Goal: Task Accomplishment & Management: Manage account settings

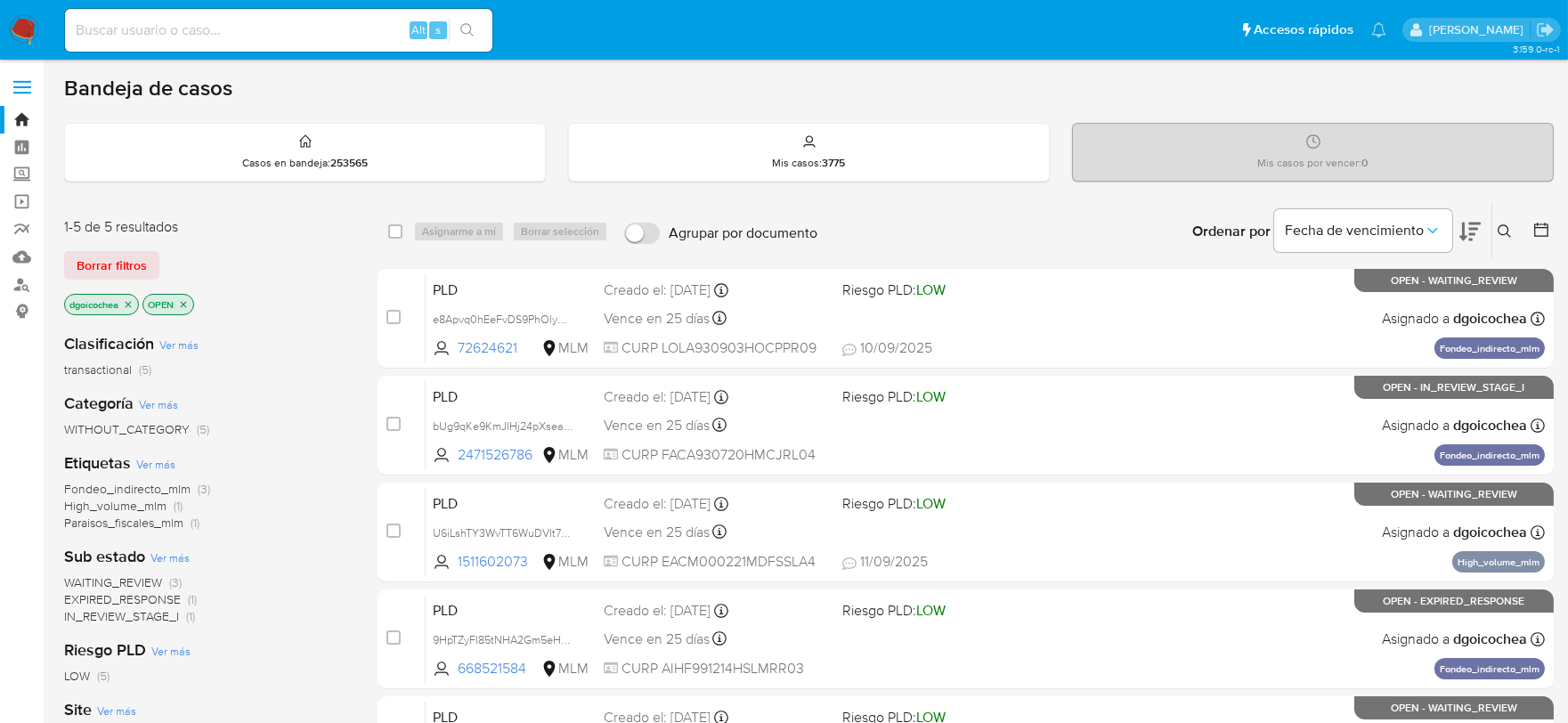
click at [27, 22] on img at bounding box center [24, 30] width 30 height 30
click at [136, 263] on span "Borrar filtros" at bounding box center [111, 265] width 70 height 25
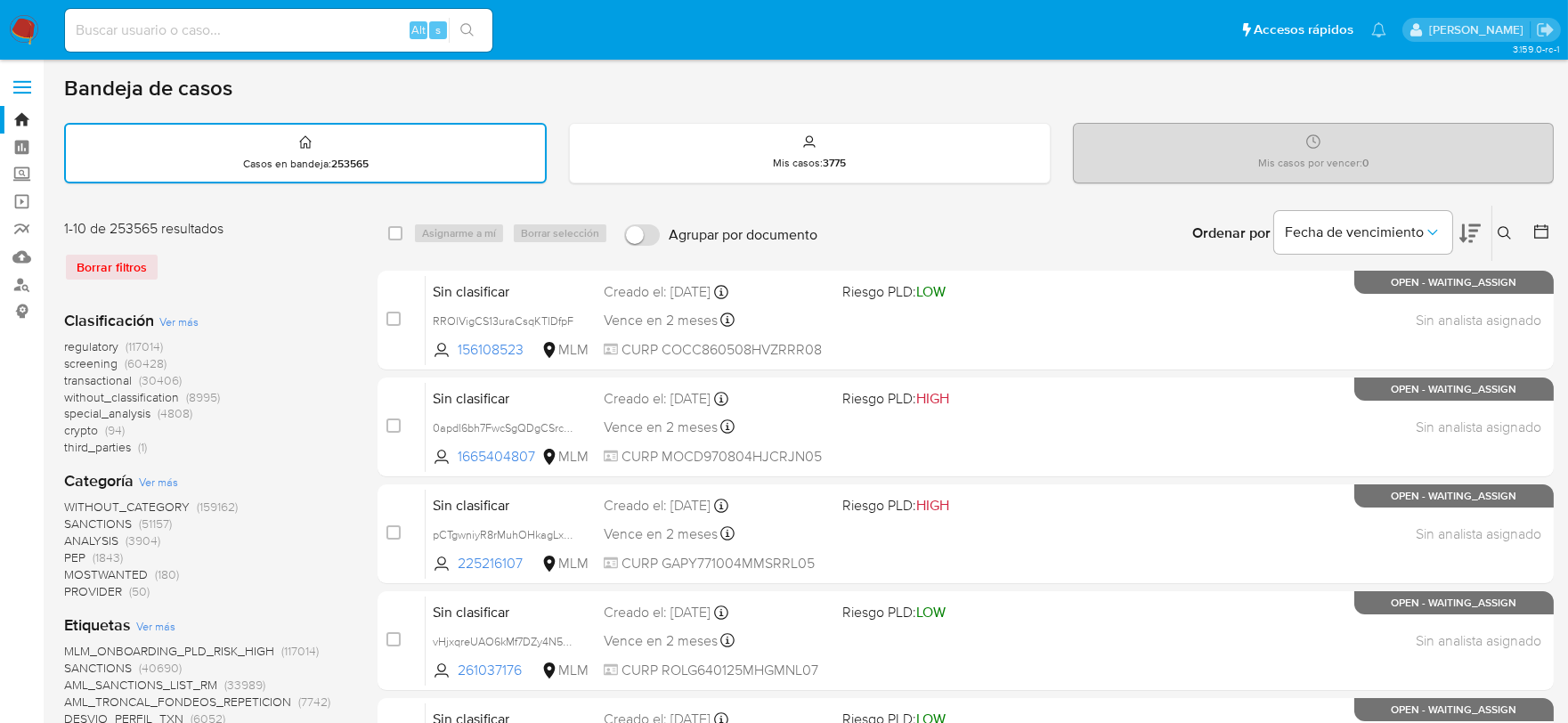
click at [102, 517] on span "SANCTIONS" at bounding box center [97, 524] width 67 height 18
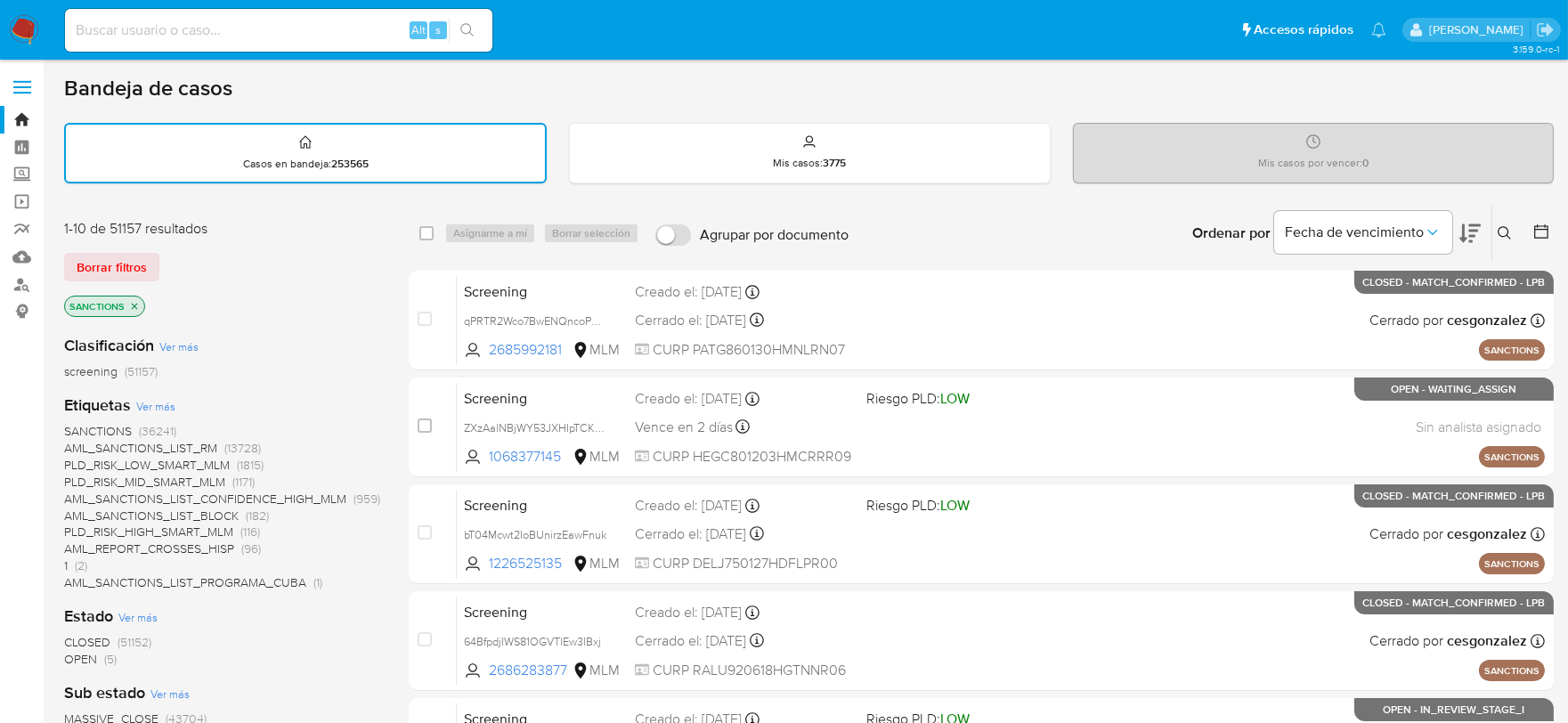
click at [90, 653] on span "OPEN" at bounding box center [80, 659] width 33 height 18
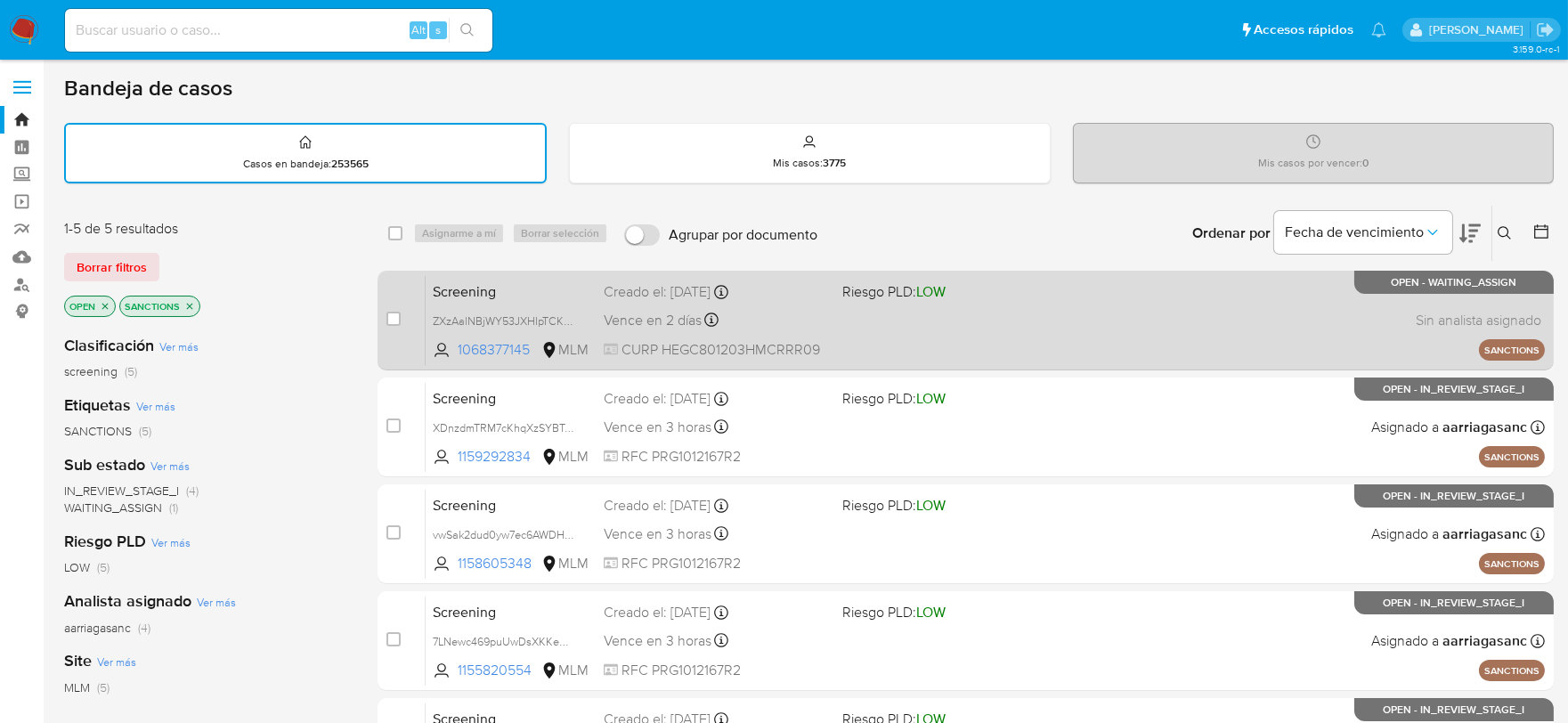
click at [449, 295] on span "Screening" at bounding box center [511, 290] width 157 height 23
click at [392, 315] on input "checkbox" at bounding box center [394, 319] width 15 height 15
checkbox input "true"
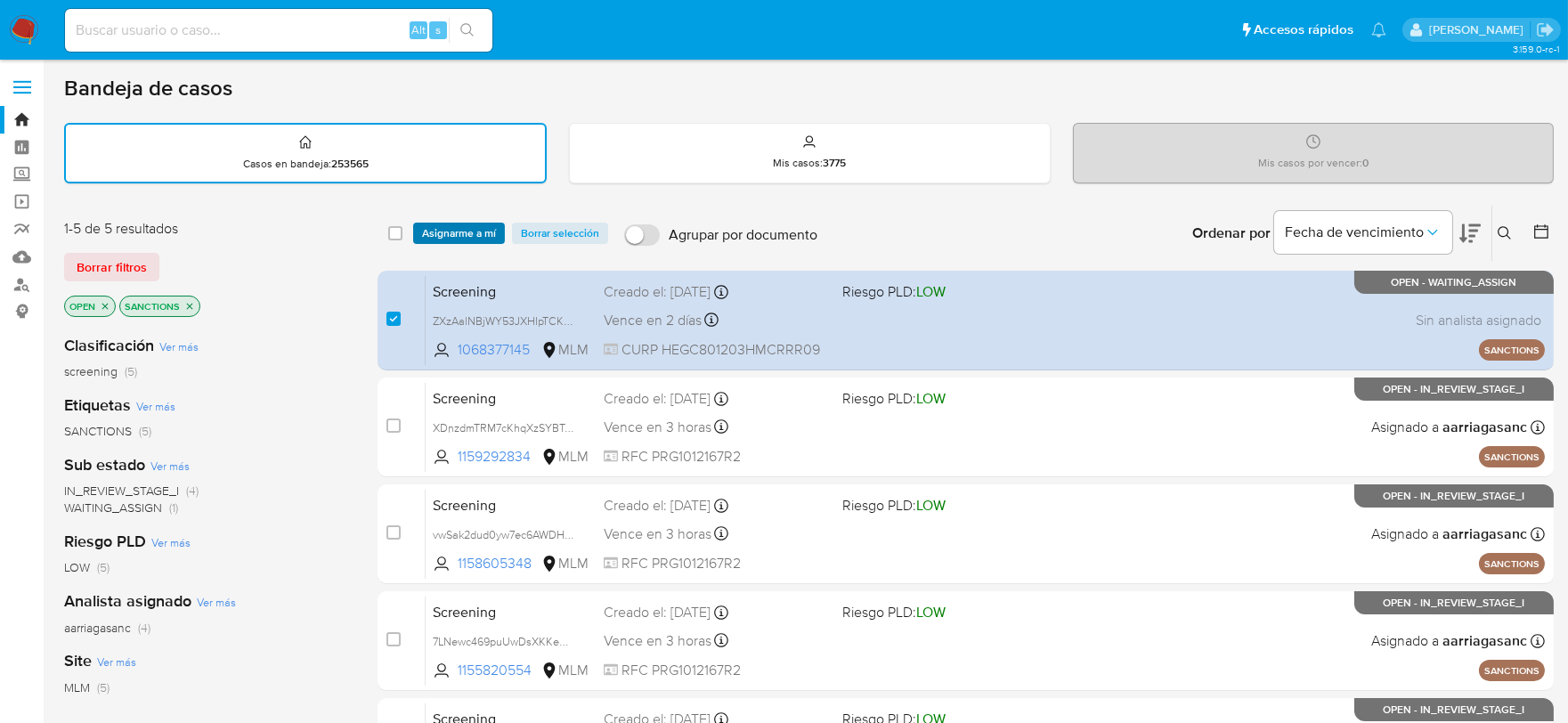
click at [455, 235] on span "Asignarme a mí" at bounding box center [459, 233] width 74 height 18
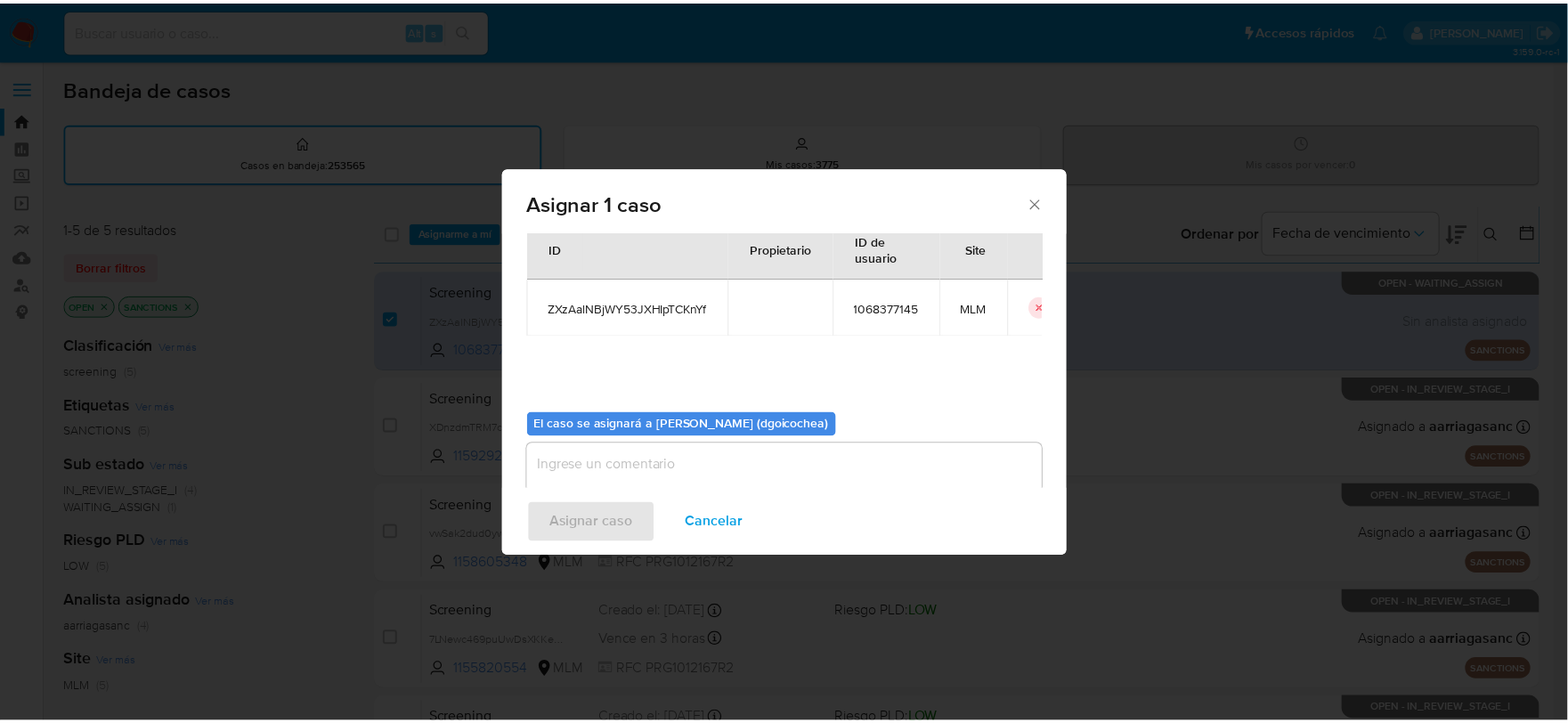
scroll to position [92, 0]
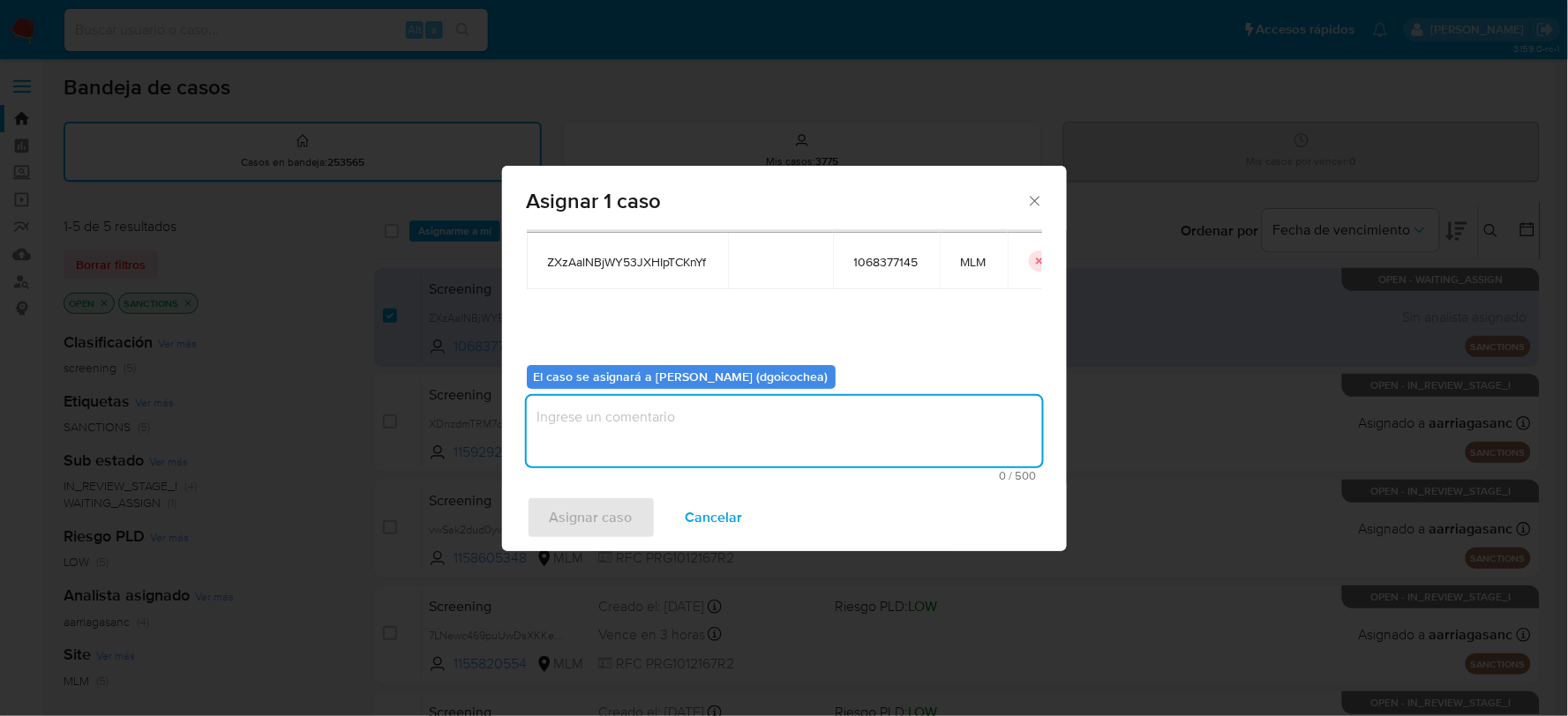
click at [654, 451] on textarea "assign-modal" at bounding box center [784, 431] width 515 height 70
type textarea "DG"
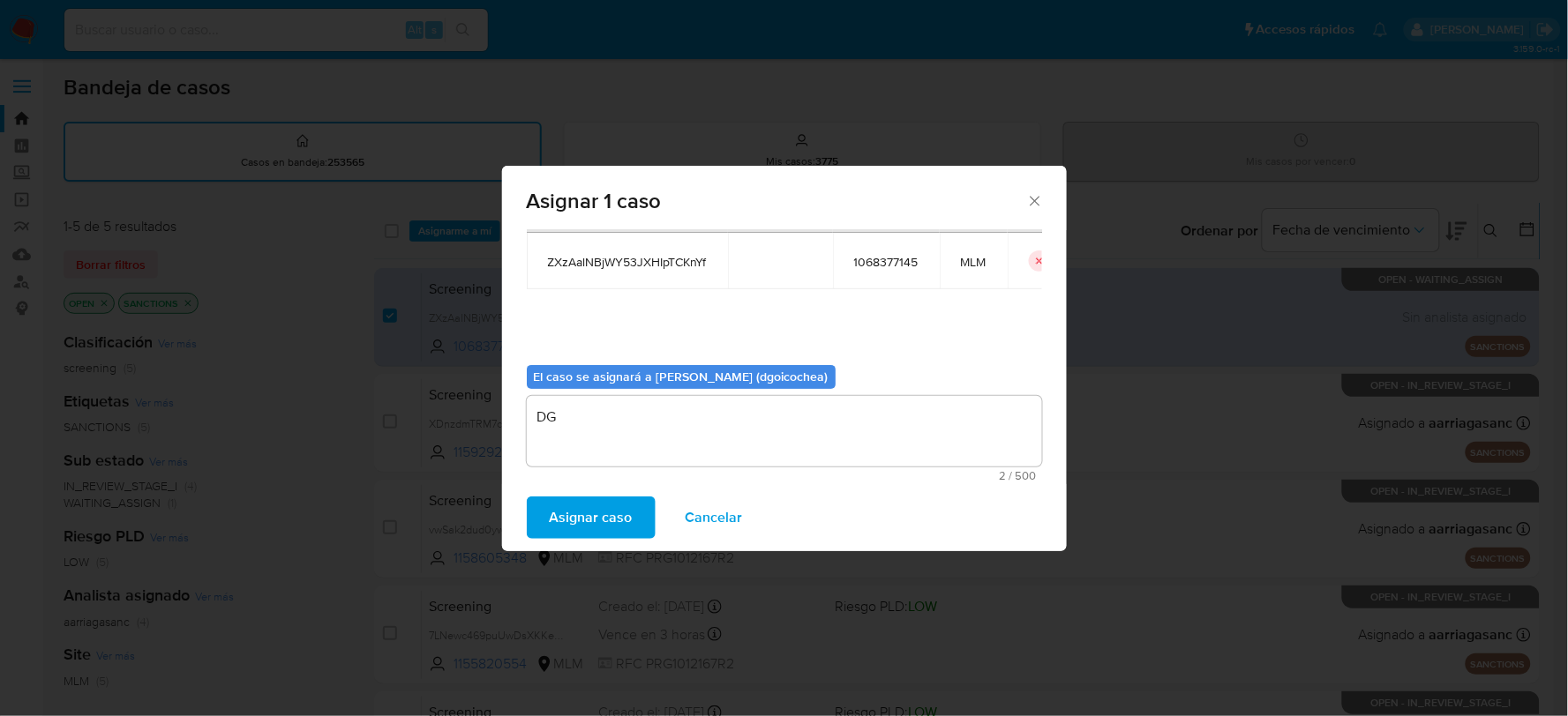
click at [552, 500] on span "Asignar caso" at bounding box center [591, 518] width 83 height 39
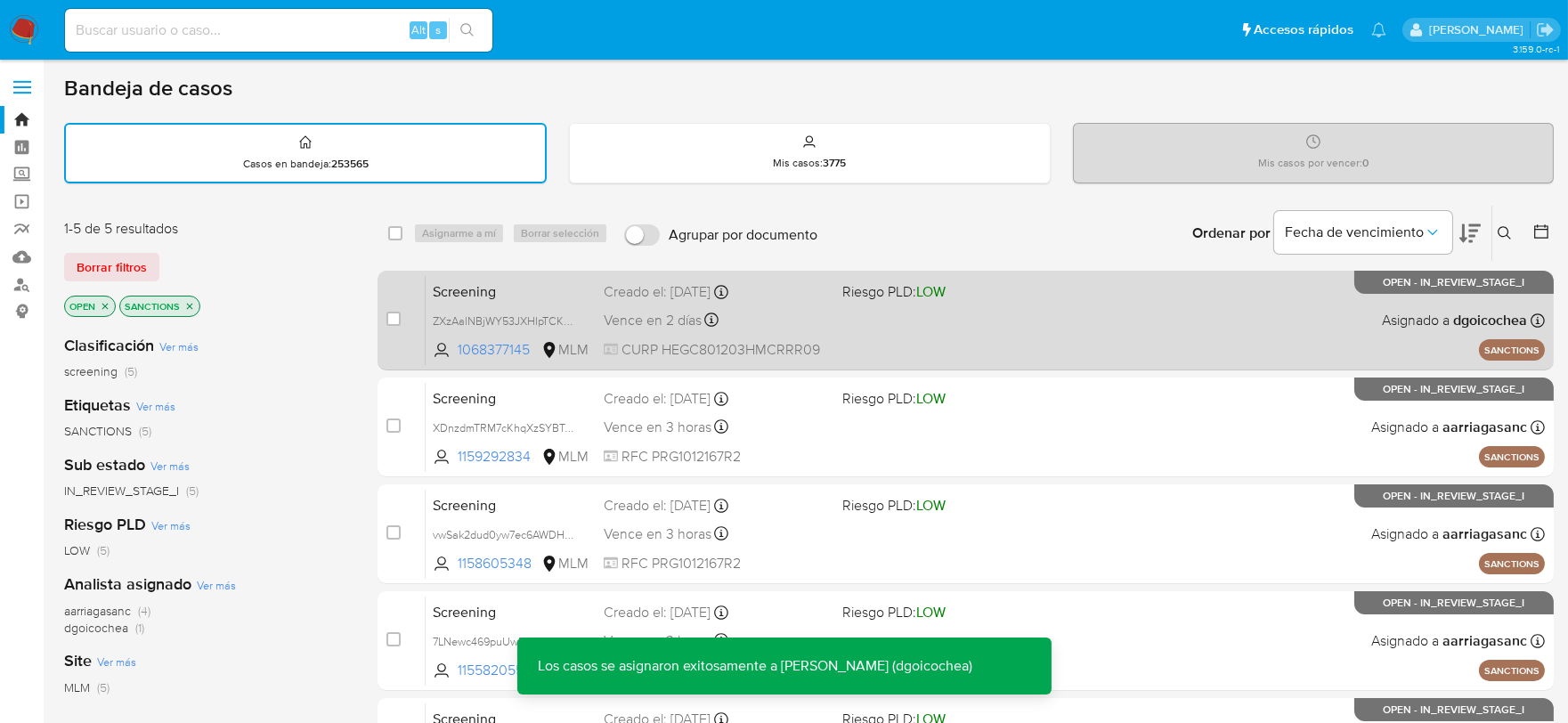
click at [474, 279] on span "Screening" at bounding box center [511, 290] width 157 height 23
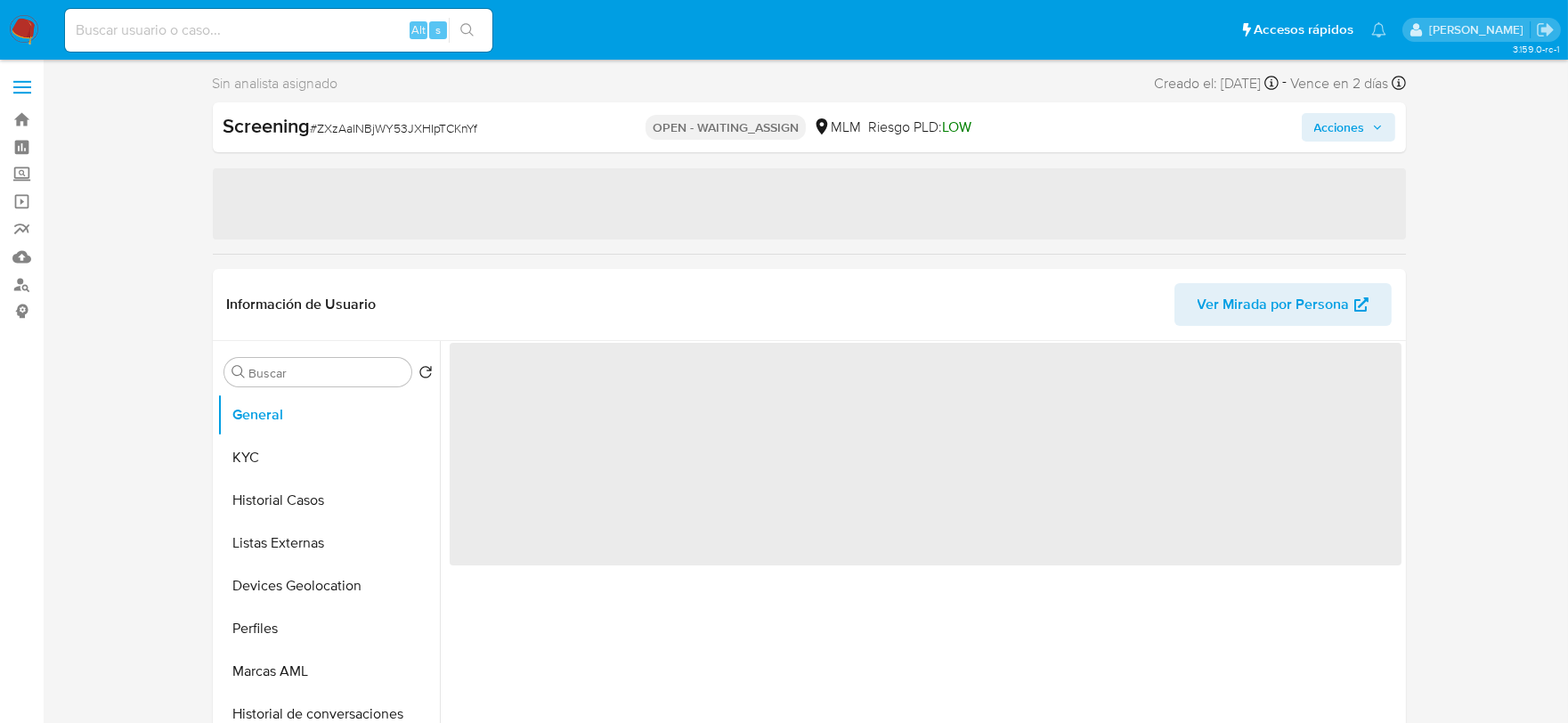
select select "10"
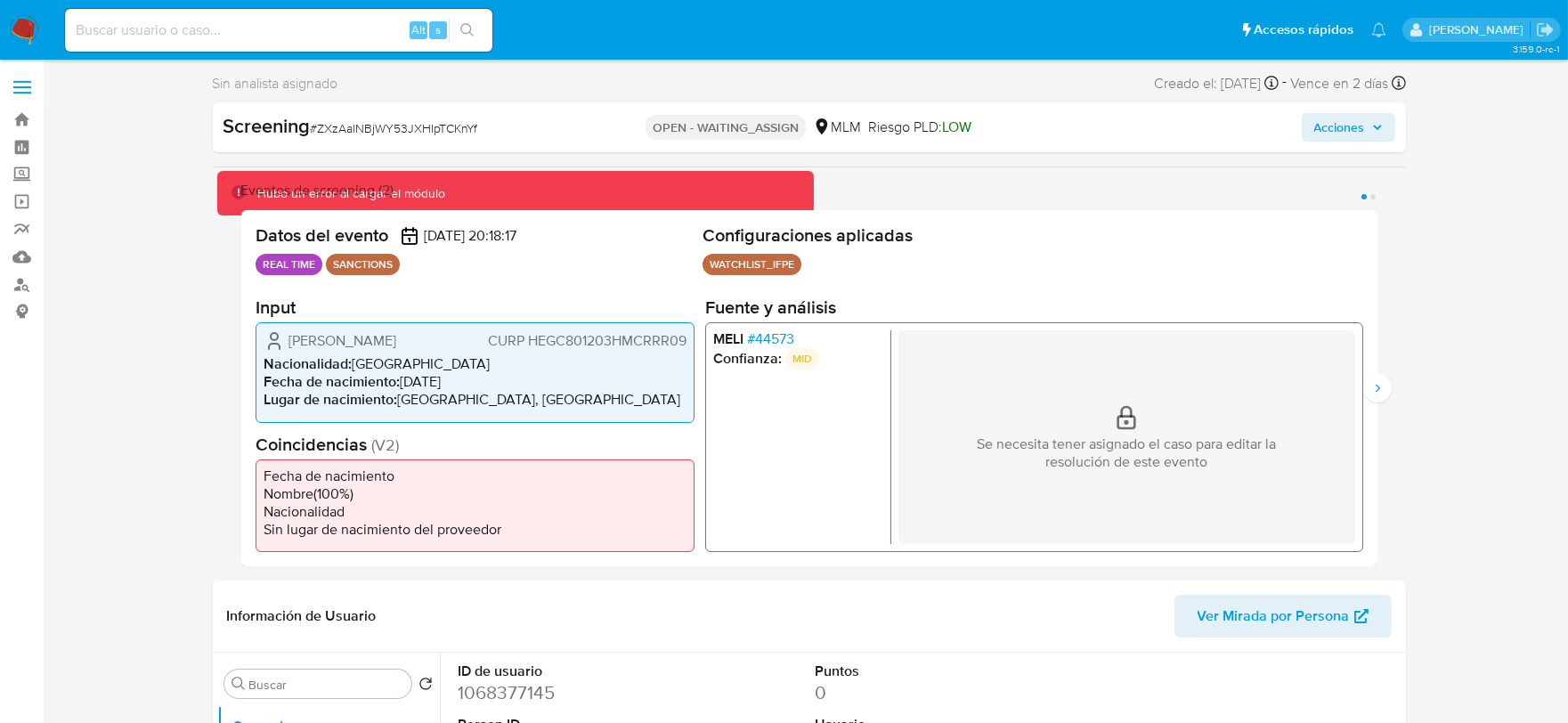
click at [775, 335] on span "# 44573" at bounding box center [770, 340] width 47 height 18
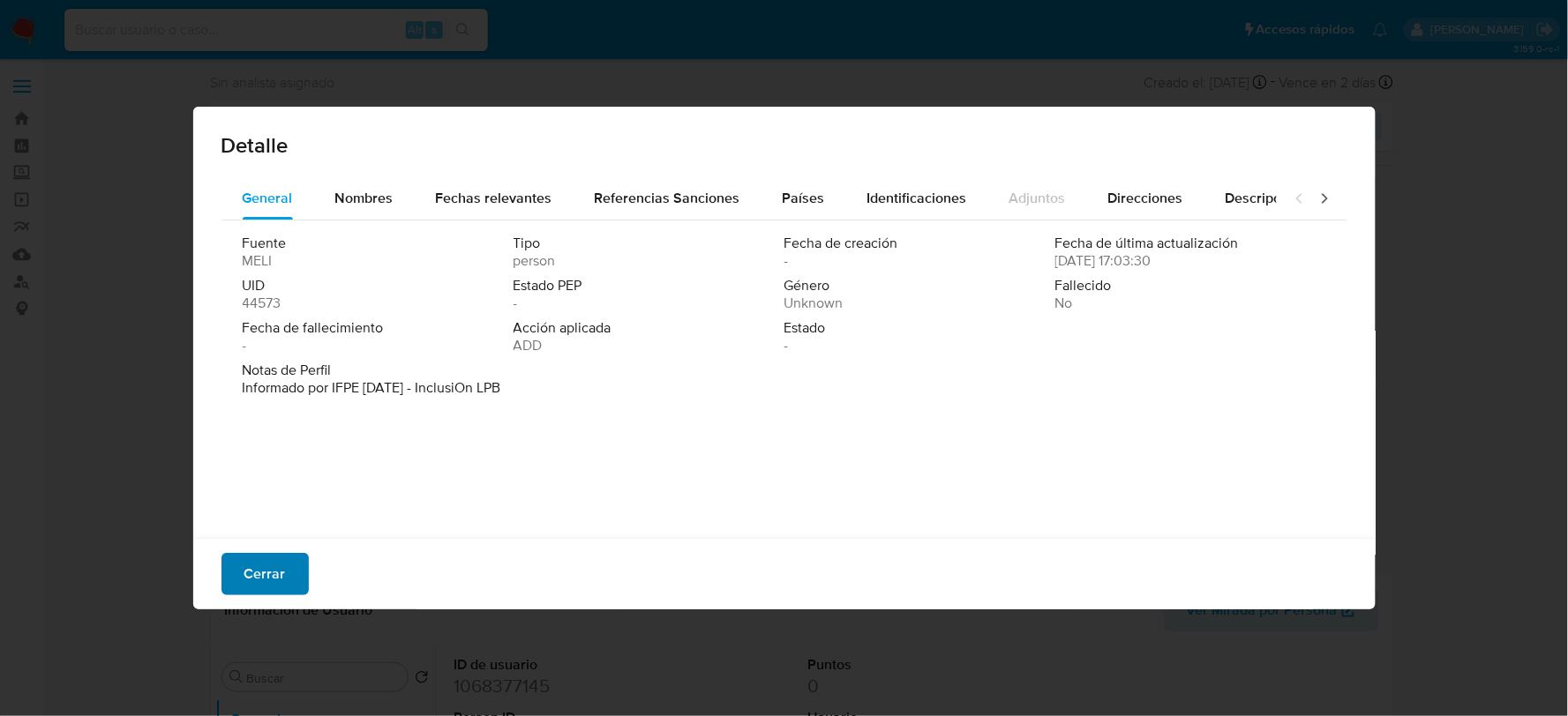
click at [262, 565] on span "Cerrar" at bounding box center [265, 574] width 42 height 39
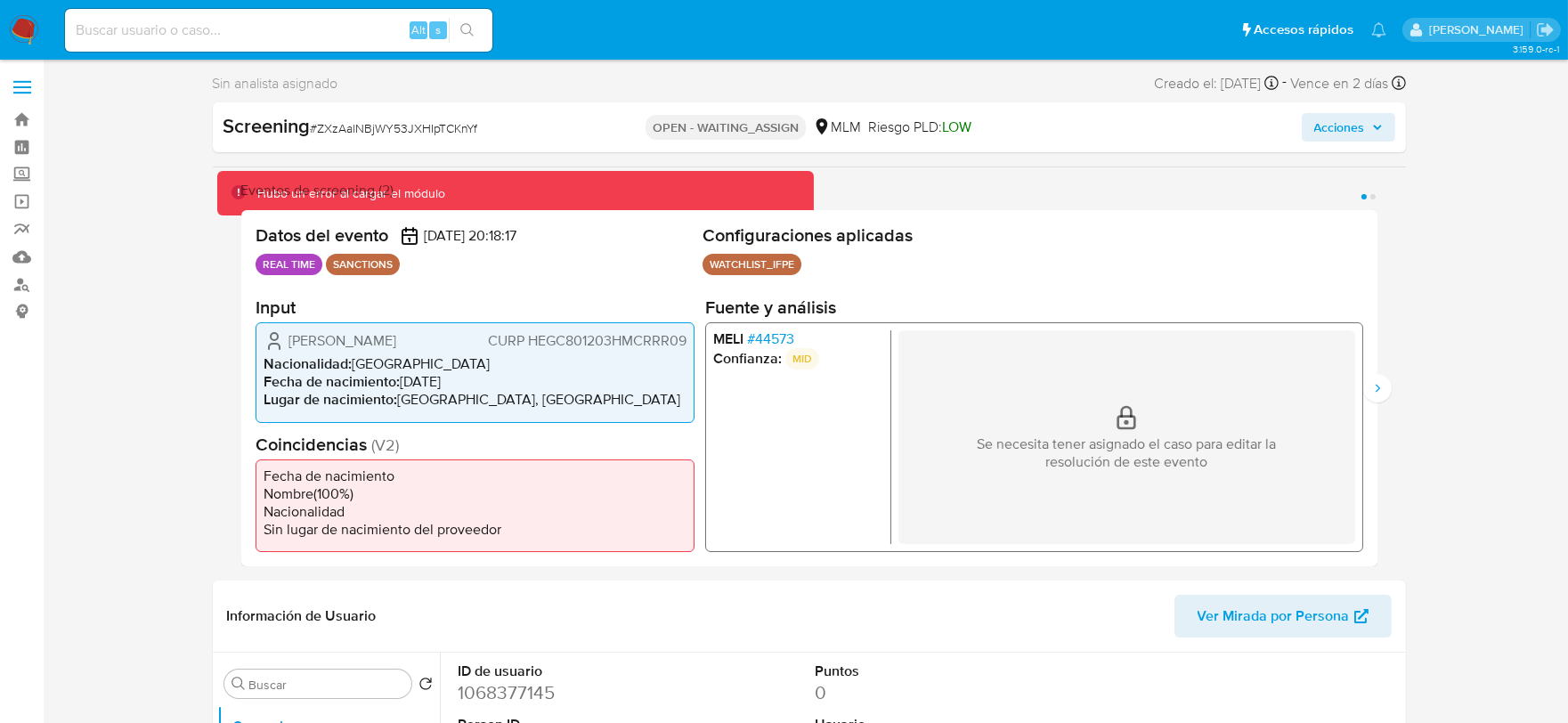
click at [1377, 118] on span "Acciones" at bounding box center [1348, 127] width 68 height 25
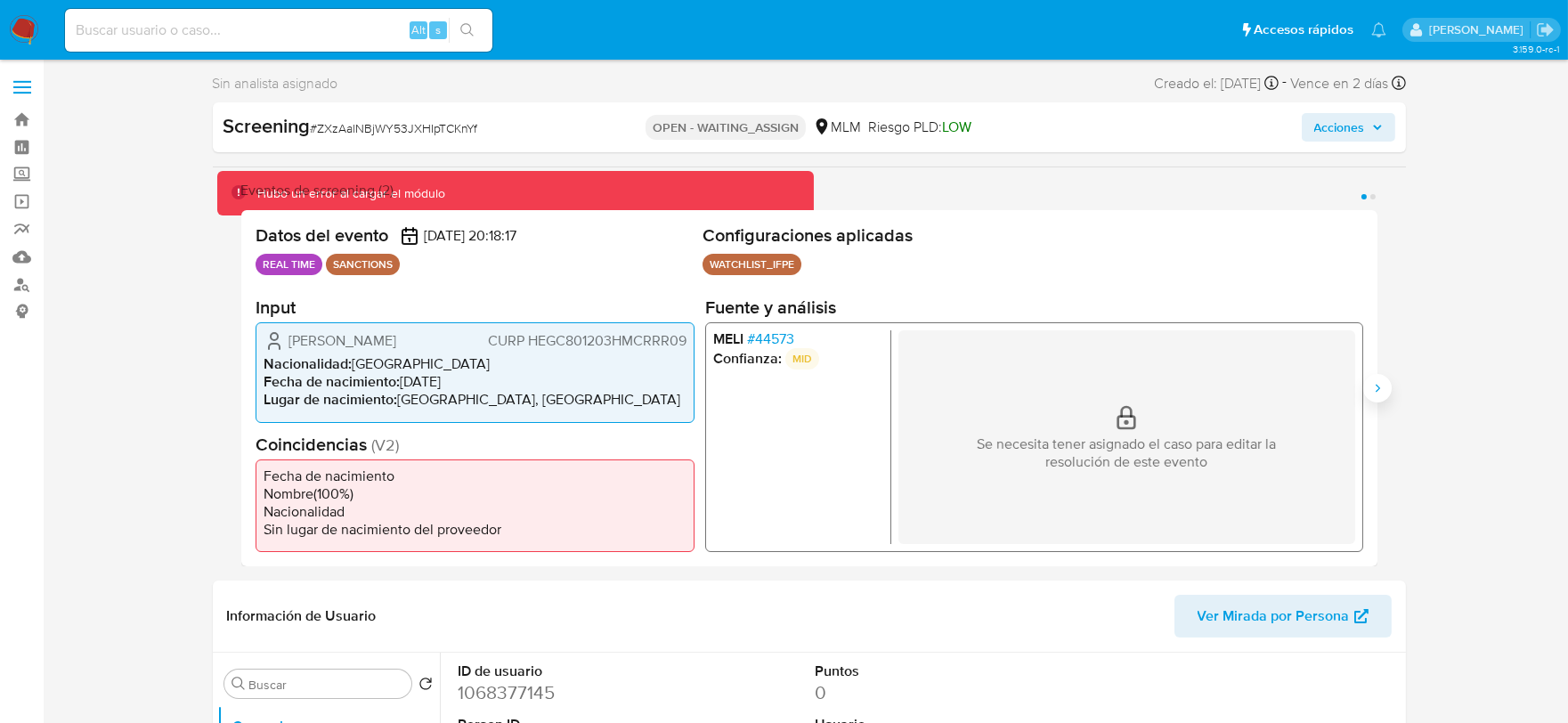
click at [1373, 388] on icon "Siguiente" at bounding box center [1377, 389] width 15 height 15
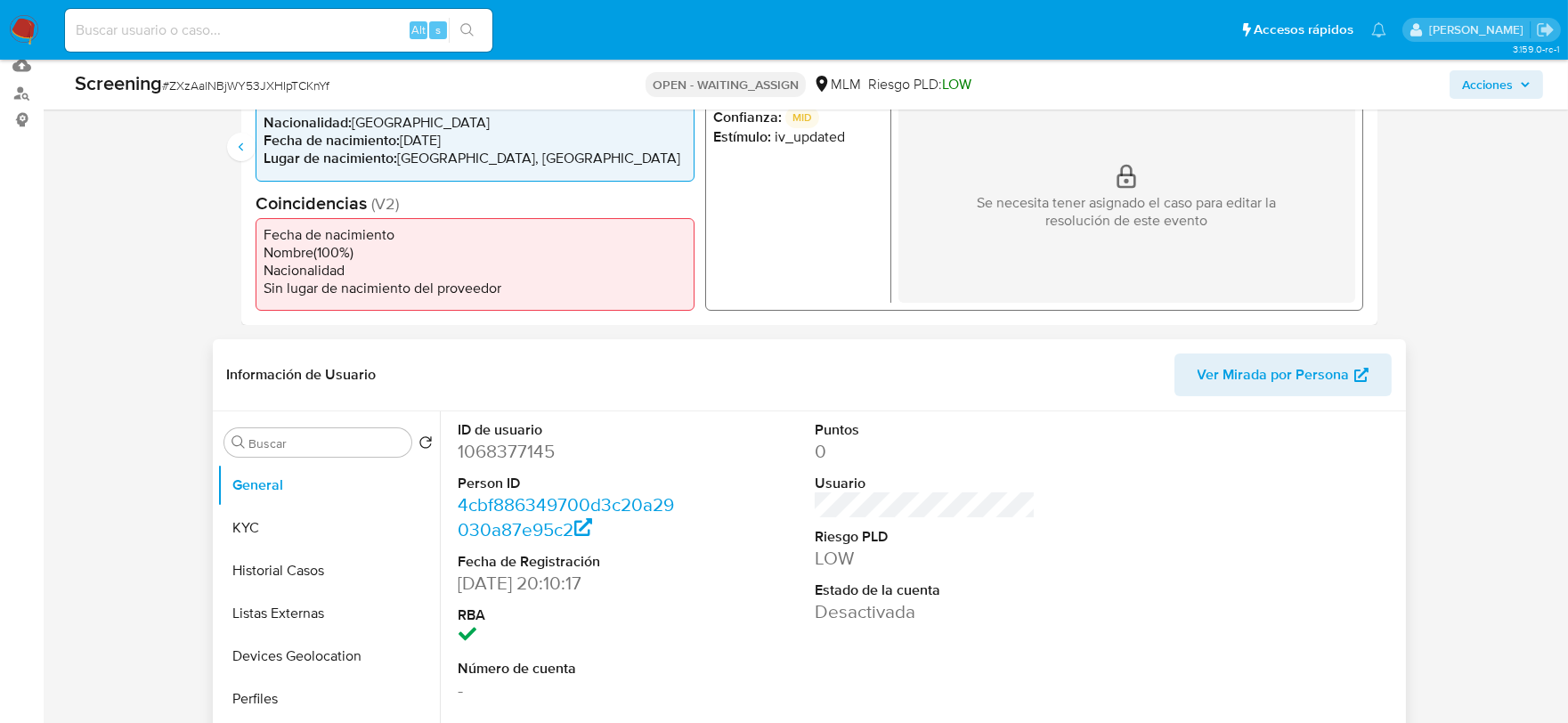
scroll to position [198, 0]
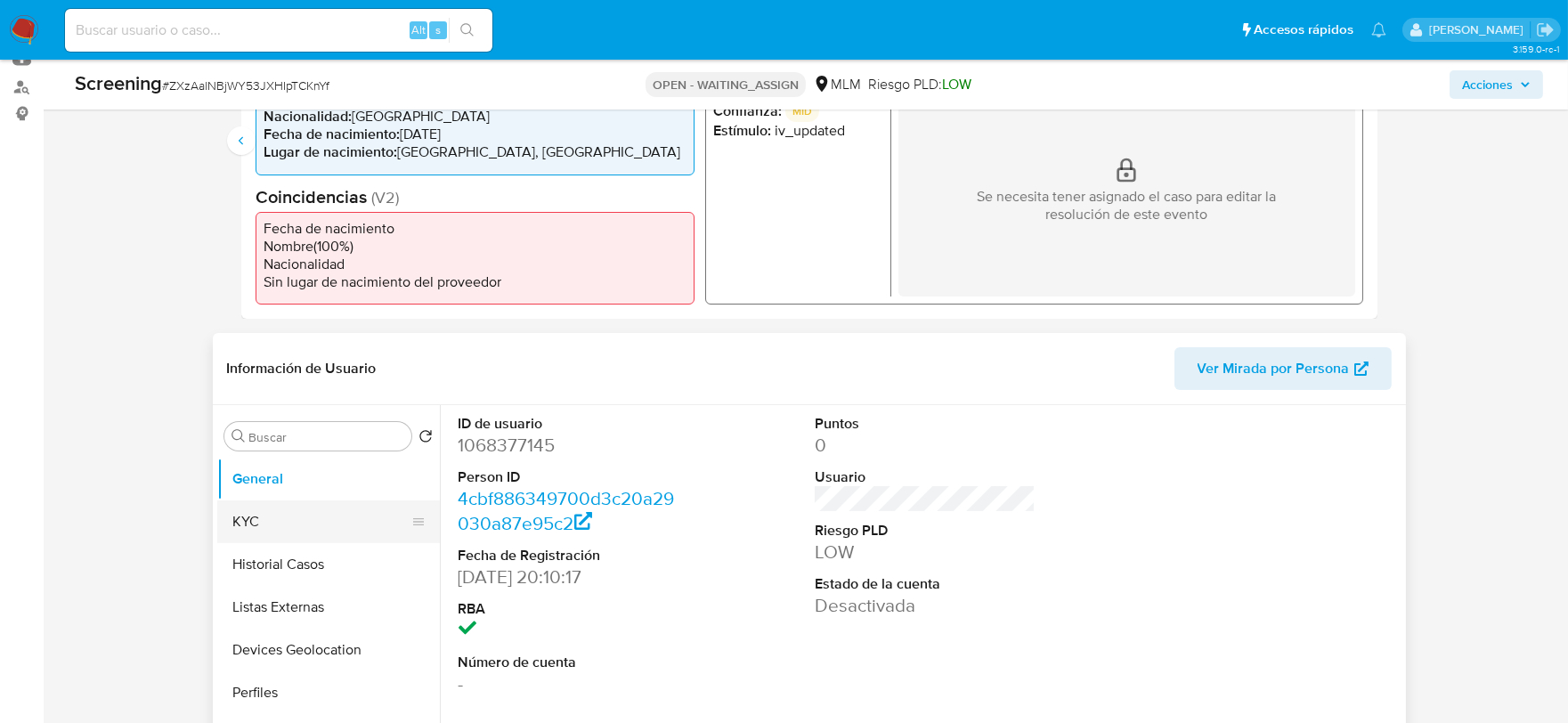
click at [306, 511] on button "KYC" at bounding box center [321, 522] width 208 height 43
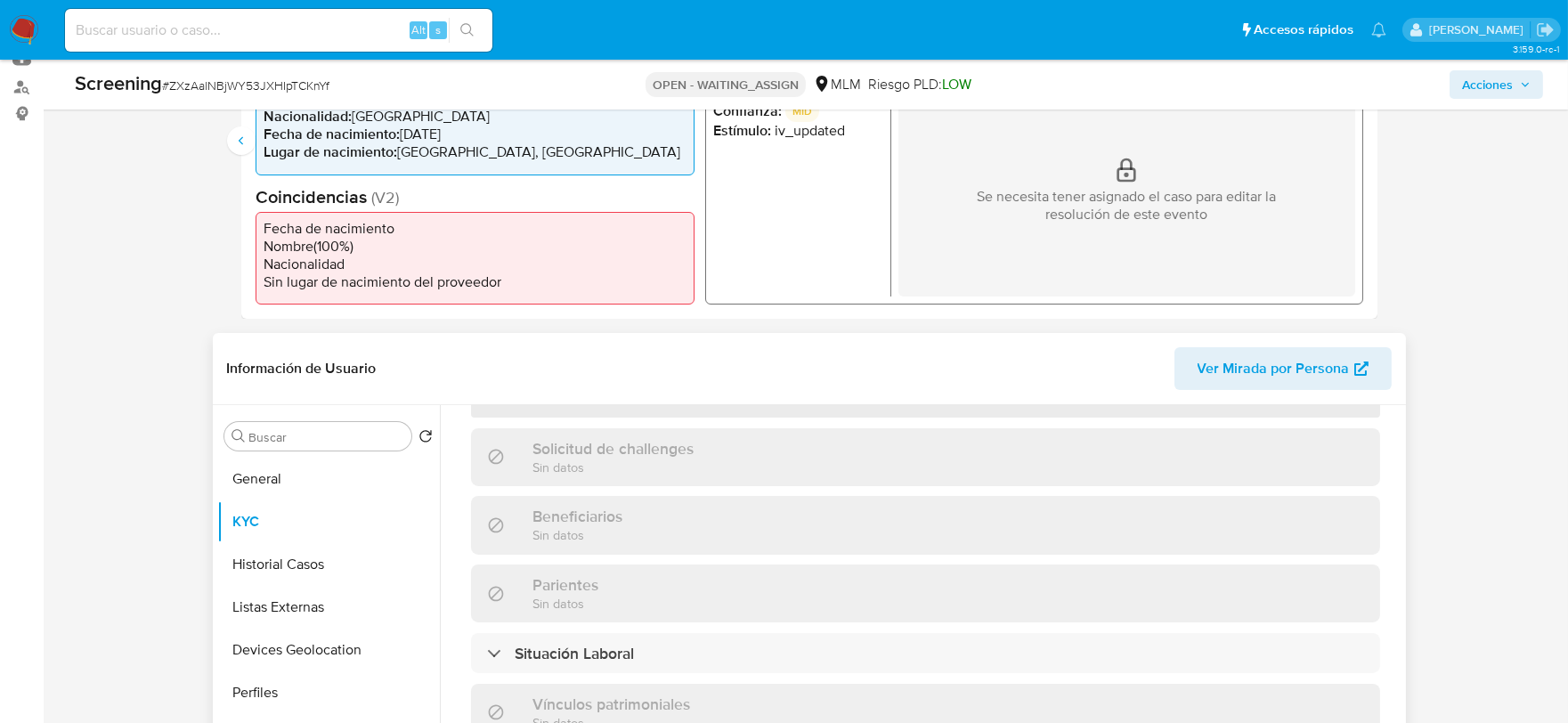
scroll to position [0, 0]
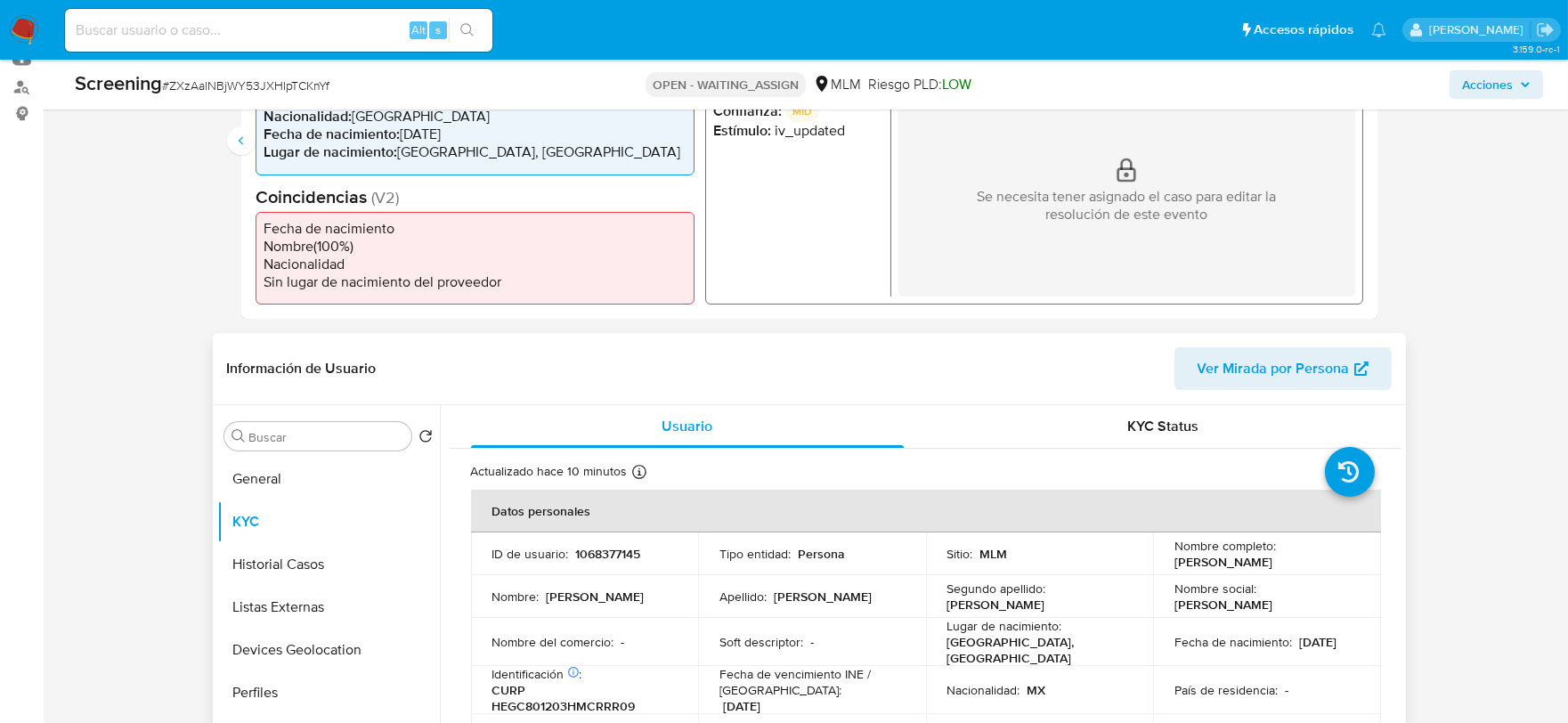
click at [597, 701] on p "CURP HEGC801203HMCRRR09" at bounding box center [582, 698] width 178 height 32
copy p "HEGC801203HMCRRR09"
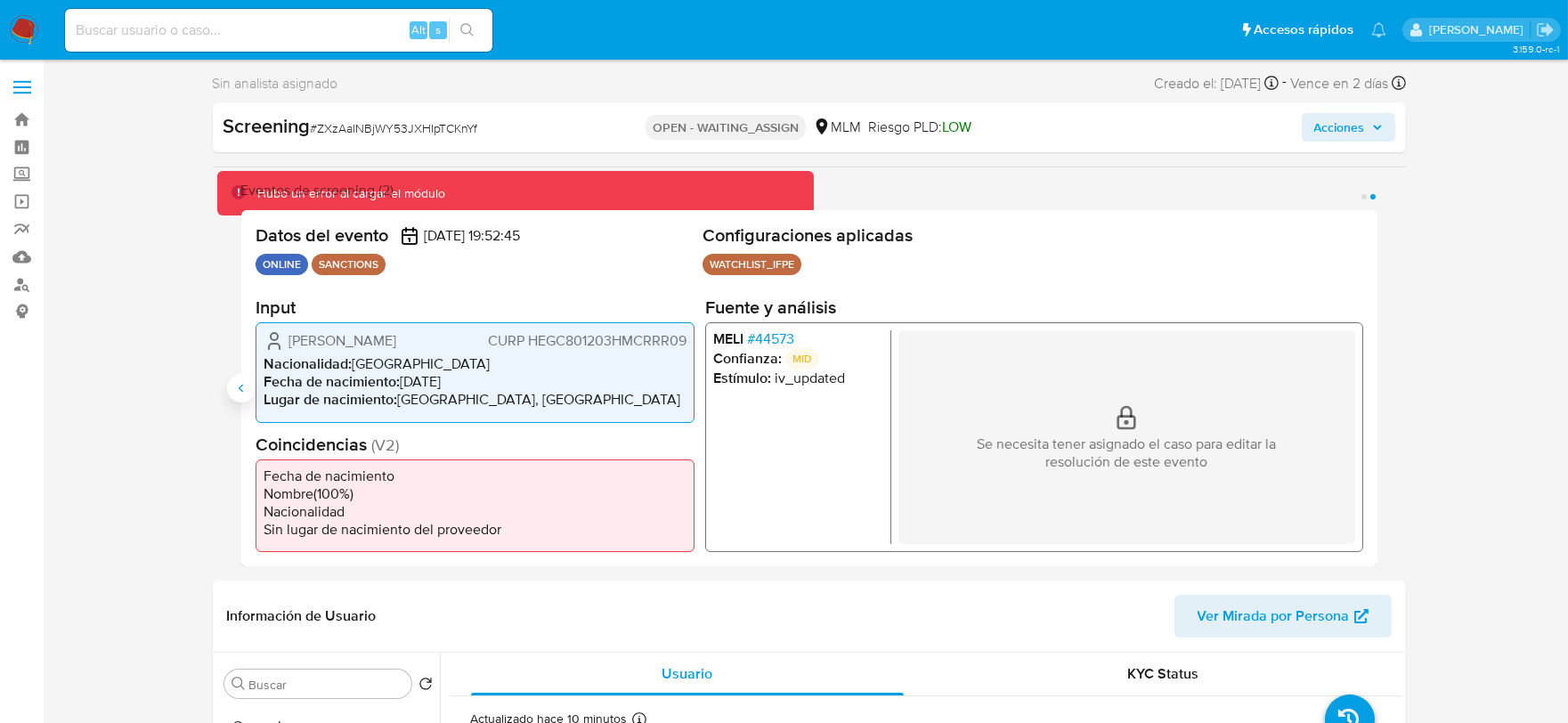
click at [240, 388] on icon "Anterior" at bounding box center [239, 388] width 5 height 8
click at [794, 337] on span "# 44573" at bounding box center [770, 340] width 47 height 18
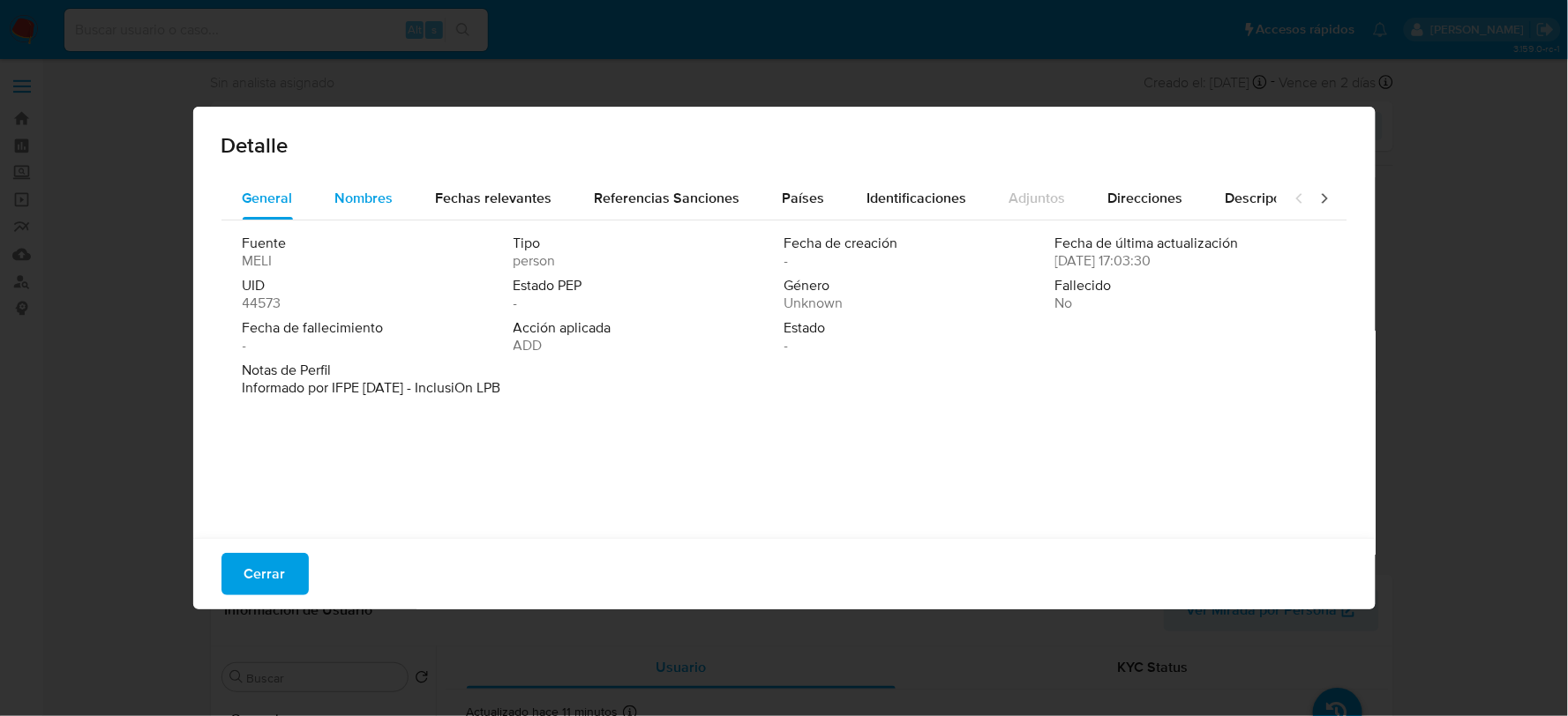
click at [365, 191] on span "Nombres" at bounding box center [364, 197] width 59 height 20
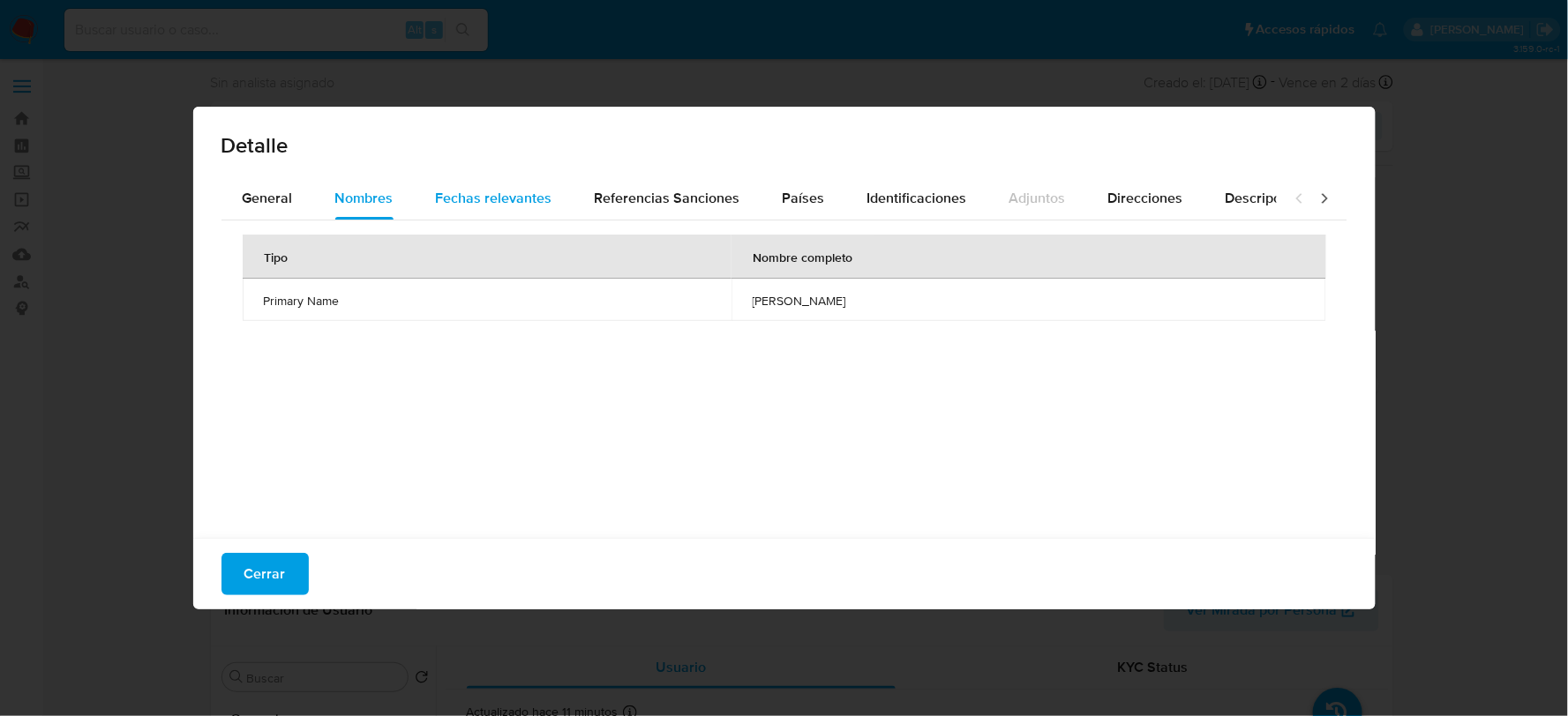
click at [519, 196] on span "Fechas relevantes" at bounding box center [493, 197] width 116 height 20
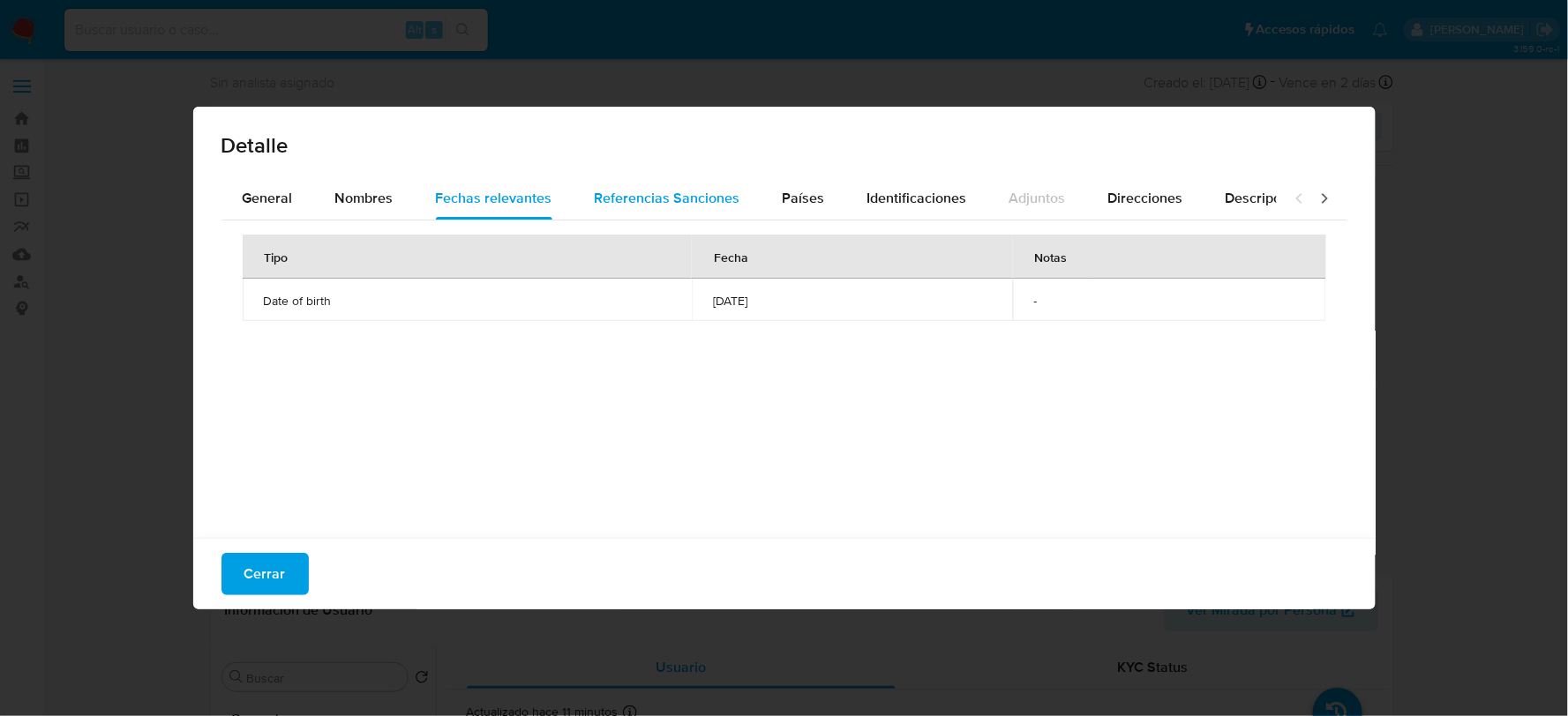
click at [611, 207] on span "Referencias Sanciones" at bounding box center [667, 197] width 145 height 20
click at [791, 190] on span "Países" at bounding box center [804, 197] width 42 height 20
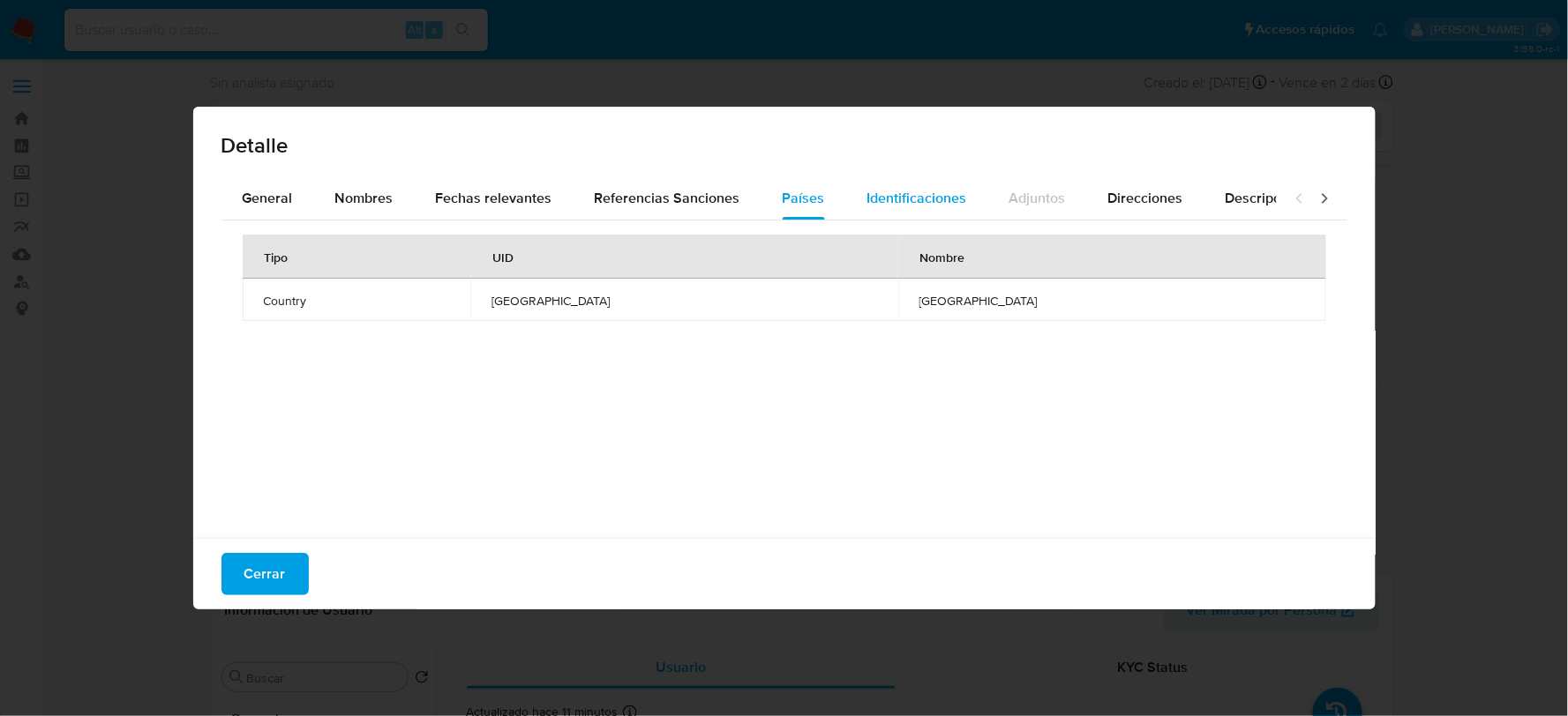
click at [884, 197] on span "Identificaciones" at bounding box center [918, 197] width 100 height 20
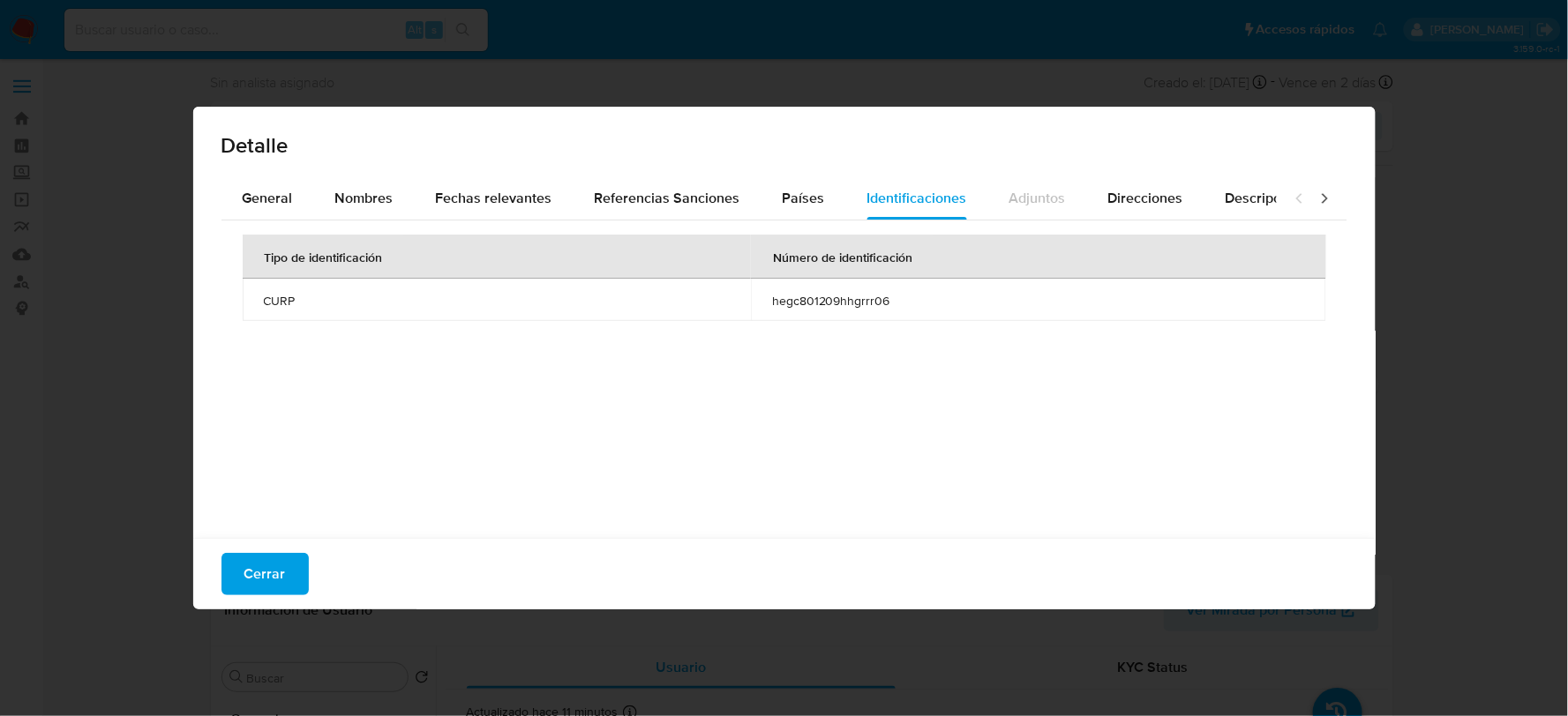
drag, startPoint x: 264, startPoint y: 574, endPoint x: 639, endPoint y: 464, distance: 390.8
click at [273, 574] on span "Cerrar" at bounding box center [265, 574] width 42 height 39
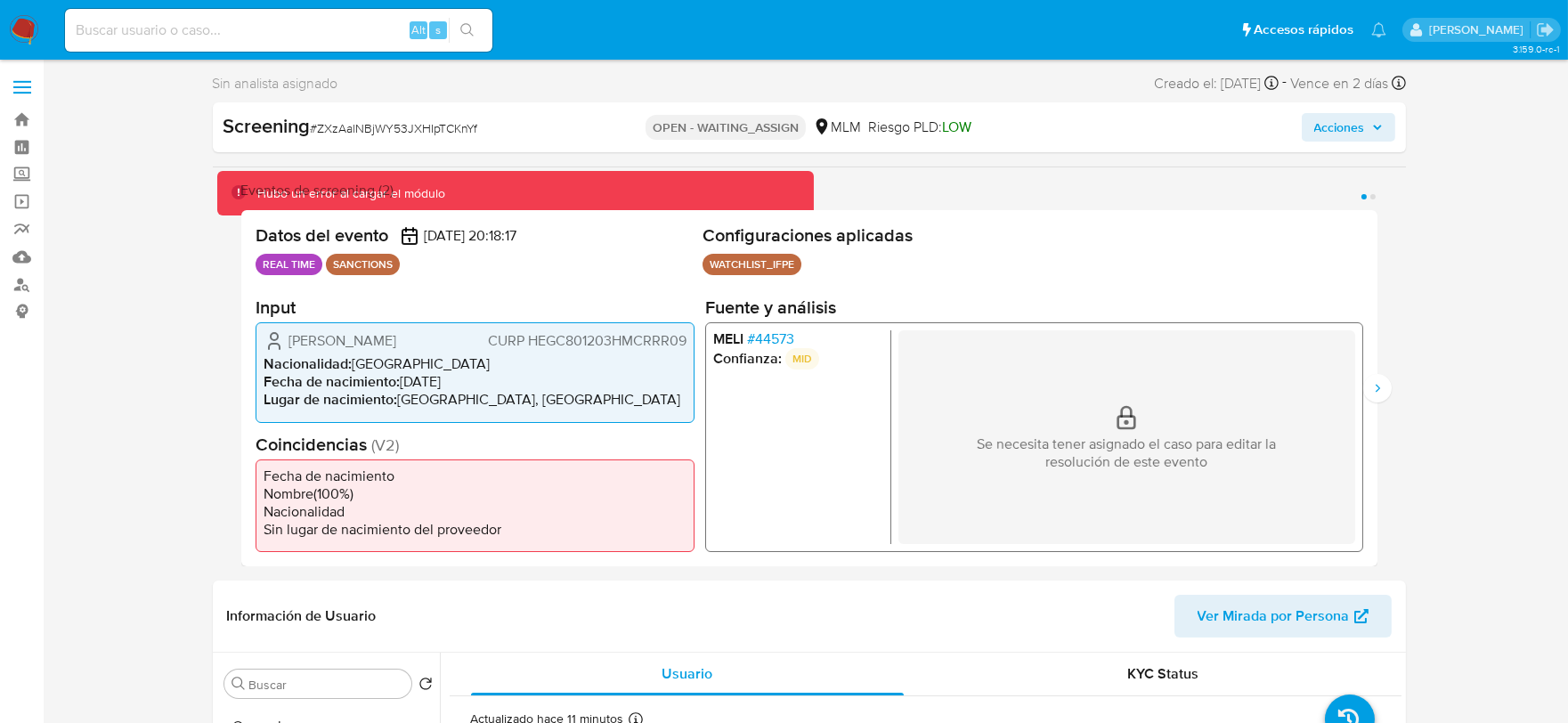
click at [773, 341] on span "# 44573" at bounding box center [770, 340] width 47 height 18
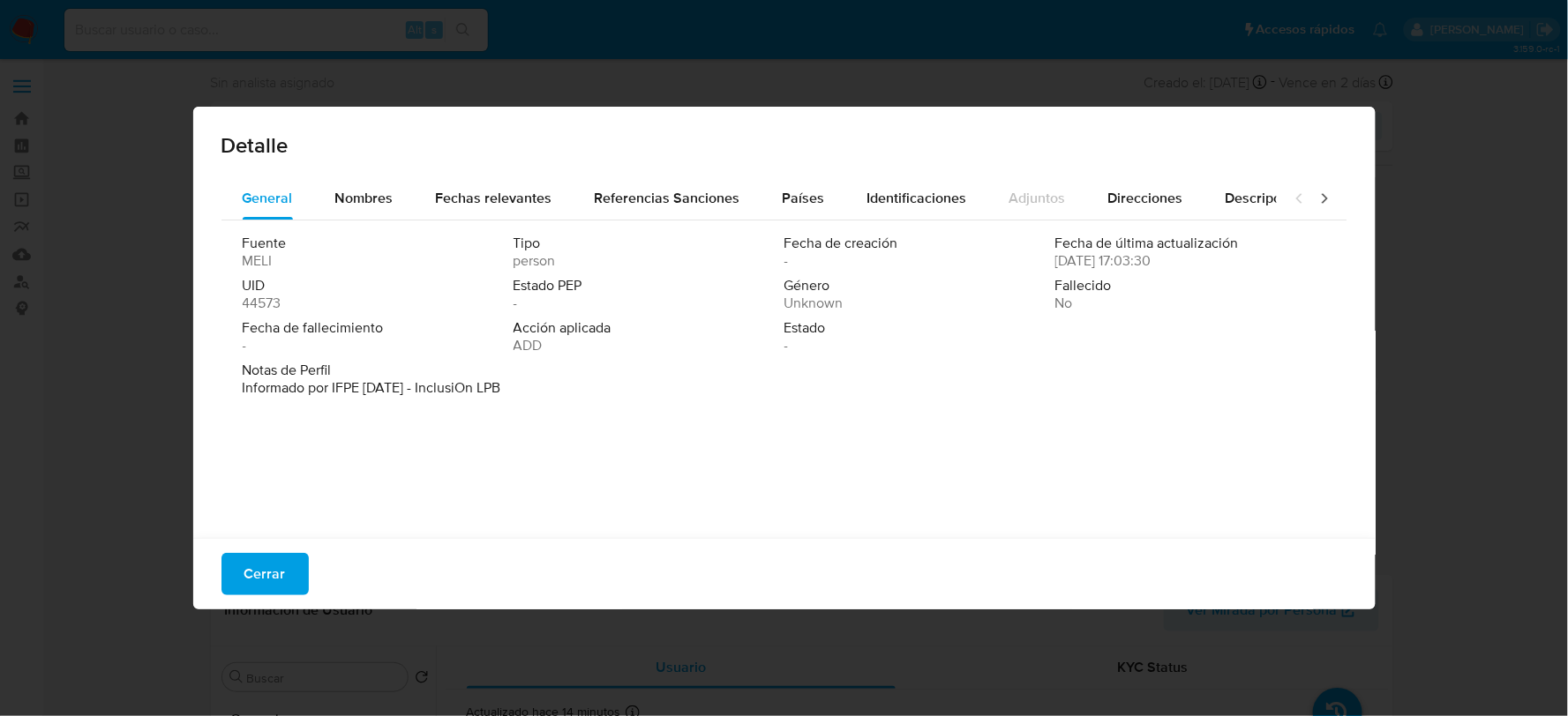
drag, startPoint x: 258, startPoint y: 580, endPoint x: 346, endPoint y: 91, distance: 496.9
click at [261, 576] on span "Cerrar" at bounding box center [265, 574] width 42 height 39
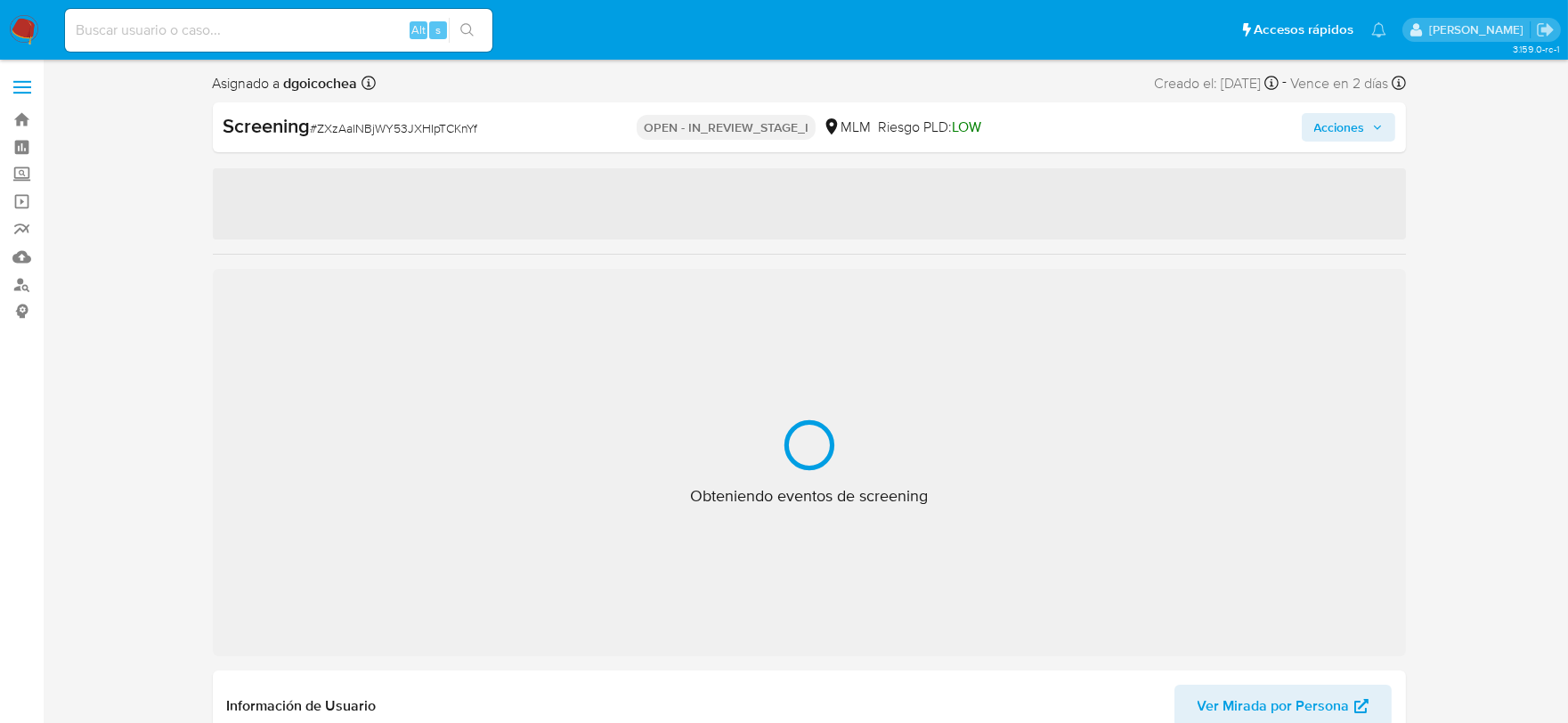
select select "10"
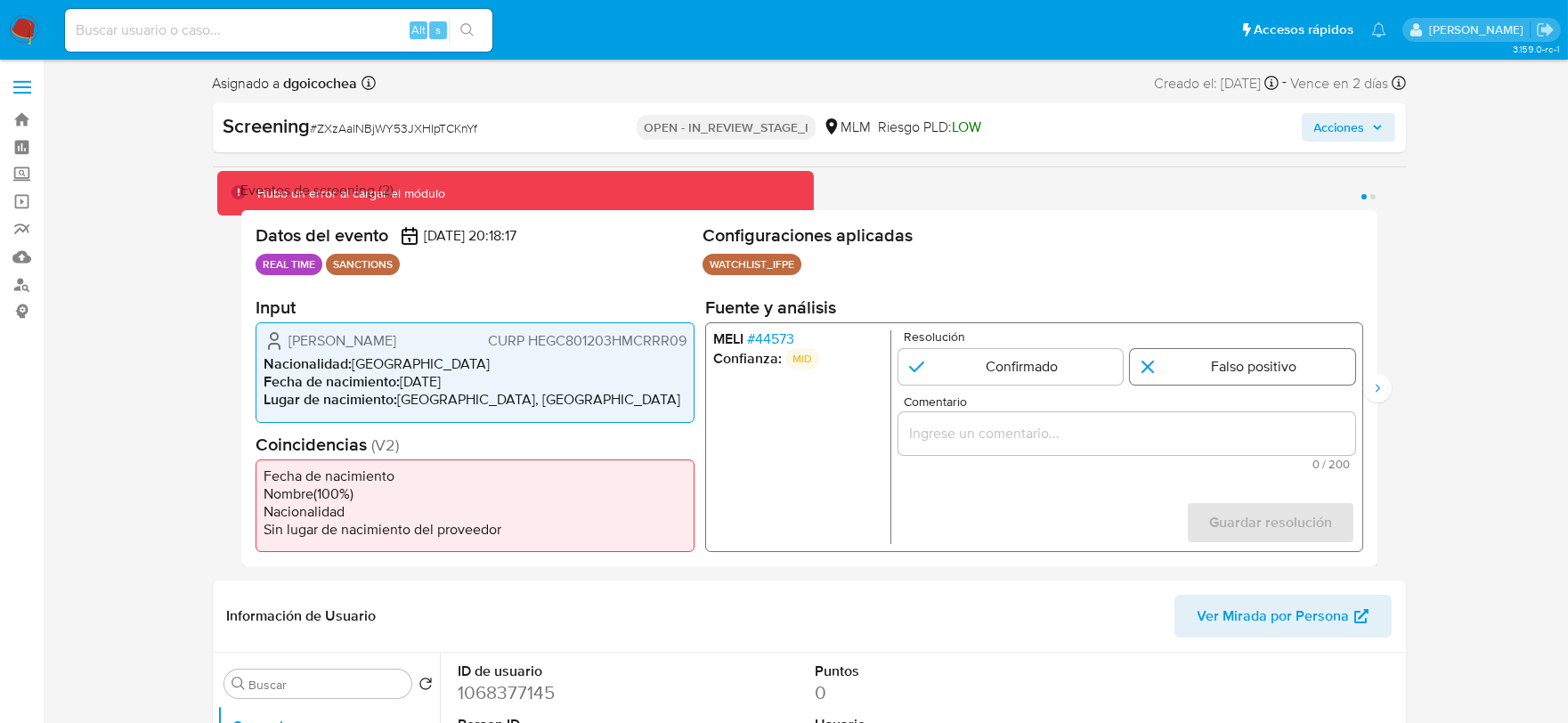
click at [1271, 369] on input "1 de 2" at bounding box center [1241, 366] width 225 height 36
radio input "true"
click at [1111, 423] on input "Comentario" at bounding box center [1126, 433] width 457 height 23
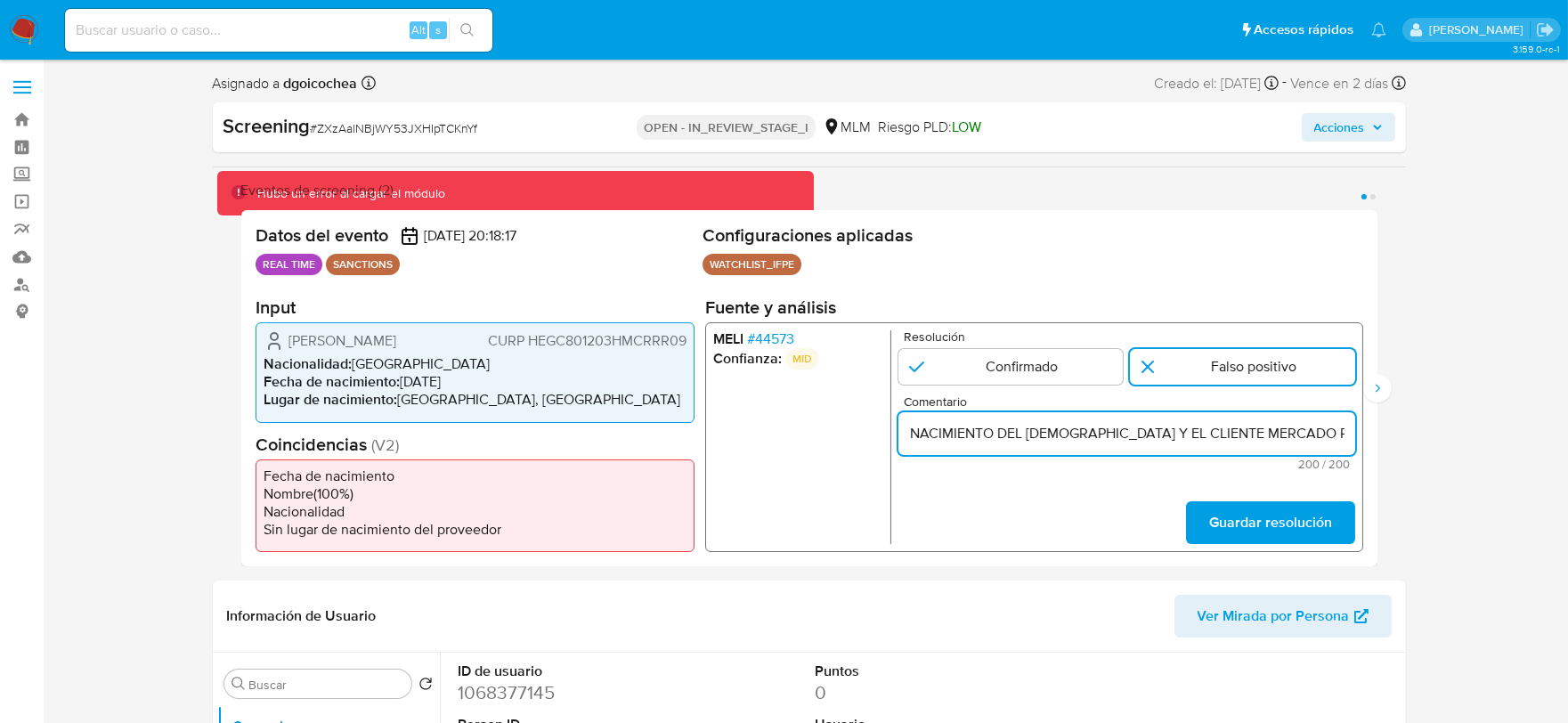
scroll to position [0, 1087]
drag, startPoint x: 1342, startPoint y: 433, endPoint x: 1197, endPoint y: 429, distance: 145.1
click at [1197, 429] on input "SE DESCARTA COINCIDENCIA EN LISTA DE SANCIONES DENOMINADA IFPE, POR FECHA DE NA…" at bounding box center [1126, 433] width 457 height 23
type input "SE DESCARTA COINCIDENCIA EN LISTA DE SANCIONES DENOMINADA IFPE, POR FECHA DE NA…"
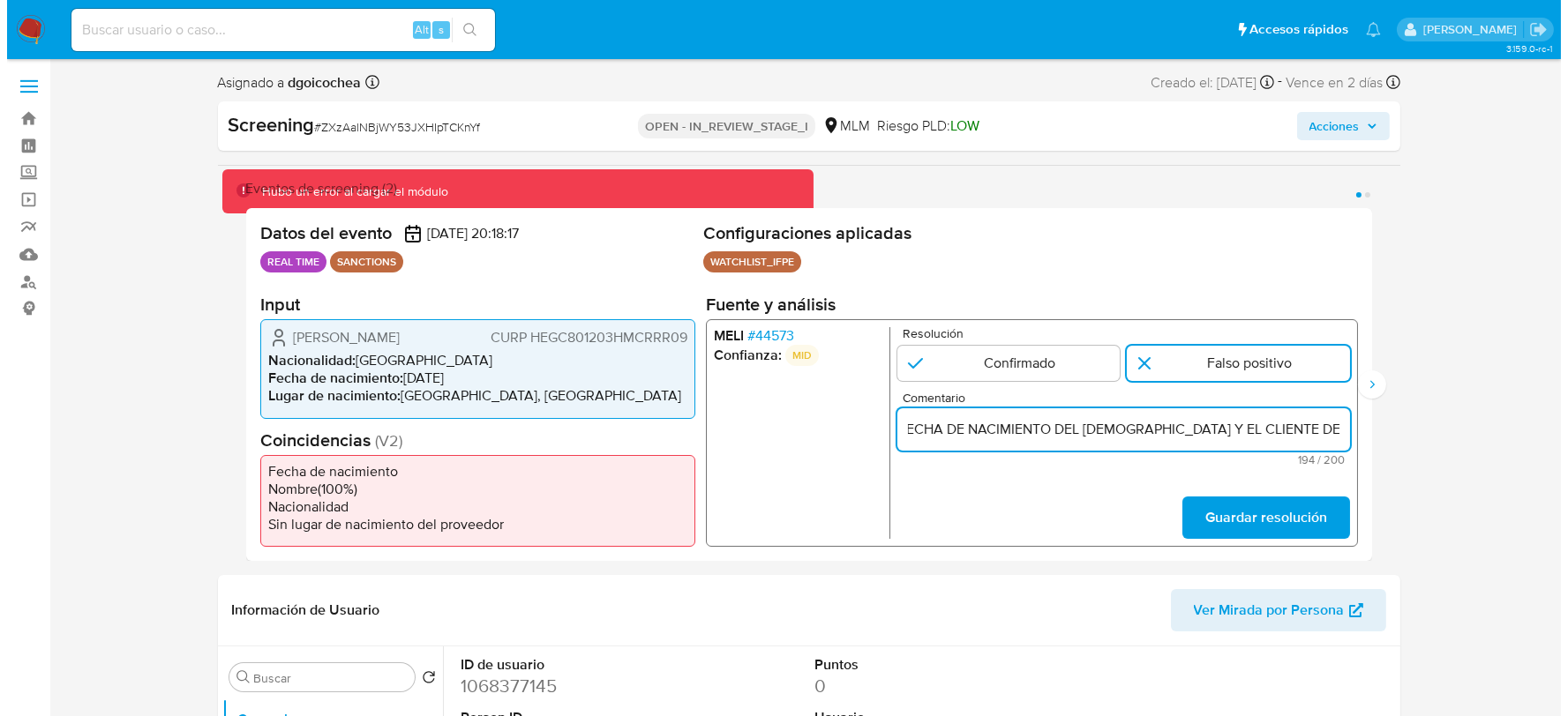
scroll to position [0, 1026]
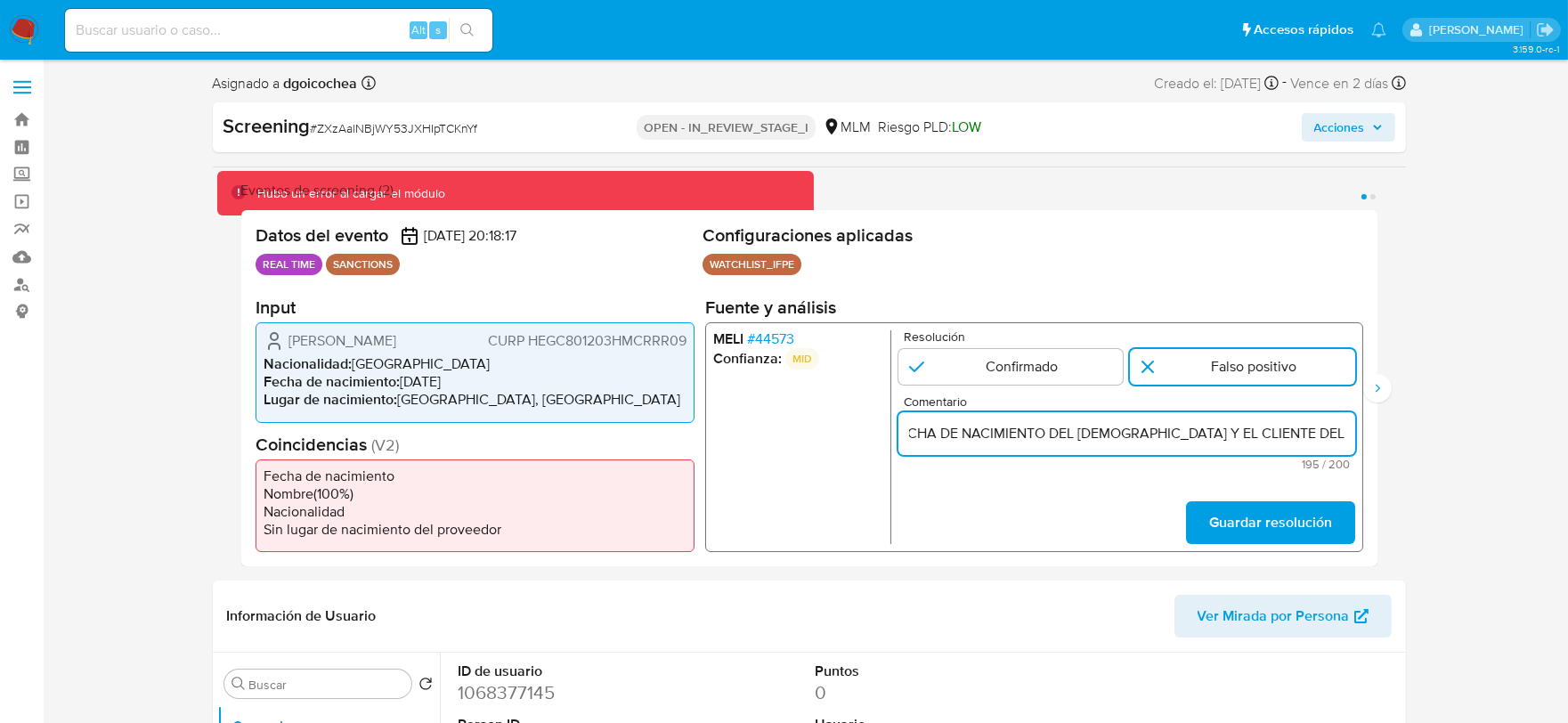
click button "Guardar resolución" at bounding box center [1270, 523] width 169 height 43
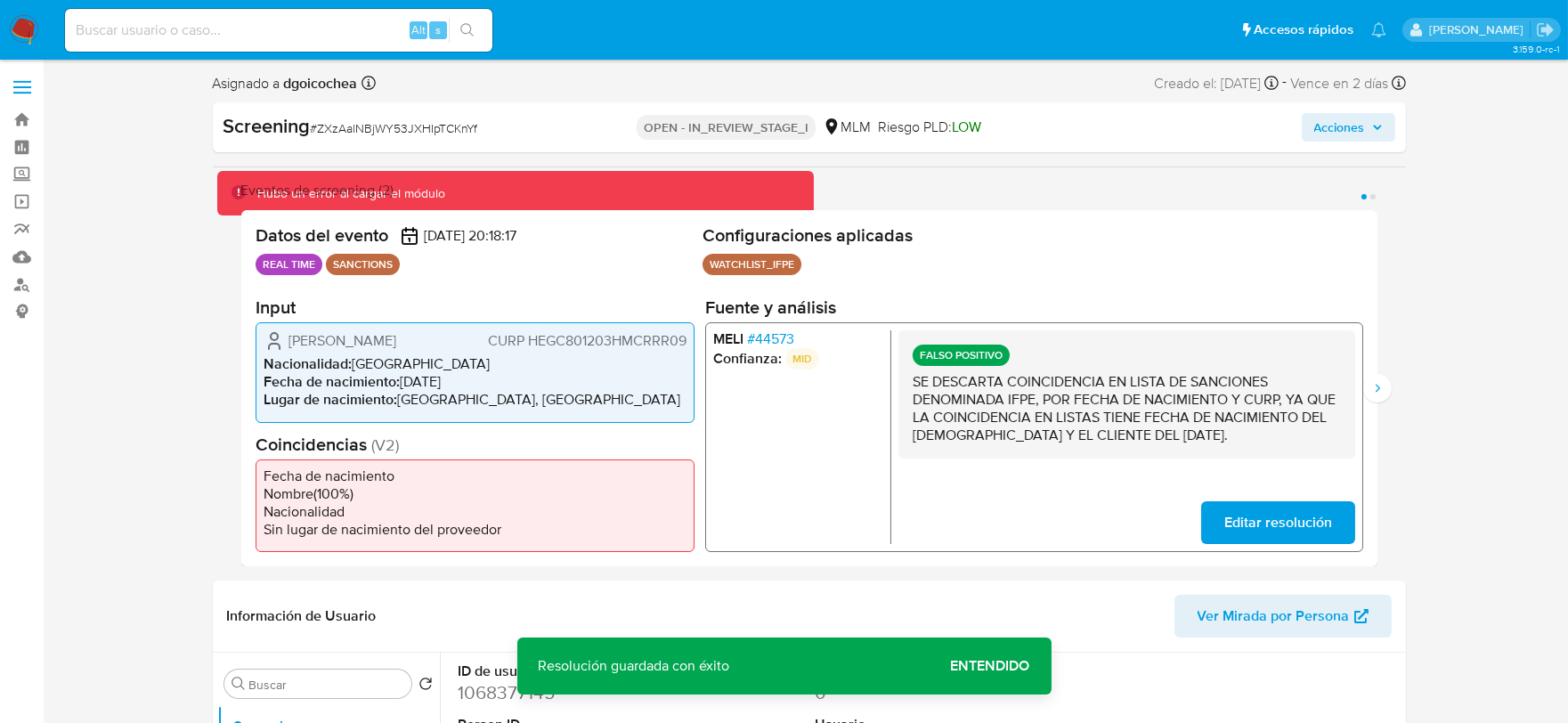
drag, startPoint x: 1195, startPoint y: 432, endPoint x: 912, endPoint y: 382, distance: 287.4
click at [912, 382] on p "SE DESCARTA COINCIDENCIA EN LISTA DE SANCIONES DENOMINADA IFPE, POR FECHA DE NA…" at bounding box center [1126, 409] width 428 height 71
click at [1372, 387] on icon "Siguiente" at bounding box center [1377, 389] width 15 height 15
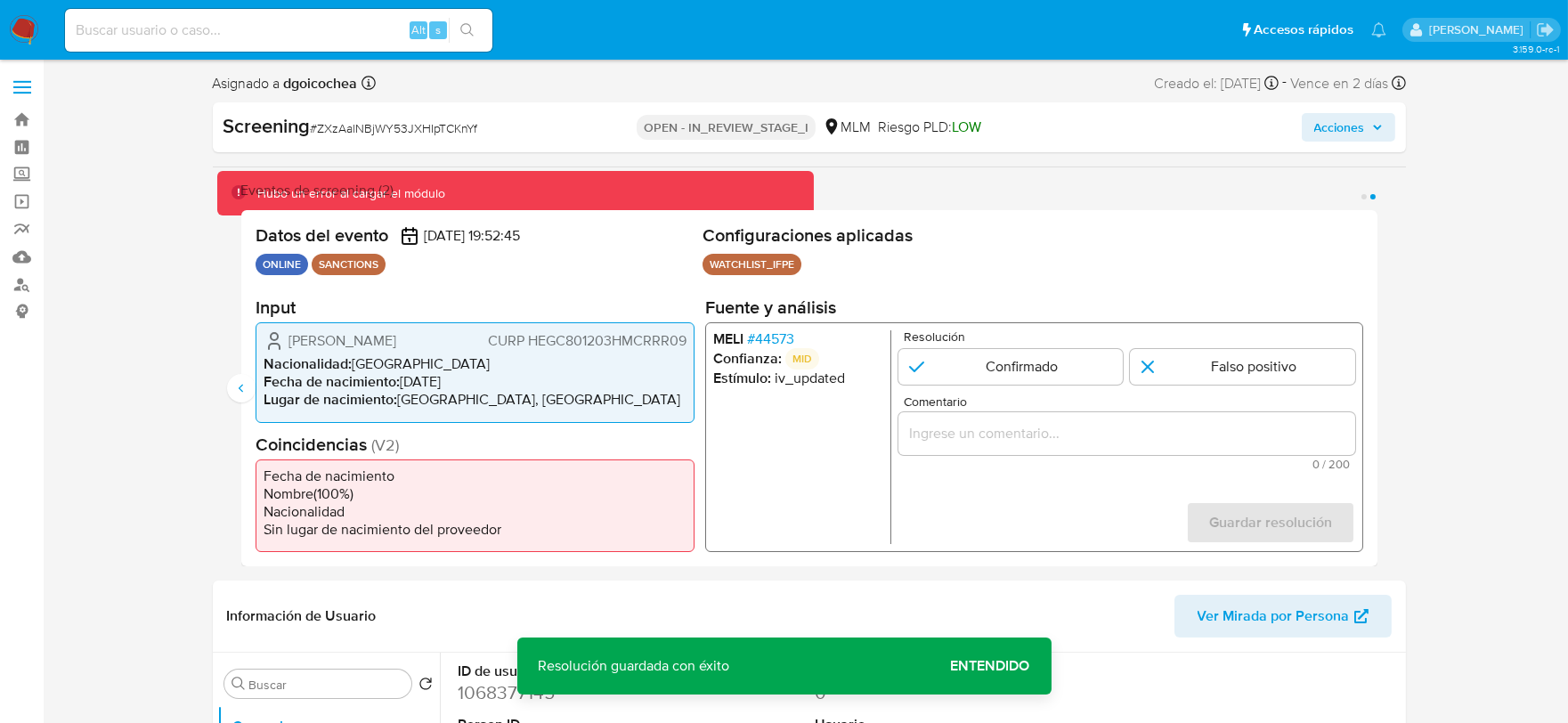
click at [768, 339] on span "# 44573" at bounding box center [770, 340] width 47 height 18
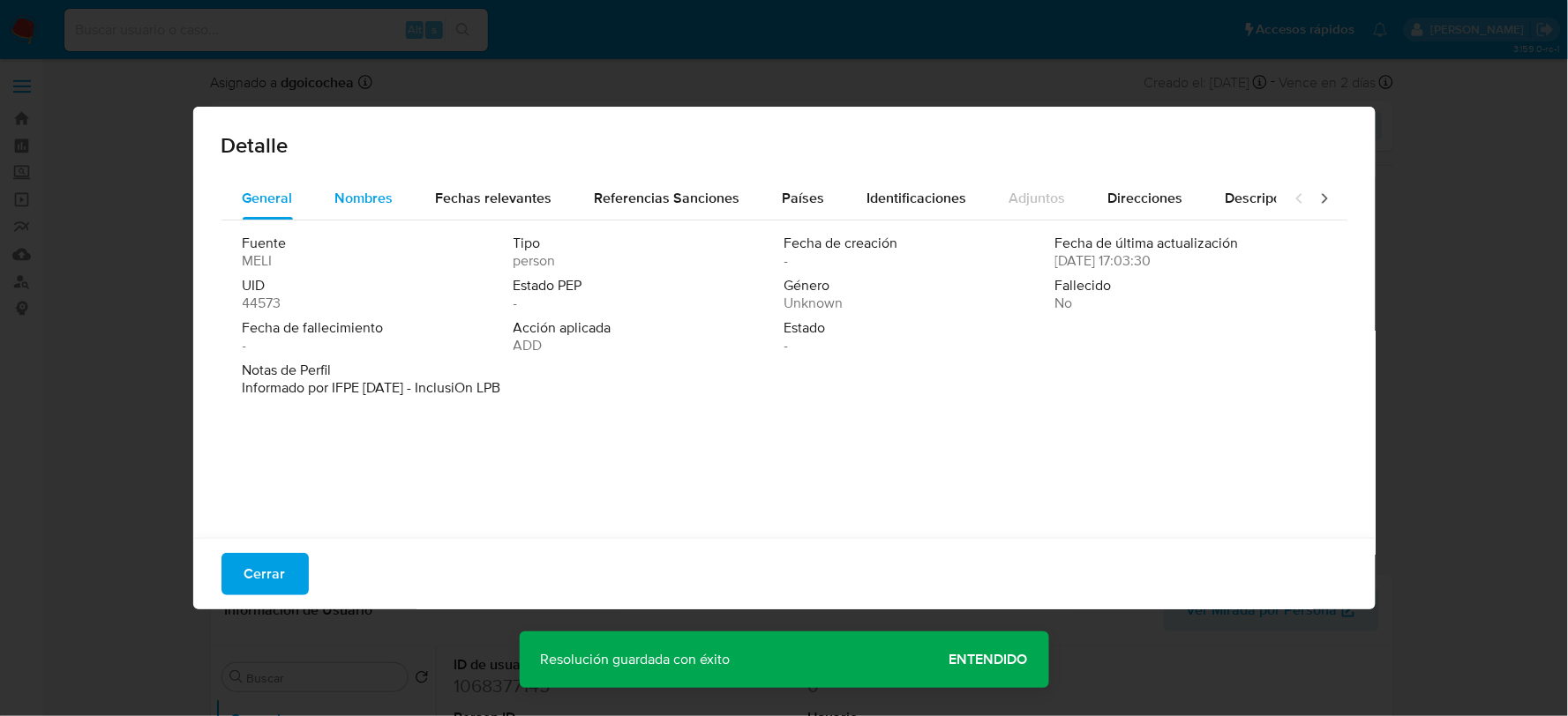
click at [364, 195] on span "Nombres" at bounding box center [364, 197] width 59 height 20
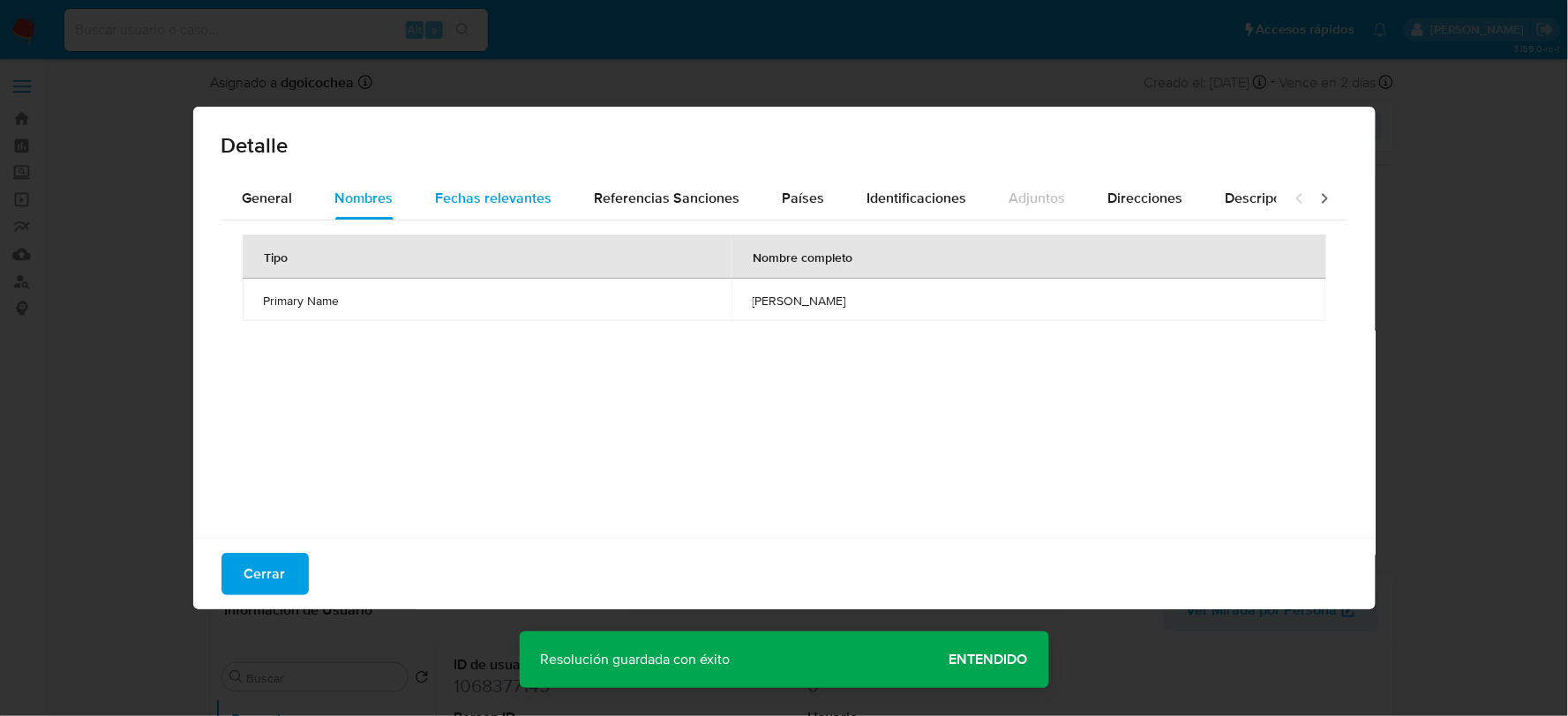
click at [516, 195] on span "Fechas relevantes" at bounding box center [493, 197] width 116 height 20
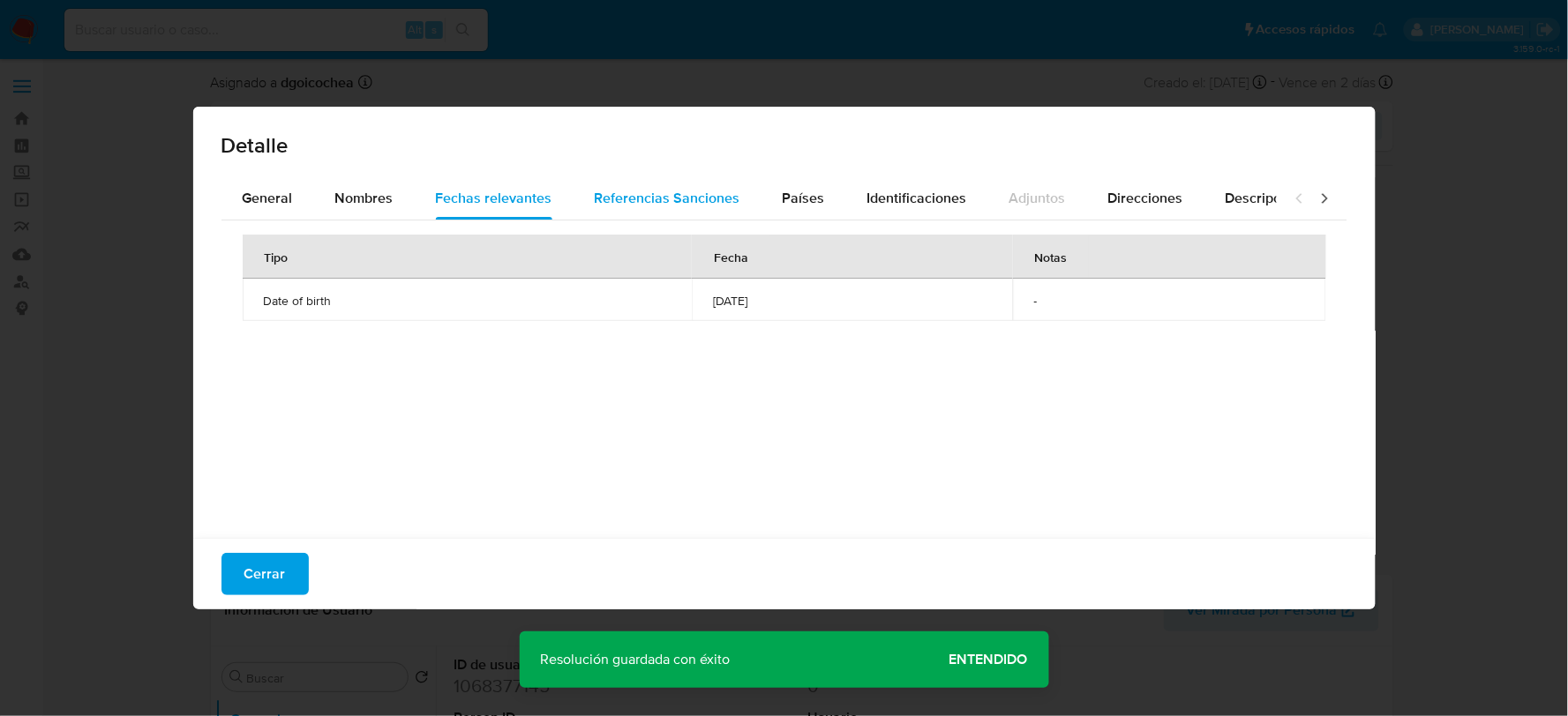
click at [667, 194] on span "Referencias Sanciones" at bounding box center [667, 197] width 145 height 20
click at [792, 197] on span "Países" at bounding box center [804, 197] width 42 height 20
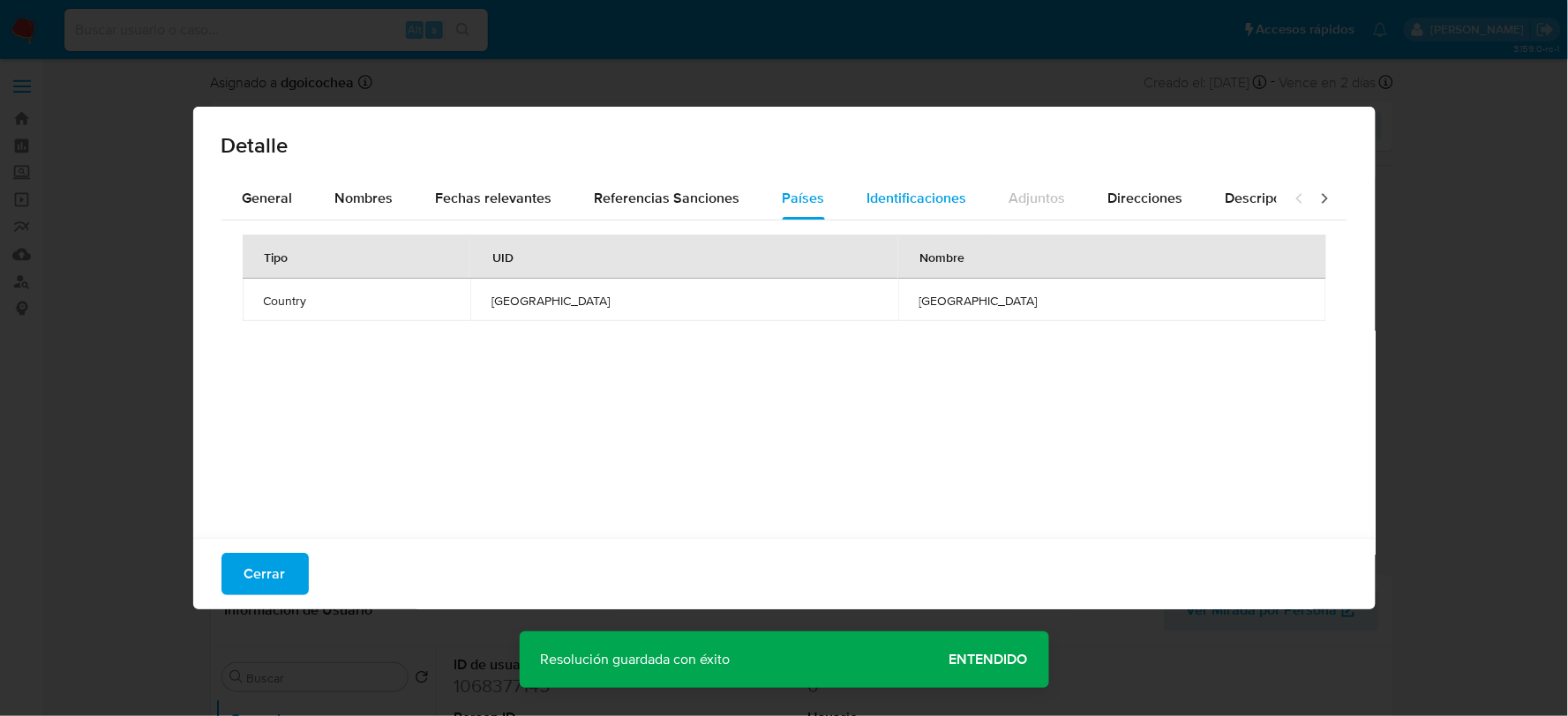
click at [900, 199] on span "Identificaciones" at bounding box center [918, 197] width 100 height 20
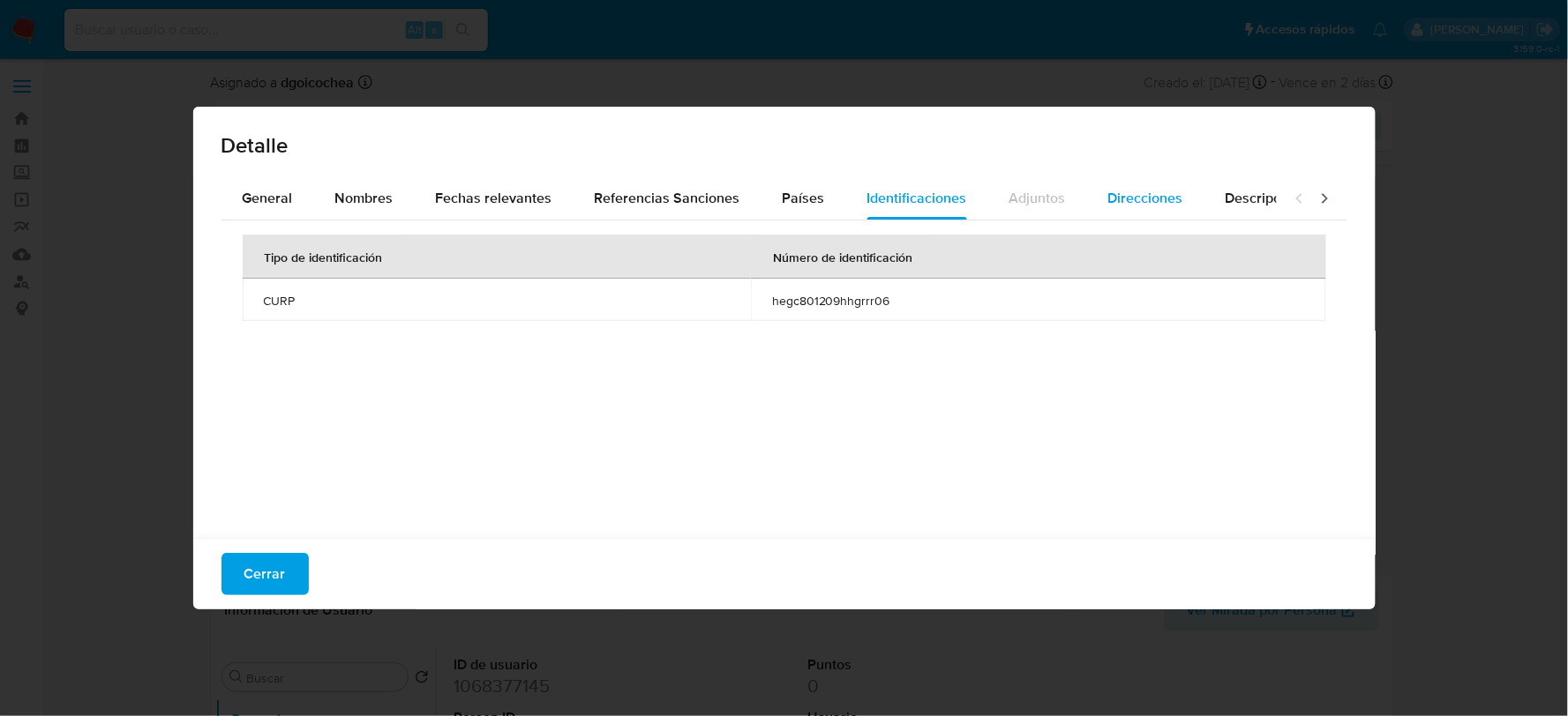
click at [1109, 197] on span "Direcciones" at bounding box center [1146, 197] width 75 height 20
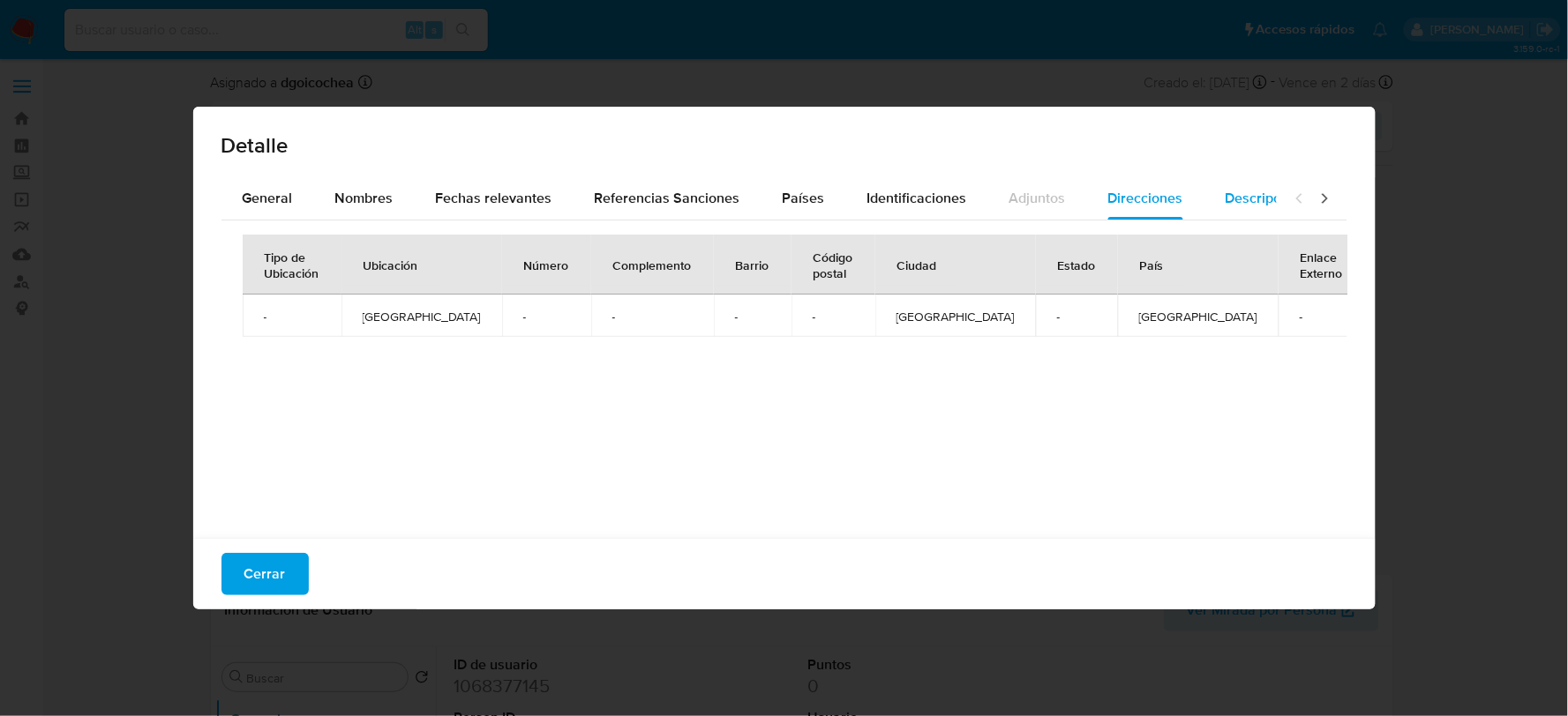
click at [1240, 197] on span "Descripciones" at bounding box center [1271, 197] width 90 height 20
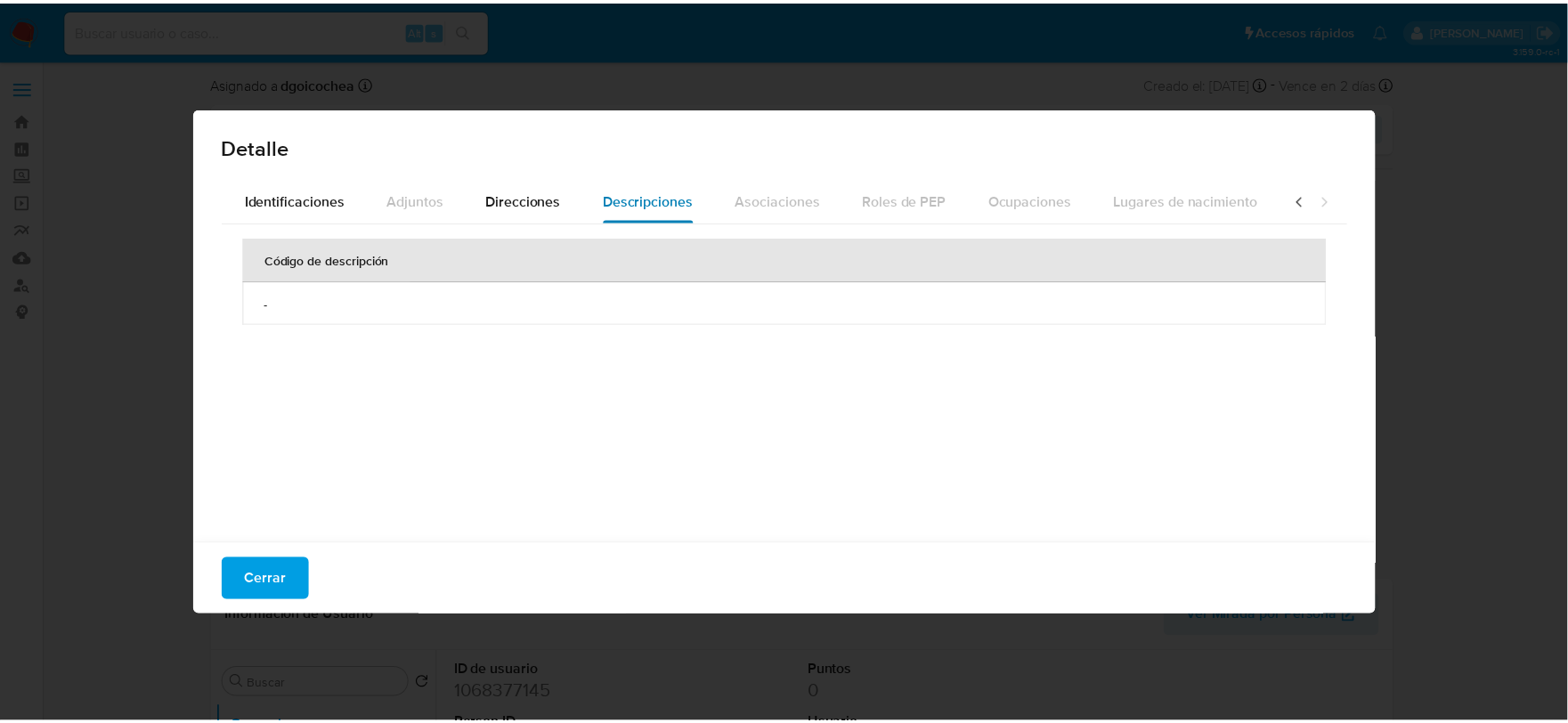
scroll to position [0, 631]
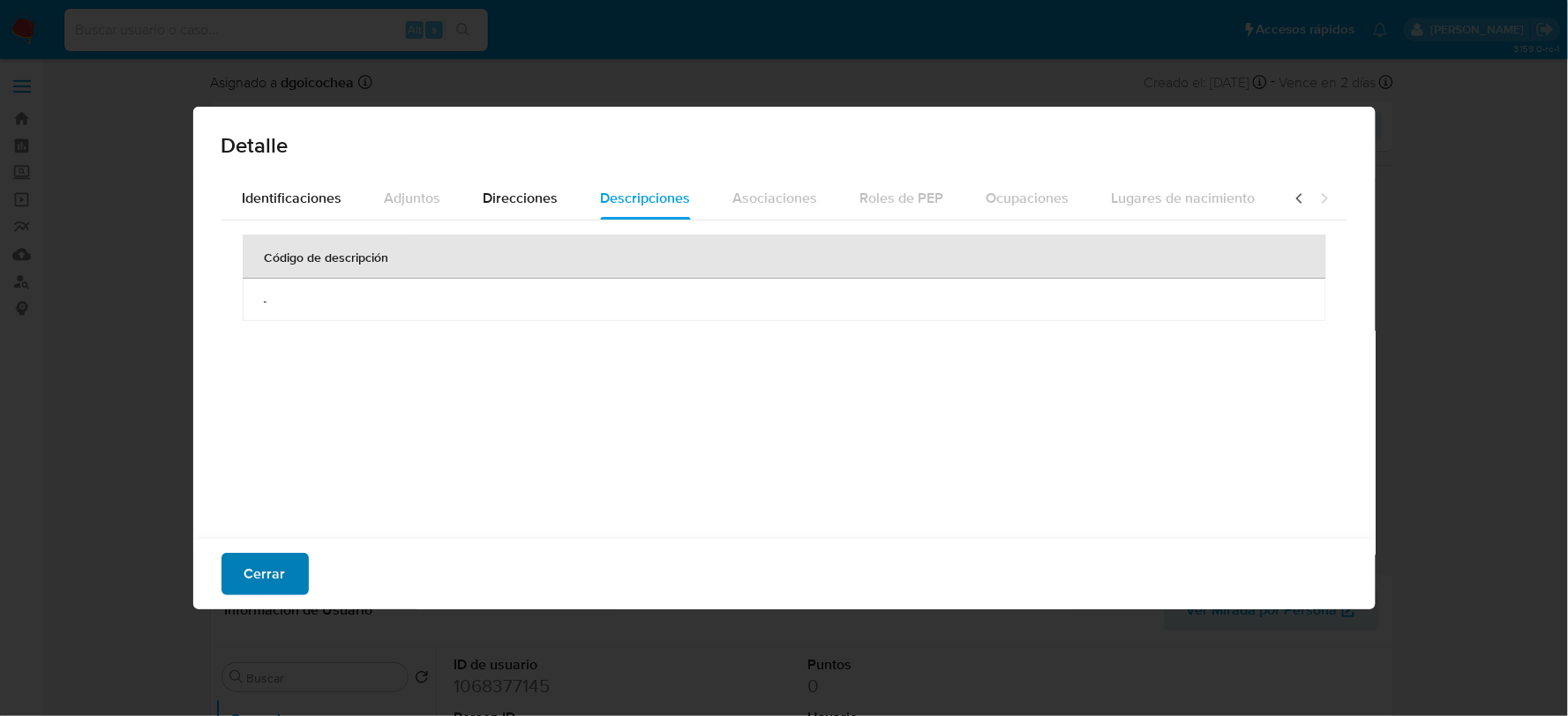
drag, startPoint x: 263, startPoint y: 571, endPoint x: 294, endPoint y: 561, distance: 32.6
click at [263, 571] on span "Cerrar" at bounding box center [265, 574] width 42 height 39
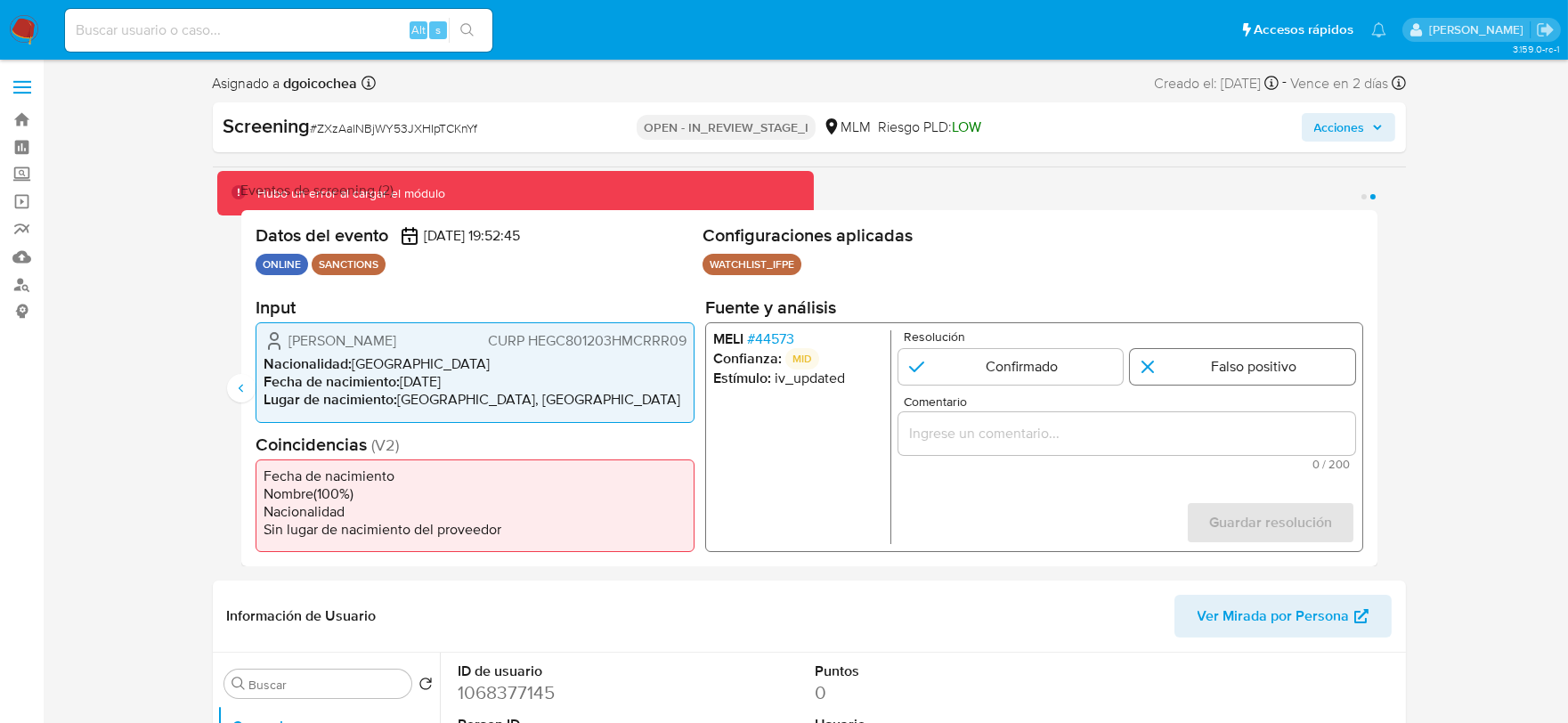
click at [1198, 361] on input "2 de 2" at bounding box center [1241, 366] width 225 height 36
radio input "true"
click at [1042, 436] on input "Comentario" at bounding box center [1126, 433] width 457 height 23
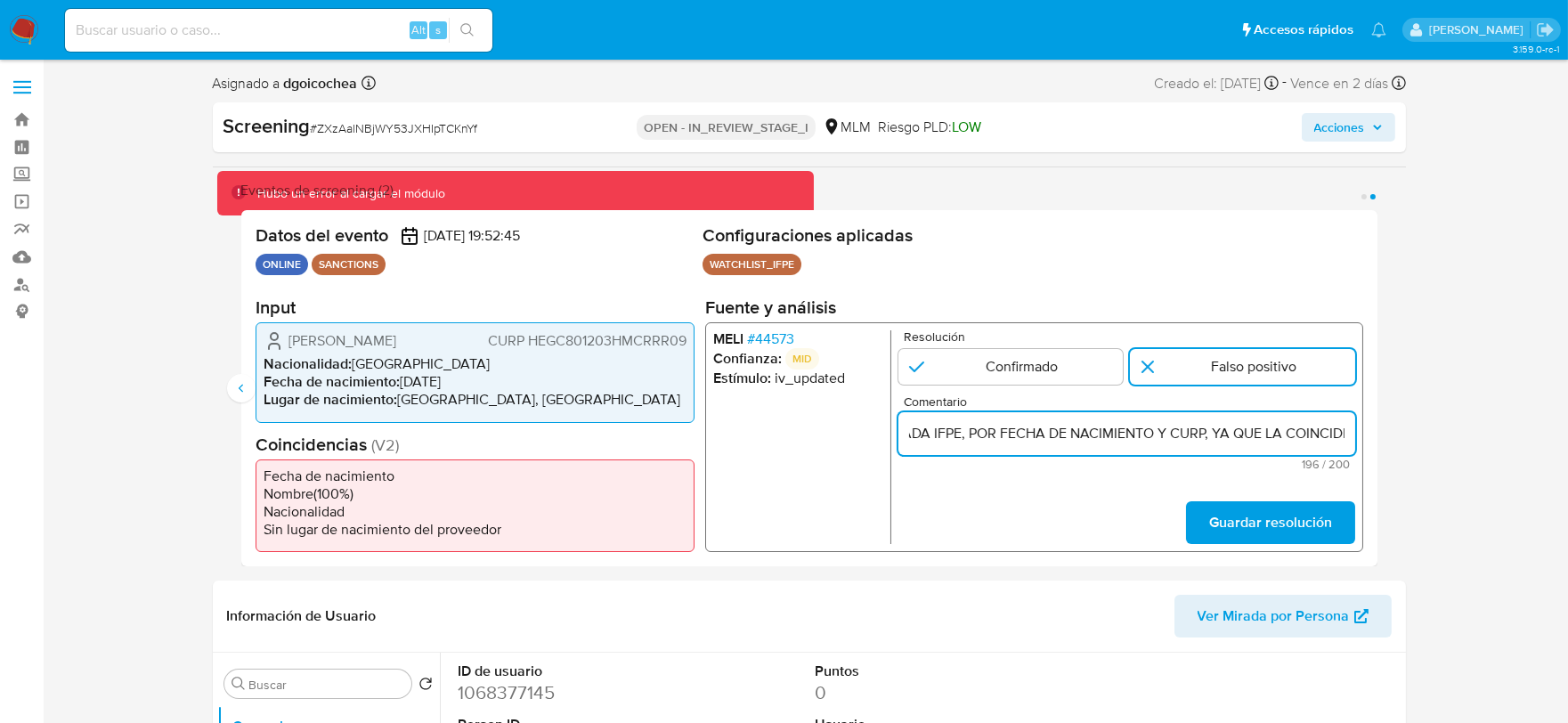
scroll to position [0, 0]
drag, startPoint x: 1050, startPoint y: 426, endPoint x: 812, endPoint y: 446, distance: 238.8
click at [776, 442] on div "MELI # 44573 Confianza: MID Estímulo : iv_updated Resolución Confirmado Falso p…" at bounding box center [1033, 437] width 658 height 229
click at [1271, 433] on input "SE DESCARTA COINCIDENCIA EN LISTA DE SANCIONES DENOMINADA IFPE, POR FECHA DE NA…" at bounding box center [1126, 433] width 457 height 23
type input "SE DESCARTA COINCIDENCIA EN LISTA DE SANCIONES DENOMINADA IFPE, POR FECHA DE NA…"
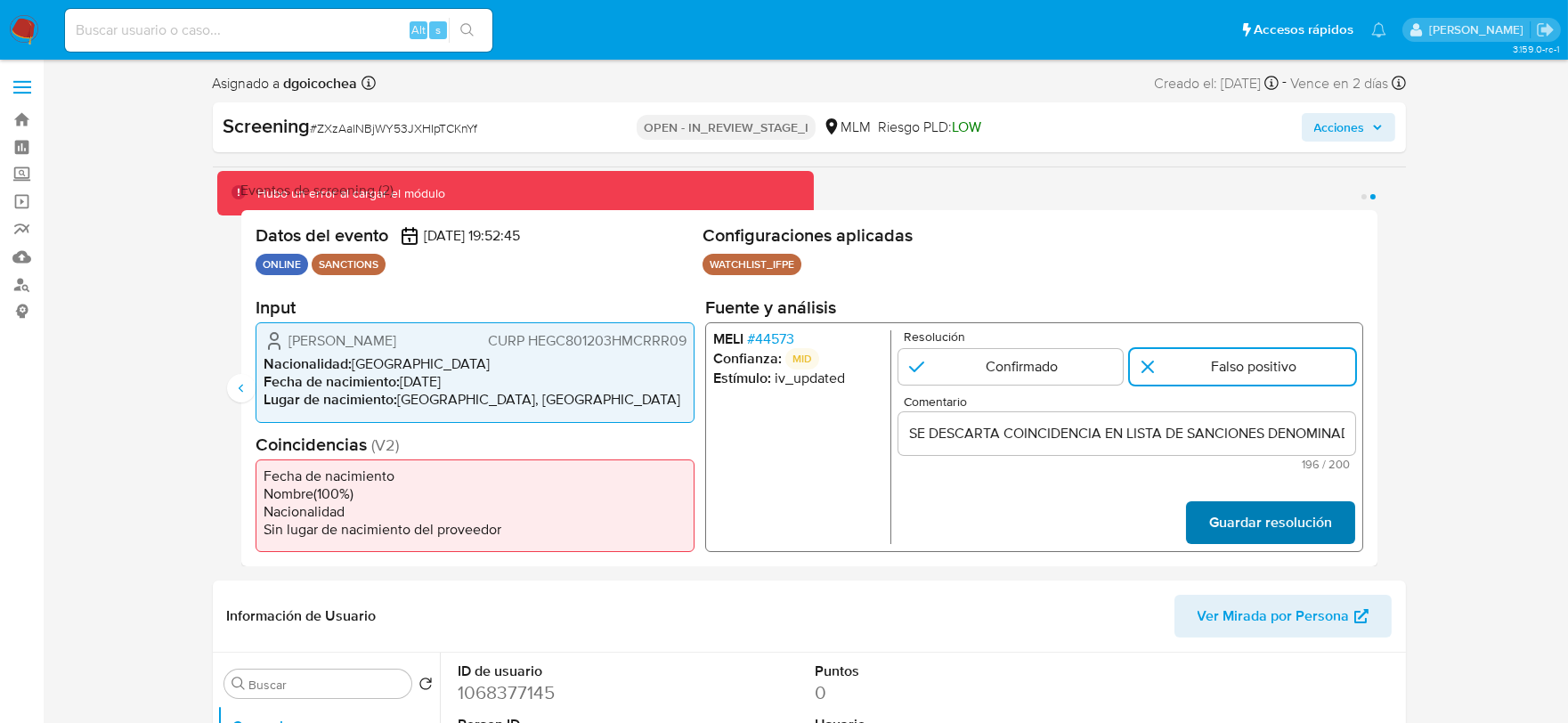
click at [1285, 516] on span "Guardar resolución" at bounding box center [1269, 523] width 123 height 39
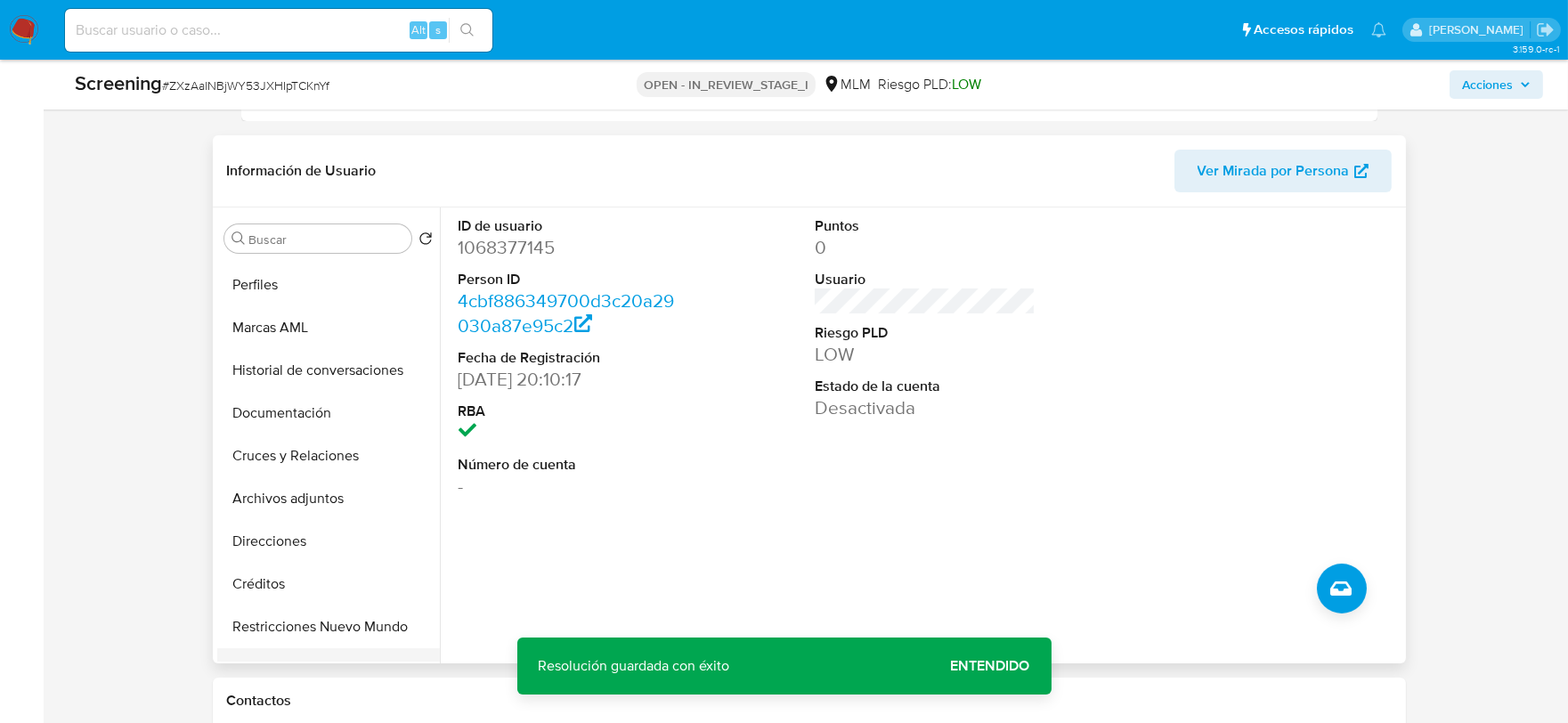
scroll to position [297, 0]
click at [332, 539] on button "Restricciones Nuevo Mundo" at bounding box center [321, 540] width 208 height 43
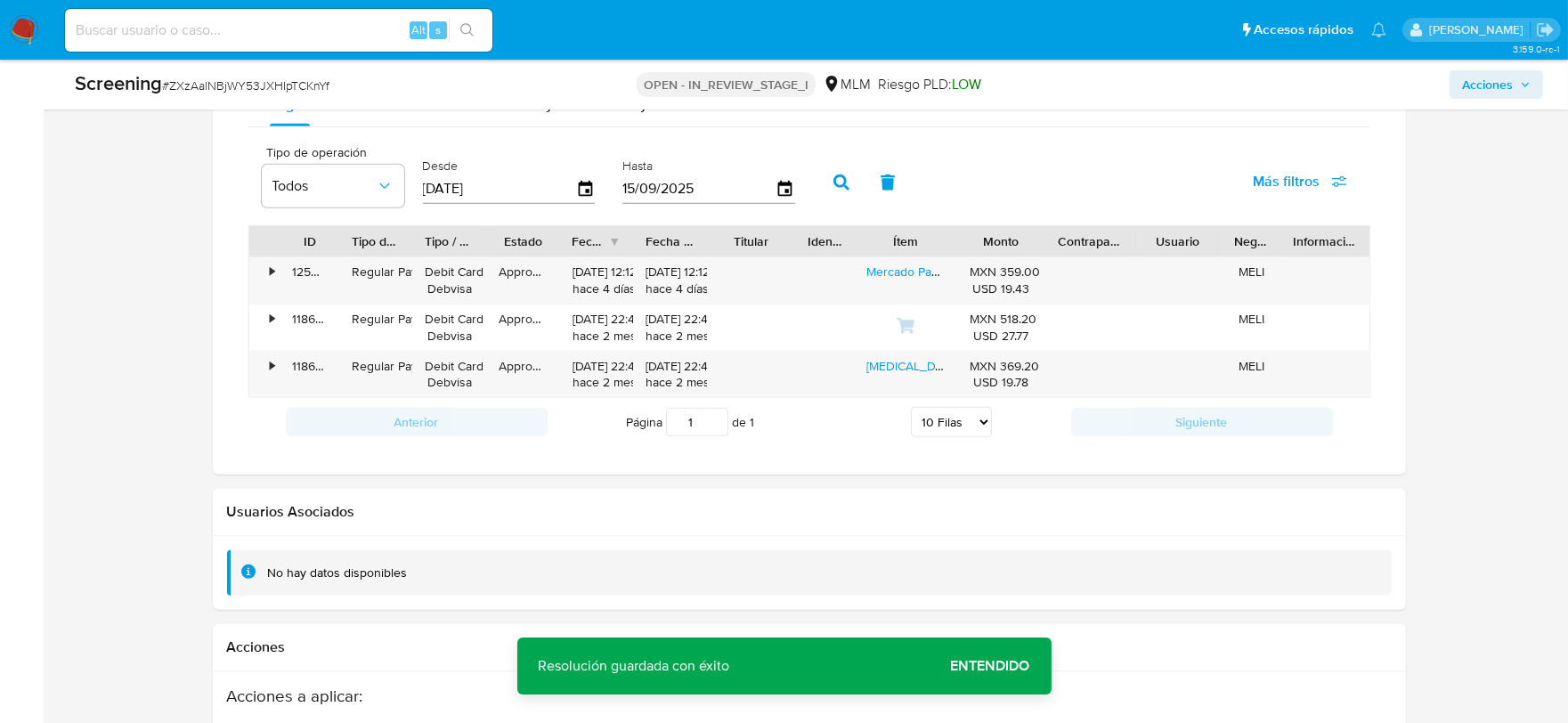
scroll to position [2104, 0]
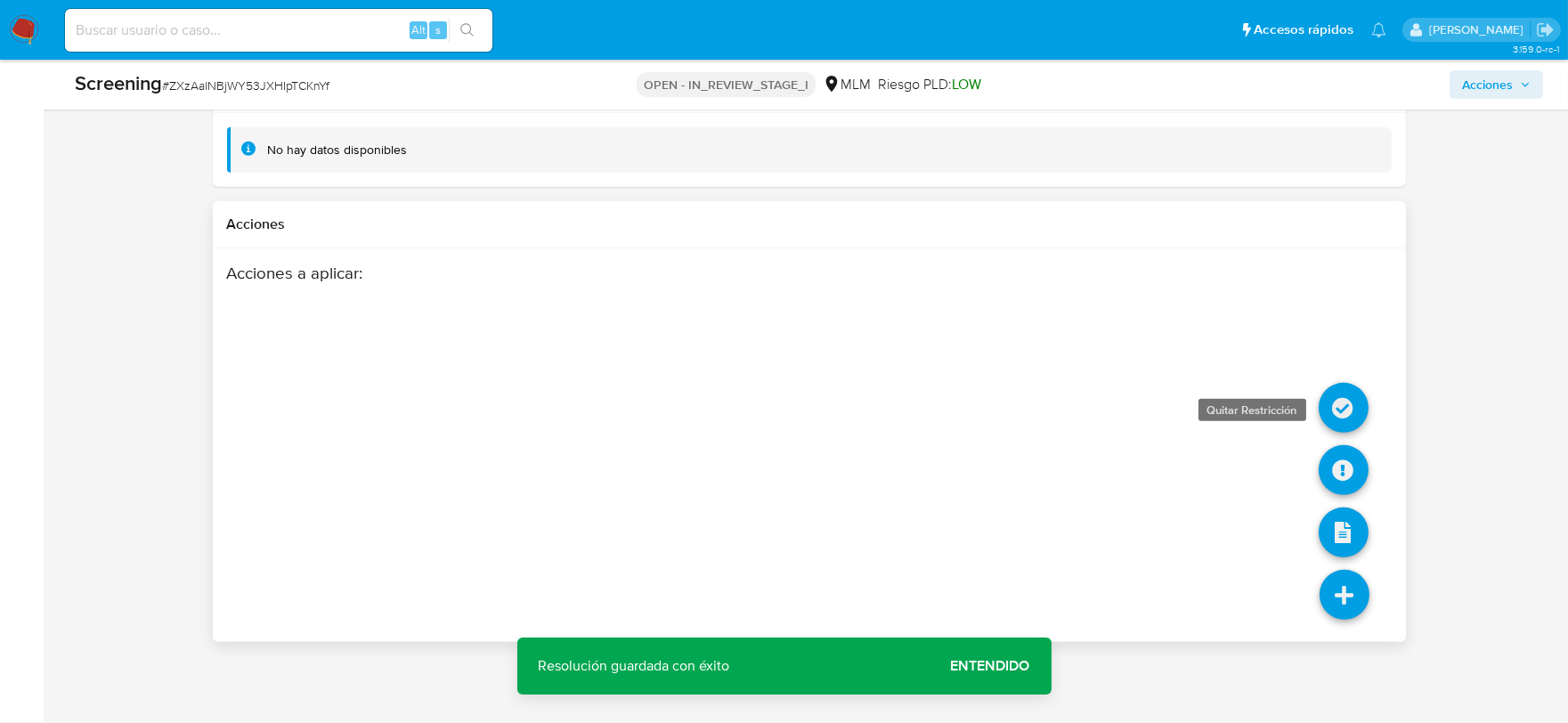
click at [1338, 407] on icon at bounding box center [1343, 408] width 50 height 50
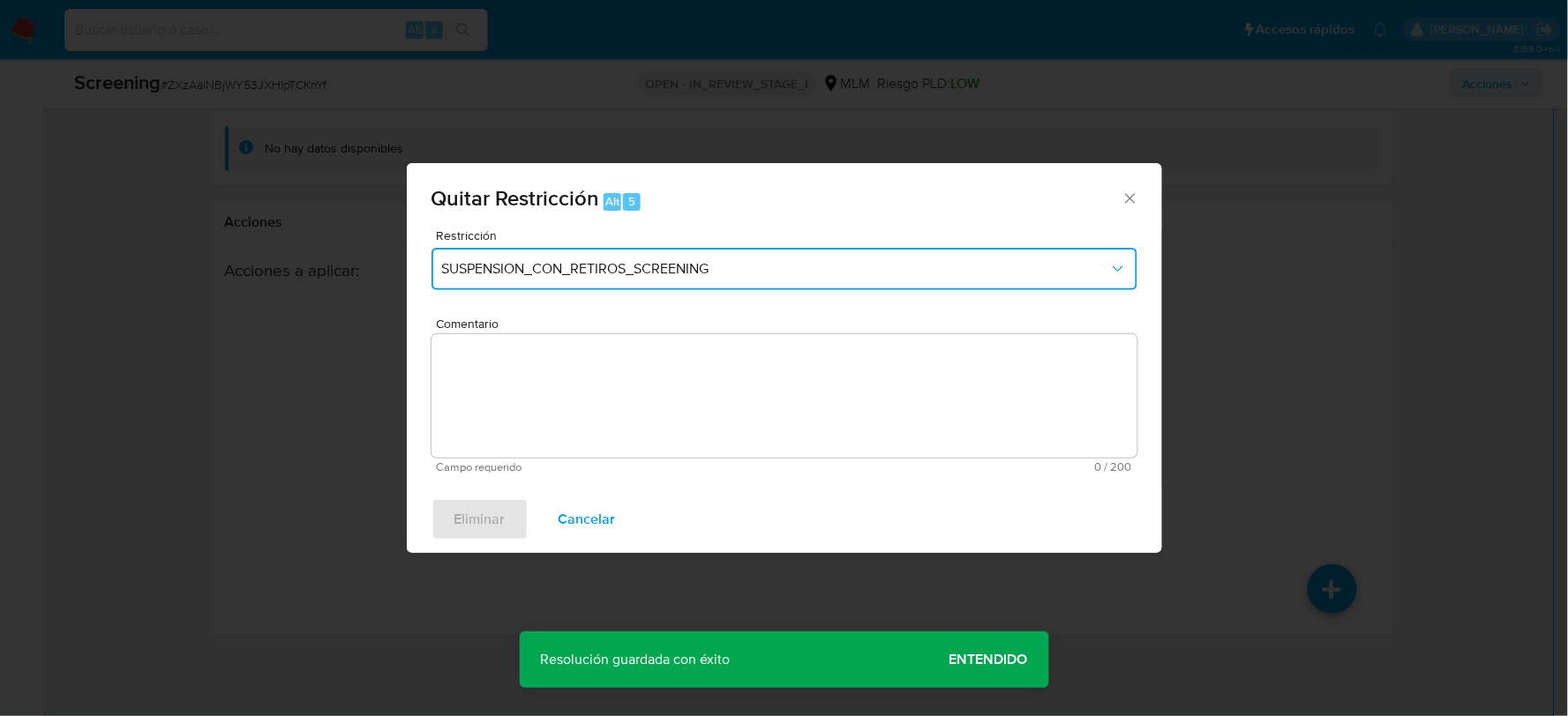
click at [639, 261] on span "SUSPENSION_CON_RETIROS_SCREENING" at bounding box center [775, 270] width 667 height 18
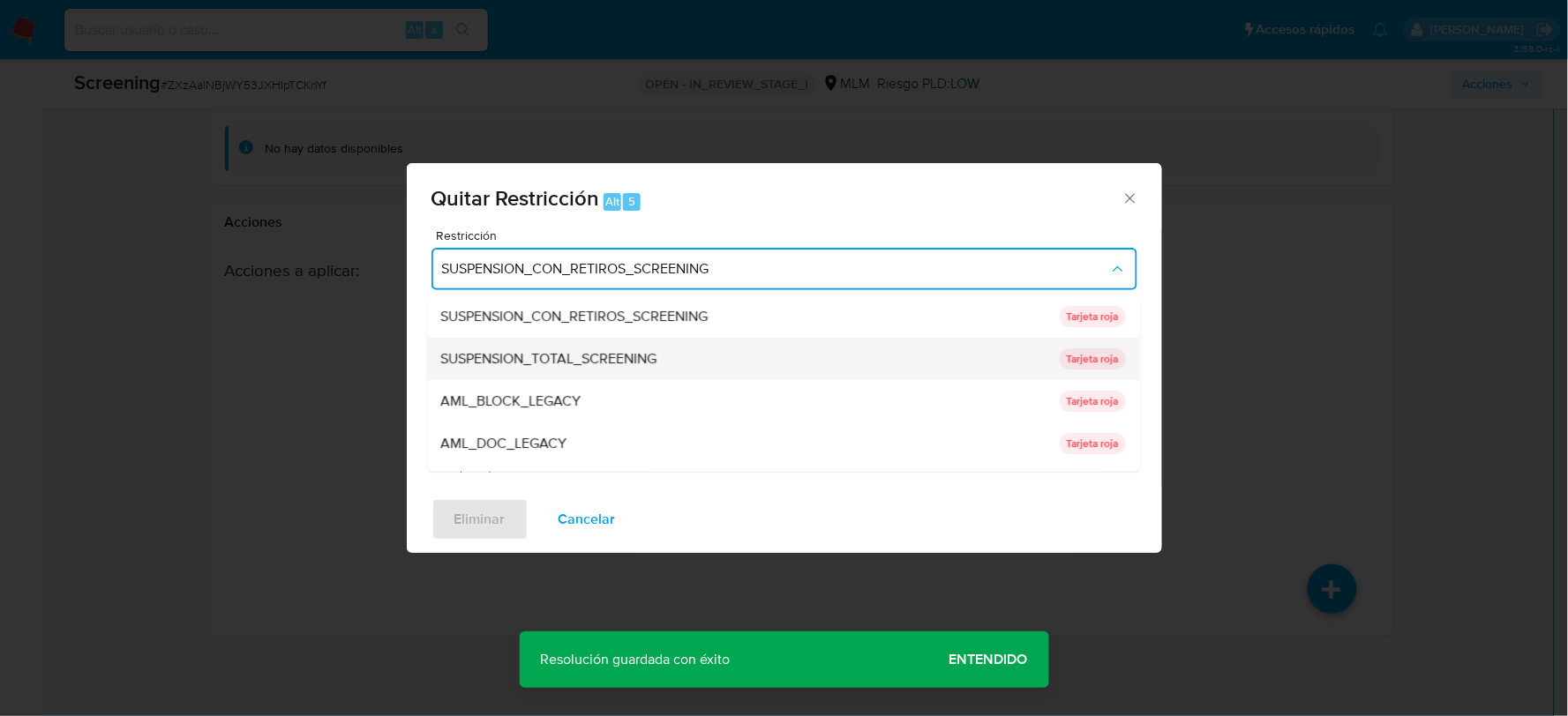
click at [606, 344] on div "SUSPENSION_TOTAL_SCREENING" at bounding box center [745, 359] width 608 height 42
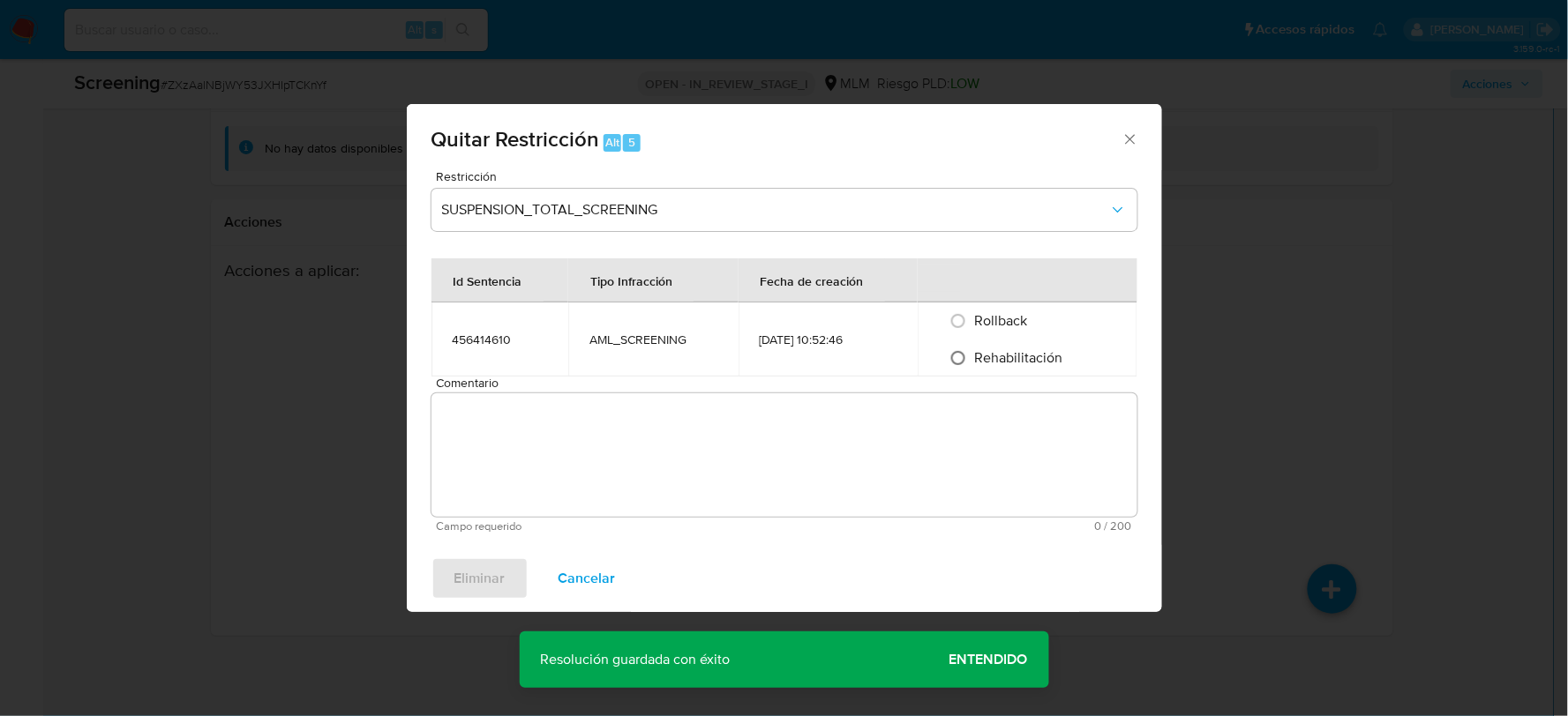
click at [969, 350] on input "Rehabilitación" at bounding box center [958, 357] width 28 height 28
radio input "true"
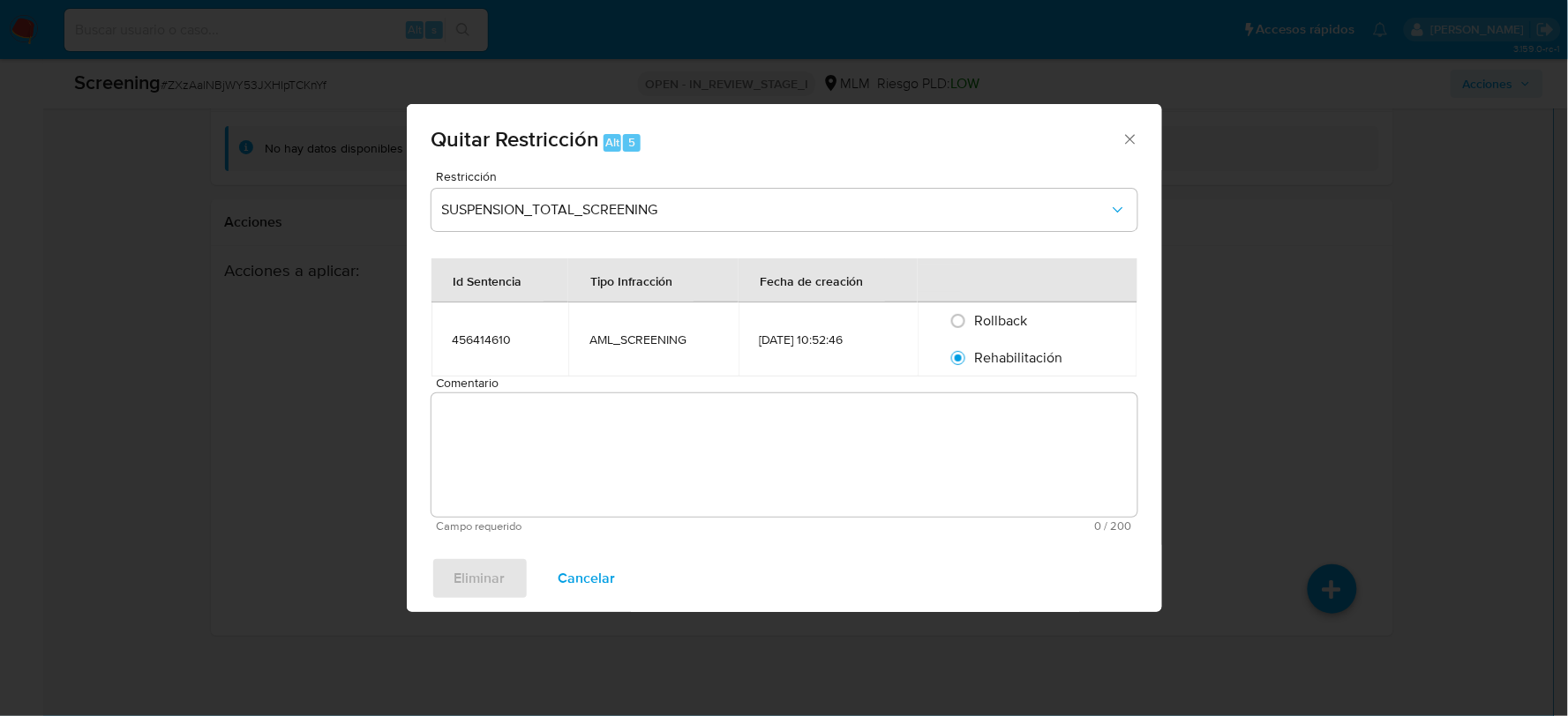
click at [894, 452] on textarea "Comentario" at bounding box center [784, 454] width 706 height 124
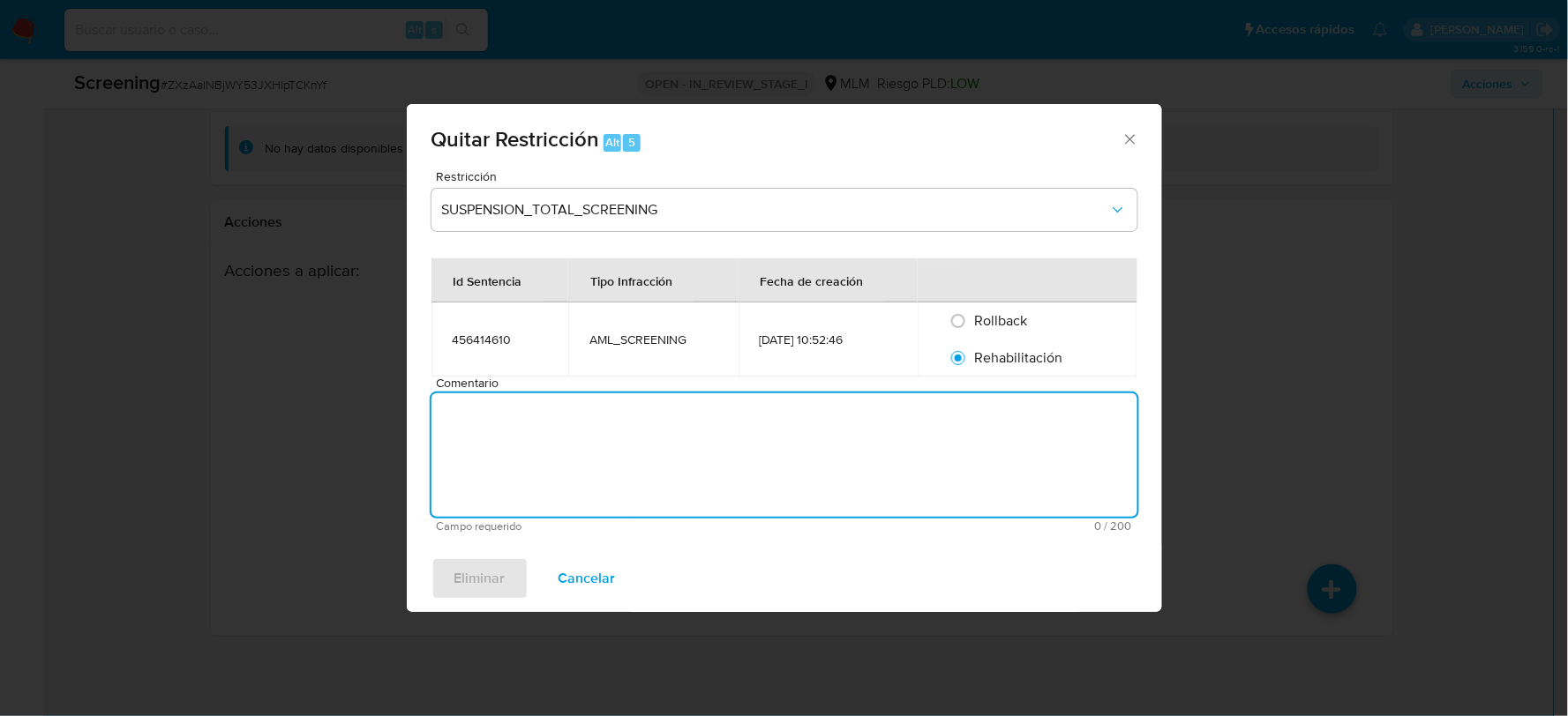
paste textarea "SE DESCARTA COINCIDENCIA EN LISTA DE SANCIONES DENOMINADA IFPE, POR FECHA DE NA…"
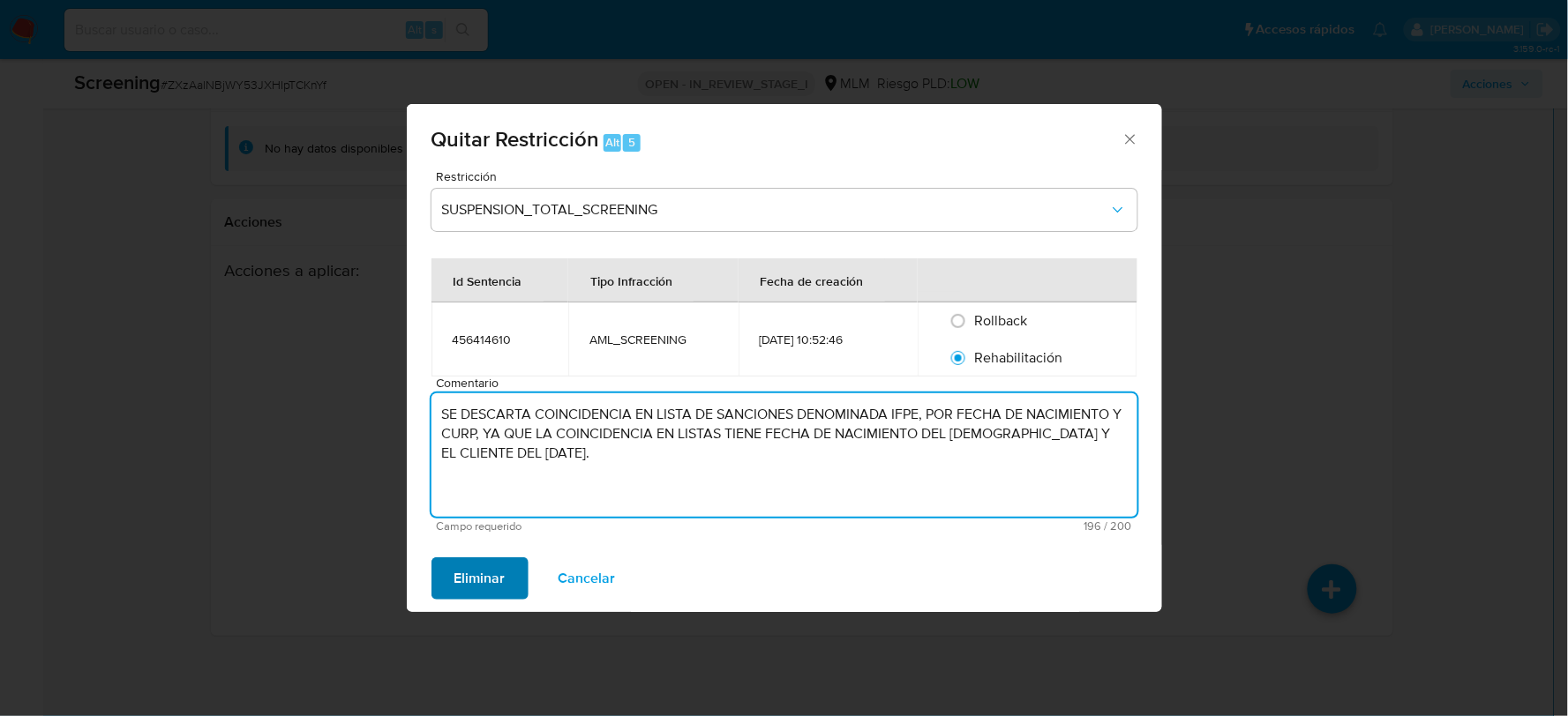
type textarea "SE DESCARTA COINCIDENCIA EN LISTA DE SANCIONES DENOMINADA IFPE, POR FECHA DE NA…"
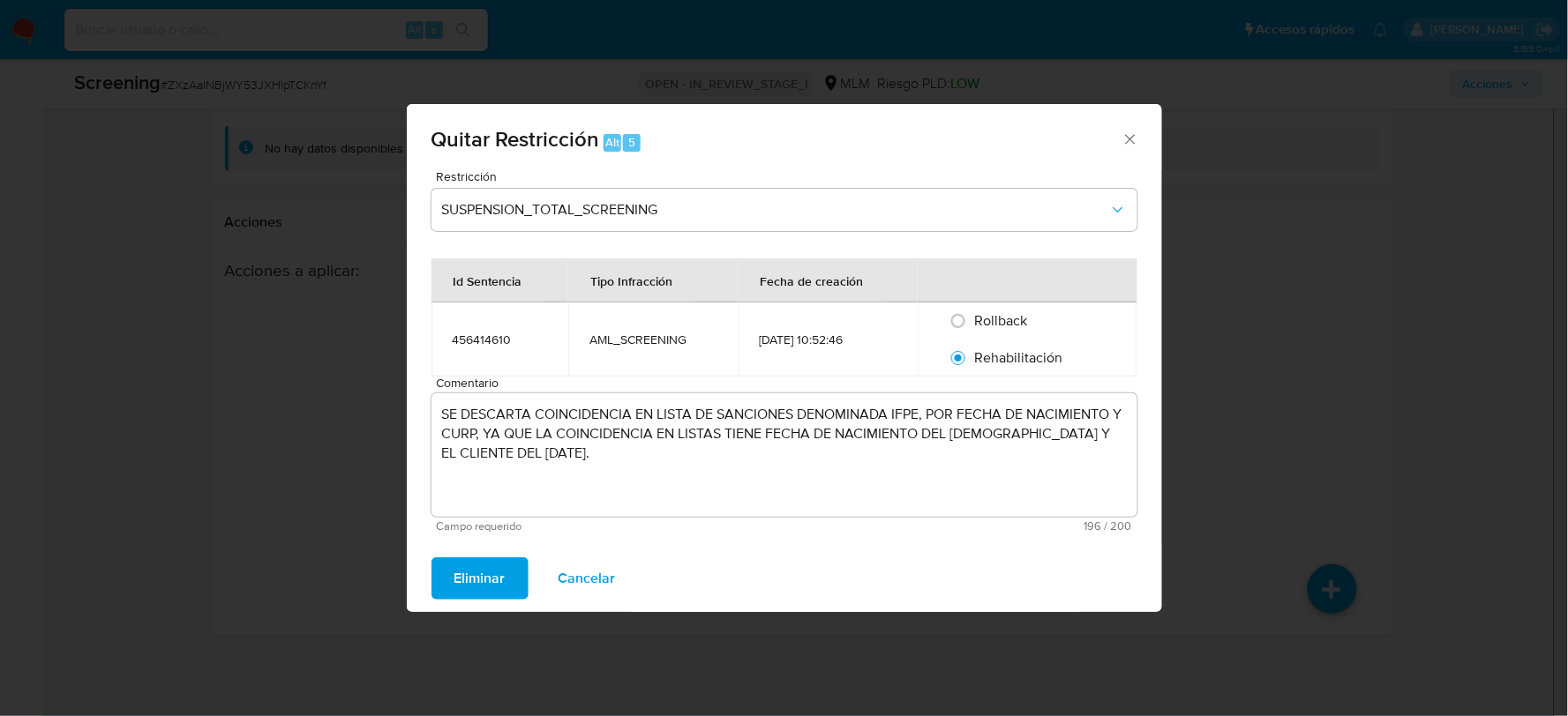
click at [482, 567] on span "Eliminar" at bounding box center [480, 578] width 51 height 39
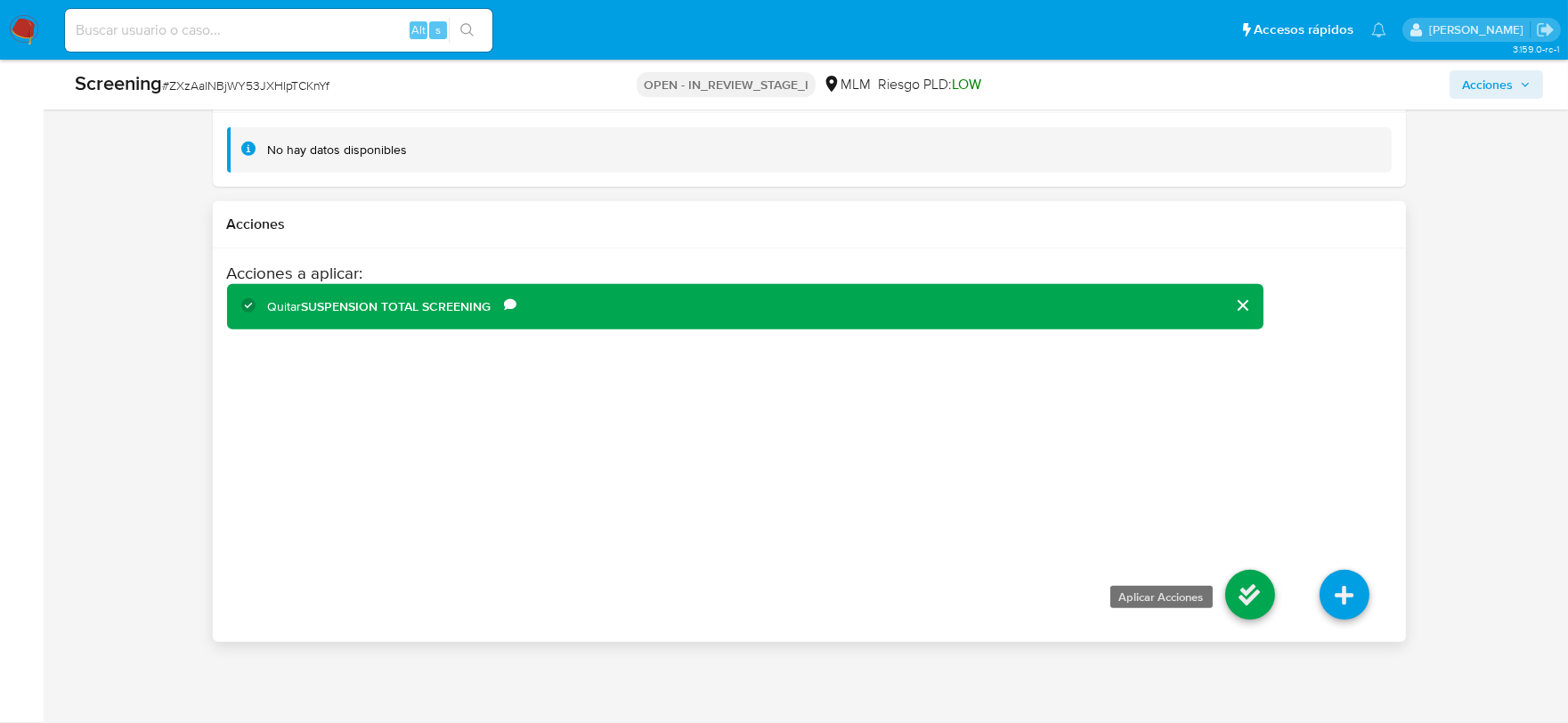
click at [1266, 592] on icon at bounding box center [1249, 595] width 50 height 50
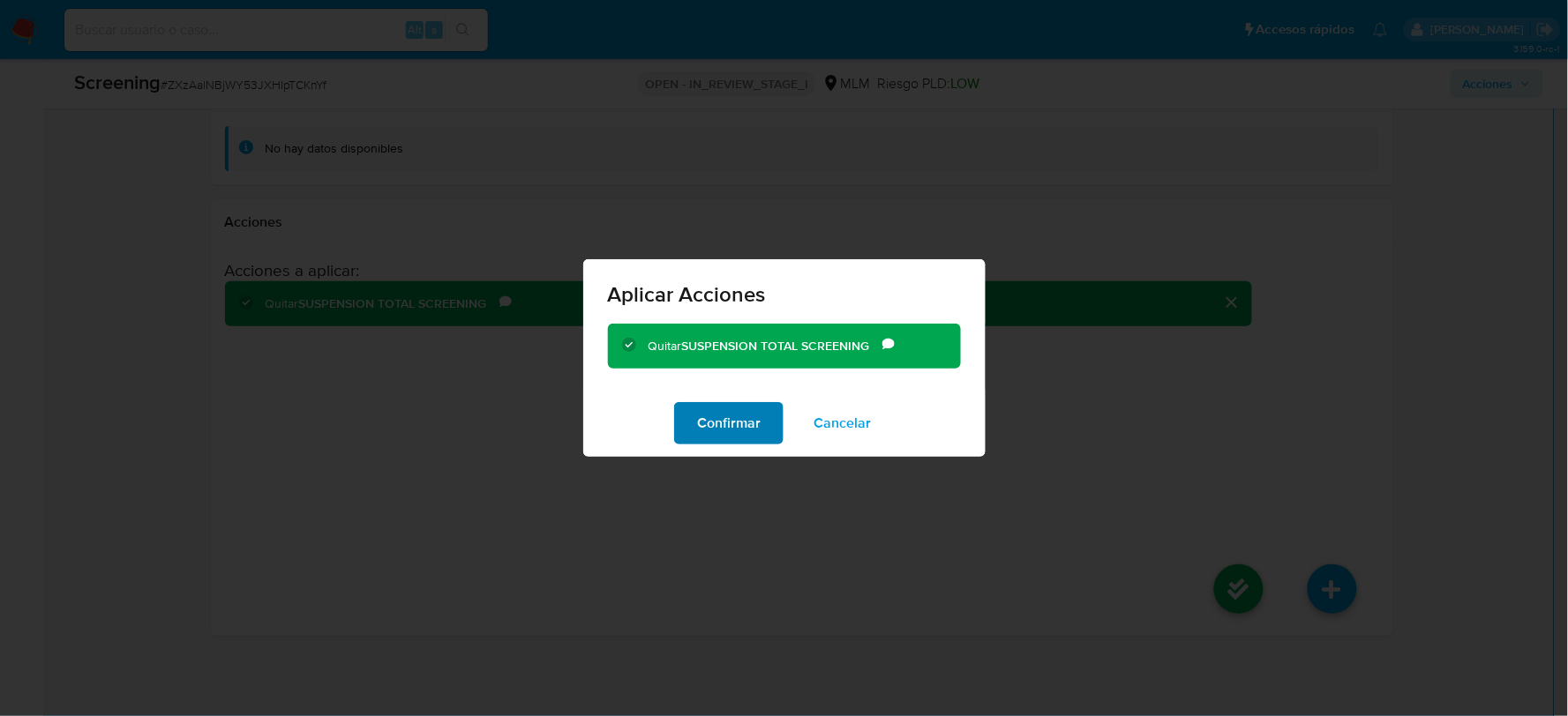
click at [733, 432] on span "Confirmar" at bounding box center [729, 423] width 63 height 39
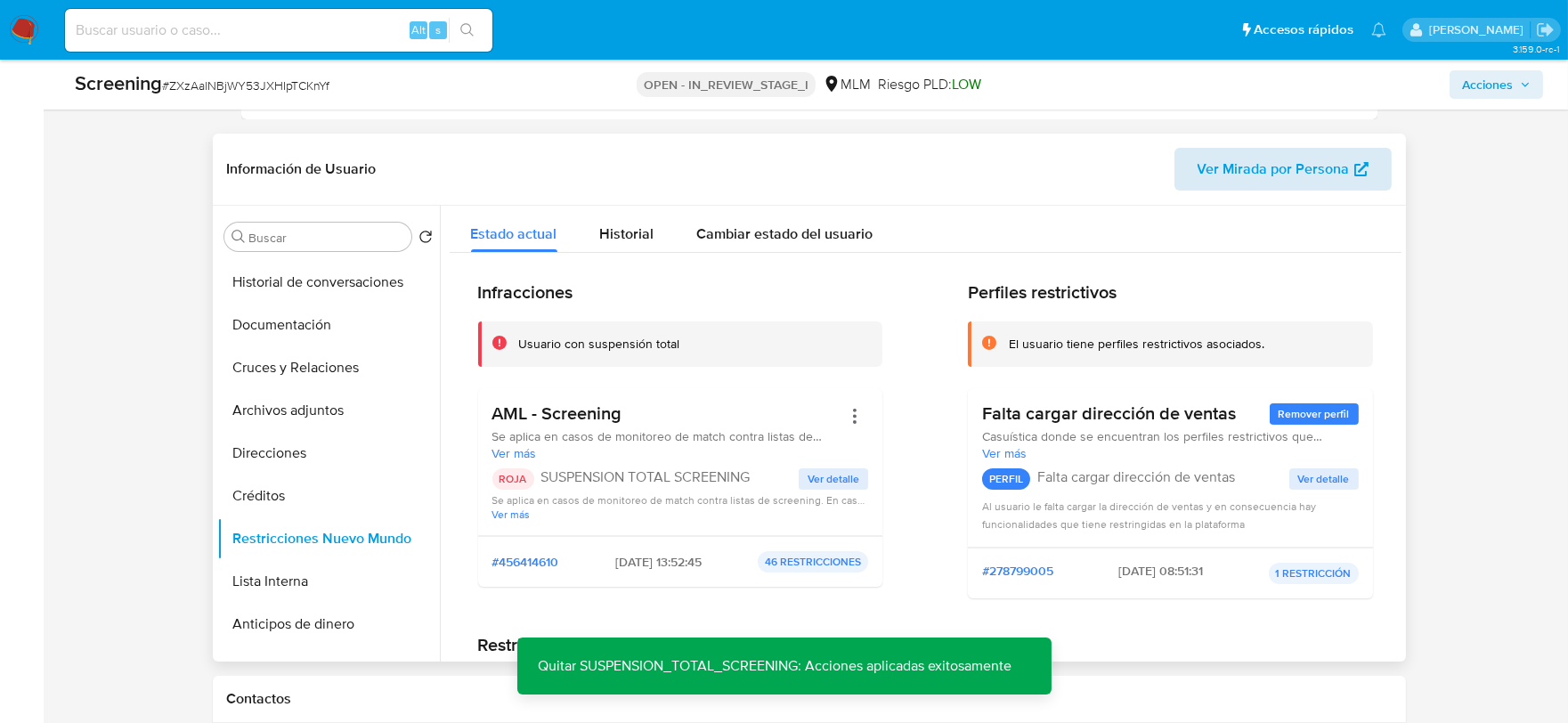
scroll to position [0, 0]
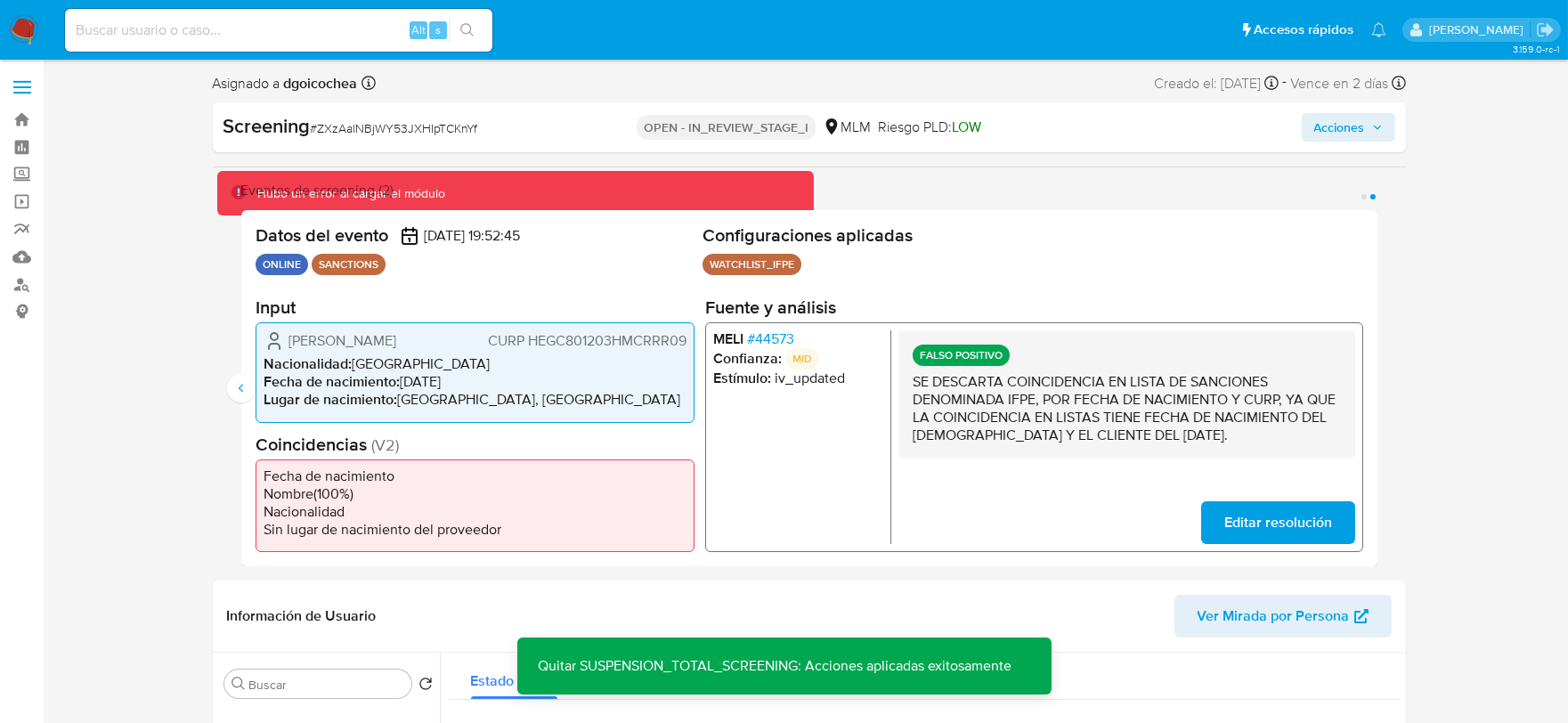
click at [1340, 128] on span "Acciones" at bounding box center [1340, 127] width 51 height 28
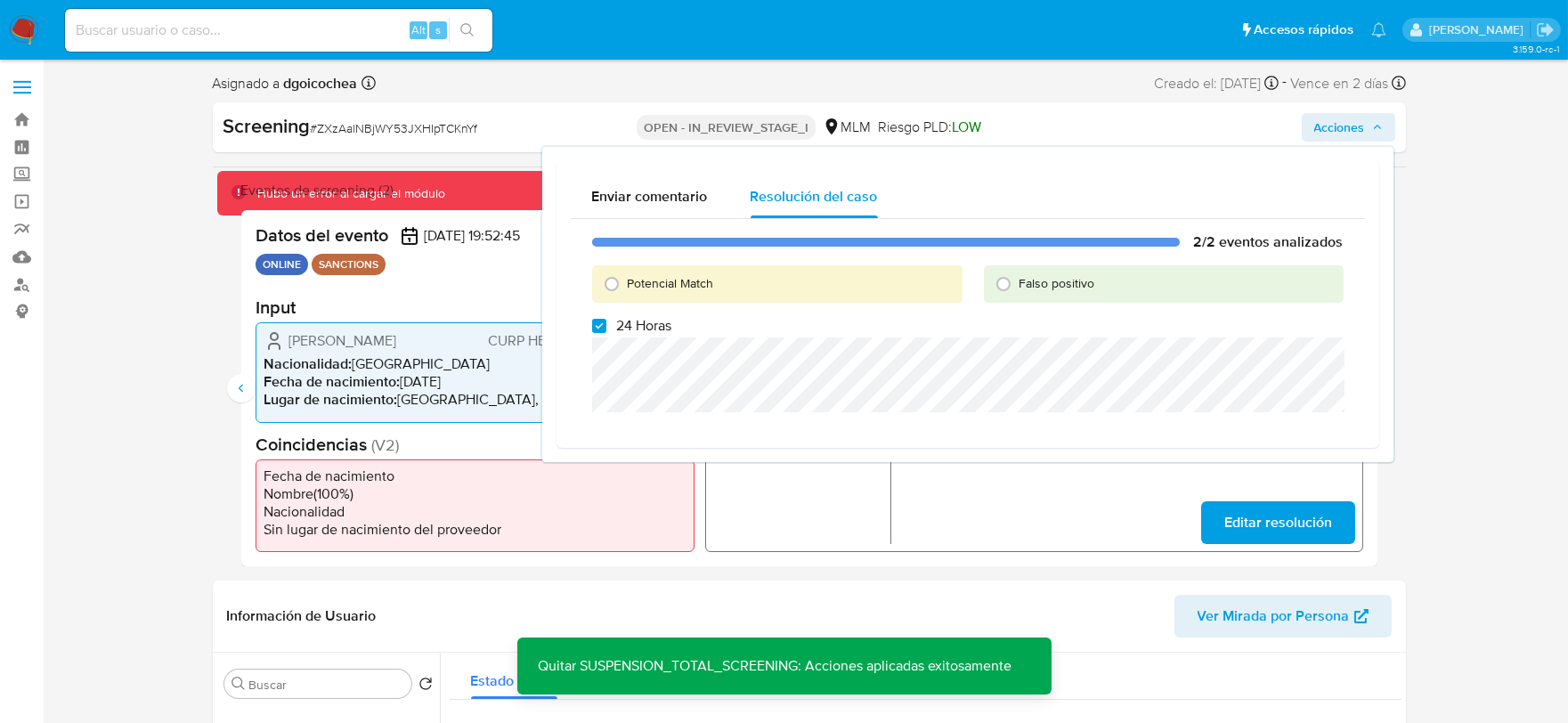
drag, startPoint x: 1505, startPoint y: 306, endPoint x: 1495, endPoint y: 307, distance: 10.0
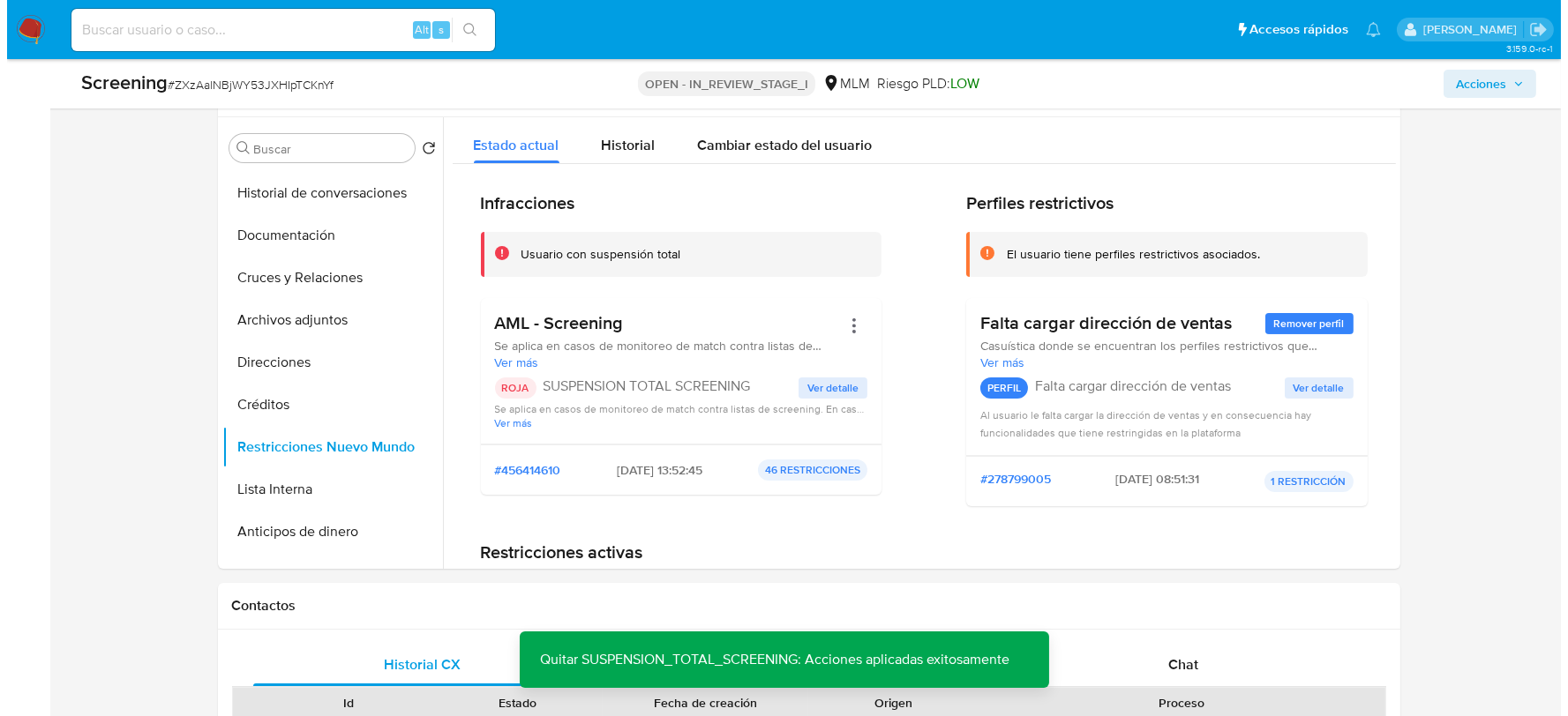
scroll to position [490, 0]
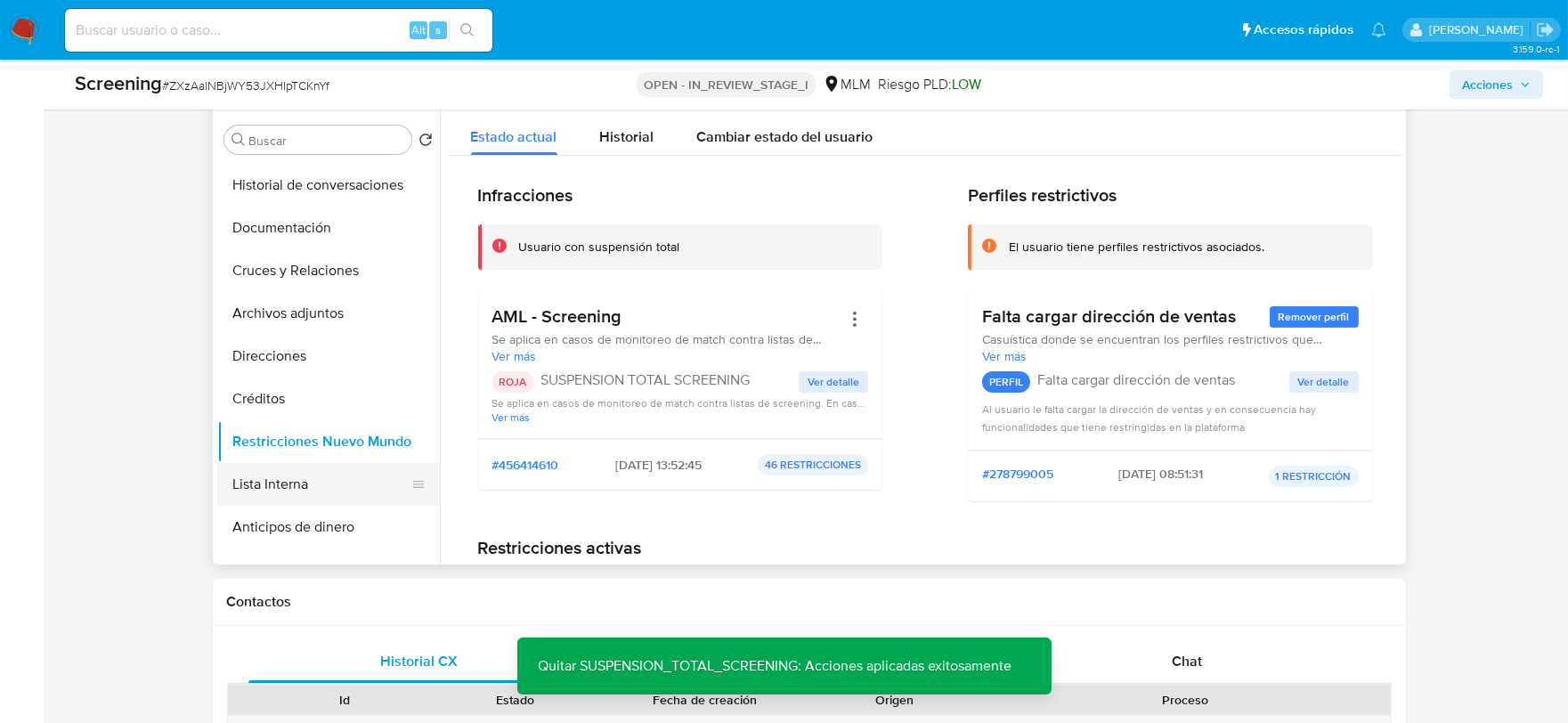
click at [282, 478] on button "Lista Interna" at bounding box center [321, 484] width 208 height 43
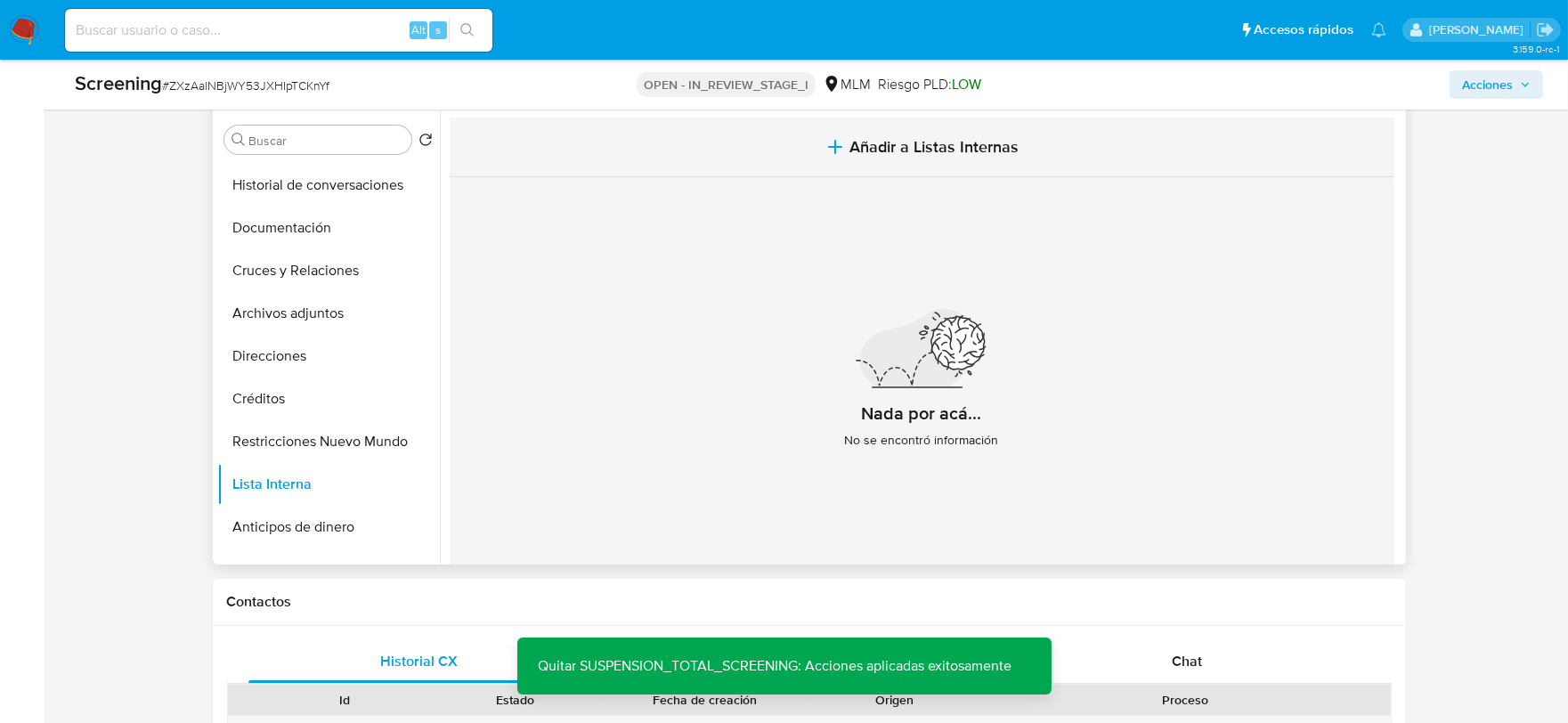
click at [912, 144] on span "Añadir a Listas Internas" at bounding box center [934, 148] width 169 height 20
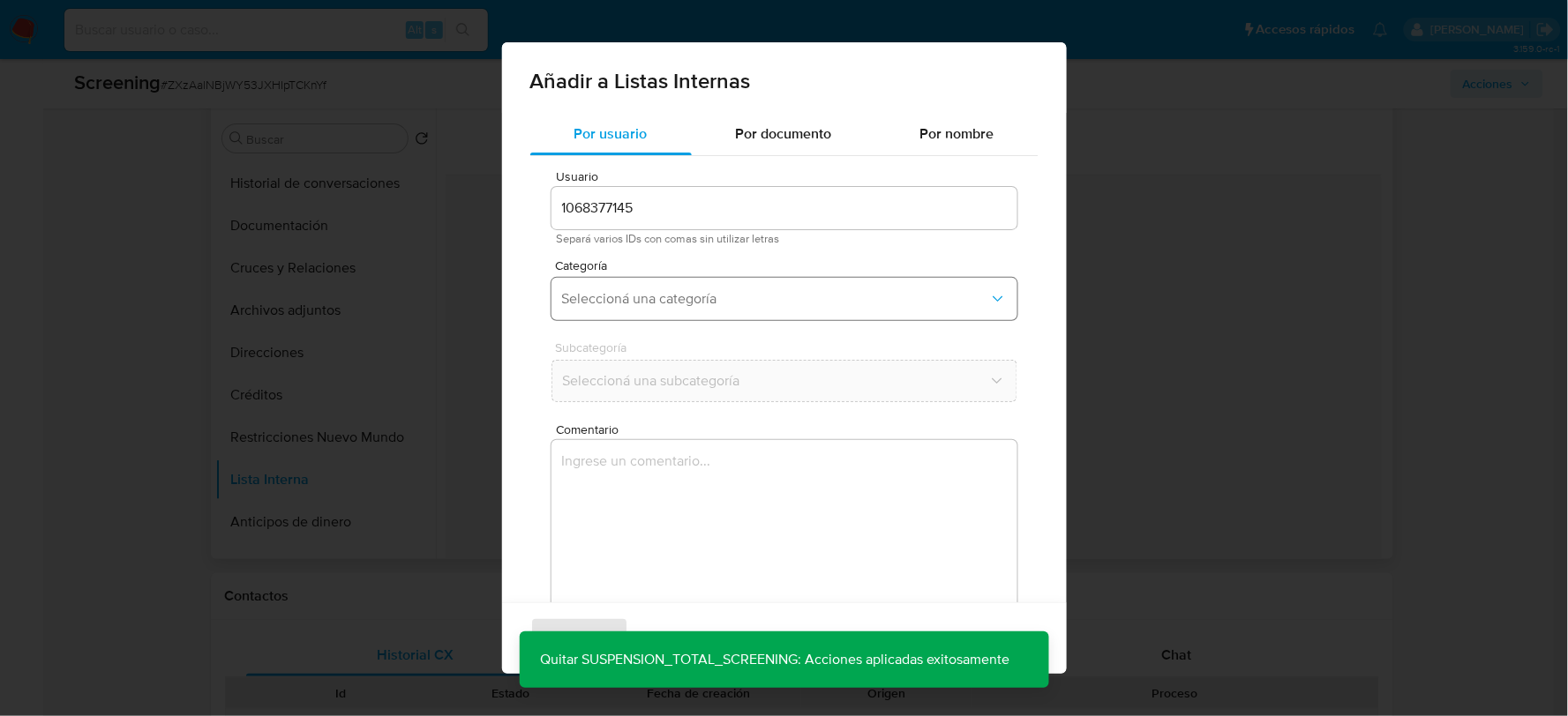
click at [740, 295] on span "Seleccioná una categoría" at bounding box center [775, 299] width 427 height 18
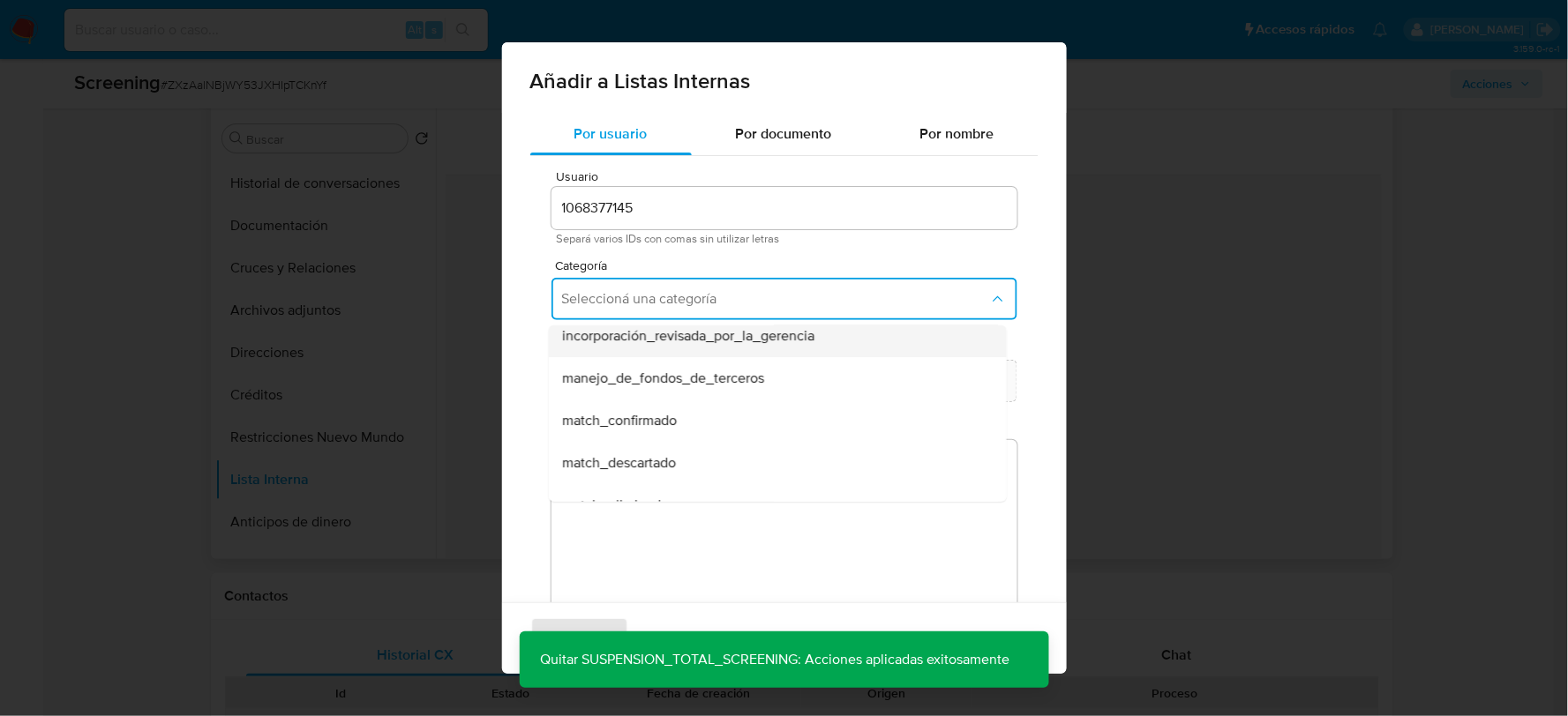
scroll to position [98, 0]
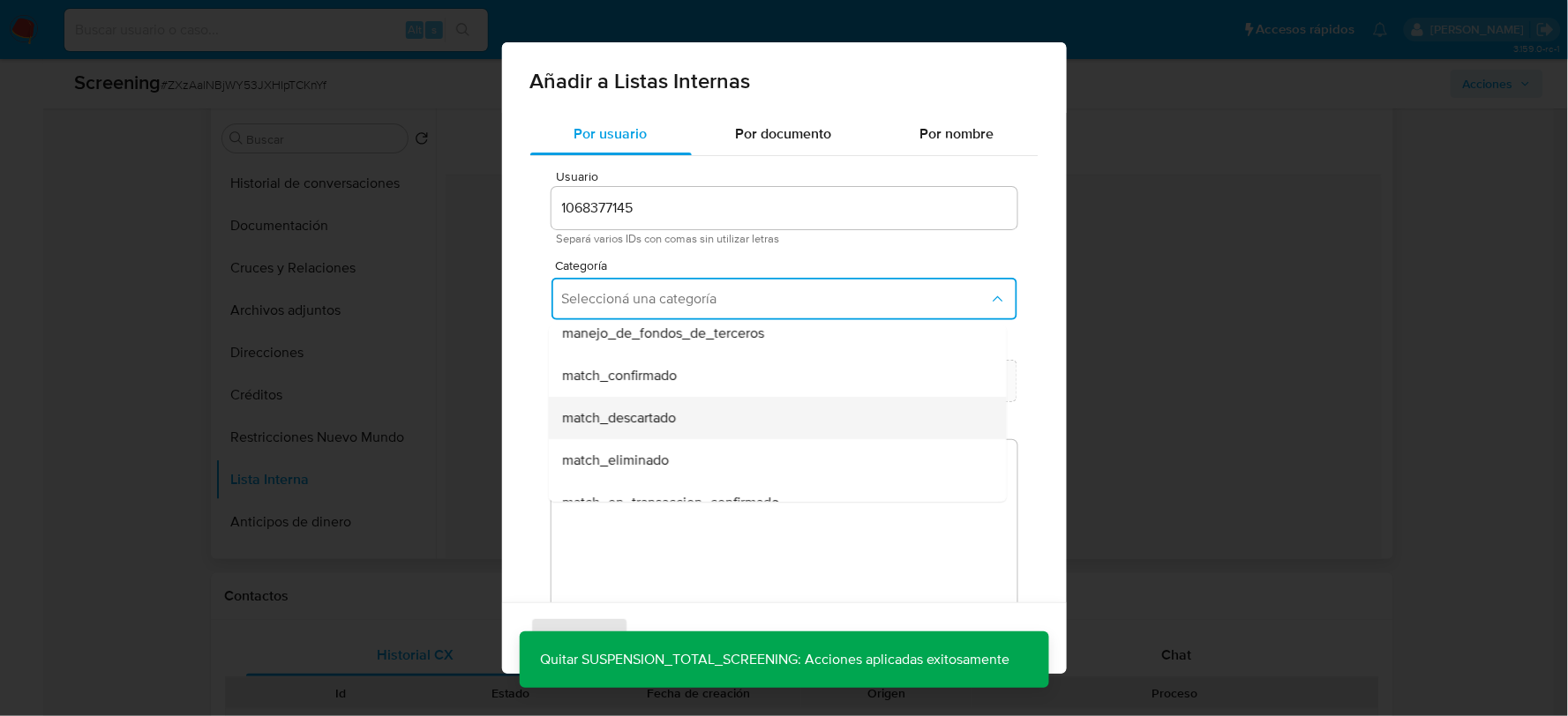
click at [686, 427] on div "match_descartado" at bounding box center [771, 418] width 420 height 42
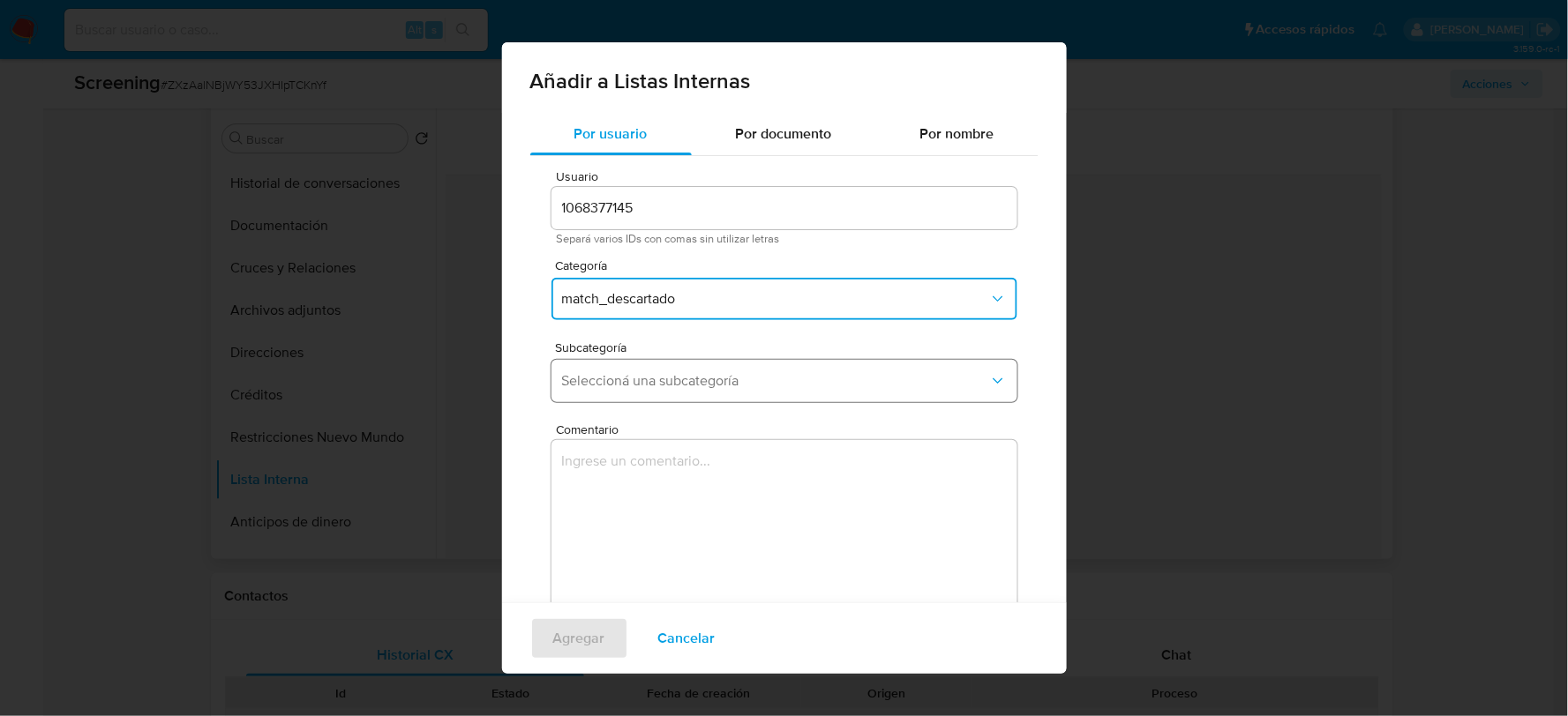
click at [658, 381] on span "Seleccioná una subcategoría" at bounding box center [775, 381] width 427 height 18
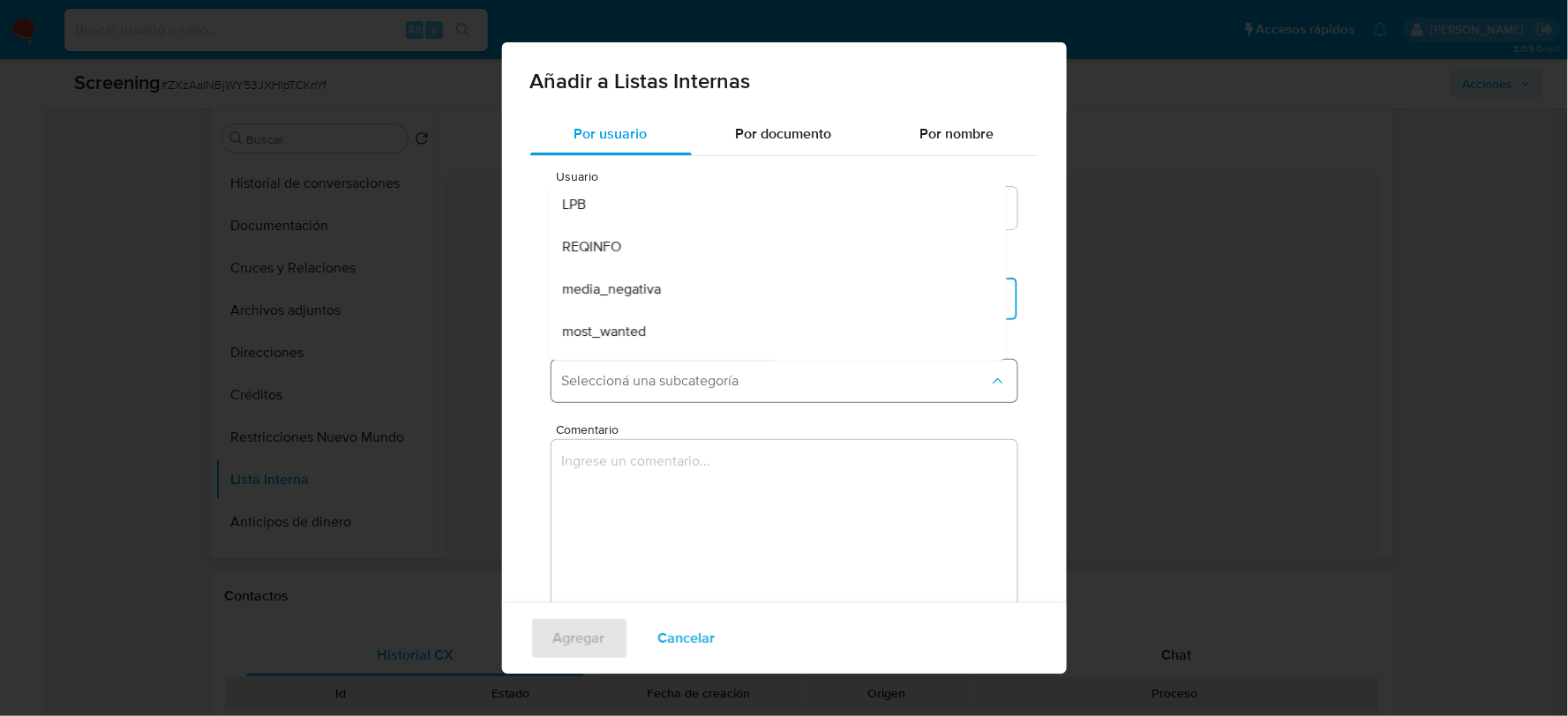
click at [663, 377] on span "Seleccioná una subcategoría" at bounding box center [775, 381] width 427 height 18
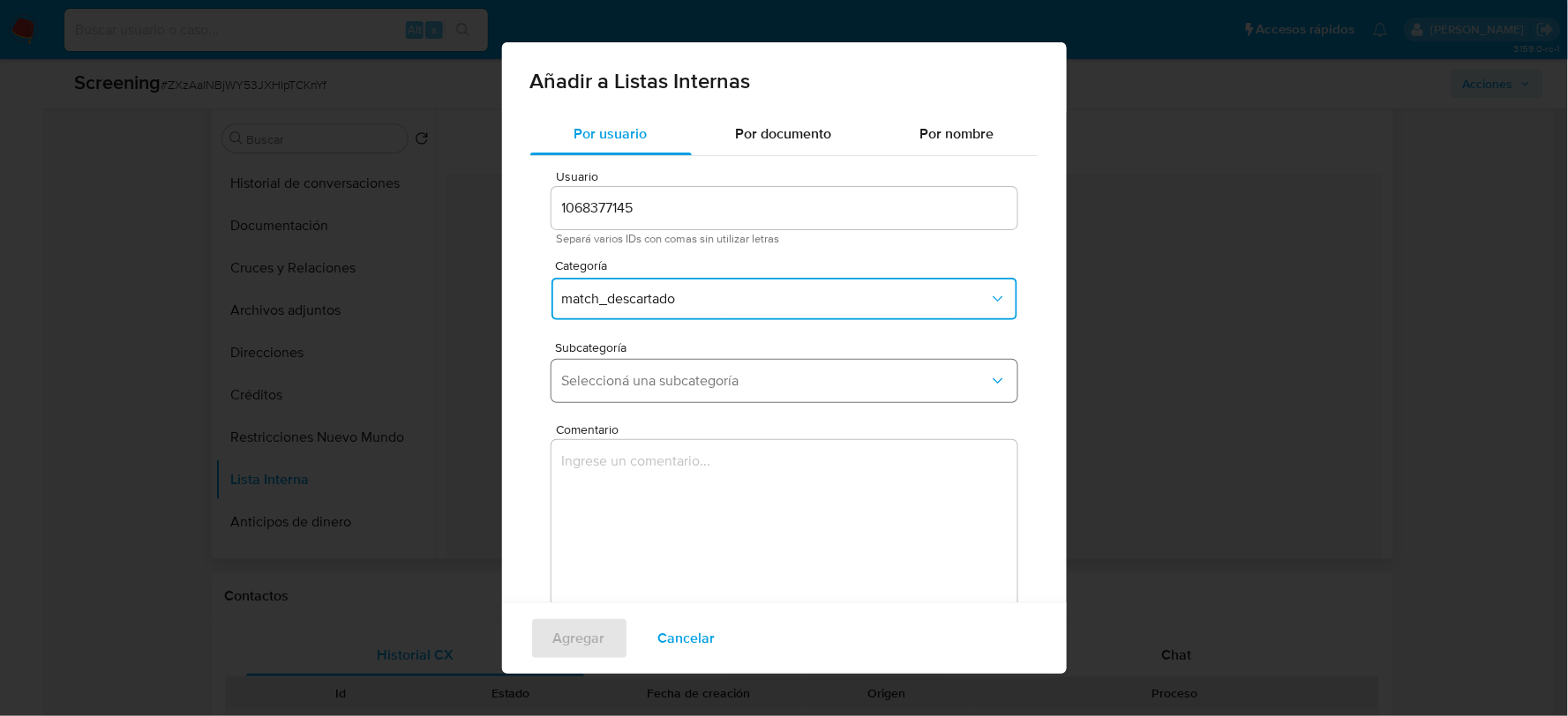
click at [675, 368] on button "Seleccioná una subcategoría" at bounding box center [784, 381] width 466 height 42
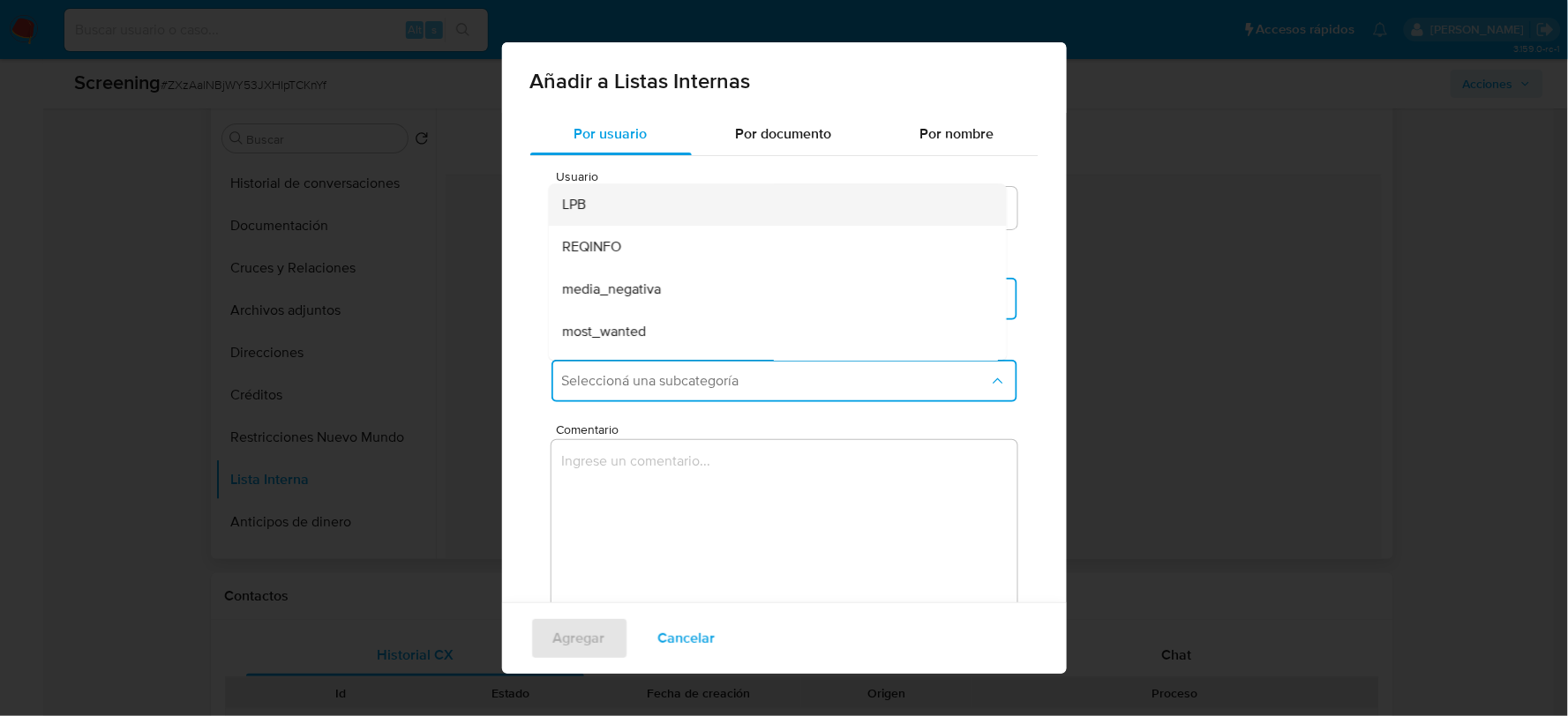
click at [612, 207] on div "LPB" at bounding box center [771, 204] width 420 height 42
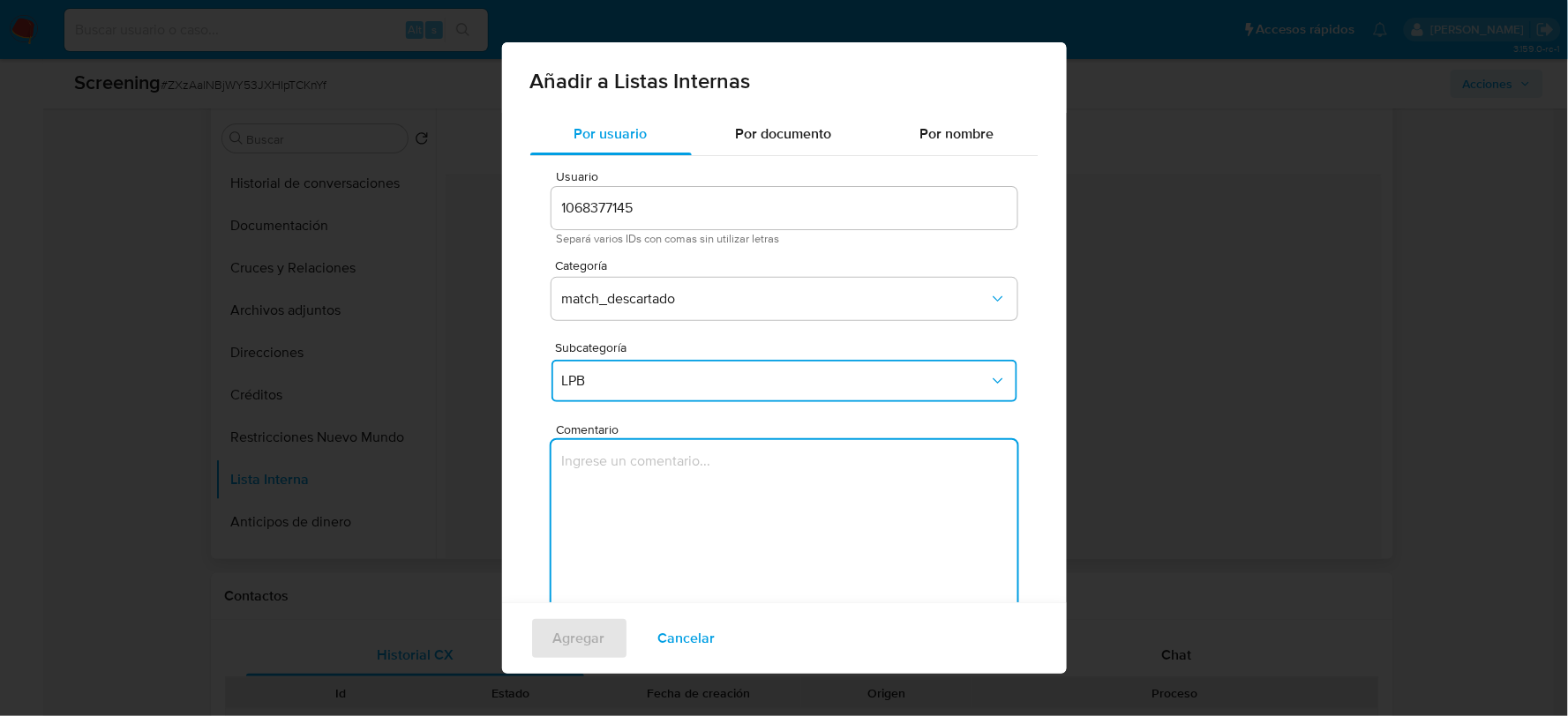
click at [624, 452] on textarea "Comentario" at bounding box center [784, 525] width 466 height 170
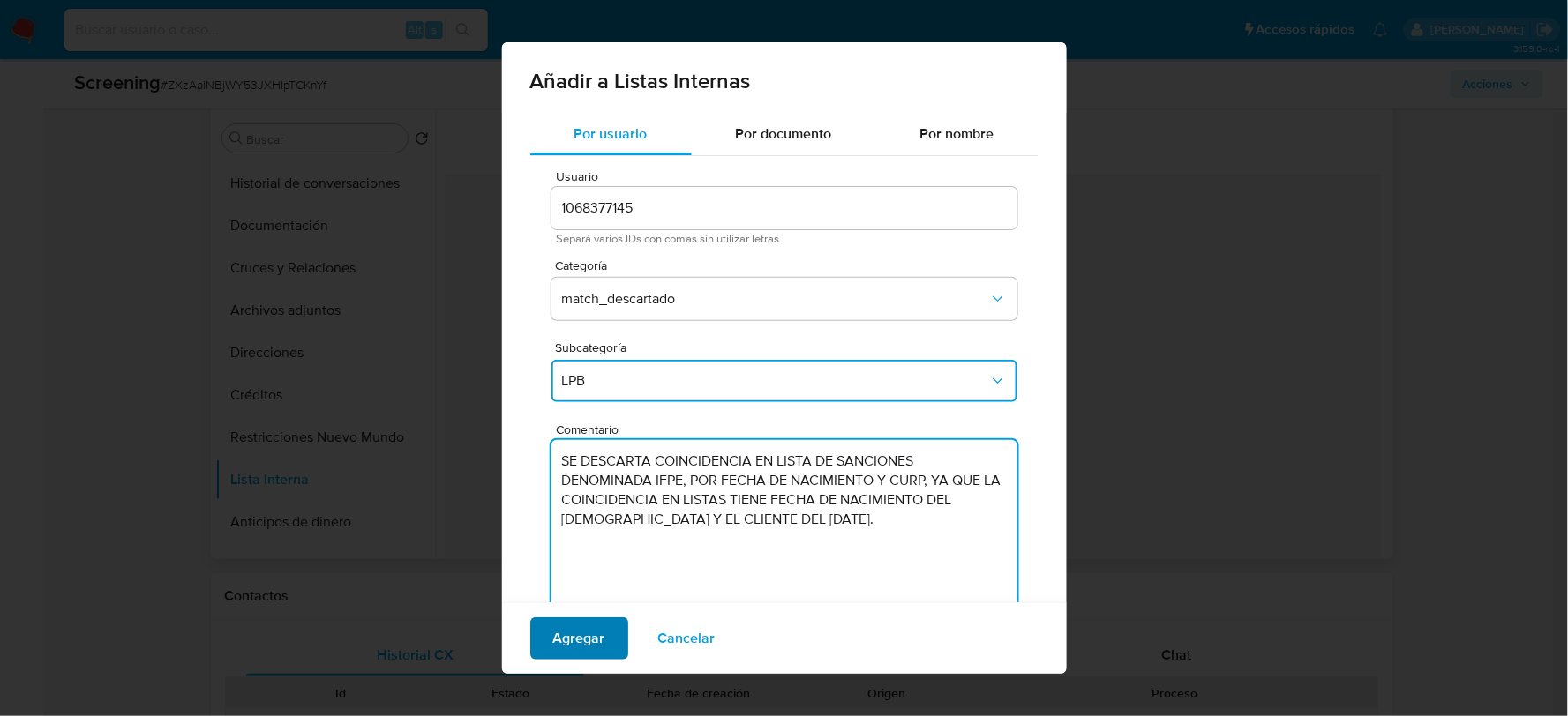
type textarea "SE DESCARTA COINCIDENCIA EN LISTA DE SANCIONES DENOMINADA IFPE, POR FECHA DE NA…"
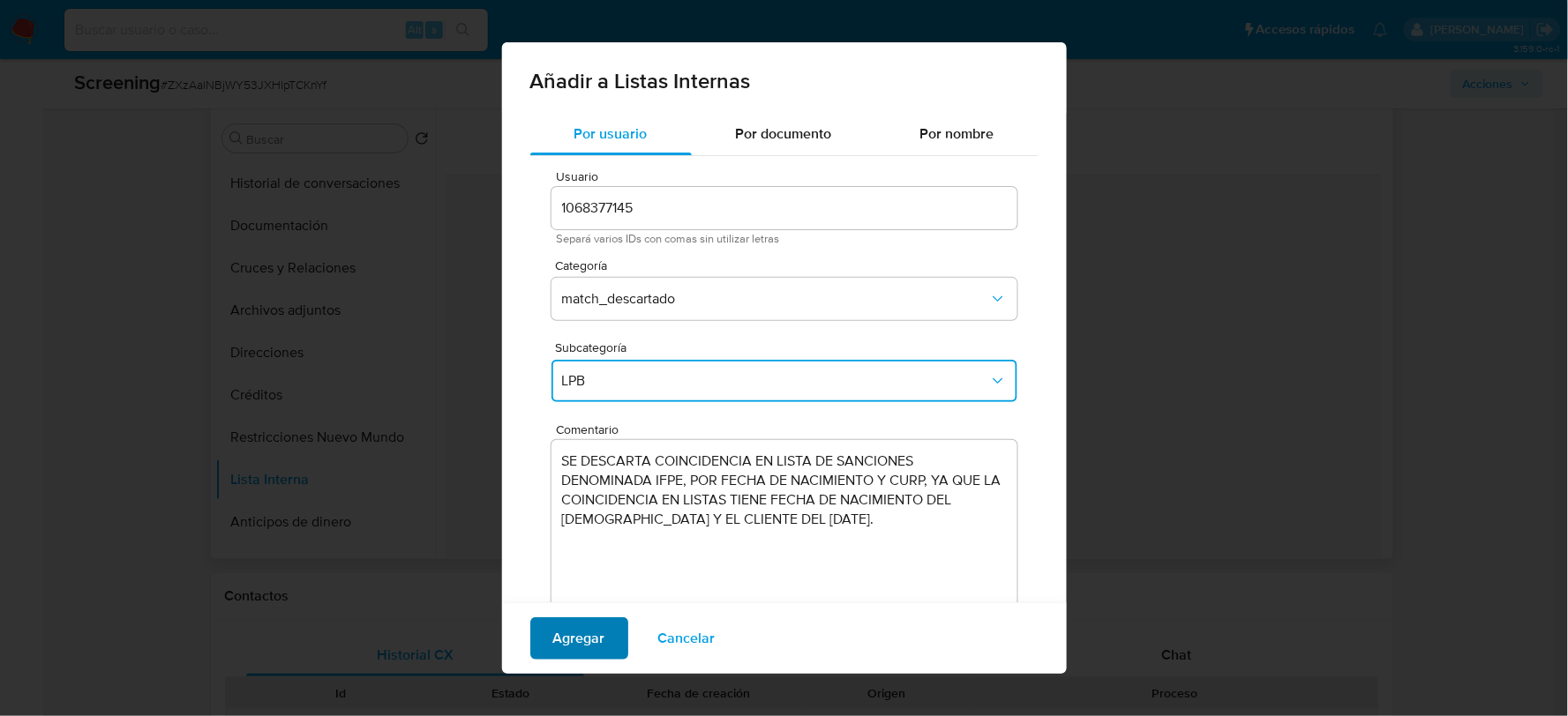
click at [586, 638] on span "Agregar" at bounding box center [579, 638] width 52 height 39
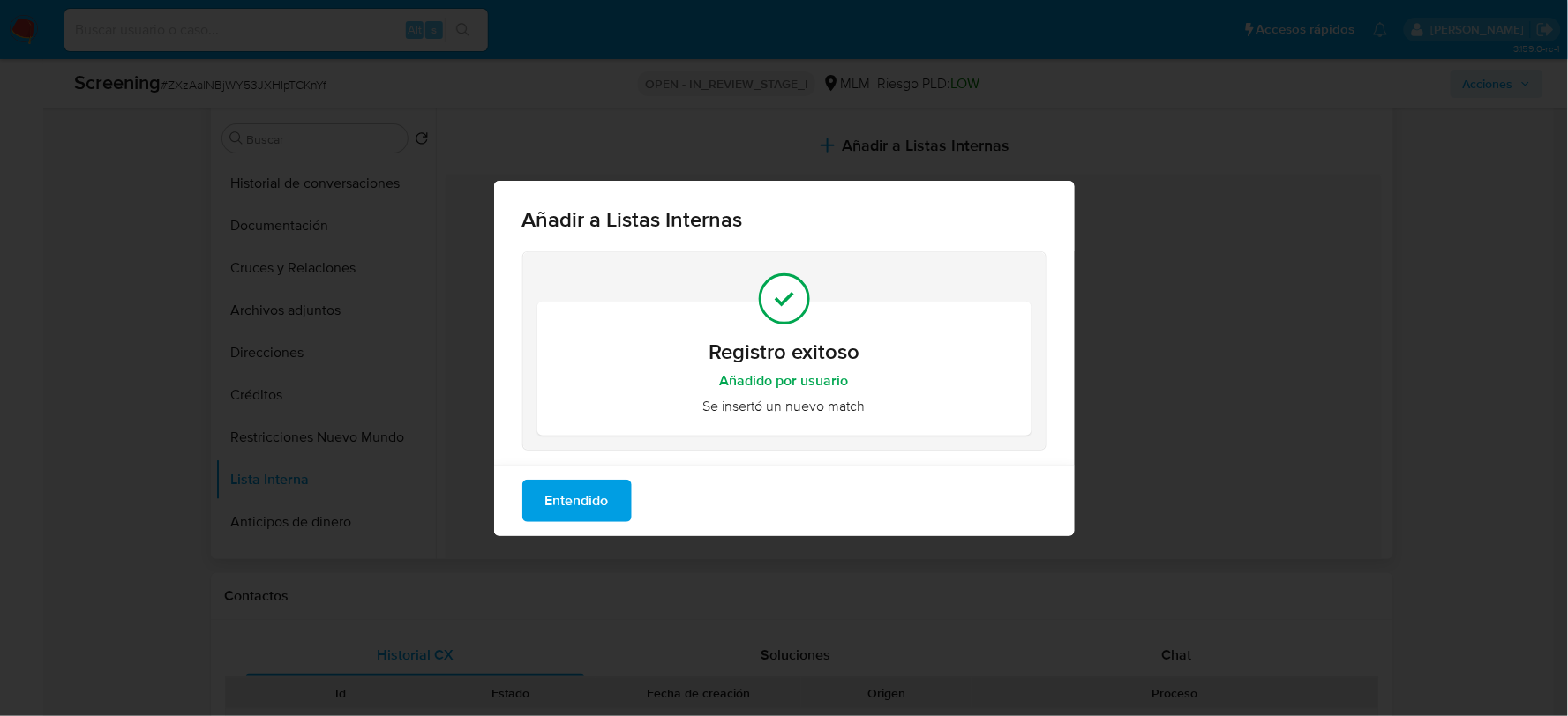
click at [597, 495] on span "Entendido" at bounding box center [577, 500] width 63 height 39
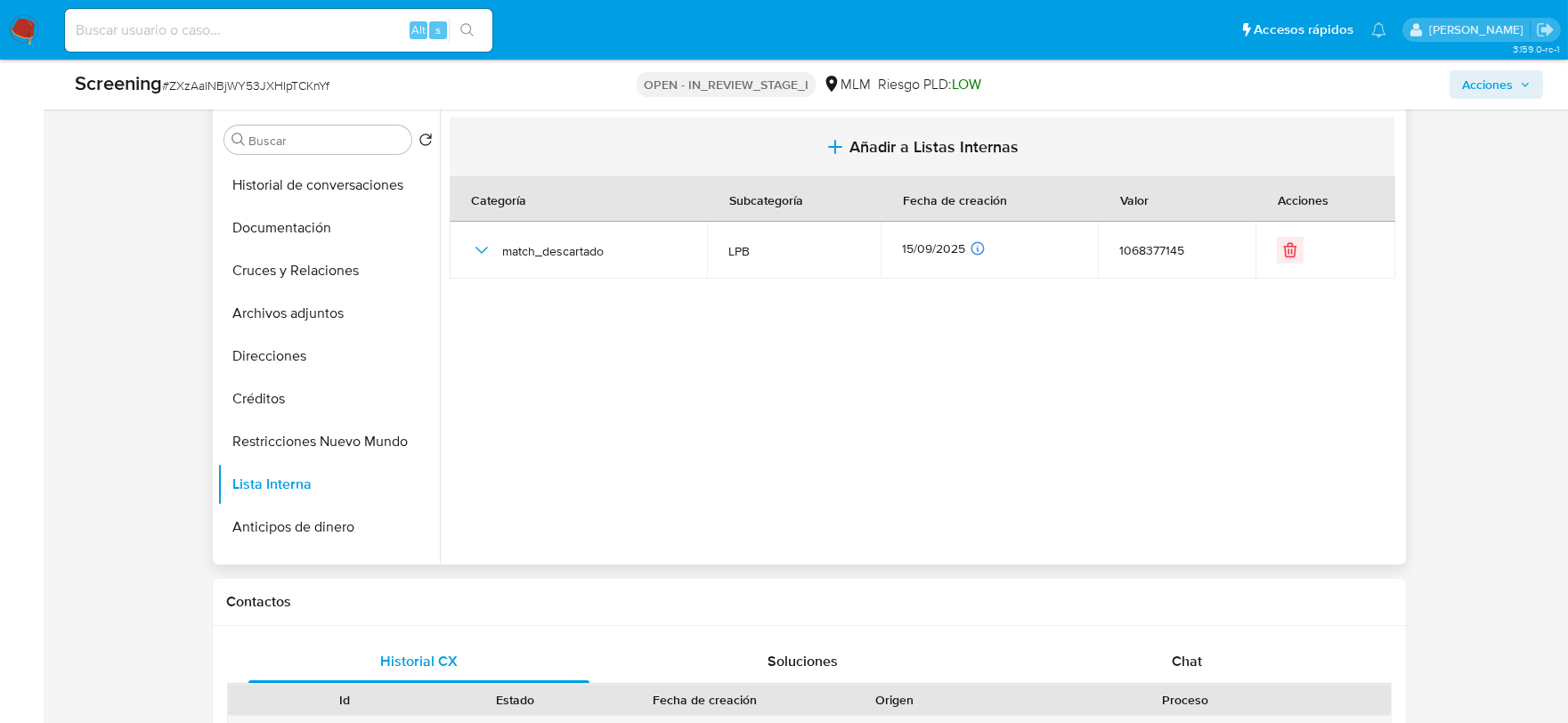
click at [939, 146] on span "Añadir a Listas Internas" at bounding box center [934, 148] width 169 height 20
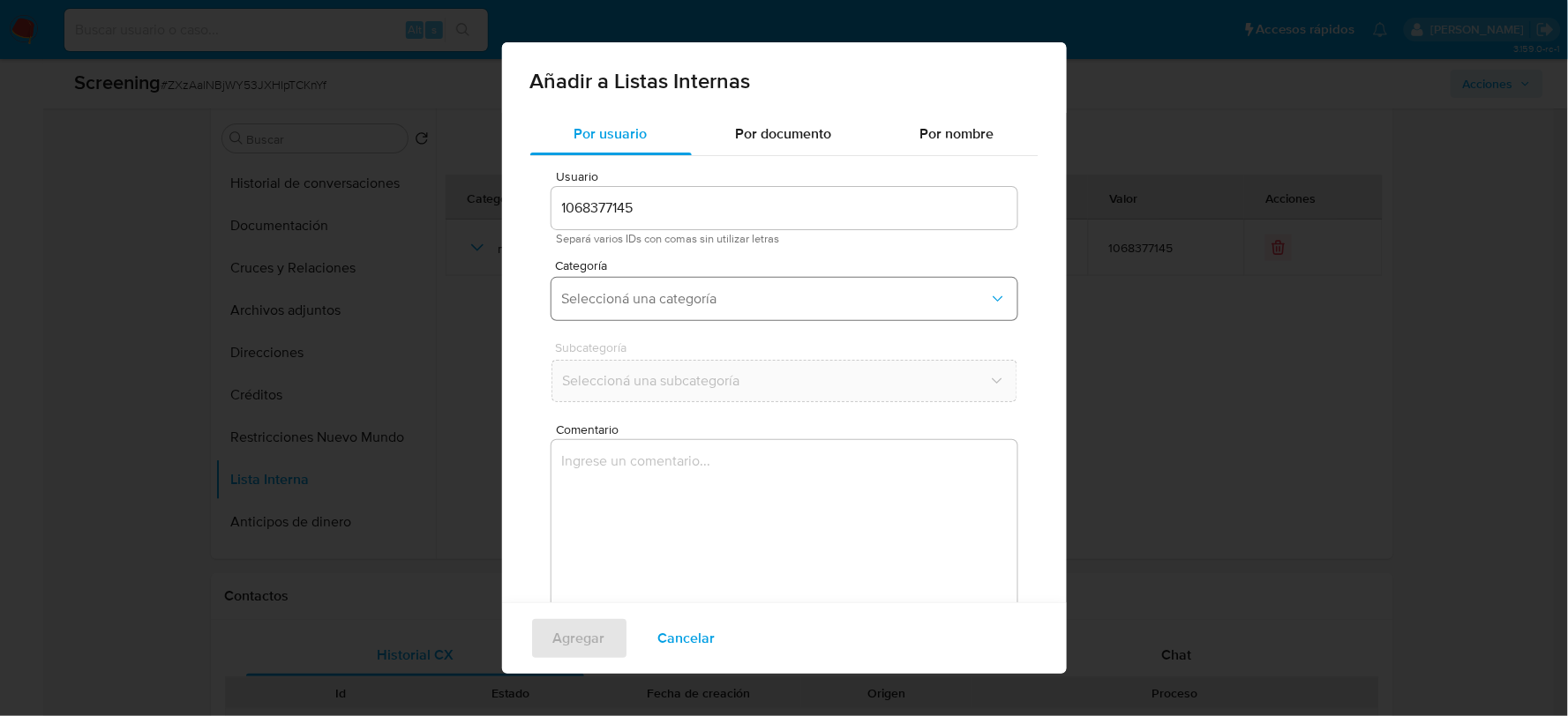
click at [743, 298] on span "Seleccioná una categoría" at bounding box center [775, 299] width 427 height 18
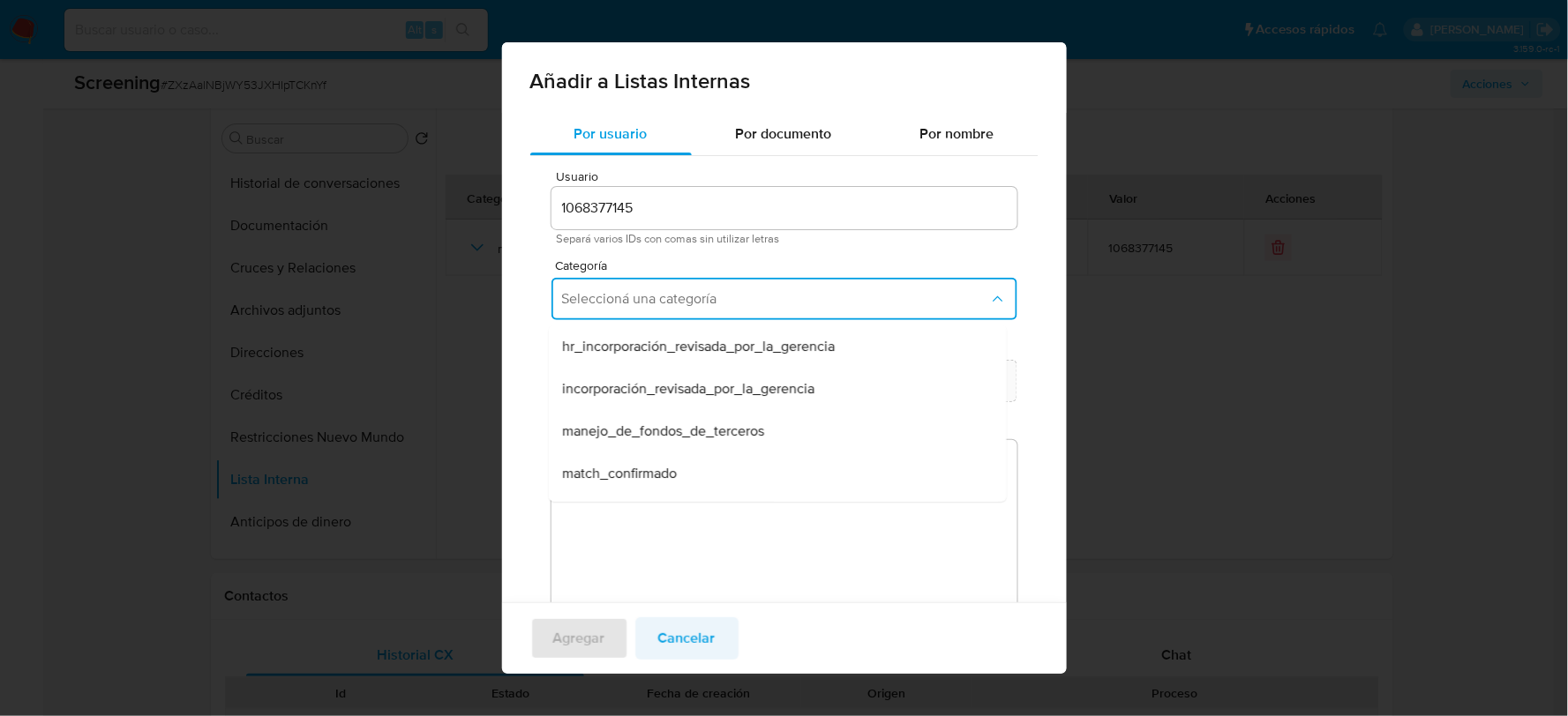
drag, startPoint x: 687, startPoint y: 642, endPoint x: 702, endPoint y: 638, distance: 15.5
click at [688, 642] on span "Cancelar" at bounding box center [687, 638] width 58 height 39
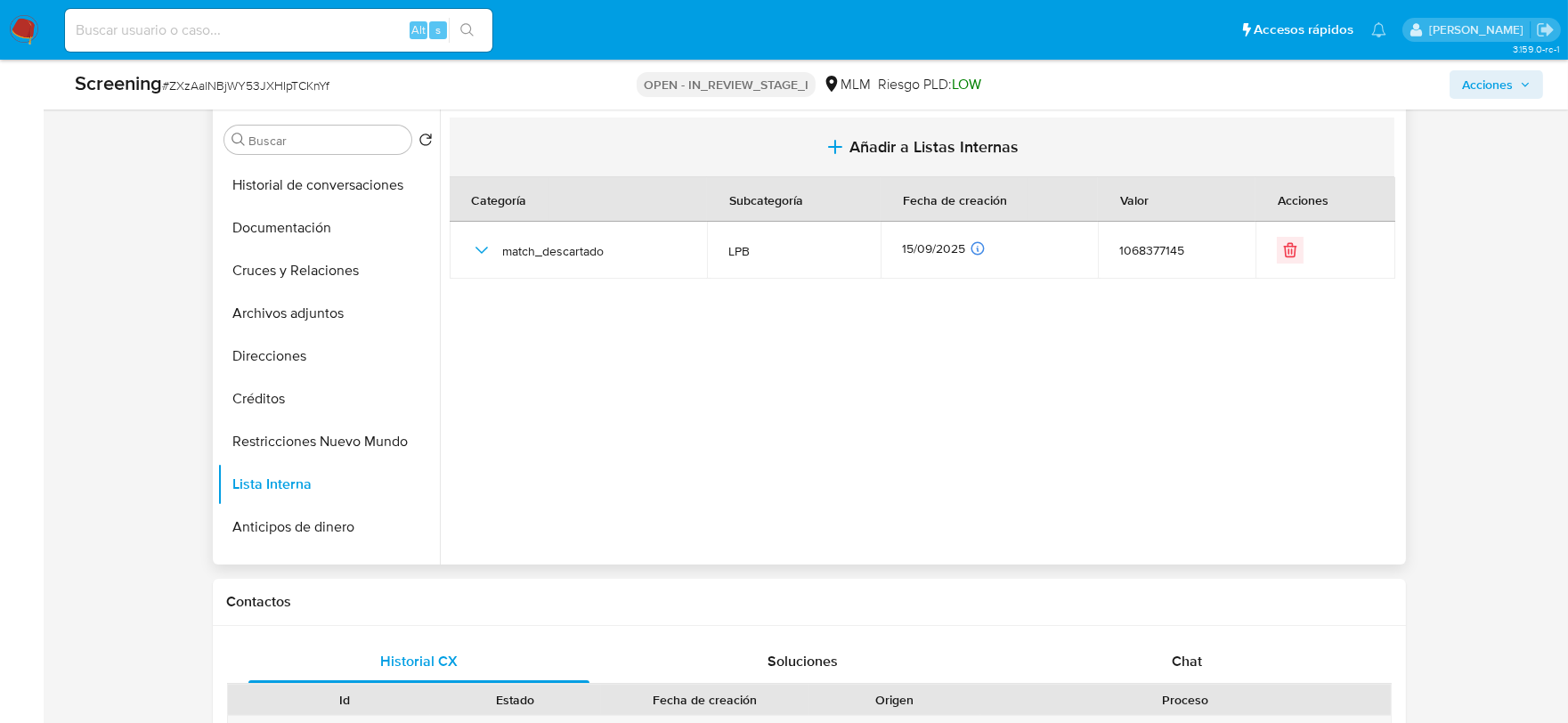
click at [849, 151] on span "Añadir a Listas Internas" at bounding box center [934, 148] width 169 height 20
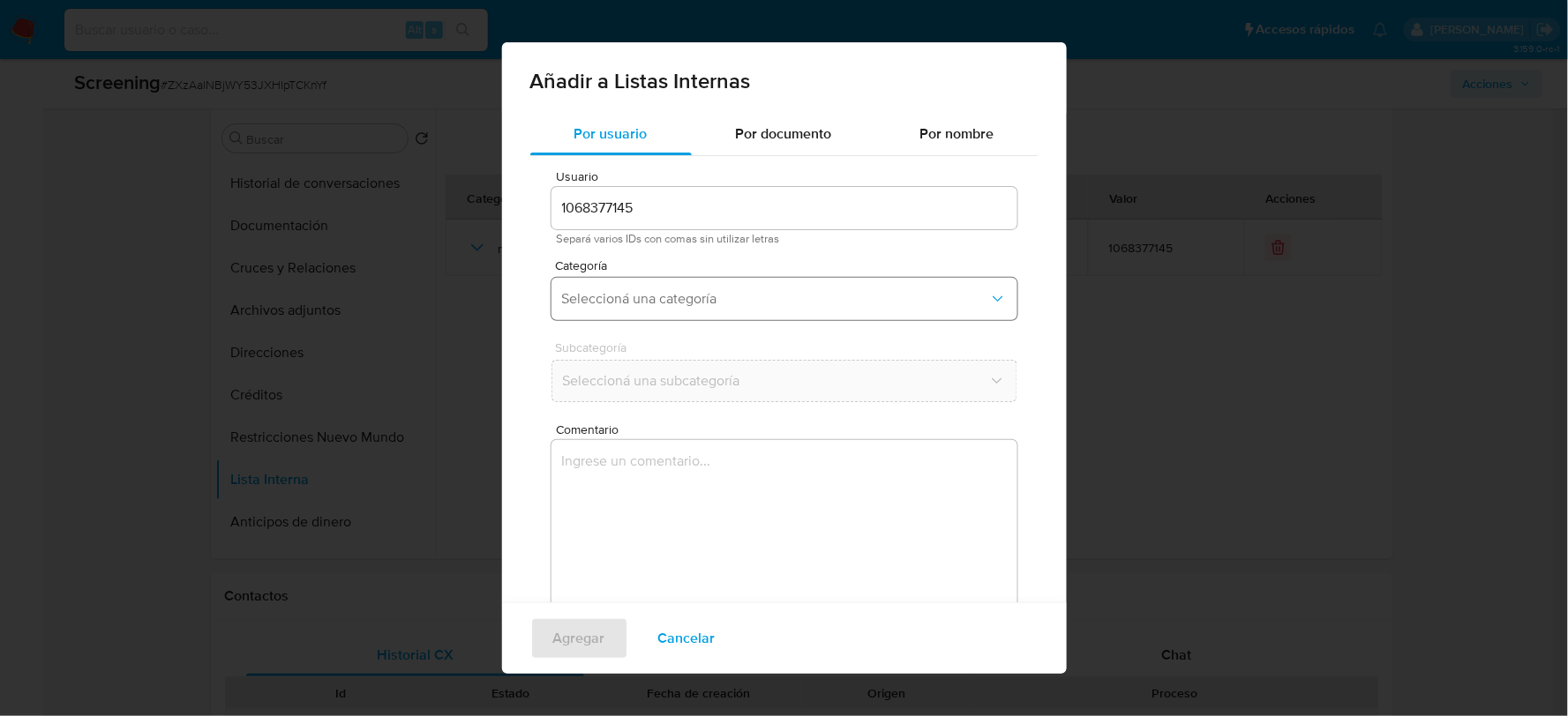
click at [748, 290] on span "Seleccioná una categoría" at bounding box center [775, 299] width 427 height 18
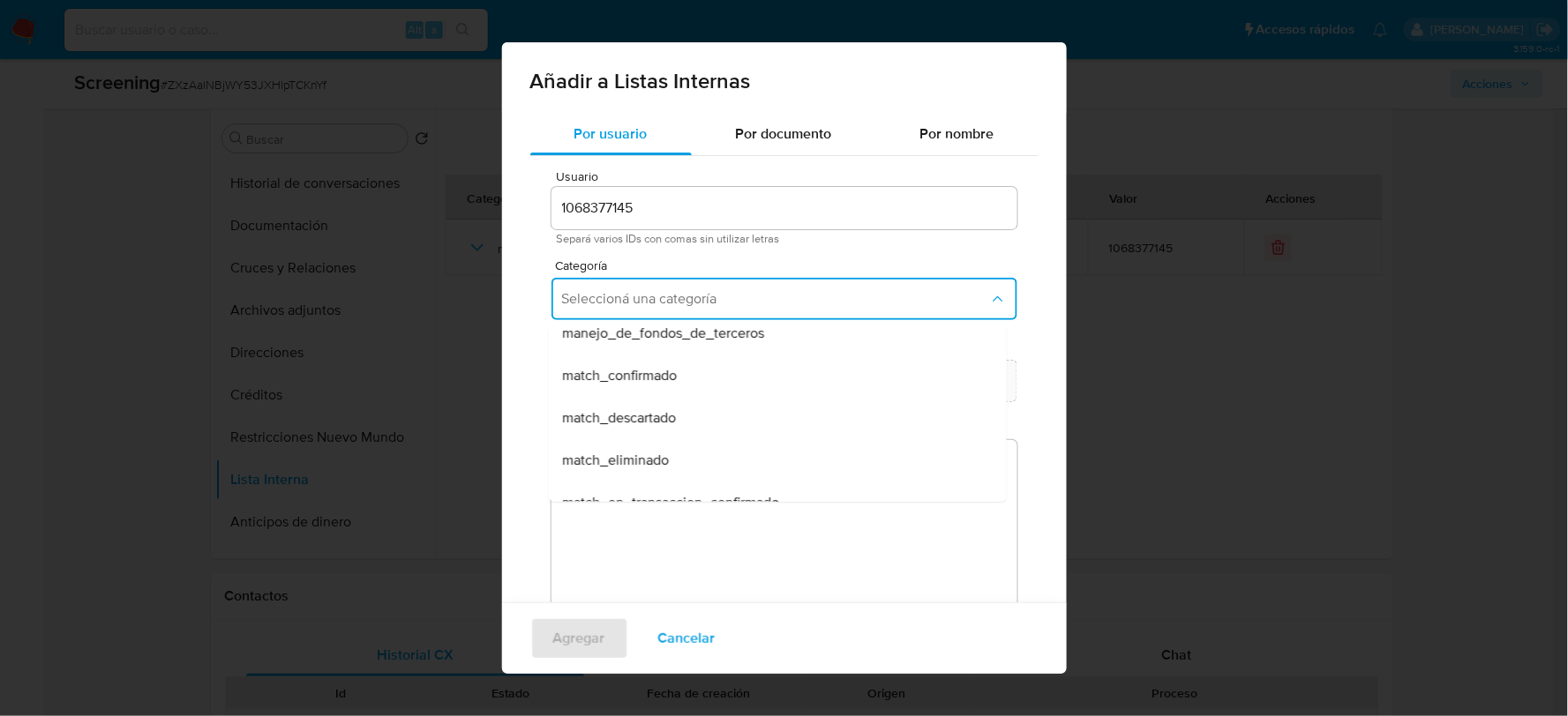
click at [672, 422] on span "match_descartado" at bounding box center [619, 418] width 114 height 18
click at [687, 386] on span "Seleccioná una subcategoría" at bounding box center [775, 381] width 427 height 18
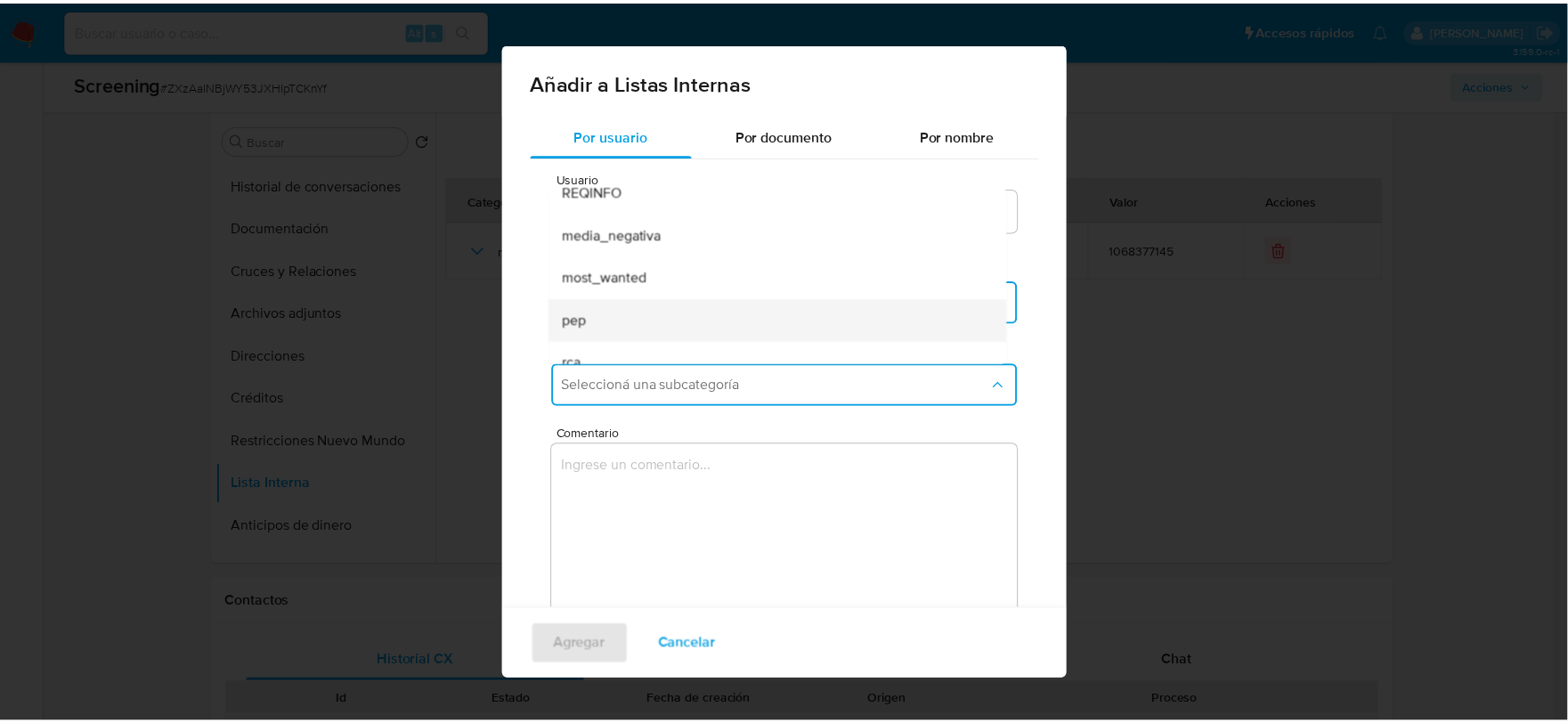
scroll to position [120, 0]
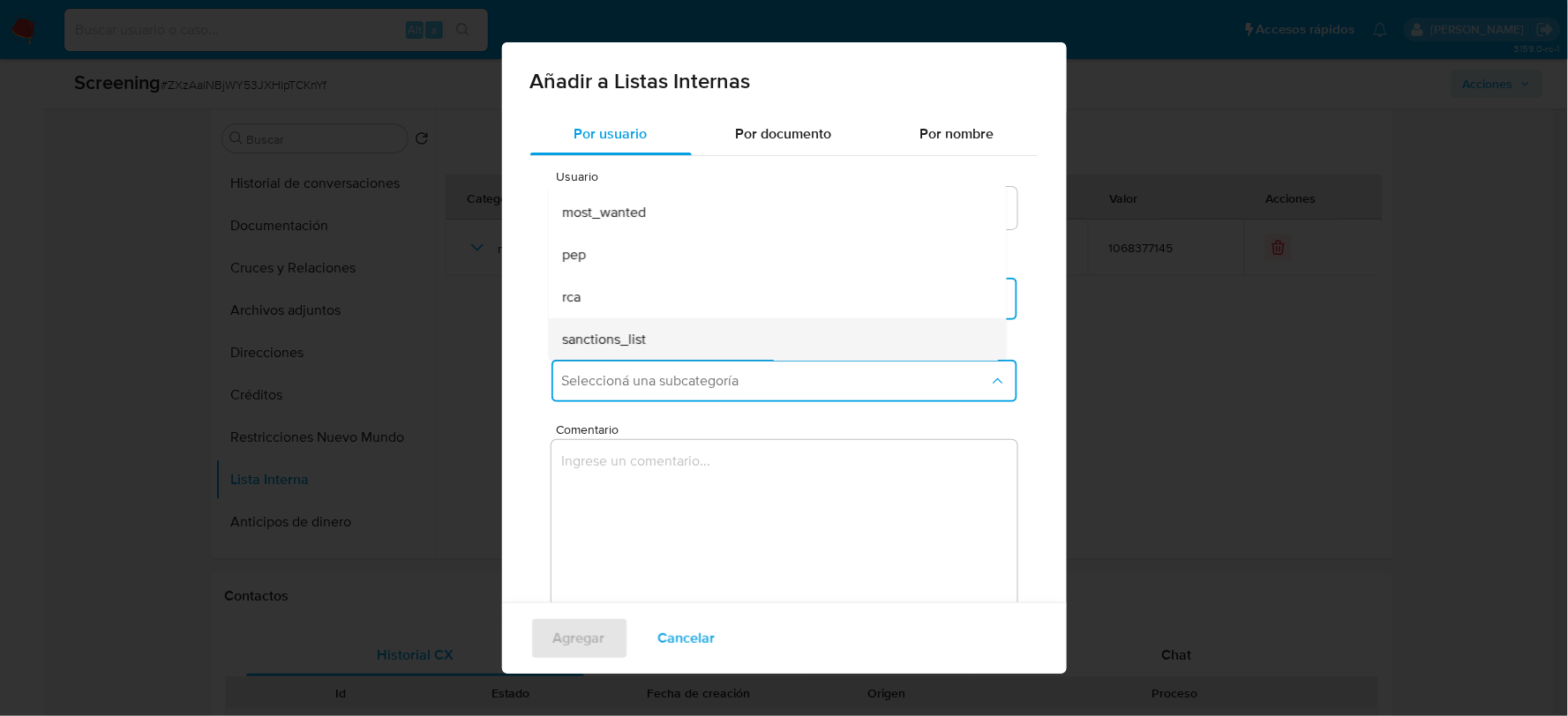
click at [680, 333] on div "sanctions_list" at bounding box center [771, 339] width 420 height 42
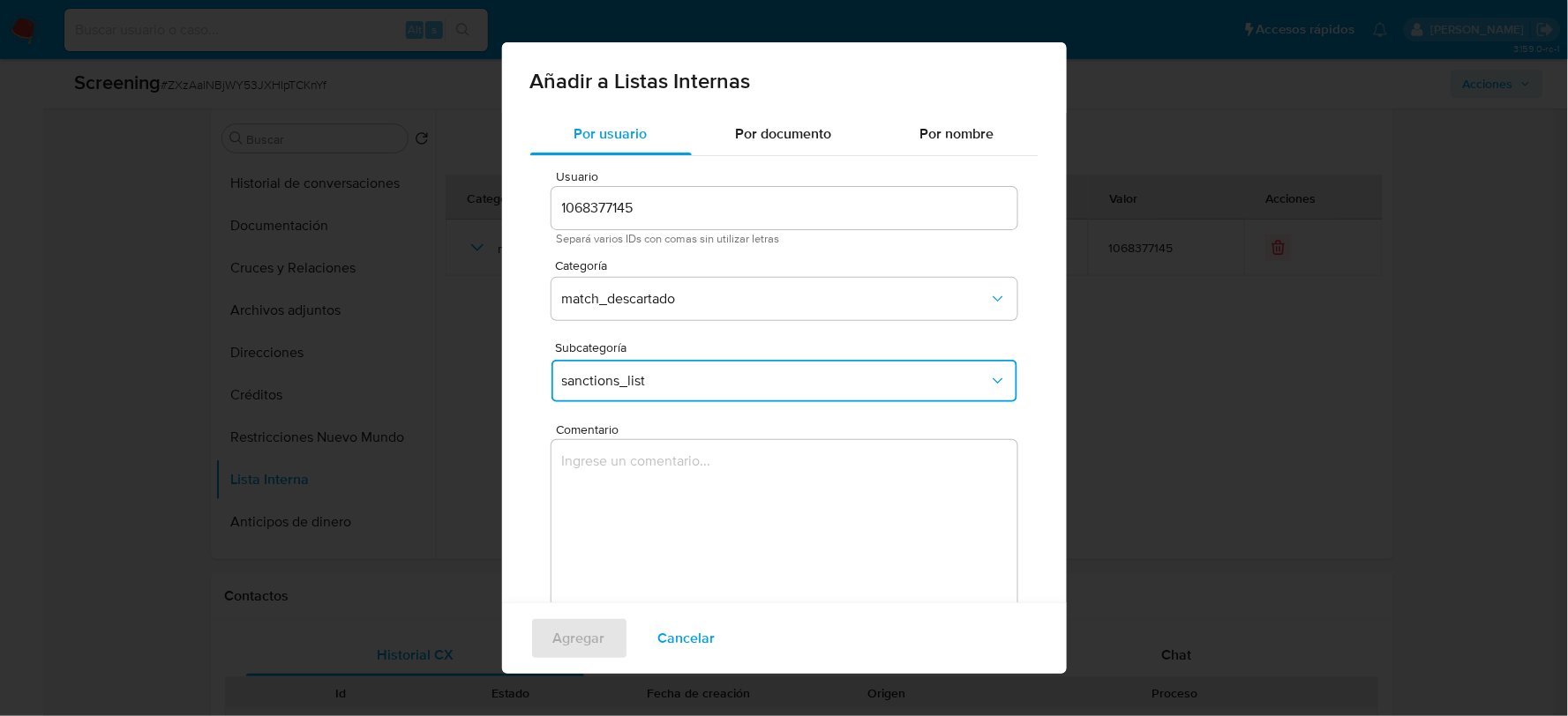
click at [614, 492] on textarea "Comentario" at bounding box center [784, 525] width 466 height 170
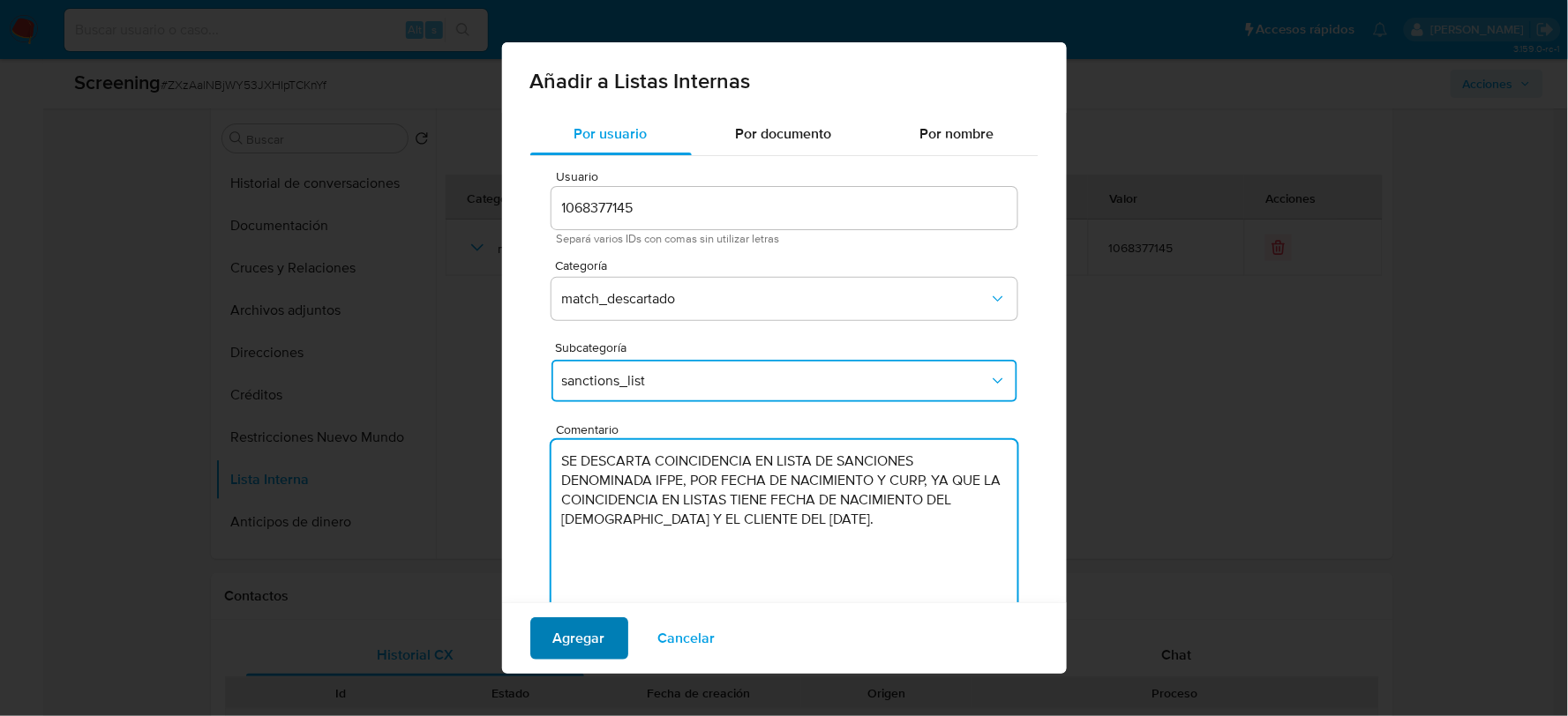
type textarea "SE DESCARTA COINCIDENCIA EN LISTA DE SANCIONES DENOMINADA IFPE, POR FECHA DE NA…"
click at [586, 638] on span "Agregar" at bounding box center [579, 638] width 52 height 39
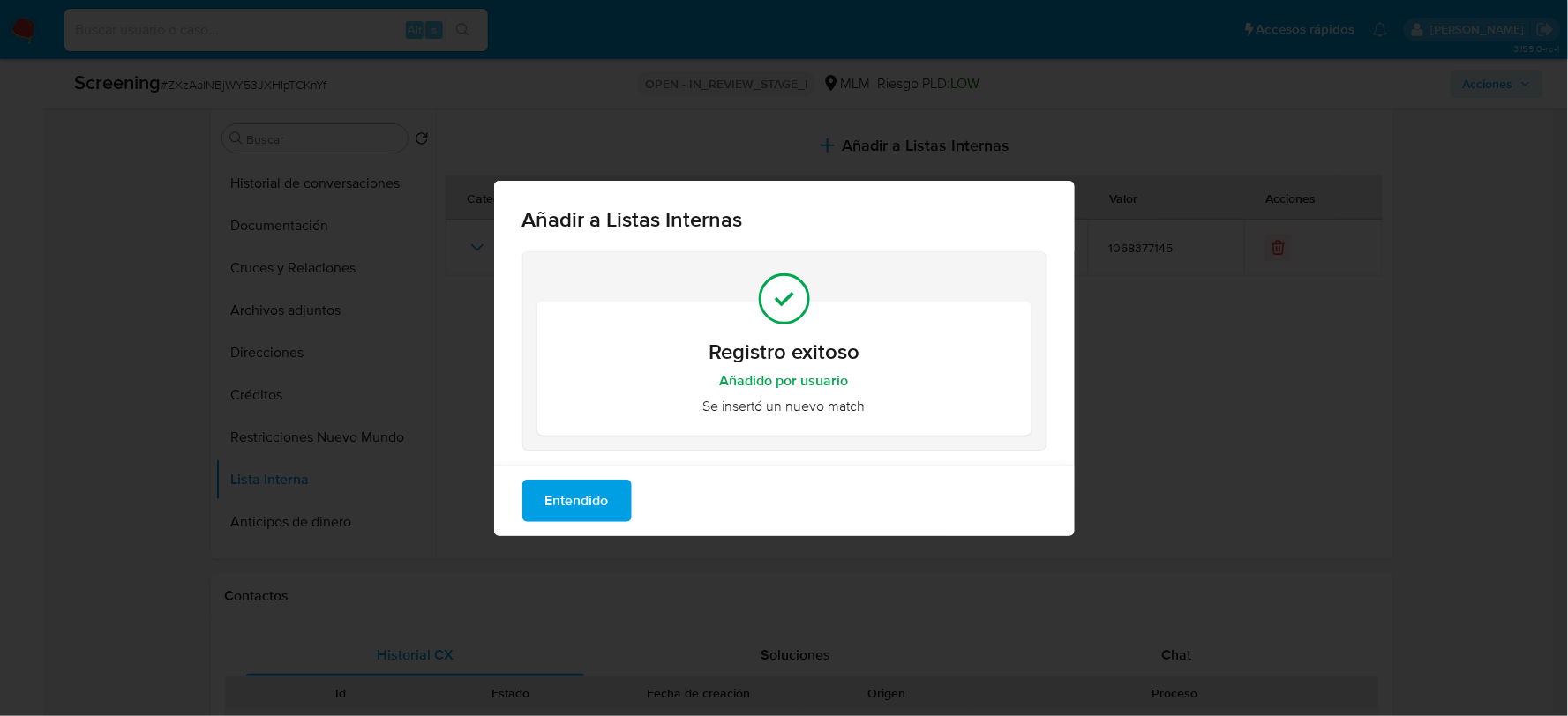
click at [601, 507] on span "Entendido" at bounding box center [577, 500] width 63 height 39
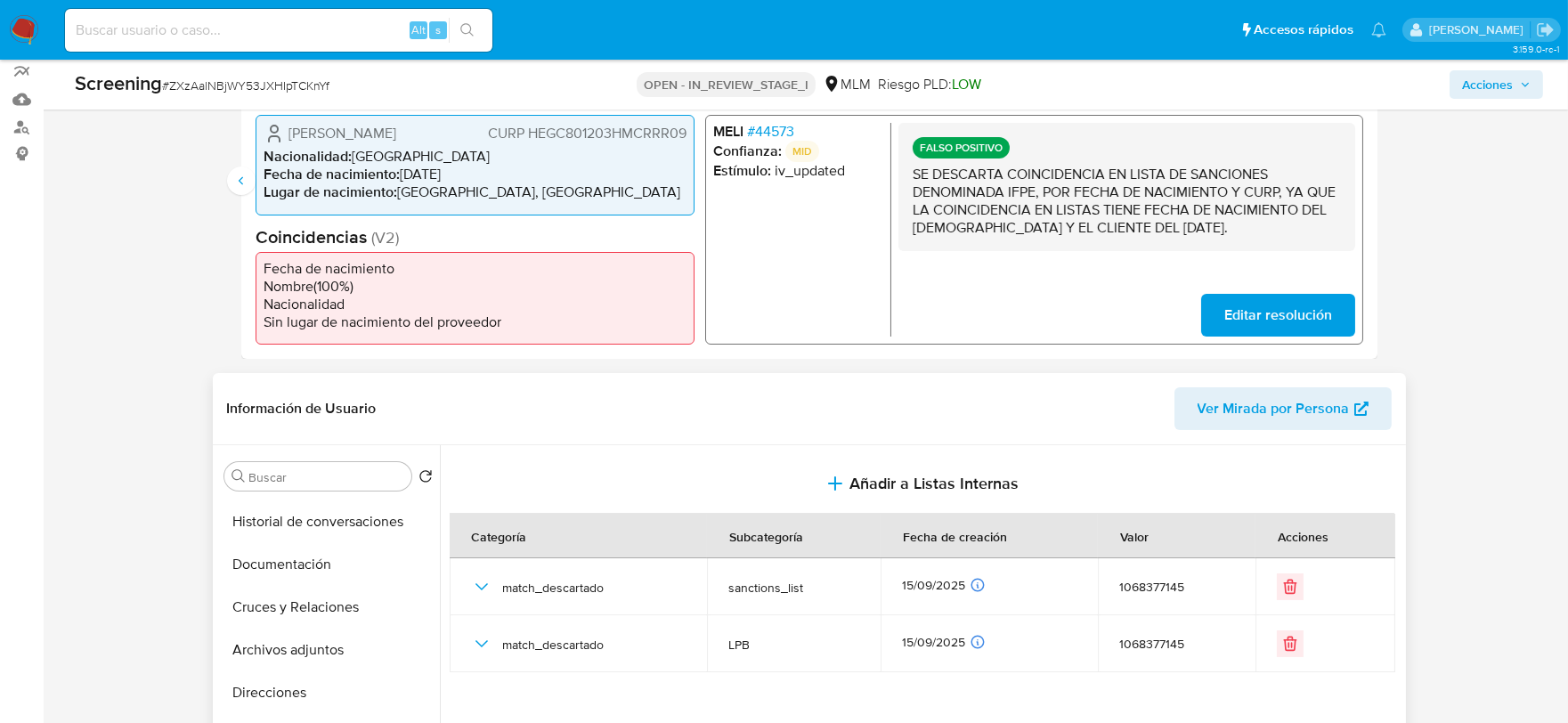
scroll to position [99, 0]
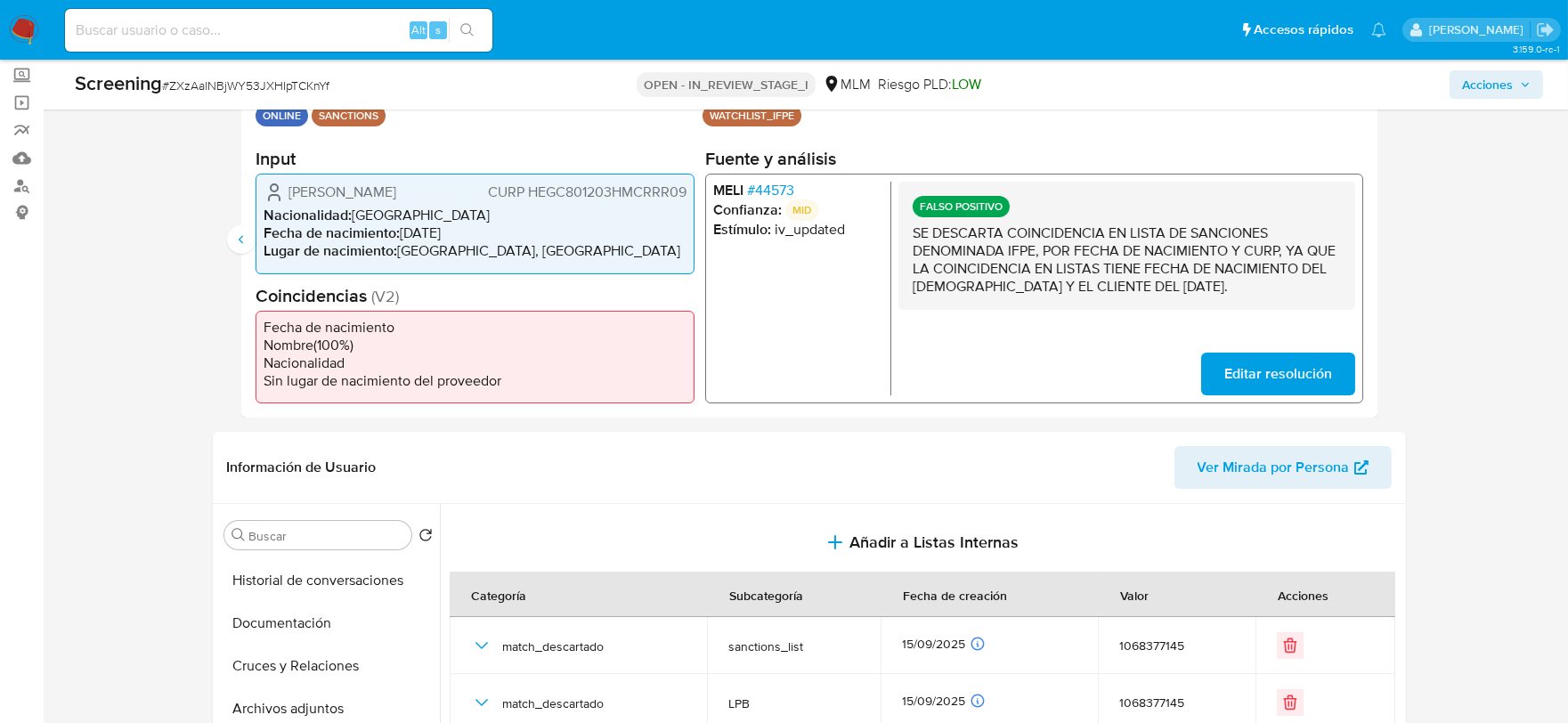
click at [1487, 72] on span "Acciones" at bounding box center [1487, 84] width 51 height 28
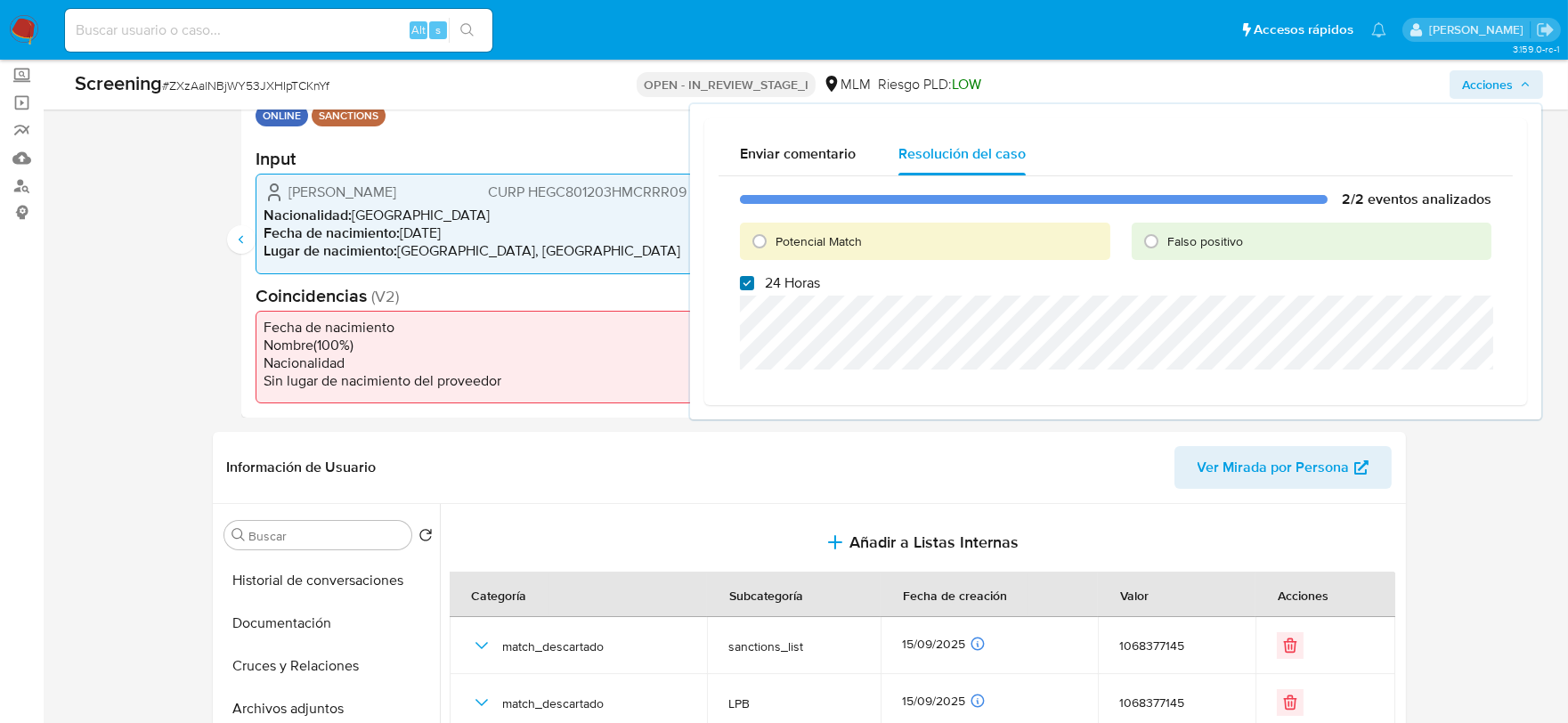
click at [745, 283] on input "24 Horas" at bounding box center [747, 283] width 15 height 15
checkbox input "false"
click at [1163, 244] on input "Falso positivo" at bounding box center [1150, 240] width 28 height 28
radio input "true"
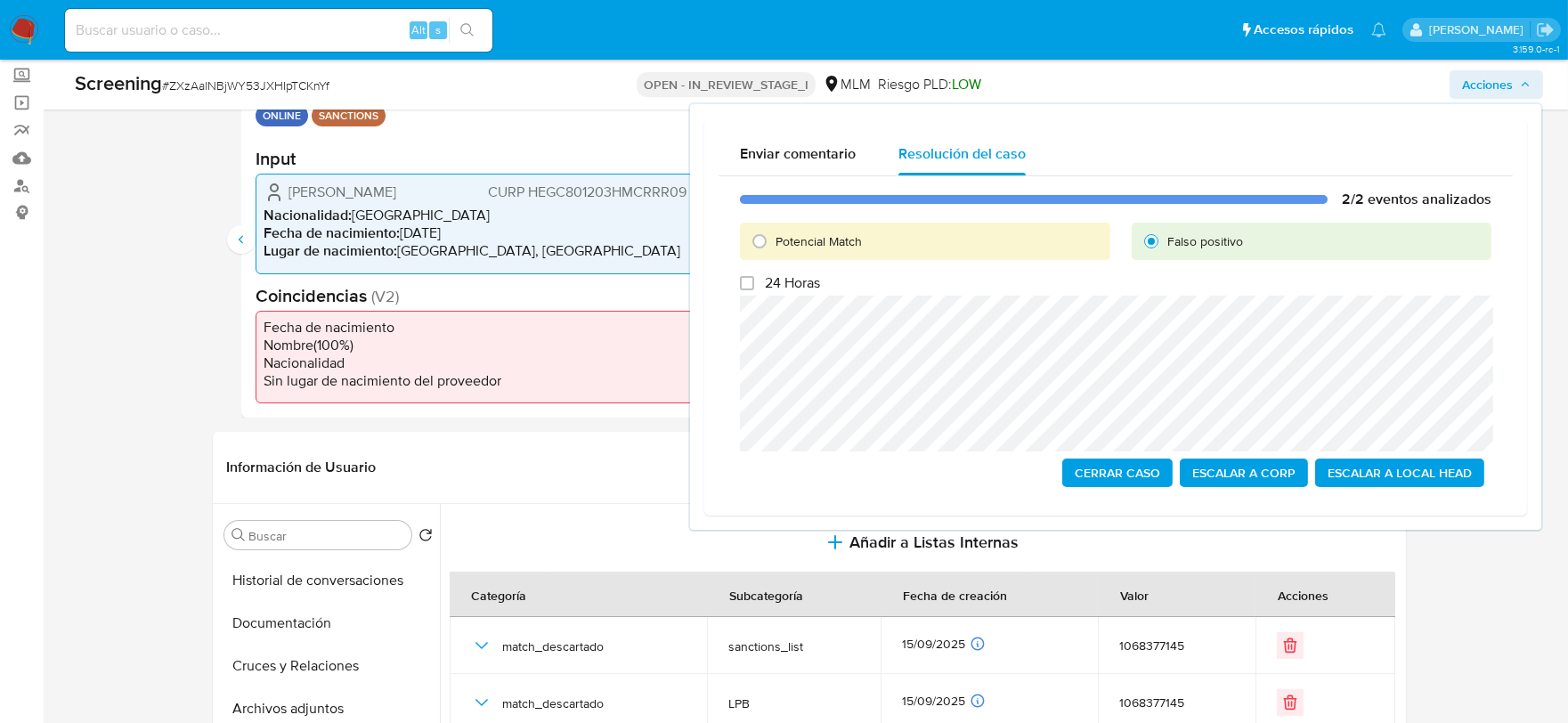
click at [1144, 461] on span "Cerrar Caso" at bounding box center [1118, 473] width 86 height 25
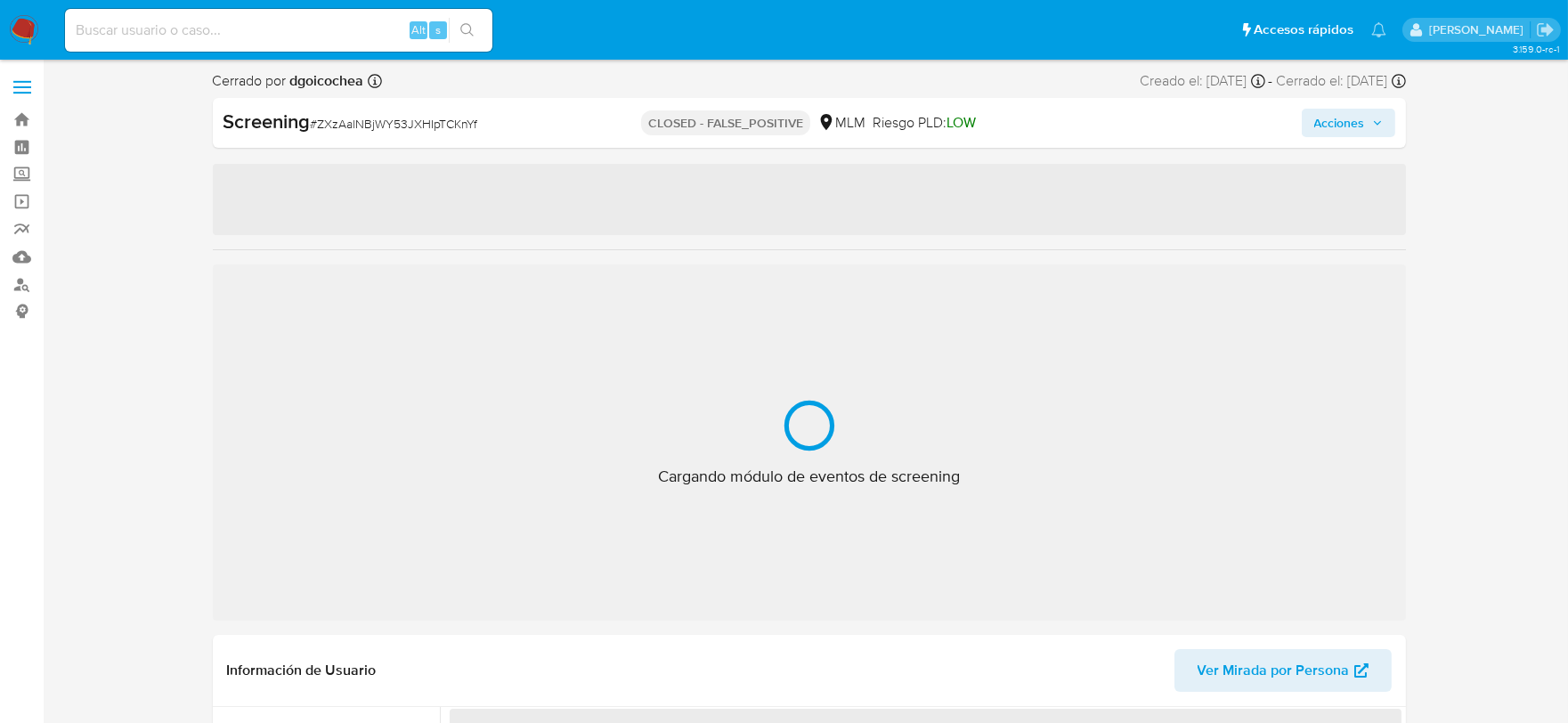
select select "10"
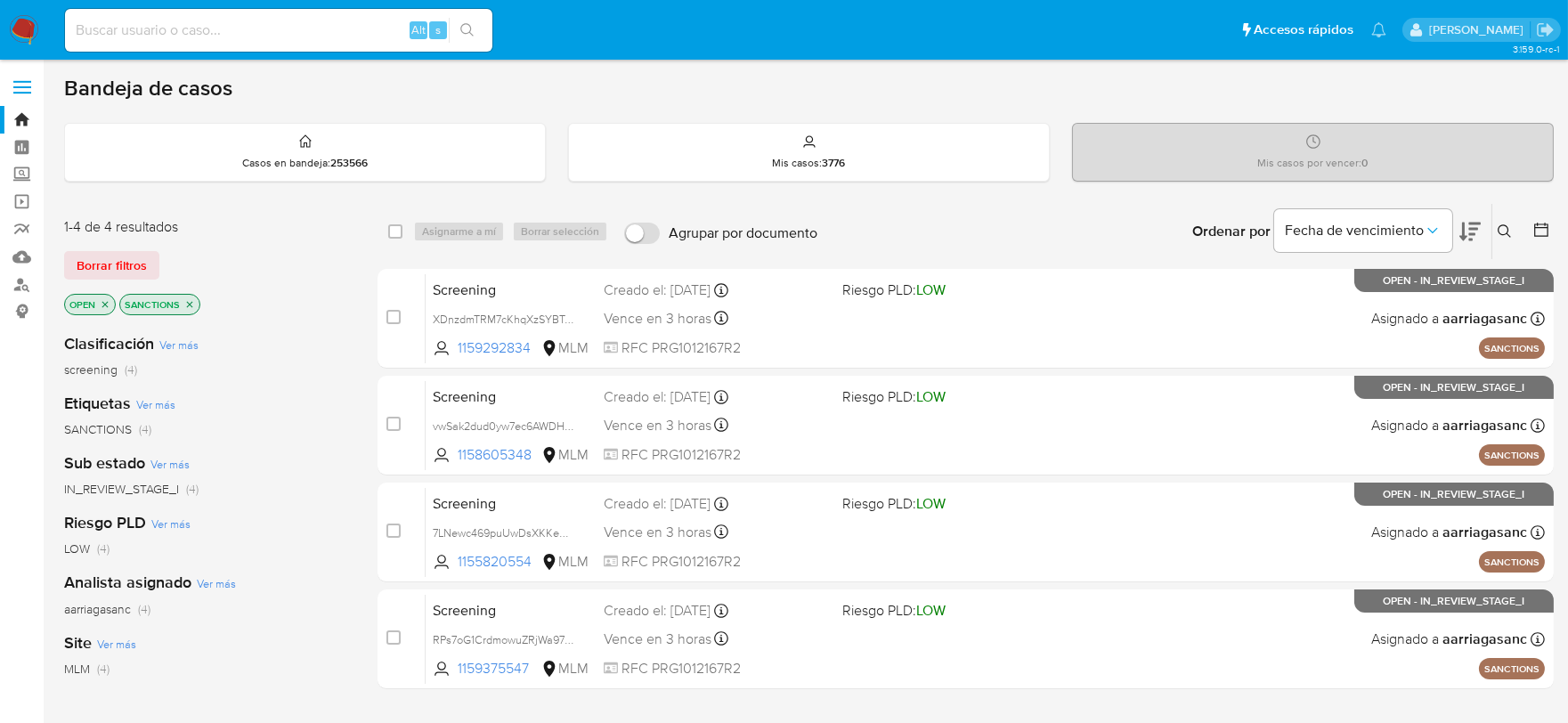
click at [19, 22] on img at bounding box center [24, 30] width 30 height 30
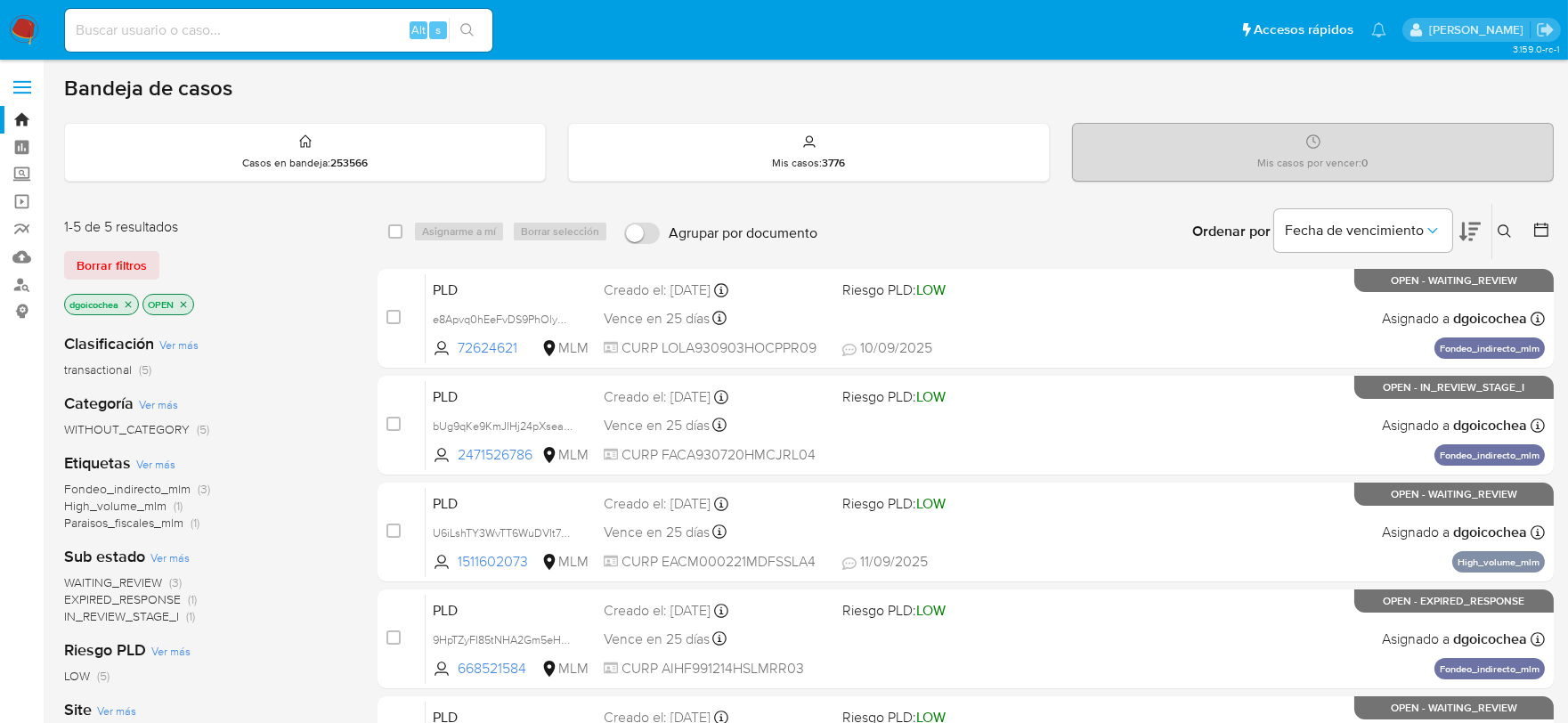
click at [1498, 237] on icon at bounding box center [1504, 231] width 15 height 15
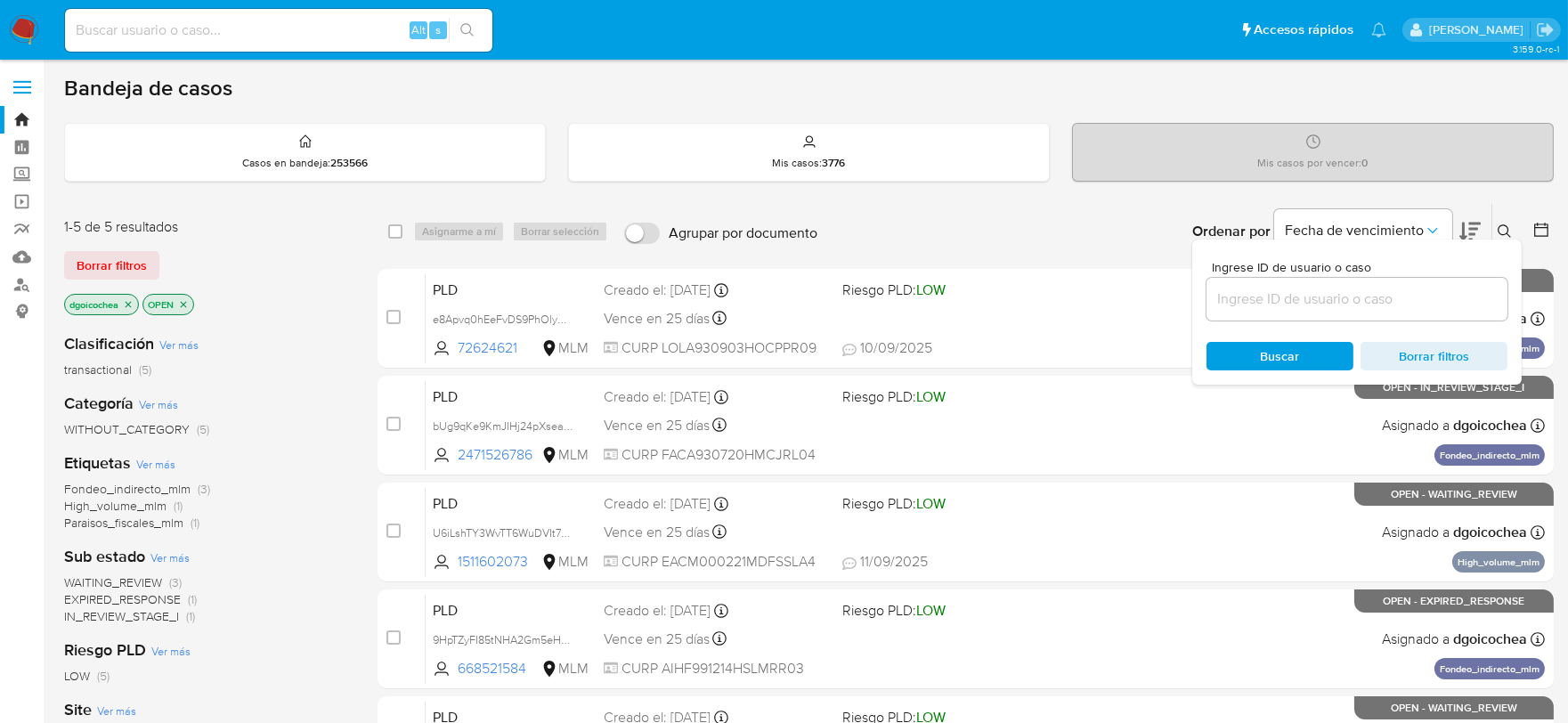
click at [1415, 292] on input at bounding box center [1356, 299] width 301 height 23
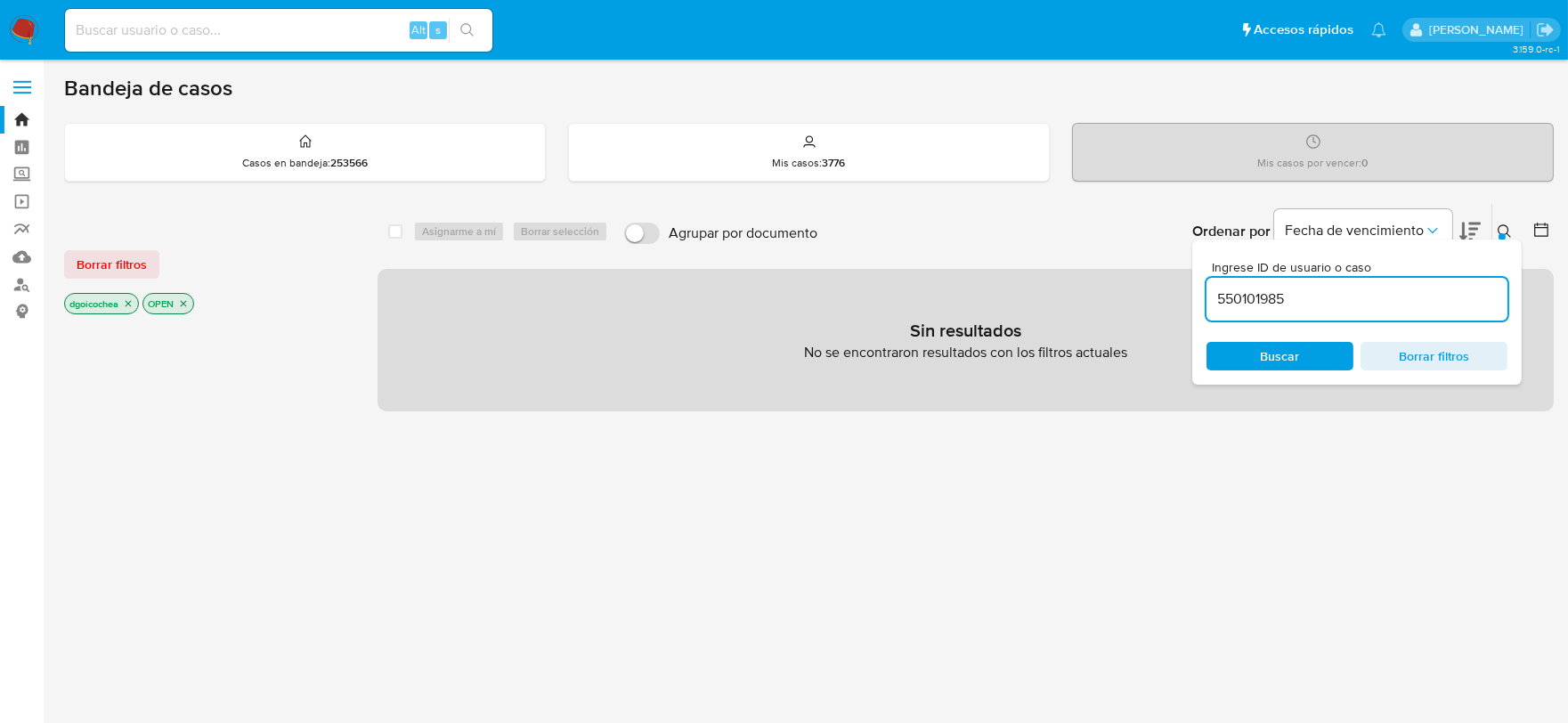
drag, startPoint x: 129, startPoint y: 261, endPoint x: 228, endPoint y: 289, distance: 102.9
click at [130, 261] on span "Borrar filtros" at bounding box center [111, 264] width 70 height 25
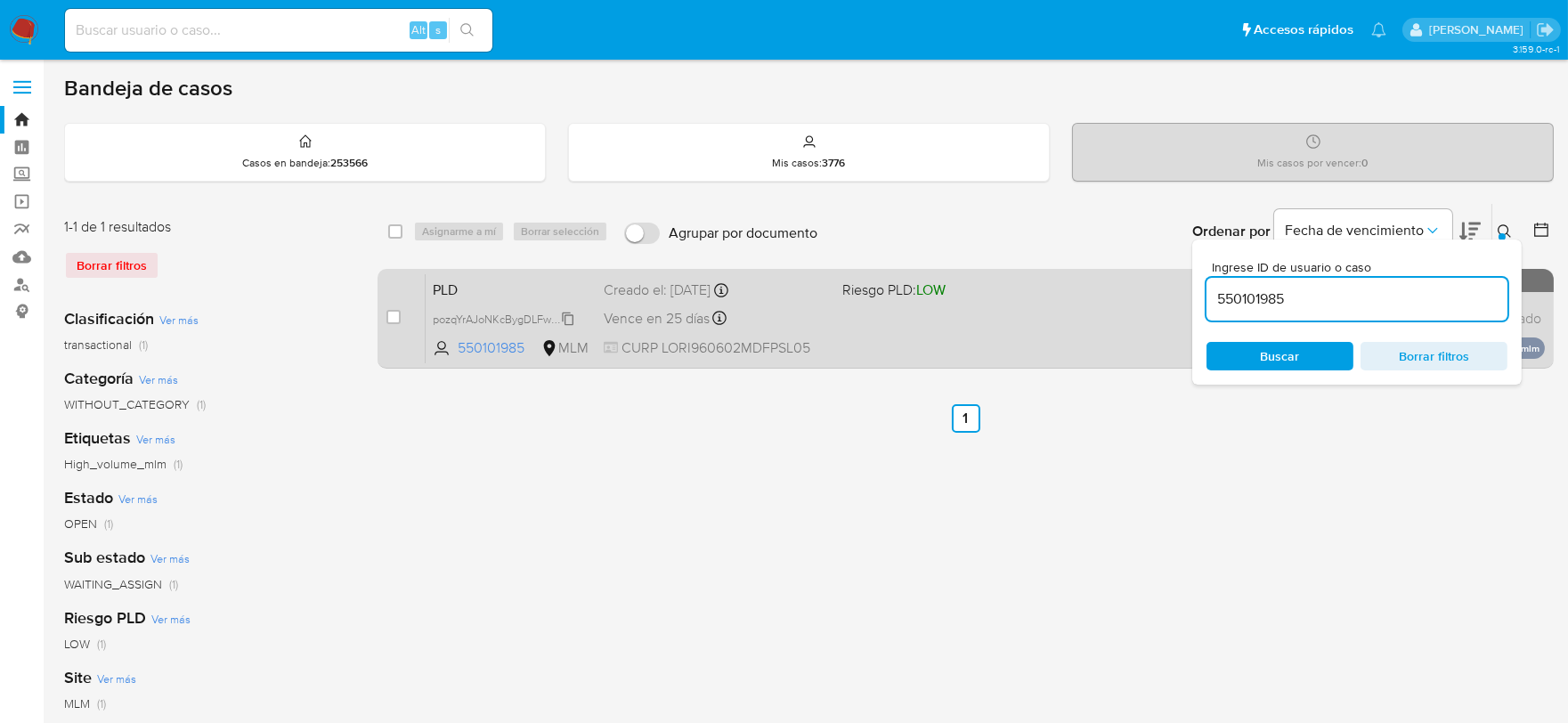
click at [570, 314] on span "pozqYrAJoNKcBygDLFwS42Az" at bounding box center [507, 318] width 149 height 20
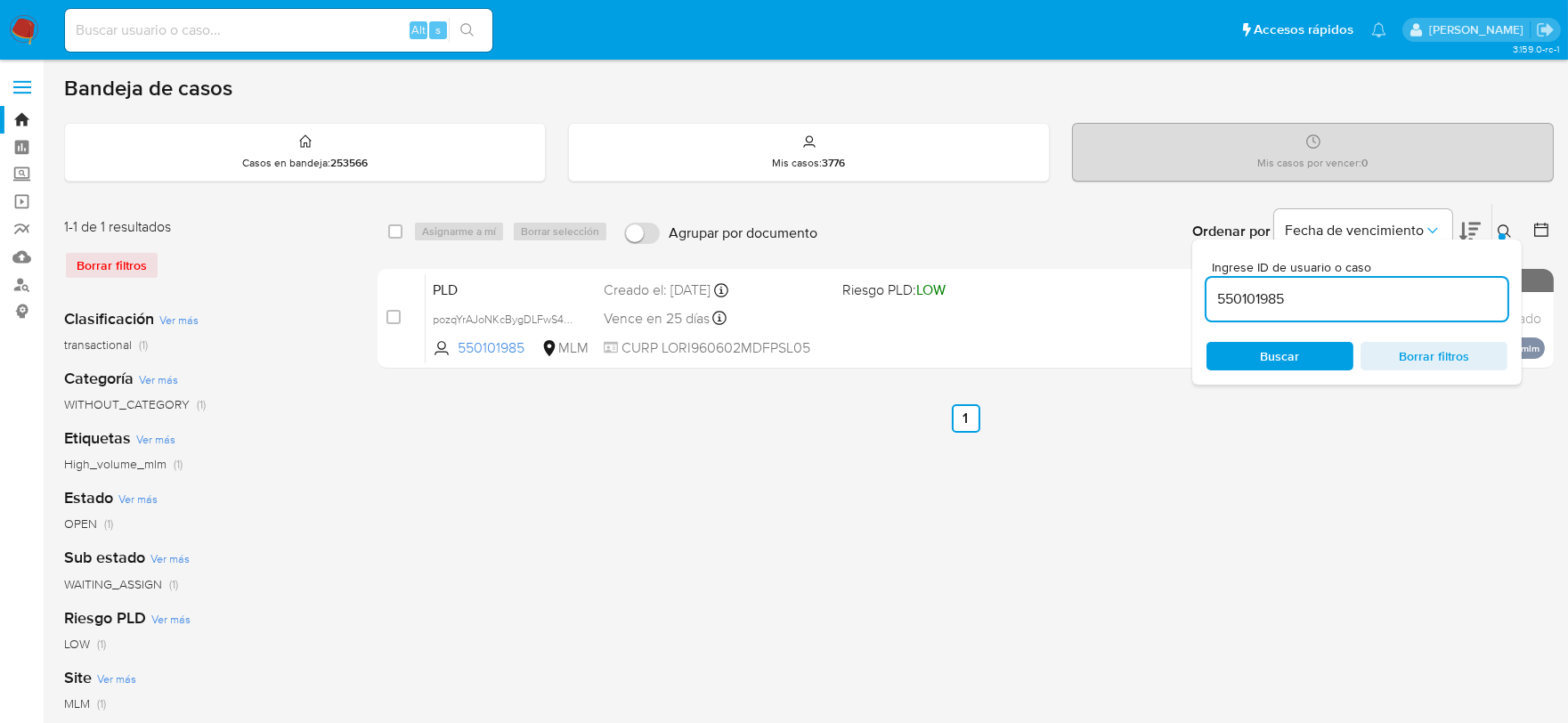
click at [1239, 288] on input "550101985" at bounding box center [1356, 299] width 301 height 23
paste input "35841946"
type input "535841946"
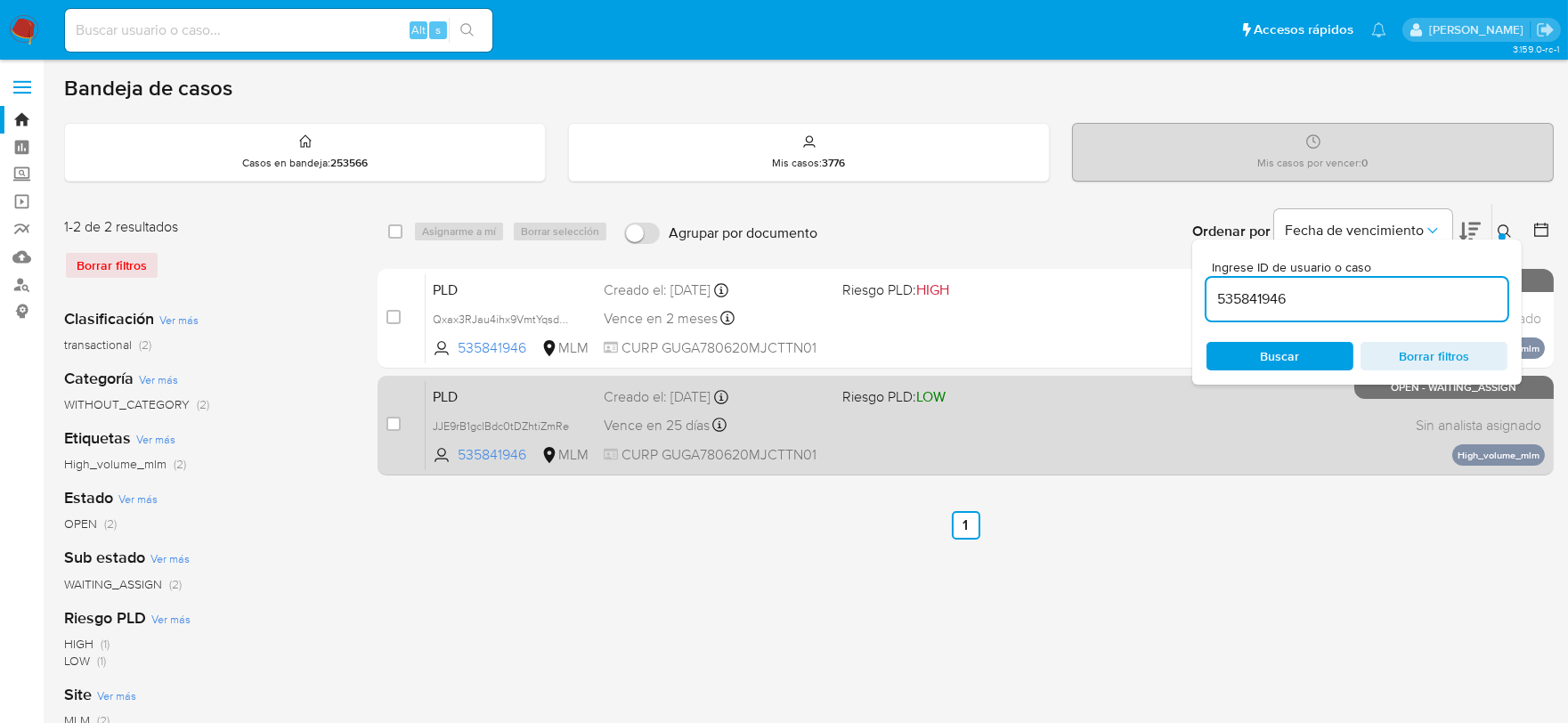
click at [398, 423] on input "checkbox" at bounding box center [394, 424] width 15 height 15
checkbox input "true"
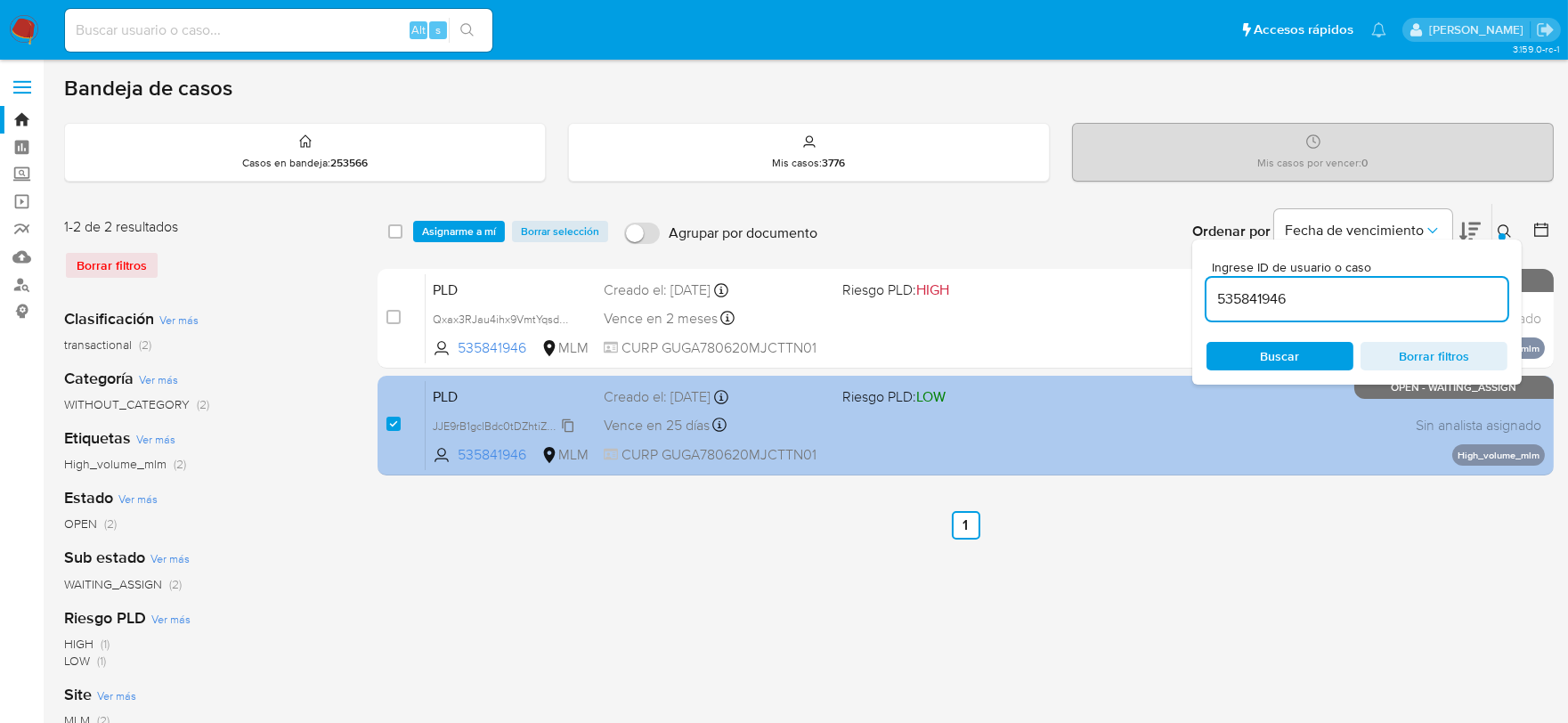
click at [567, 422] on span "JJE9rB1gclBdc0tDZhtiZmRe" at bounding box center [501, 425] width 137 height 20
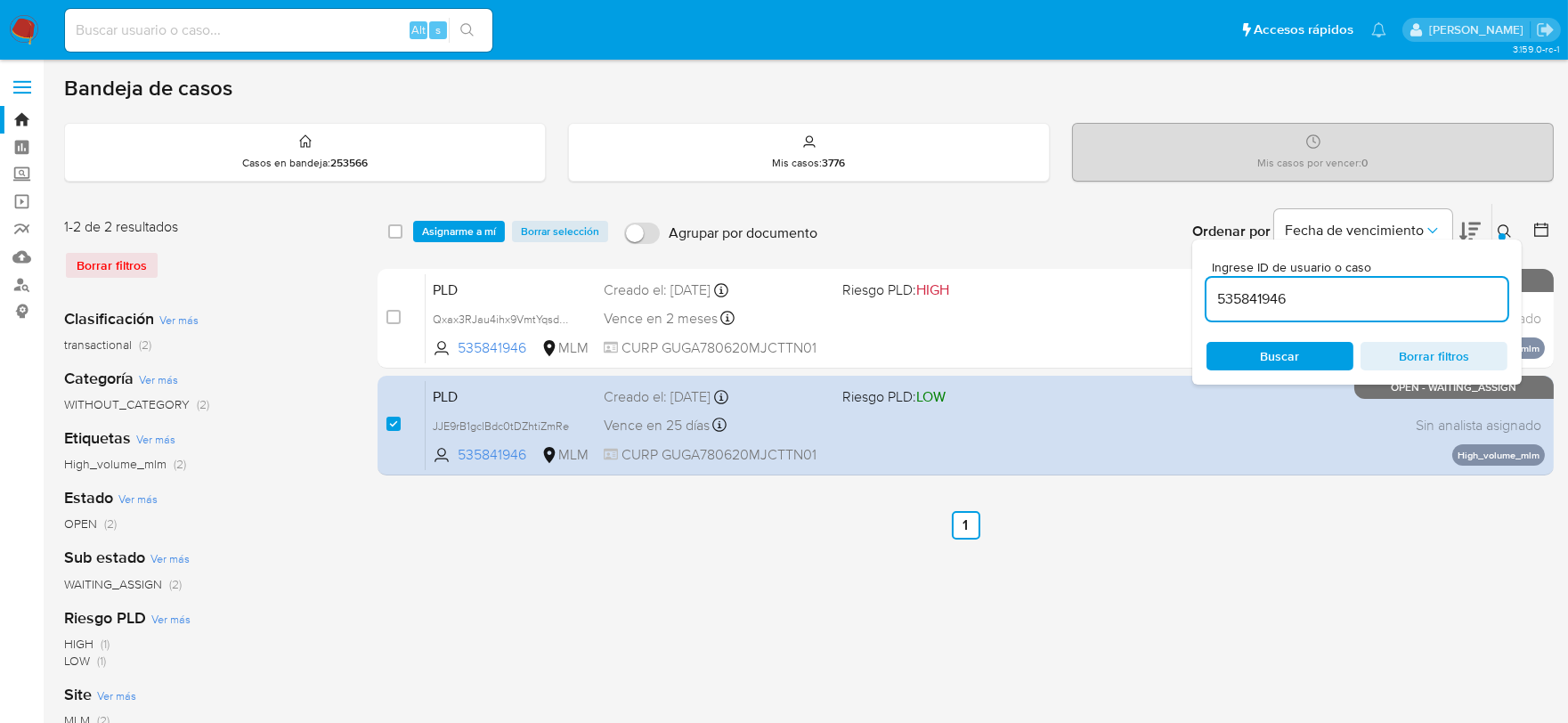
click at [1262, 295] on input "535841946" at bounding box center [1356, 299] width 301 height 23
paste input "50101985"
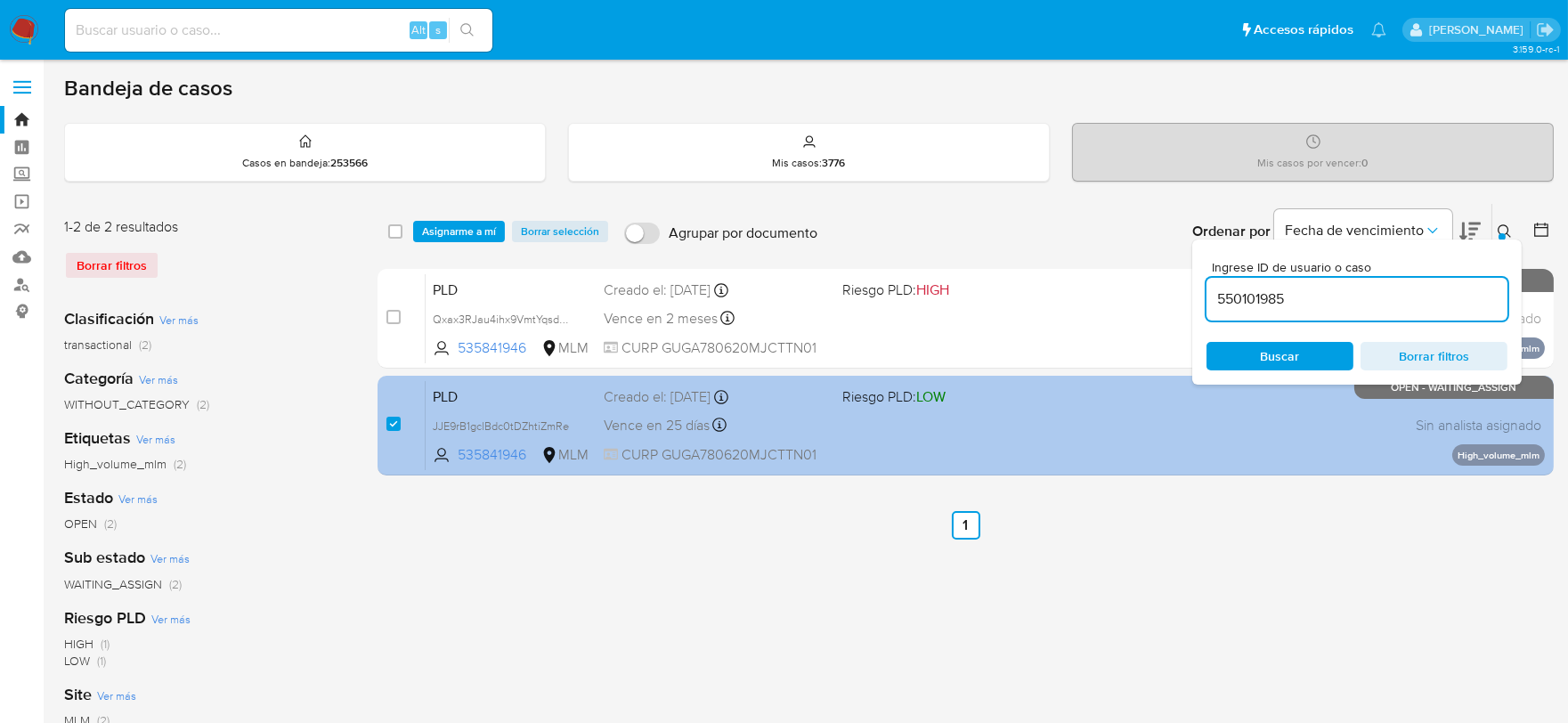
type input "550101985"
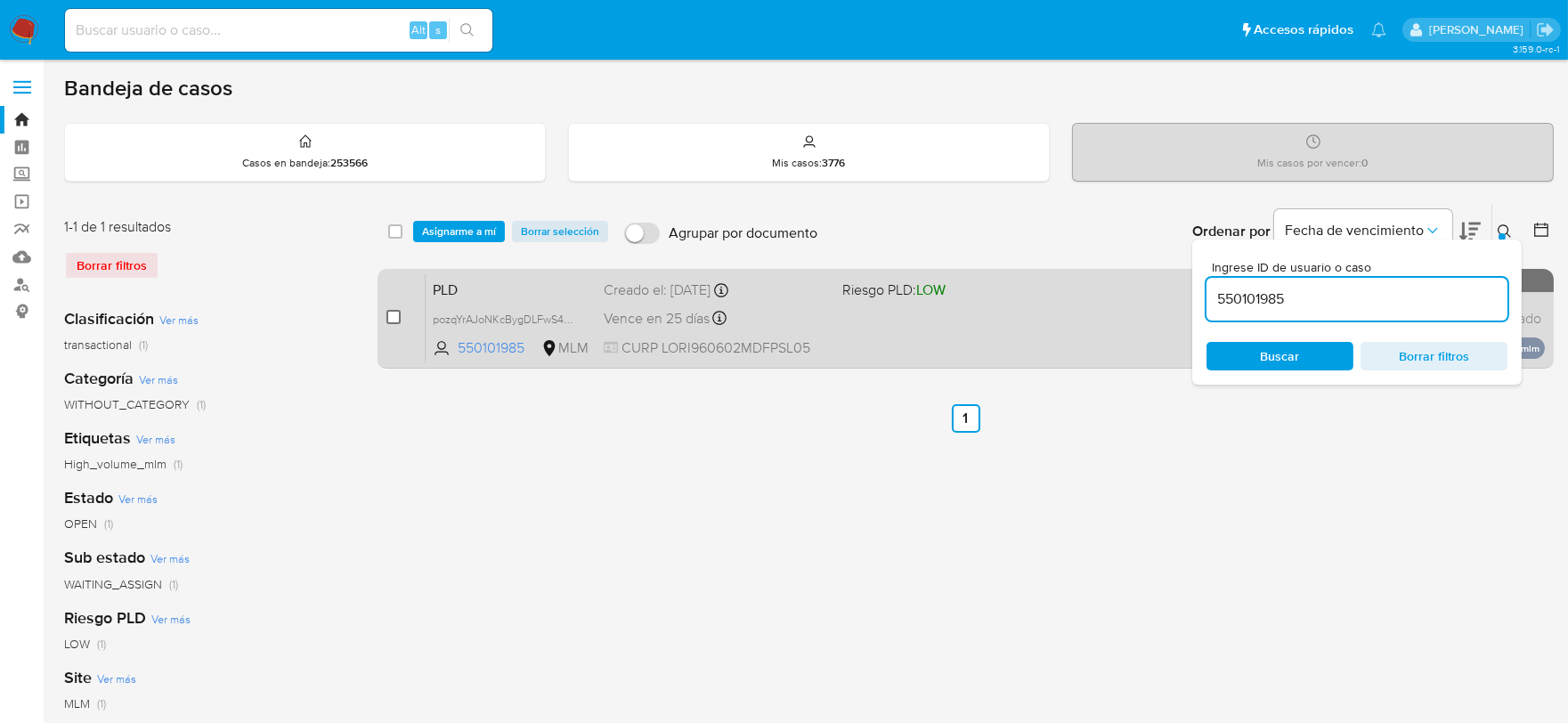
click at [391, 311] on input "checkbox" at bounding box center [394, 317] width 15 height 15
checkbox input "true"
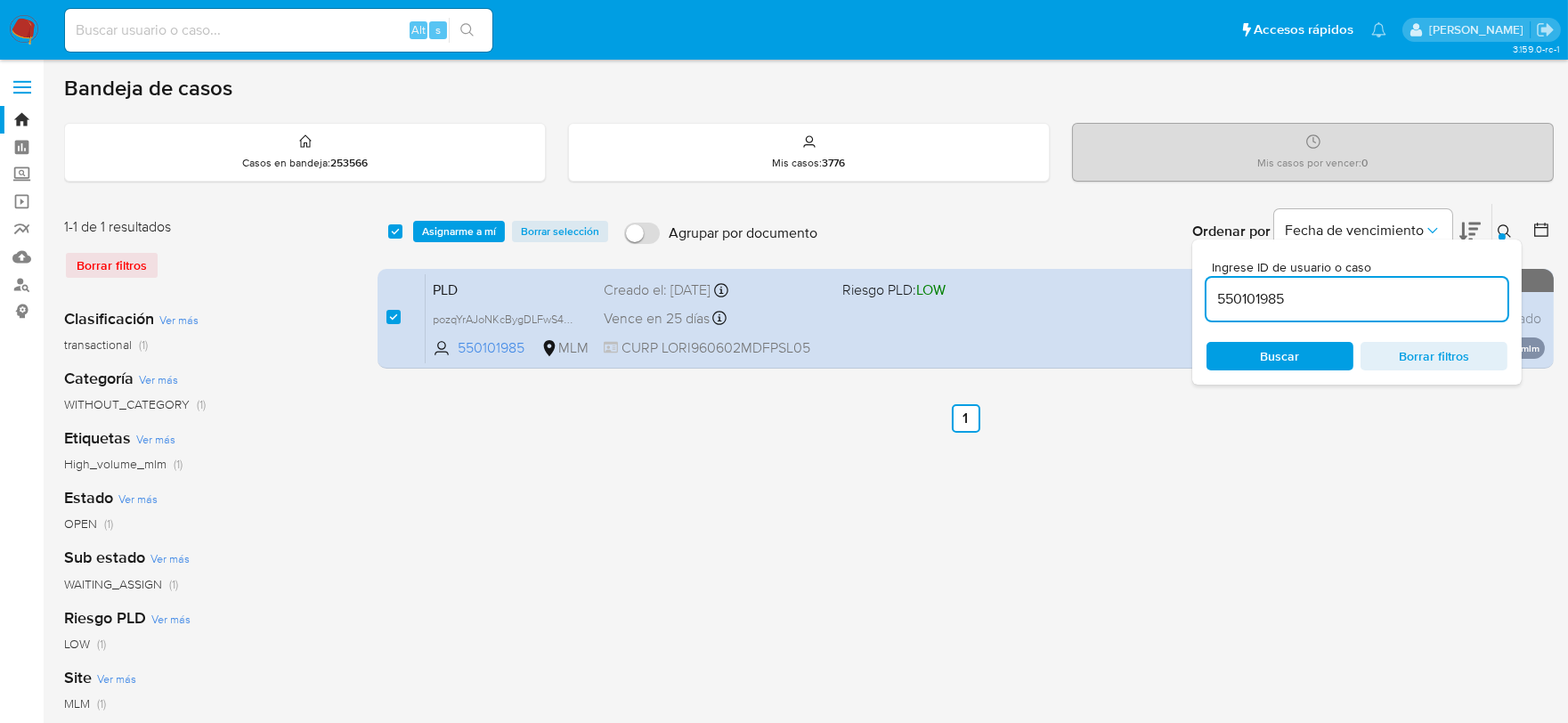
click at [1244, 310] on div "550101985" at bounding box center [1356, 299] width 301 height 43
click at [1244, 299] on input "550101985" at bounding box center [1356, 299] width 301 height 23
paste input "16145109"
type input "516145109"
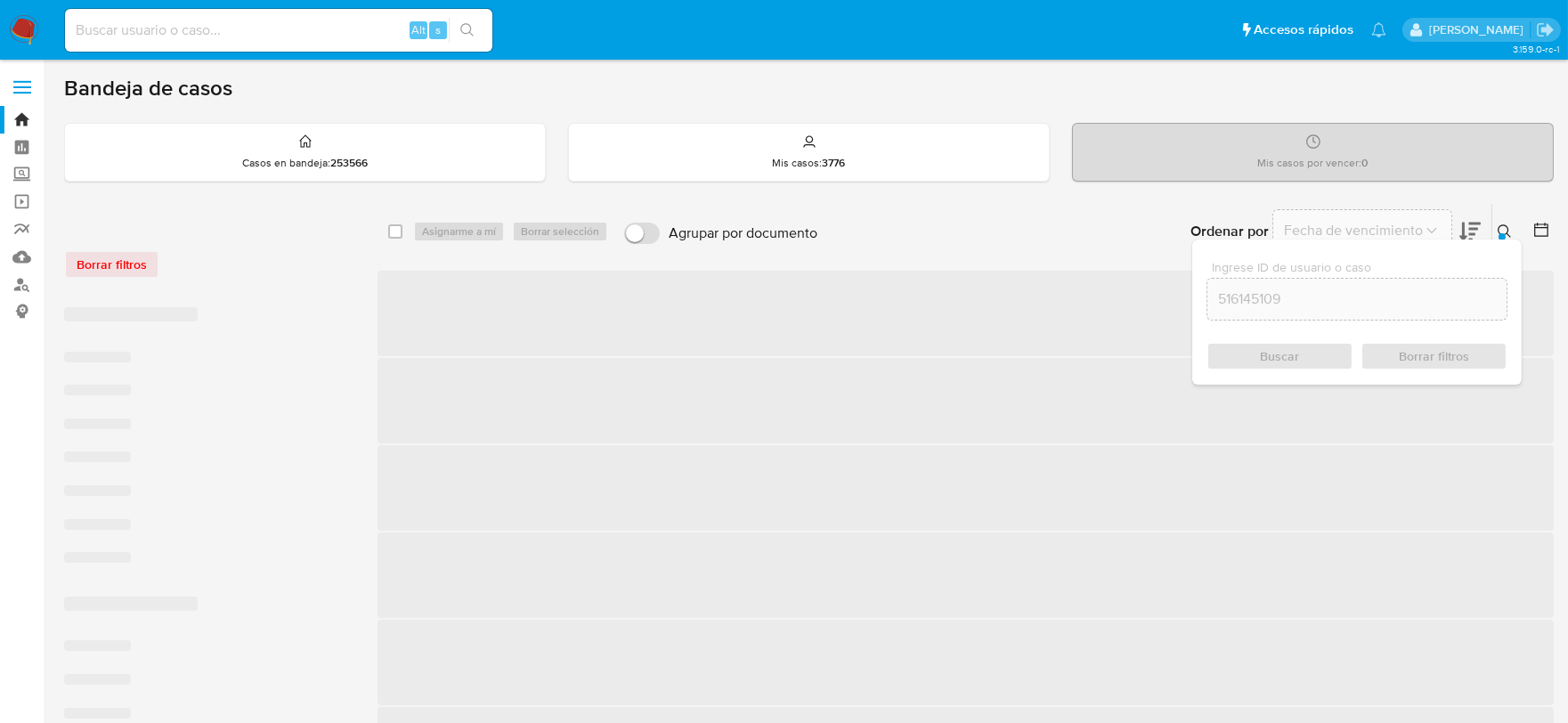
checkbox input "false"
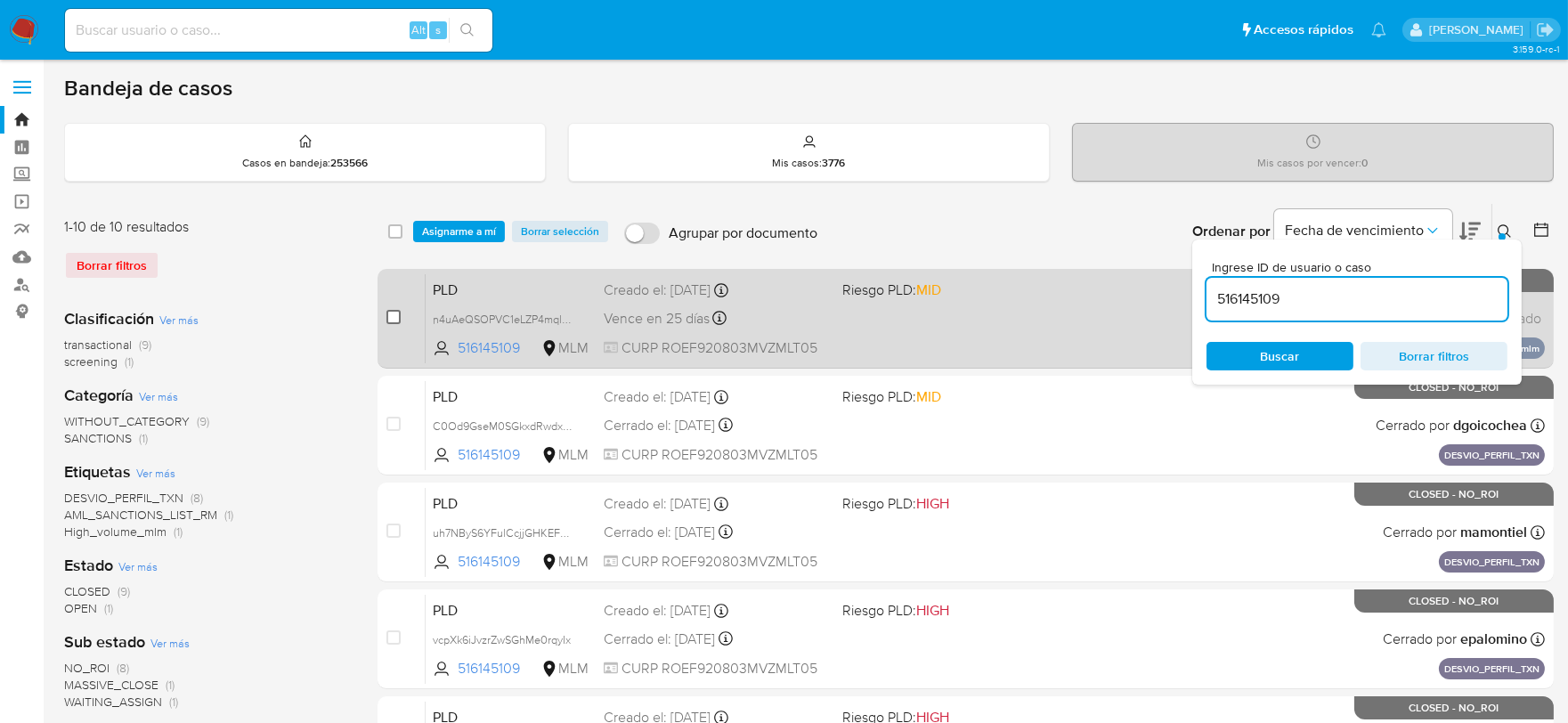
click at [395, 316] on input "checkbox" at bounding box center [394, 317] width 15 height 15
checkbox input "true"
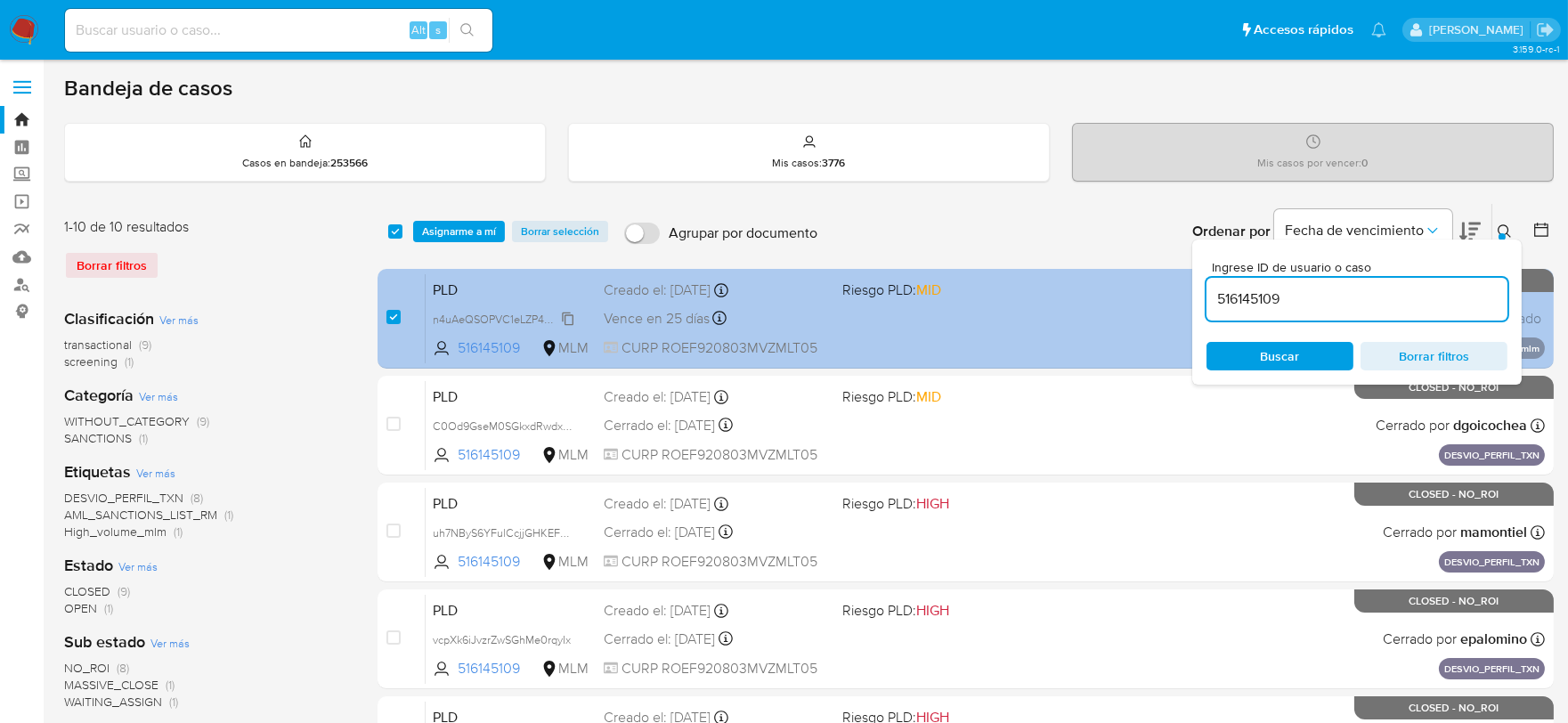
click at [567, 312] on span "n4uAeQSOPVC1eLZP4mqlFEaE" at bounding box center [509, 318] width 154 height 20
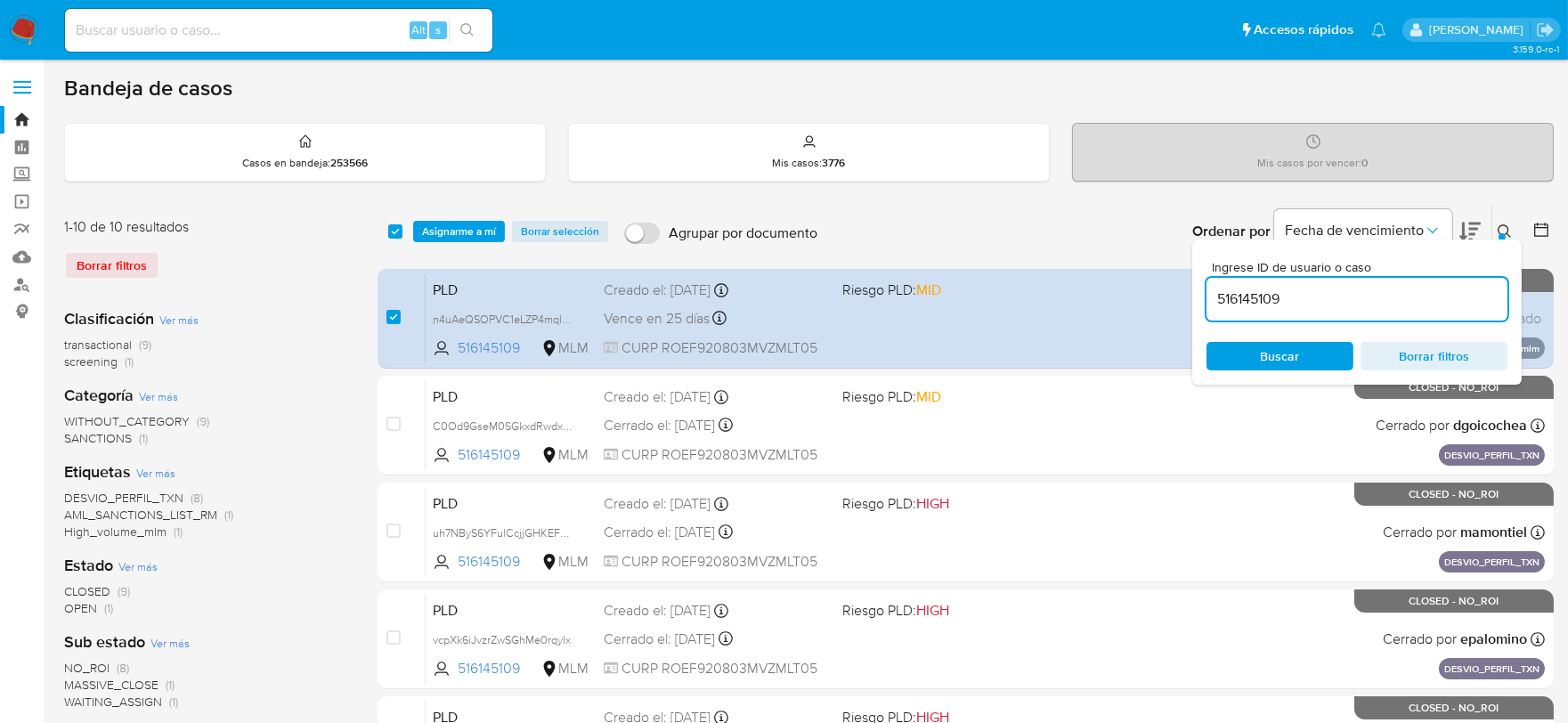
click at [1297, 291] on input "516145109" at bounding box center [1356, 299] width 301 height 23
click at [1298, 291] on input "516145109" at bounding box center [1356, 299] width 301 height 23
paste input "466583386"
type input "466583386"
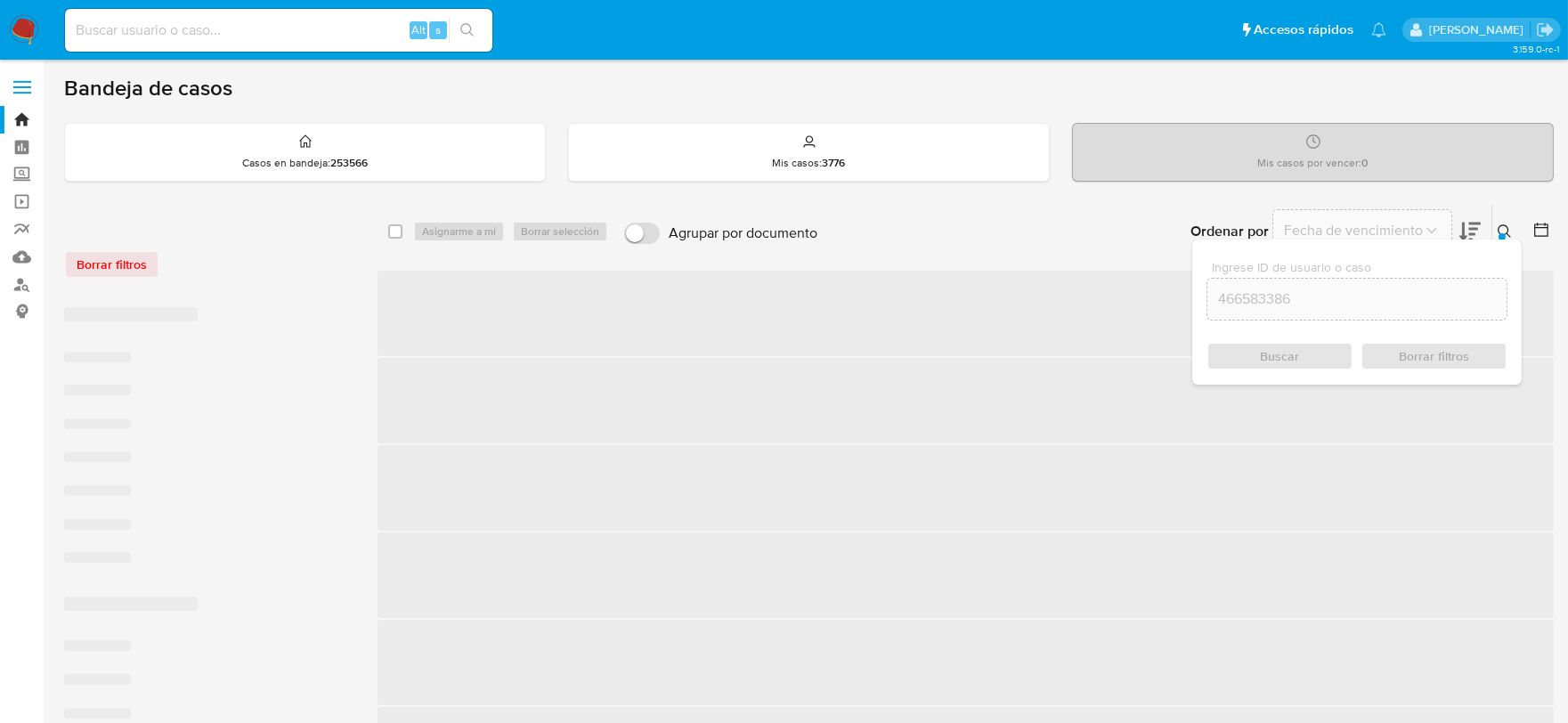
checkbox input "false"
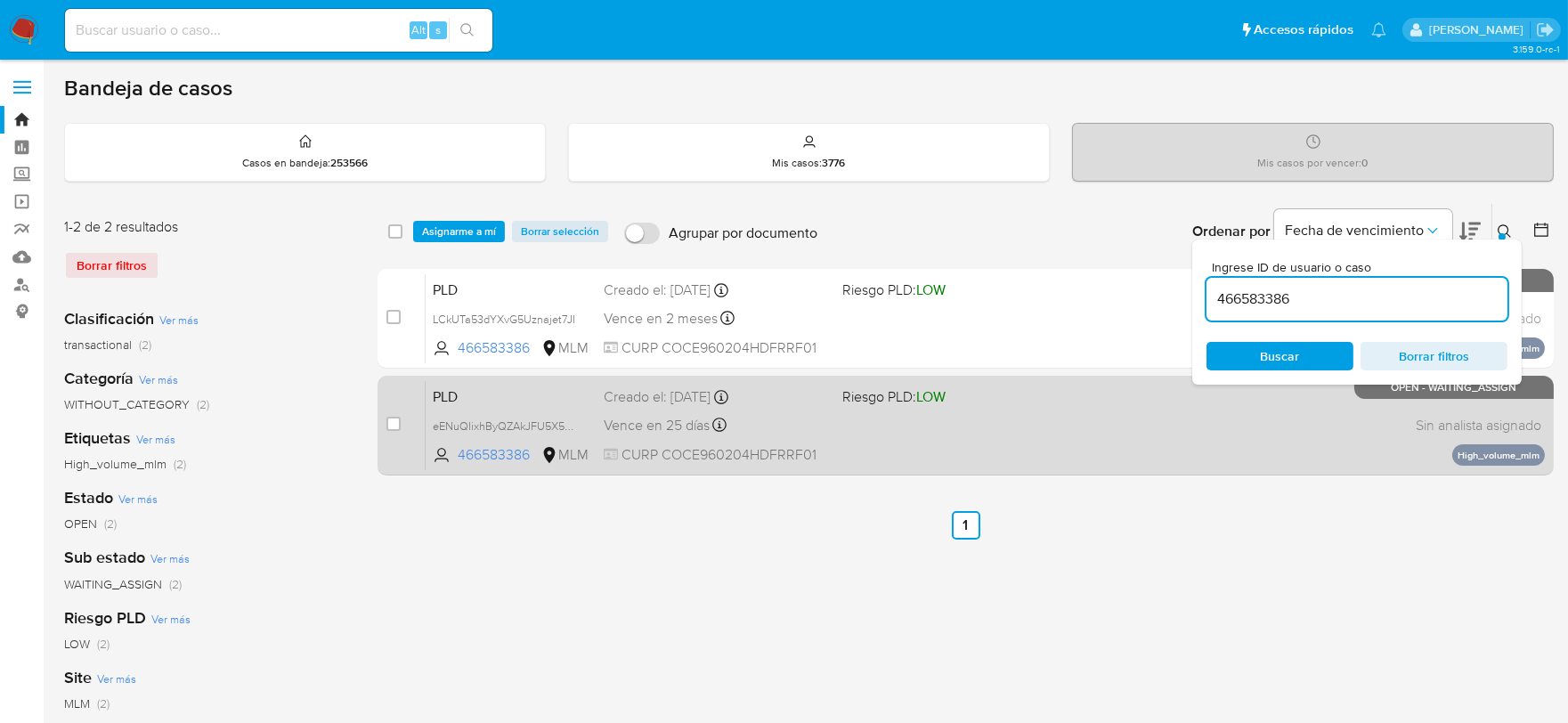
drag, startPoint x: 389, startPoint y: 426, endPoint x: 455, endPoint y: 433, distance: 66.4
click at [392, 426] on input "checkbox" at bounding box center [394, 424] width 15 height 15
checkbox input "true"
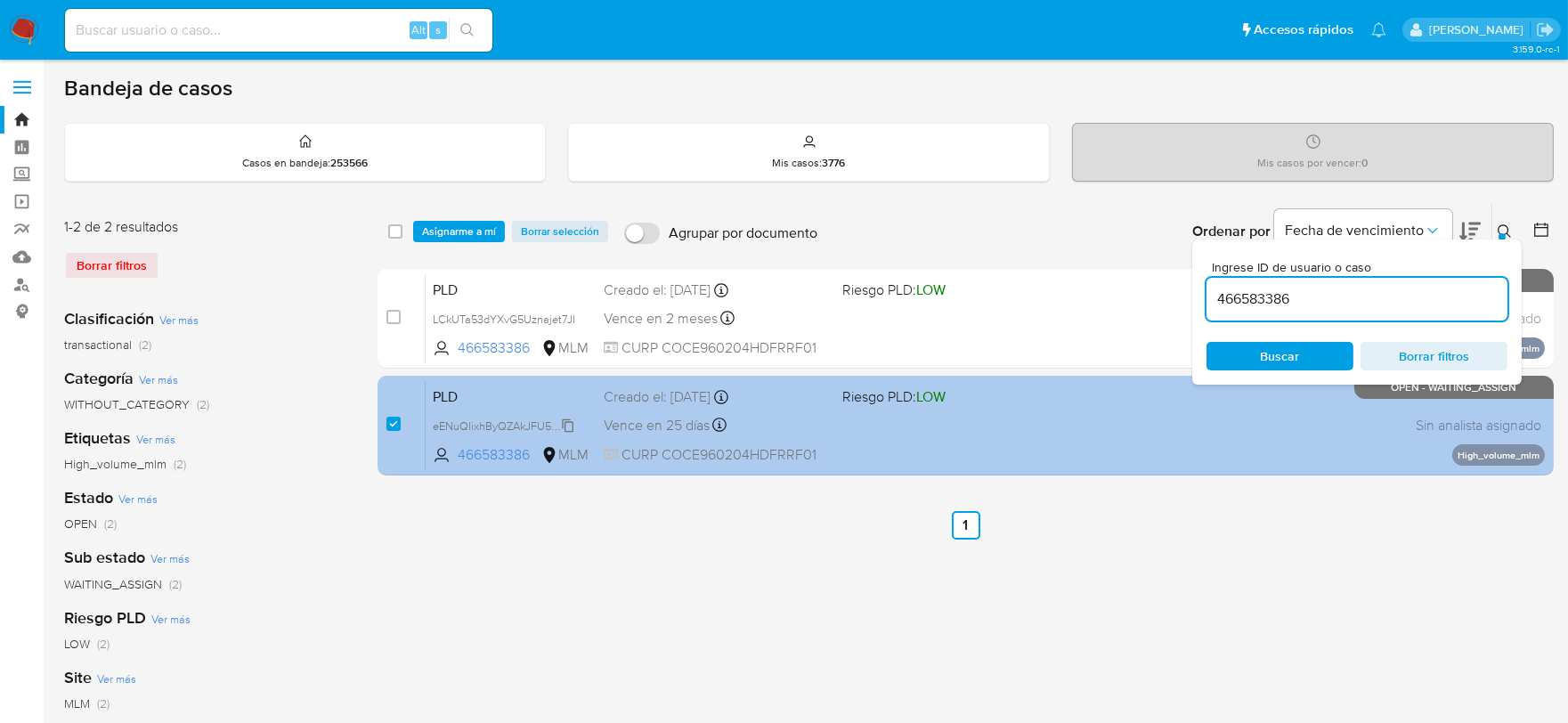
click at [567, 423] on span "eENuQIixhByQZAkJFU5X5Vtf" at bounding box center [504, 425] width 145 height 20
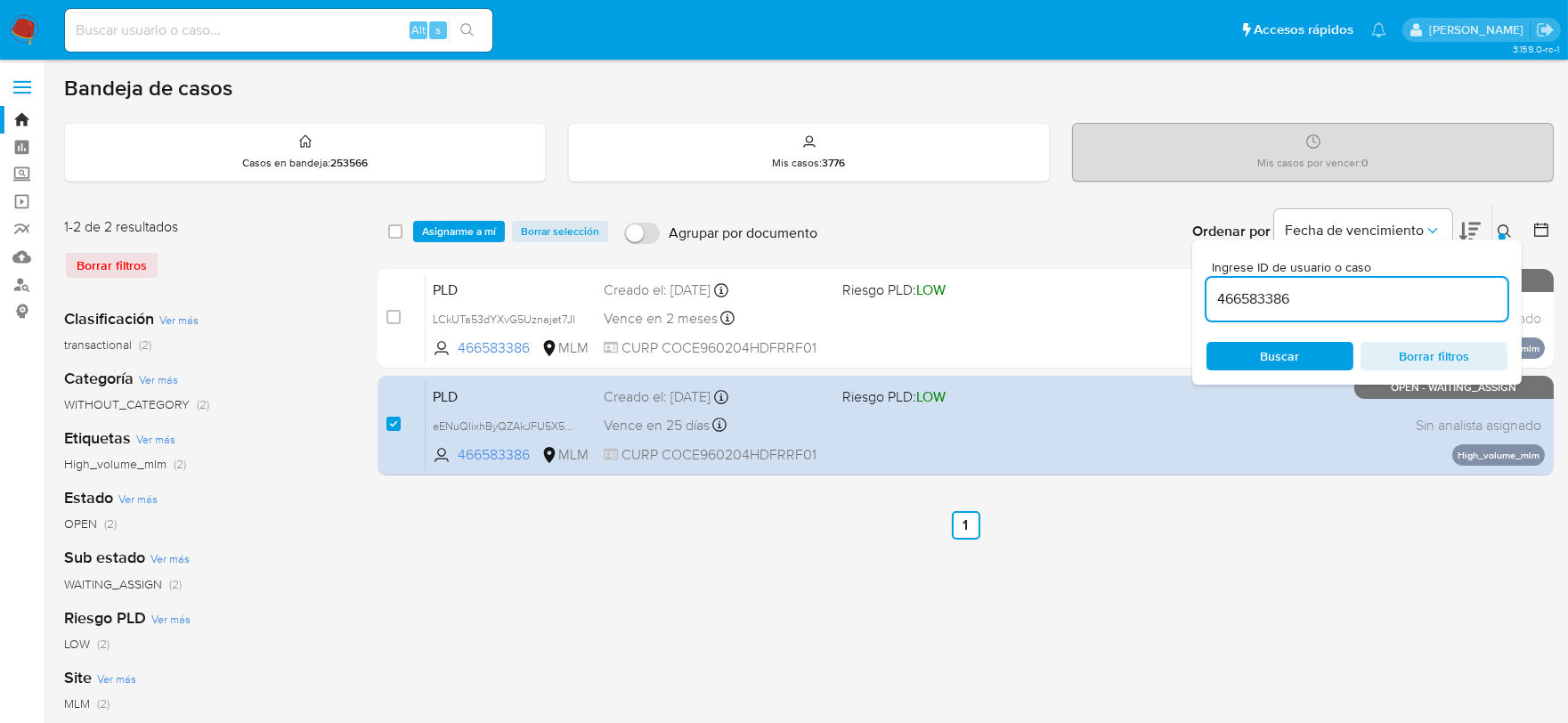
click at [1257, 290] on input "466583386" at bounding box center [1356, 299] width 301 height 23
paste input "15148519"
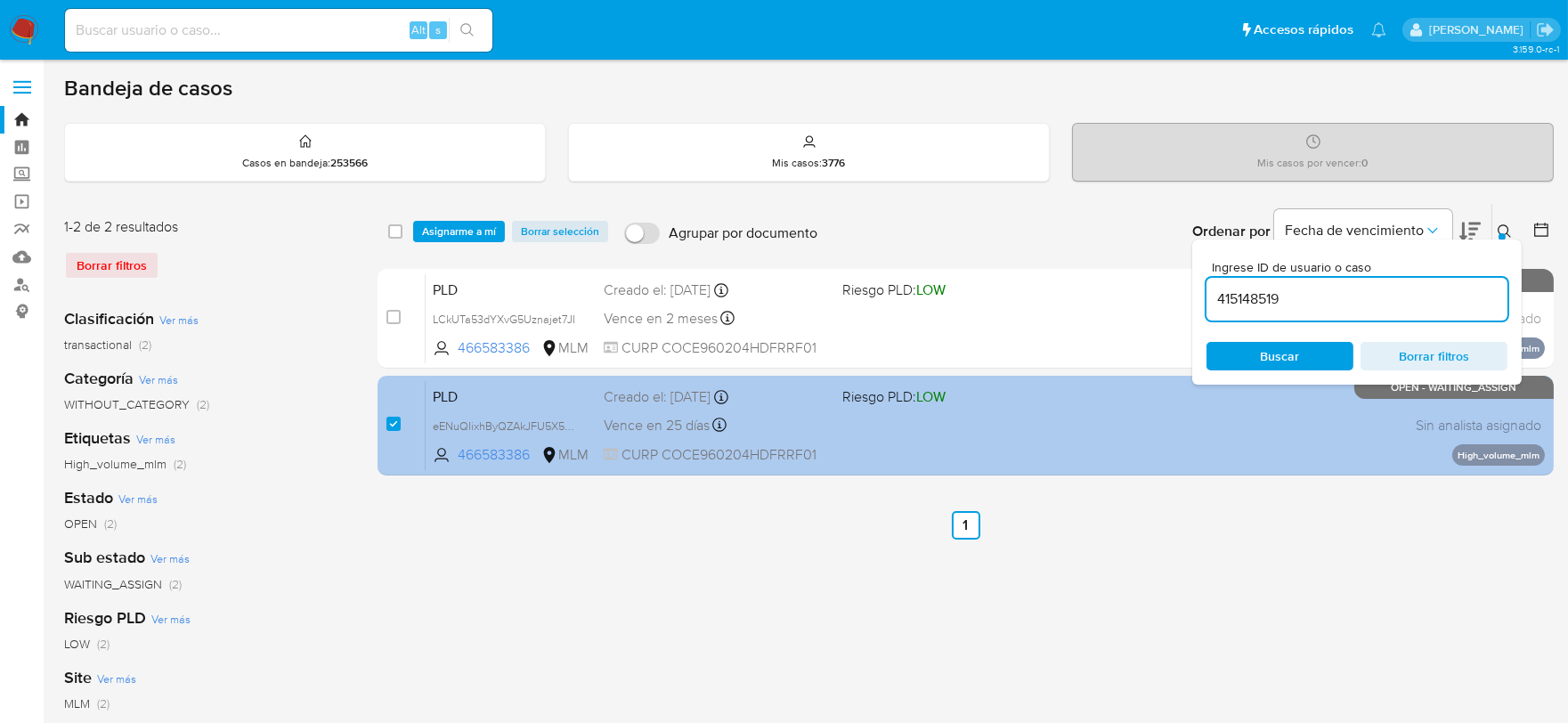
type input "415148519"
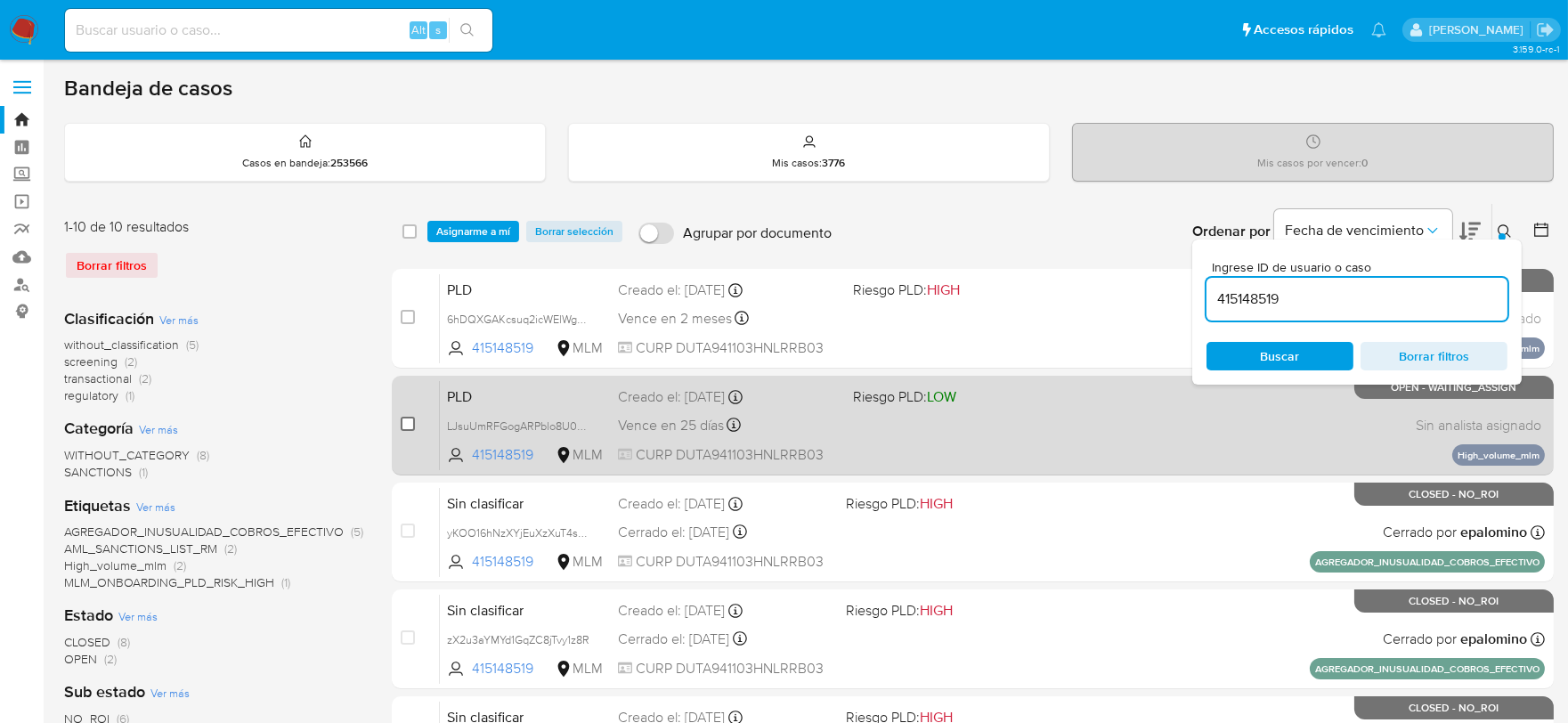
click at [405, 421] on input "checkbox" at bounding box center [408, 424] width 15 height 15
checkbox input "true"
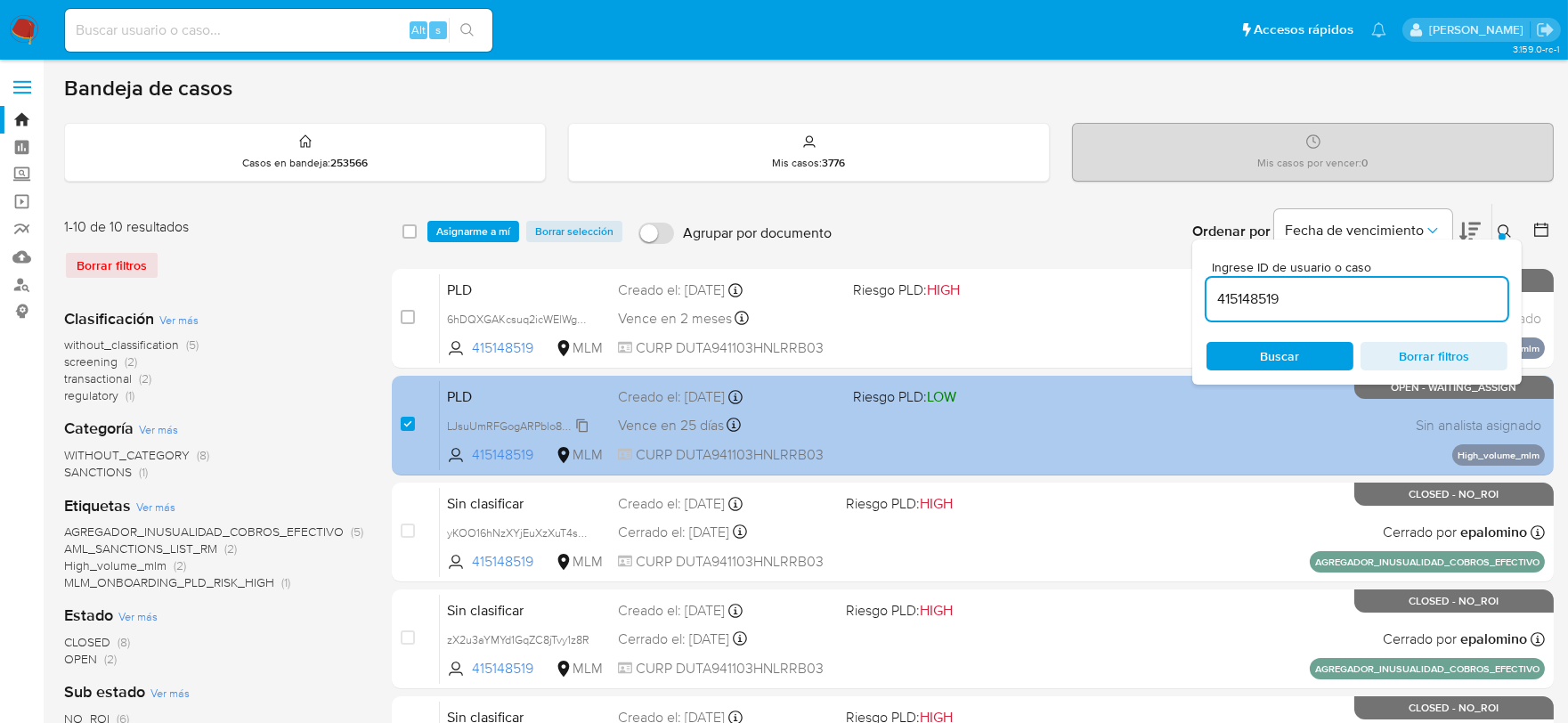
click at [582, 422] on span "LJsuUmRFGogARPblo8U0RZkK" at bounding box center [524, 425] width 156 height 20
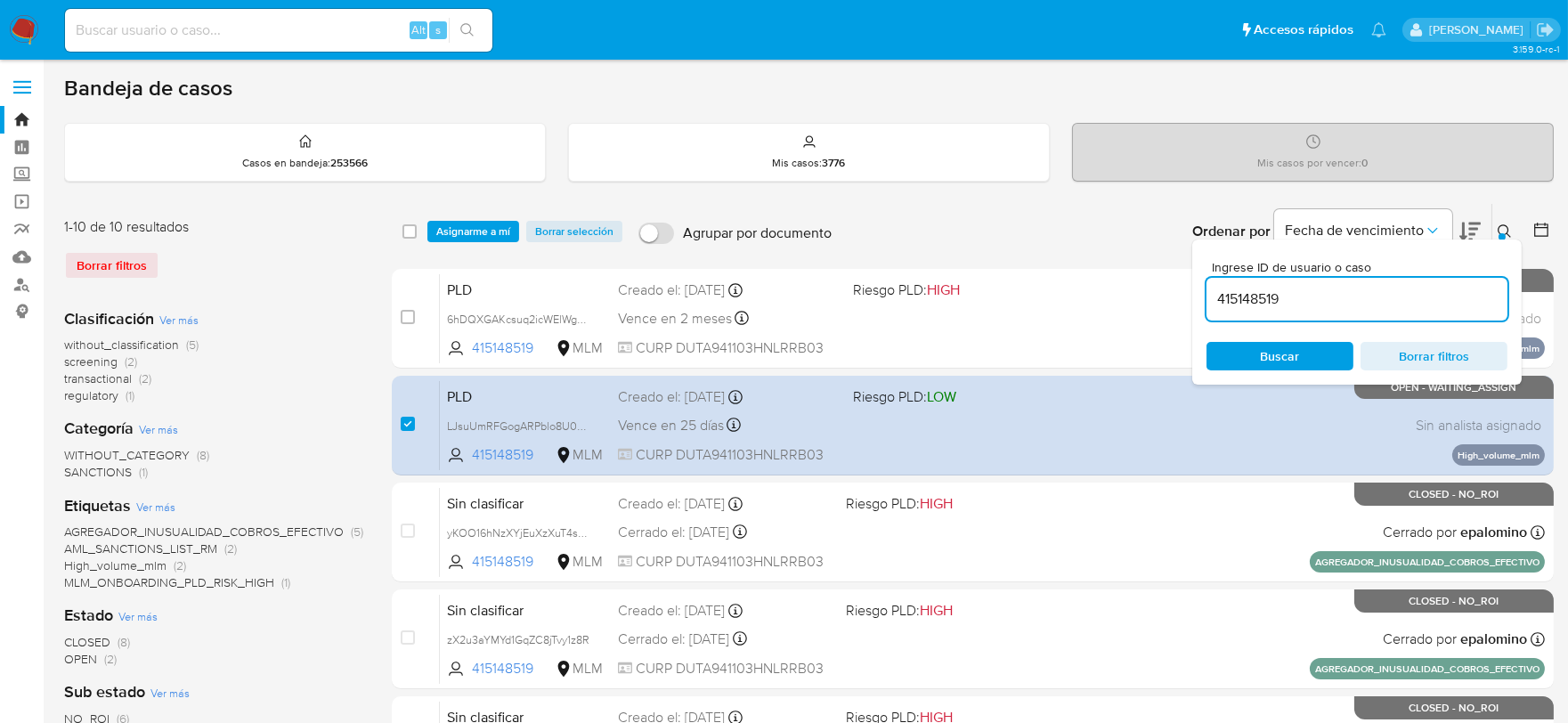
click at [1242, 298] on input "415148519" at bounding box center [1356, 299] width 301 height 23
paste input "255341458"
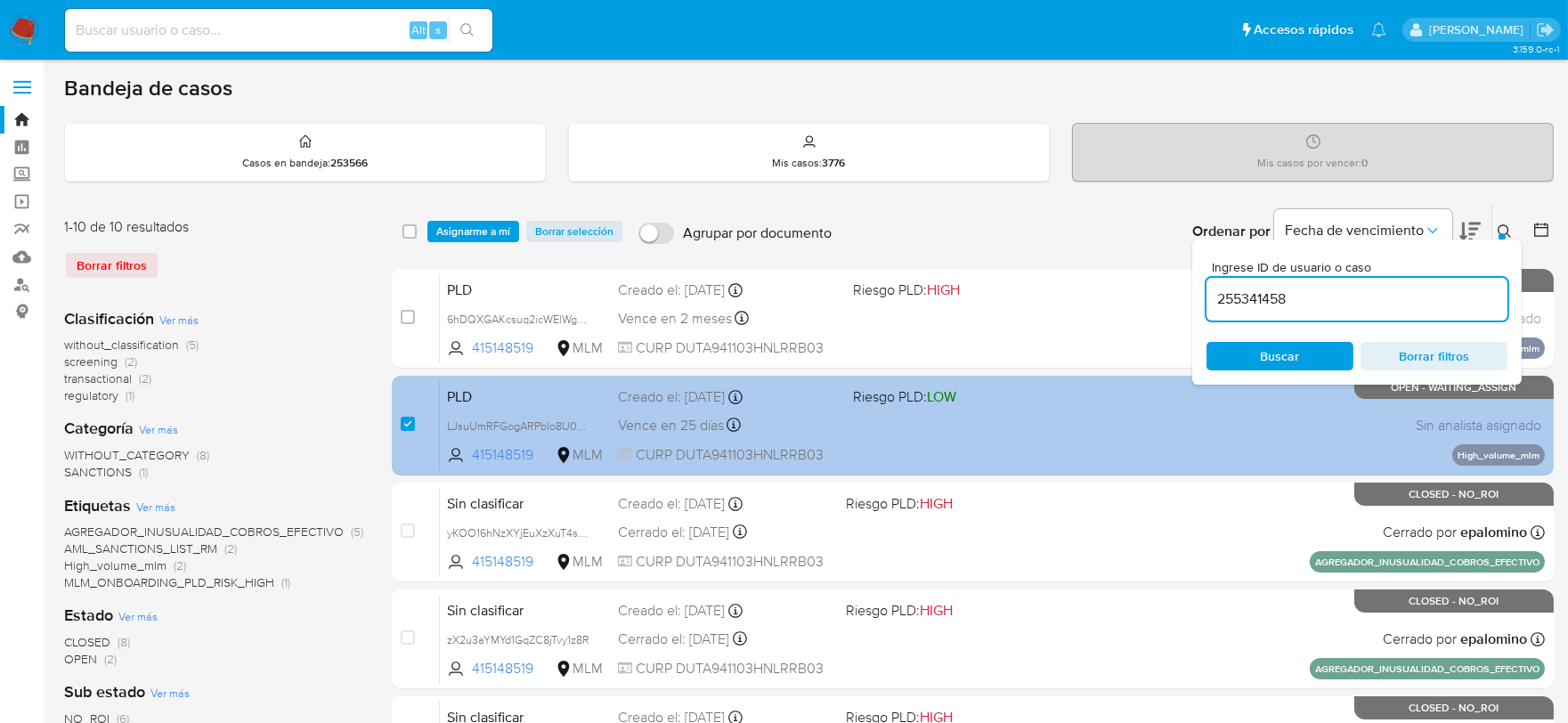
type input "255341458"
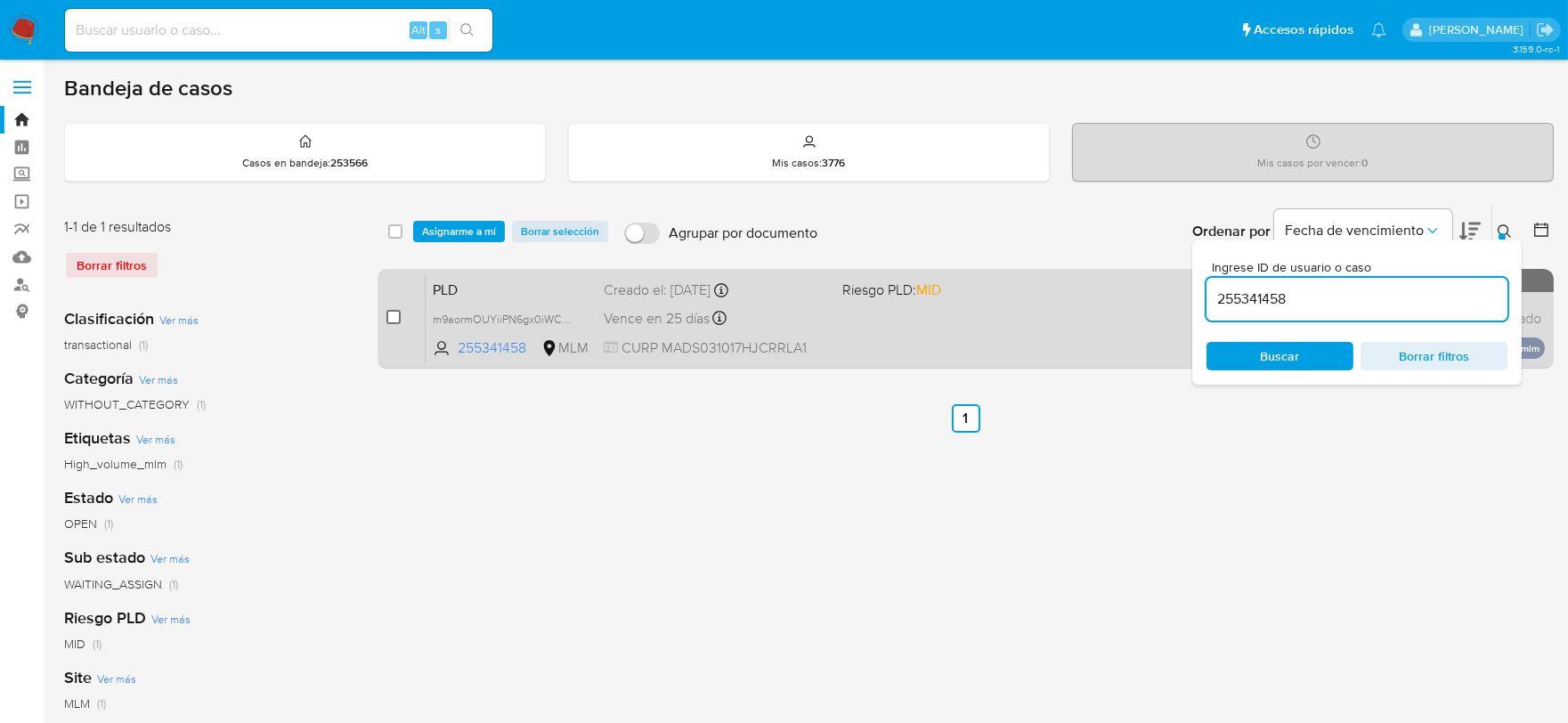
click at [398, 314] on input "checkbox" at bounding box center [394, 317] width 15 height 15
checkbox input "true"
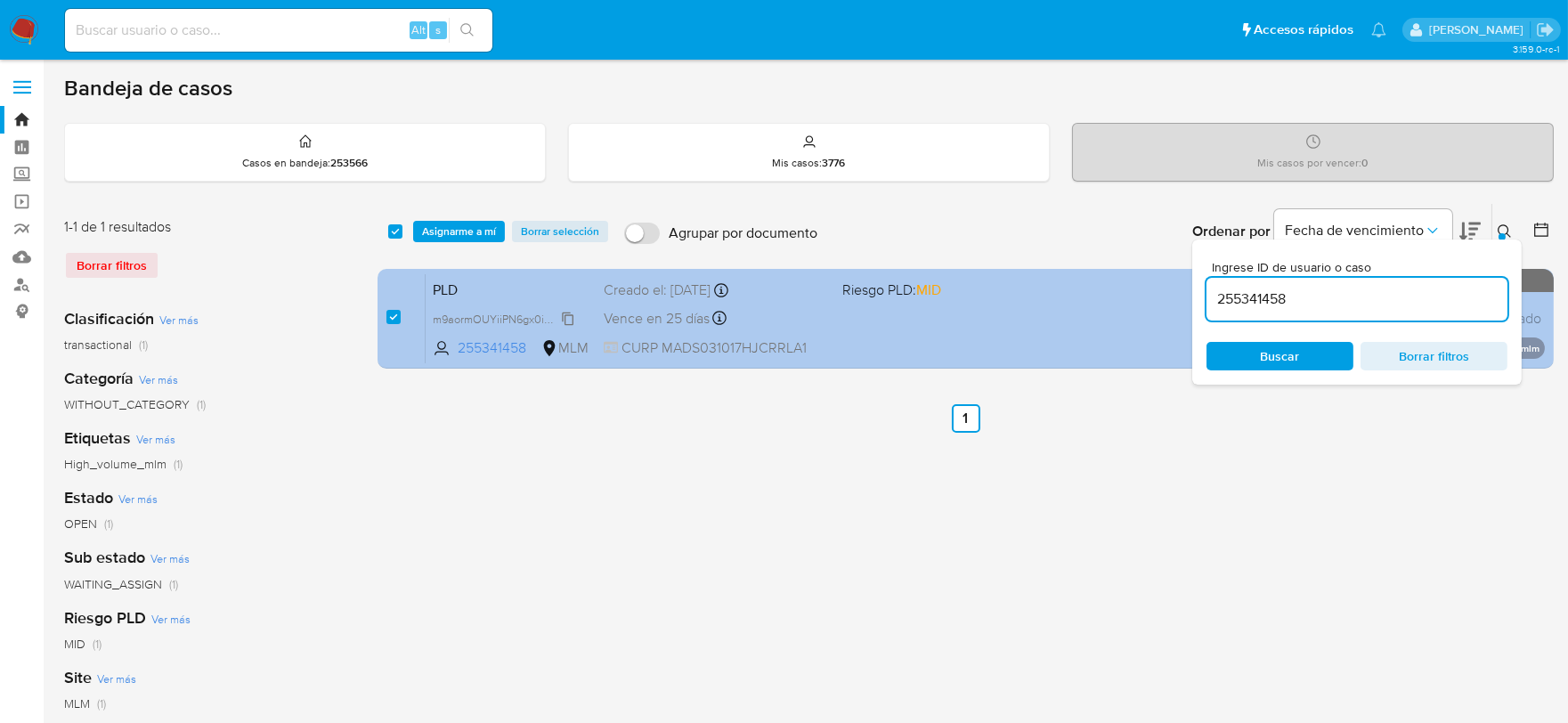
click at [566, 318] on span "m9aormOUYiiPN6gx0iWCLgXJ" at bounding box center [509, 318] width 153 height 20
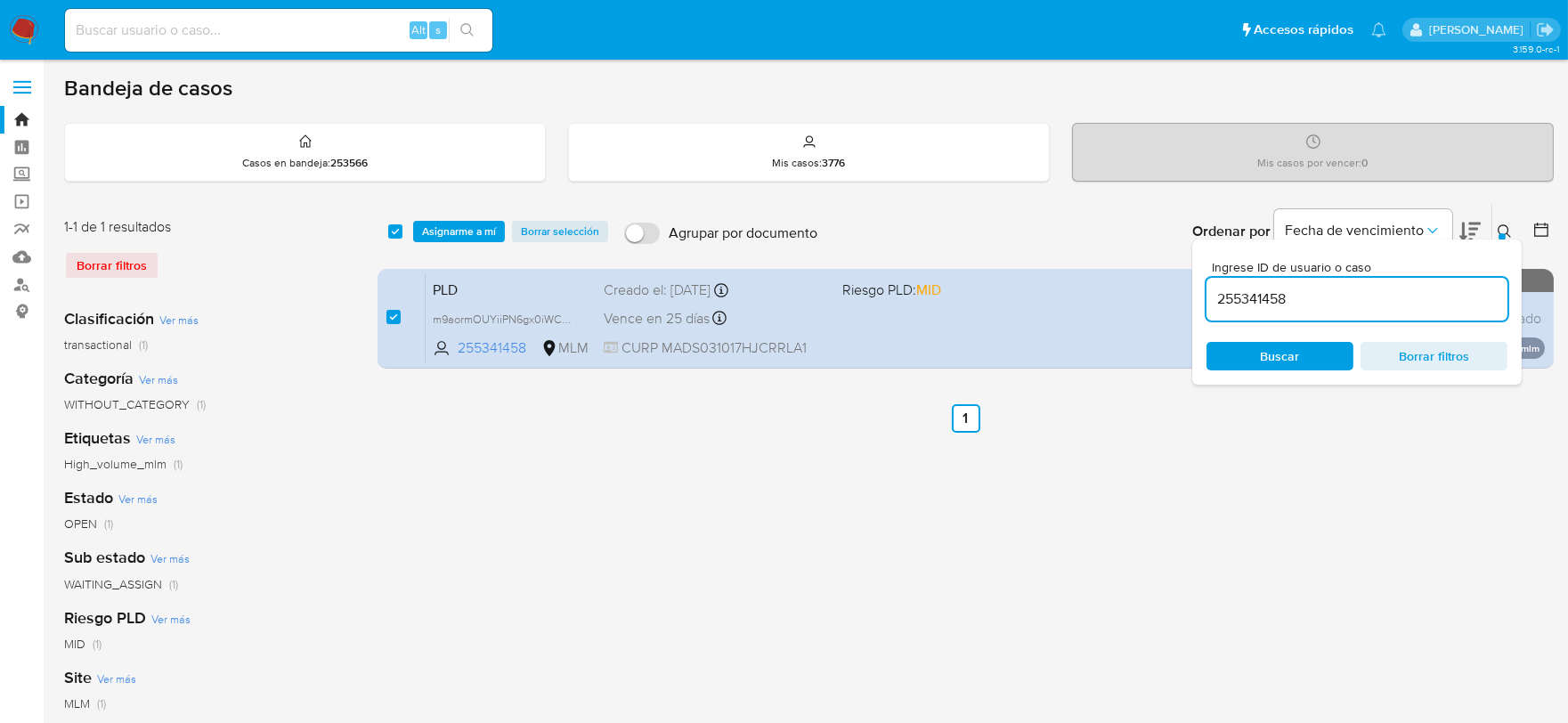
click at [1269, 290] on input "255341458" at bounding box center [1356, 299] width 301 height 23
paste input "10368465"
type input "210368465"
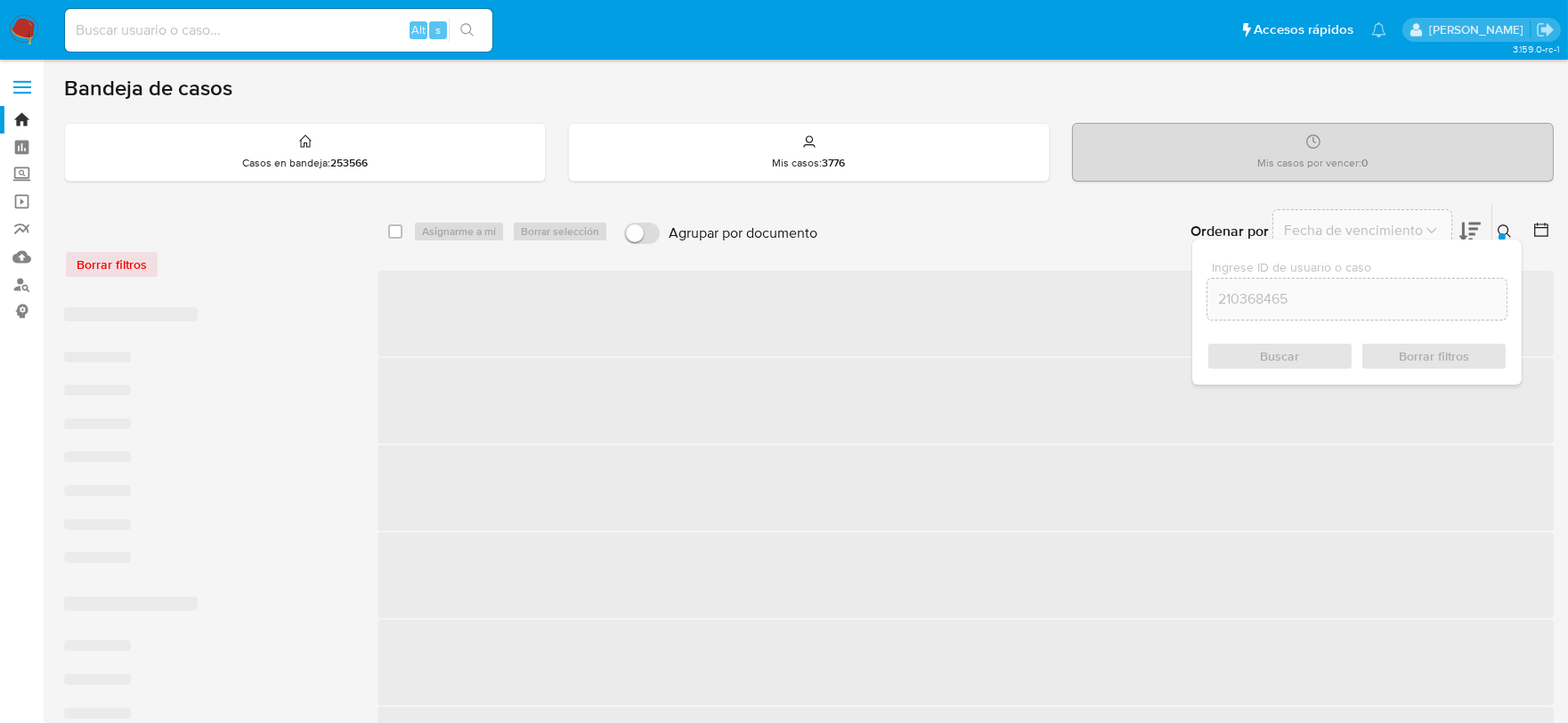
checkbox input "false"
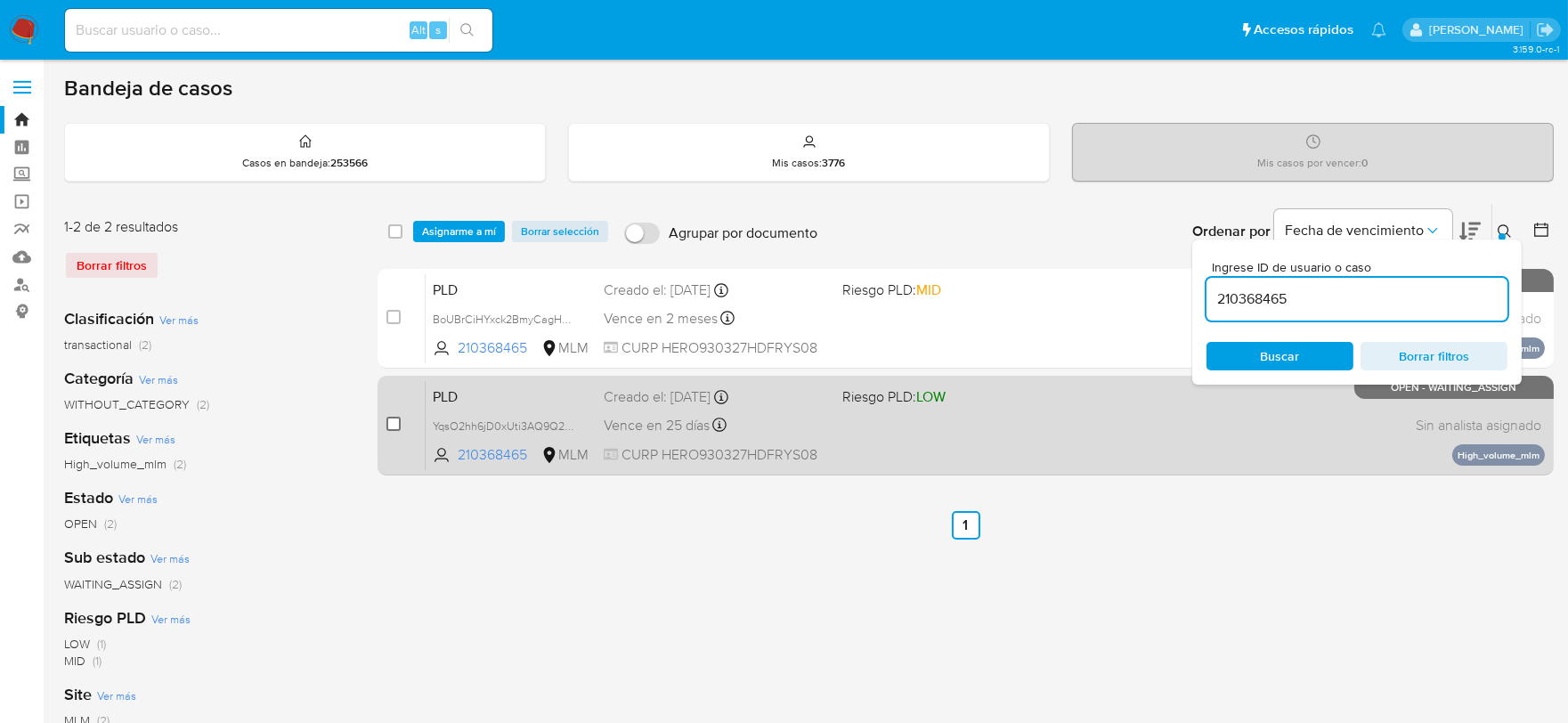
click at [394, 423] on input "checkbox" at bounding box center [394, 424] width 15 height 15
checkbox input "true"
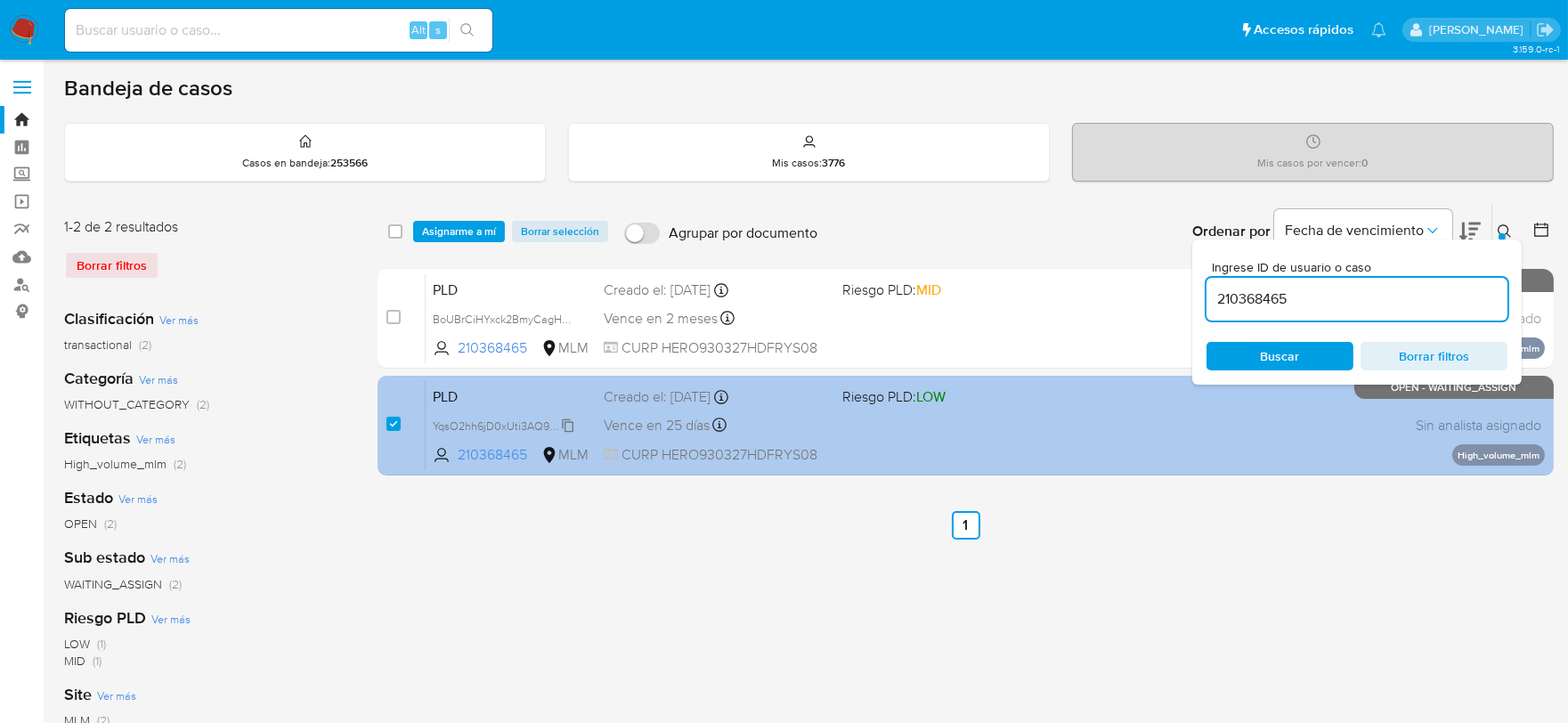
click at [565, 424] on span "YqsO2hh6jD0xUti3AQ9Q2lXs" at bounding box center [505, 425] width 147 height 20
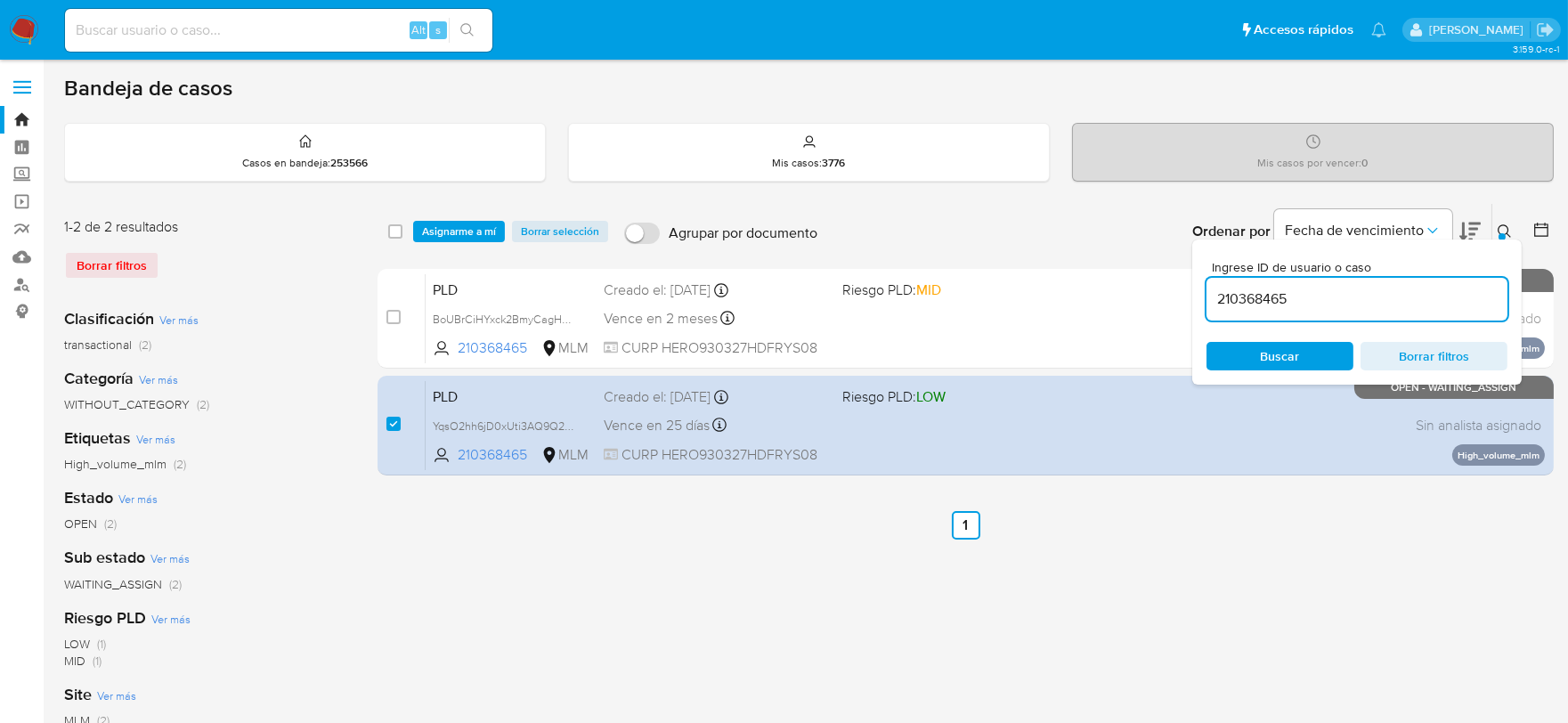
click at [1246, 295] on input "210368465" at bounding box center [1356, 299] width 301 height 23
paste input "161433899"
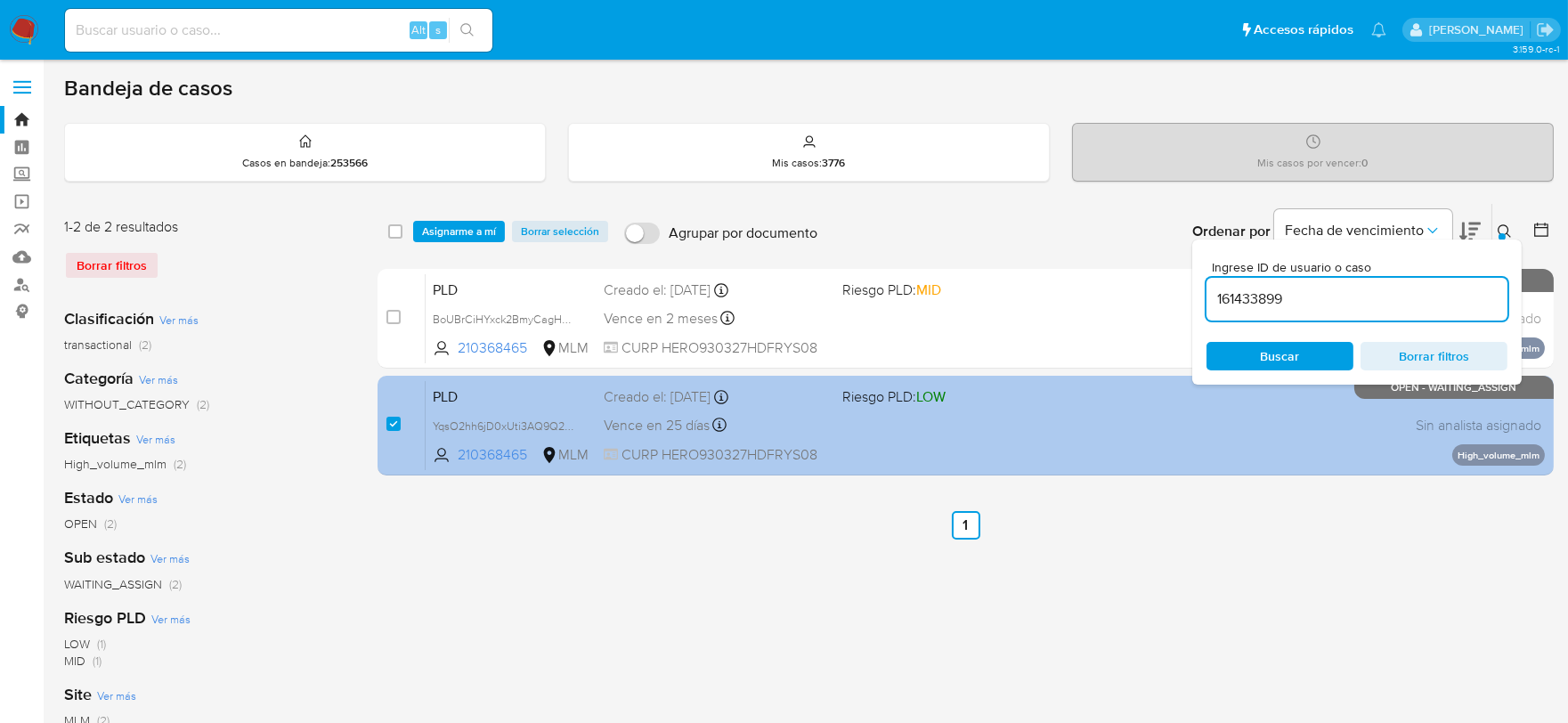
type input "161433899"
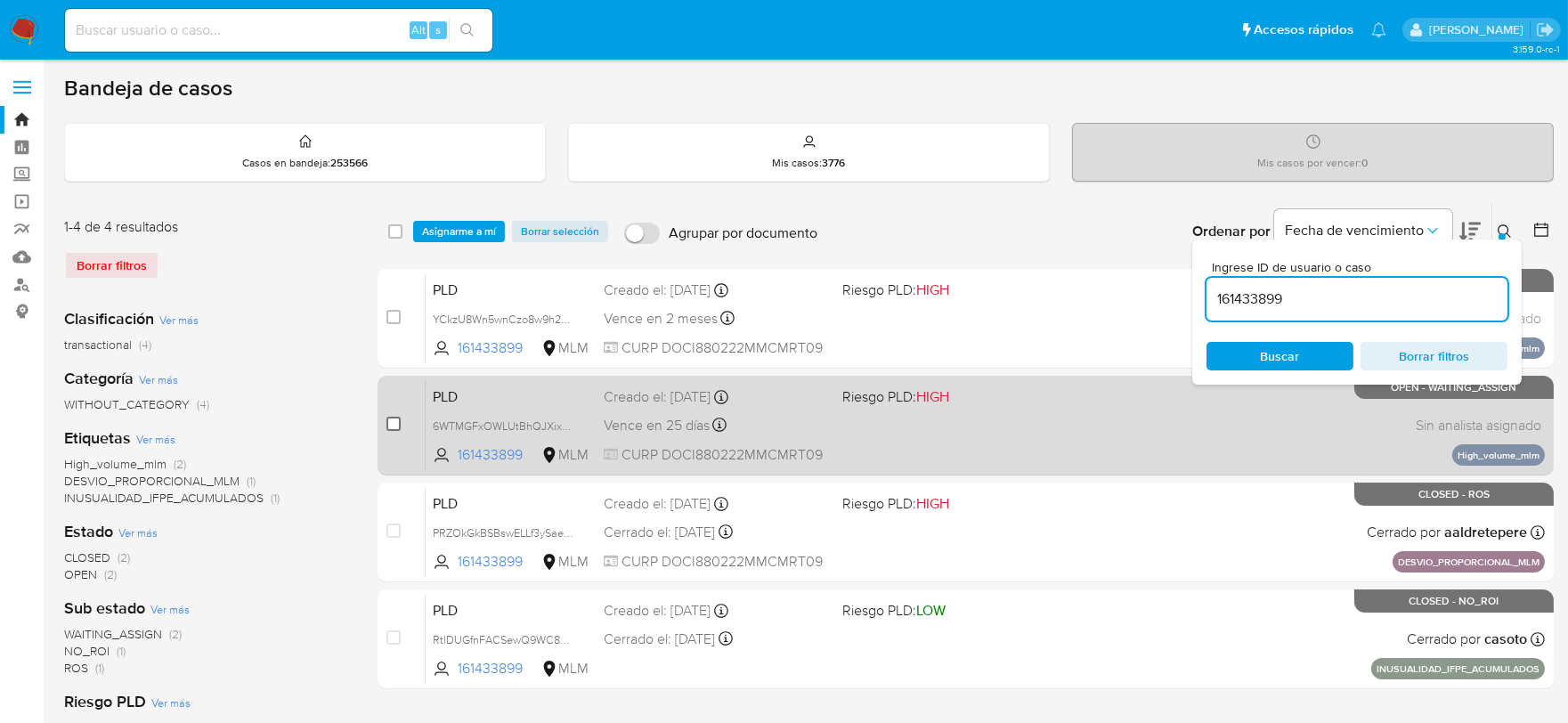
click at [391, 422] on input "checkbox" at bounding box center [394, 424] width 15 height 15
checkbox input "true"
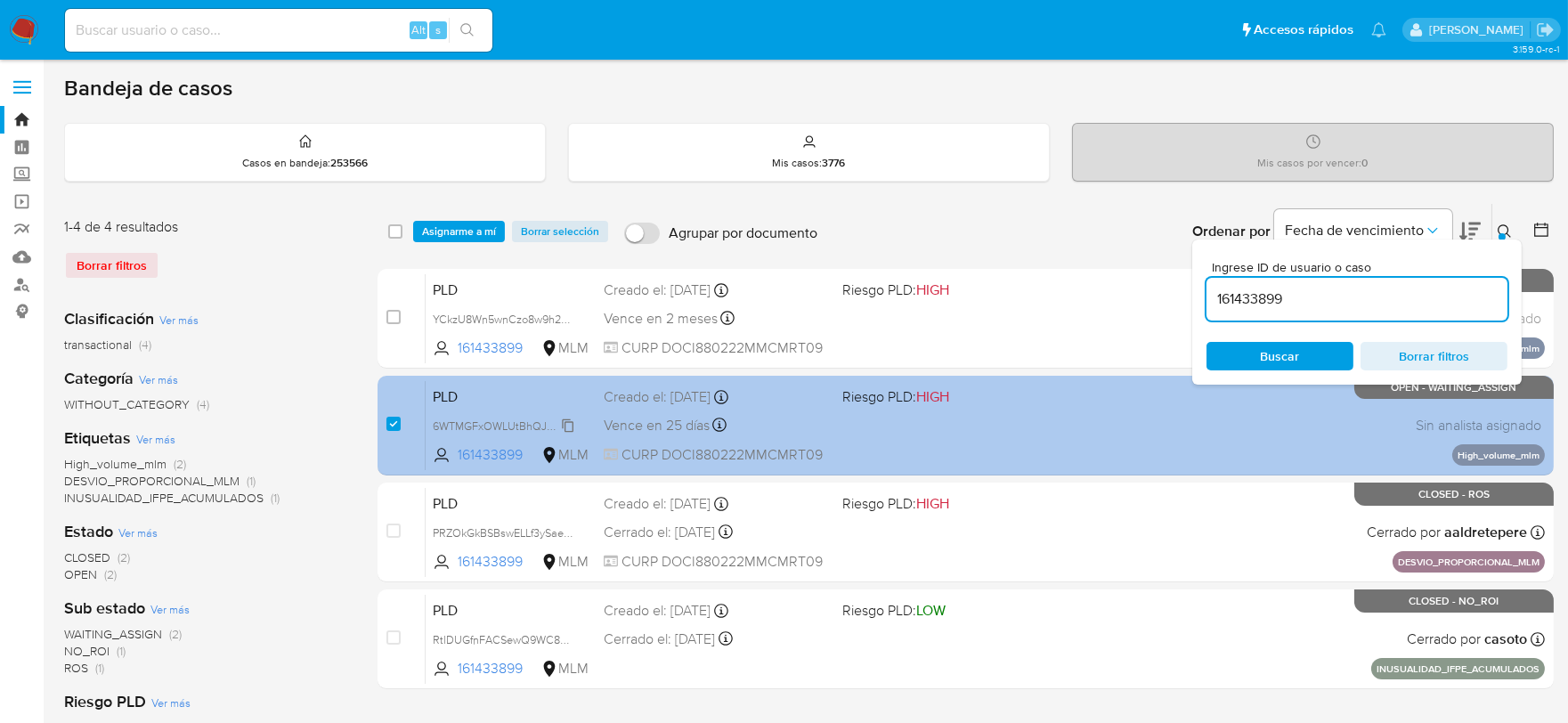
click at [567, 423] on span "6WTMGFxOWLUtBhQJXixQgoaU" at bounding box center [514, 425] width 165 height 20
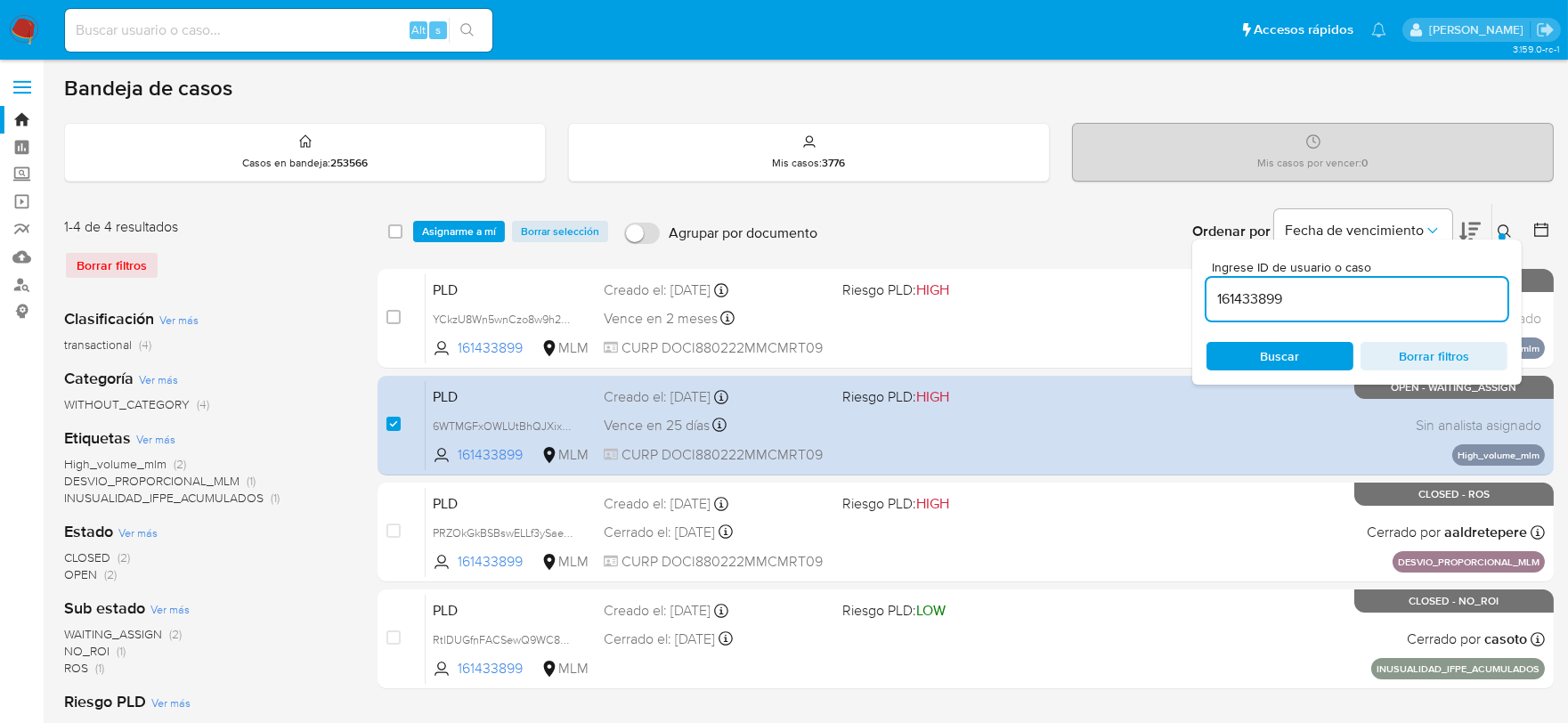
click at [1268, 300] on input "161433899" at bounding box center [1356, 299] width 301 height 23
paste input "96025453"
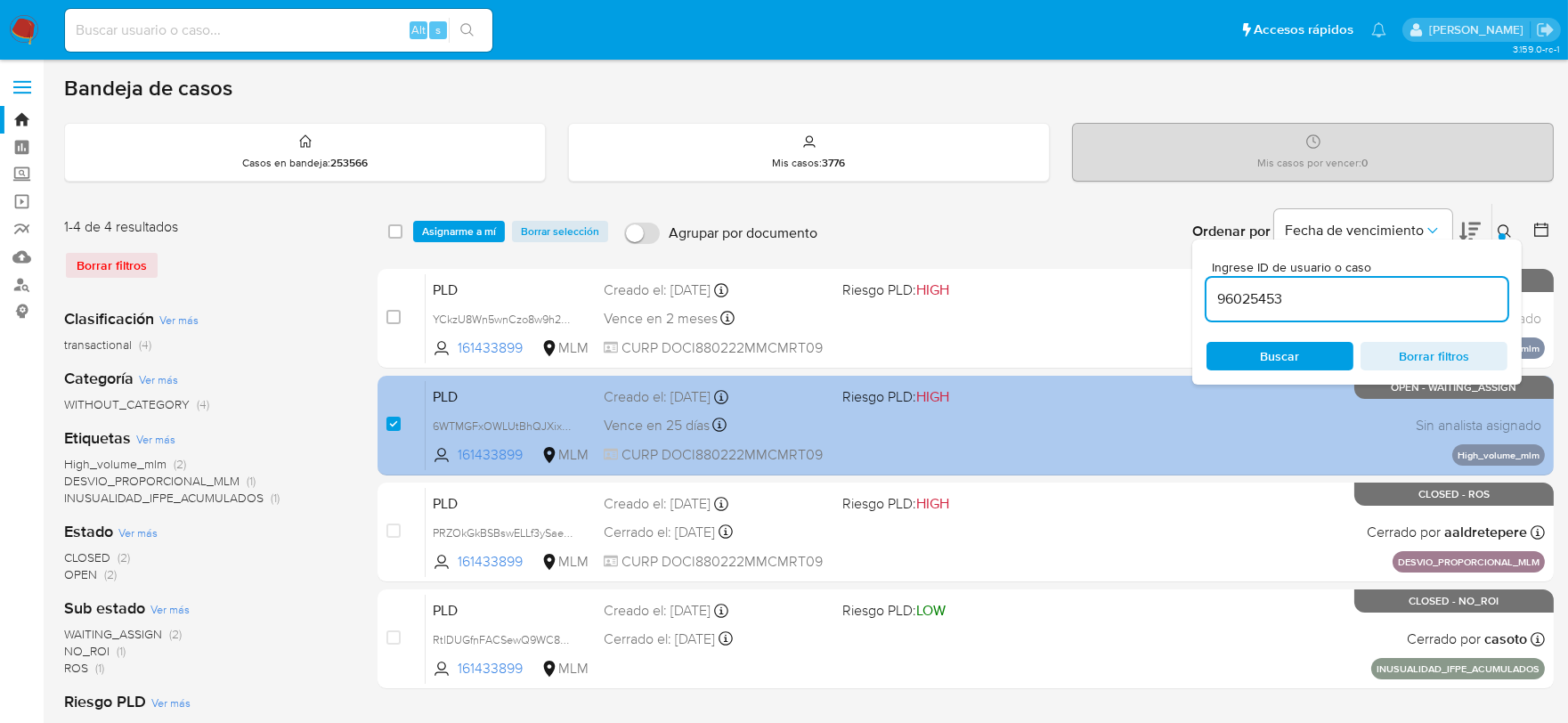
type input "96025453"
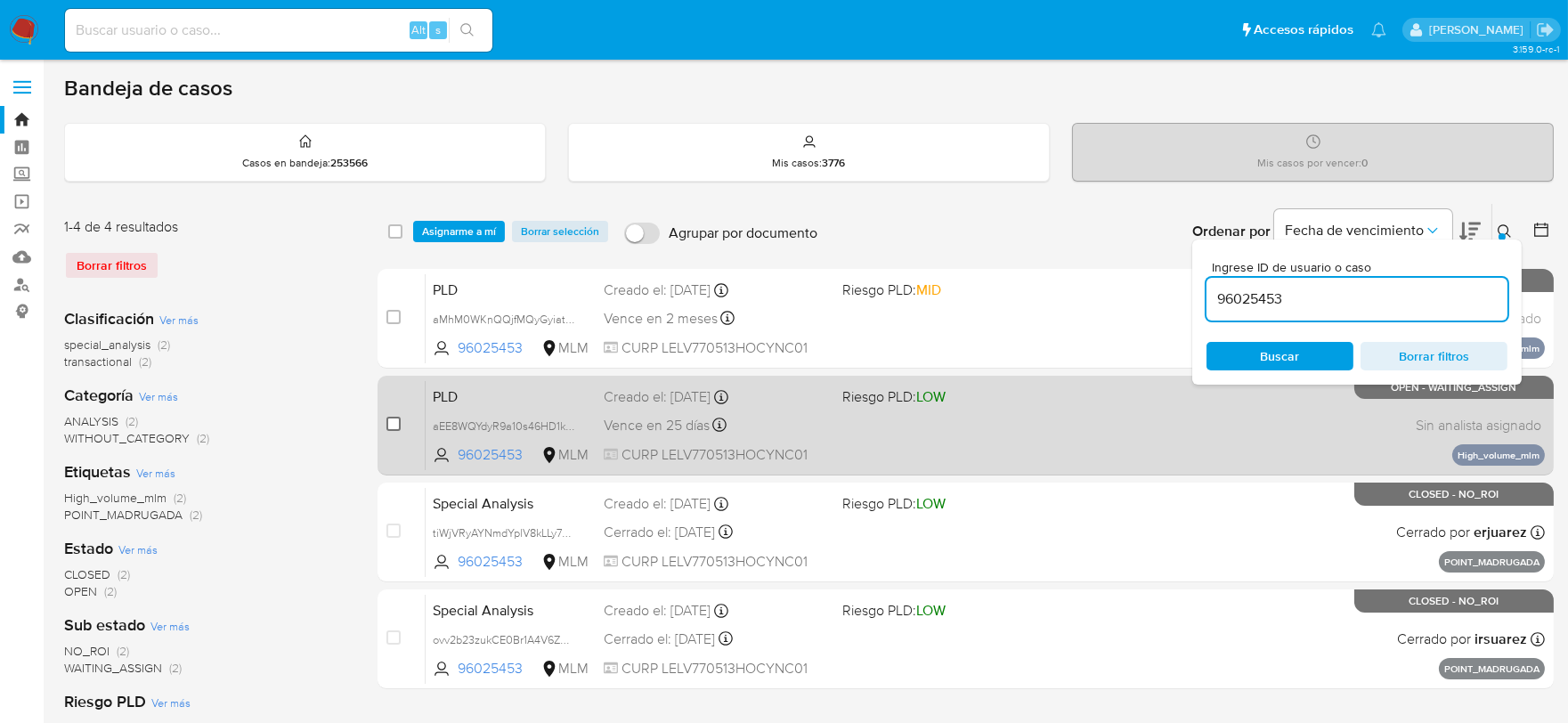
click at [394, 424] on input "checkbox" at bounding box center [394, 424] width 15 height 15
checkbox input "true"
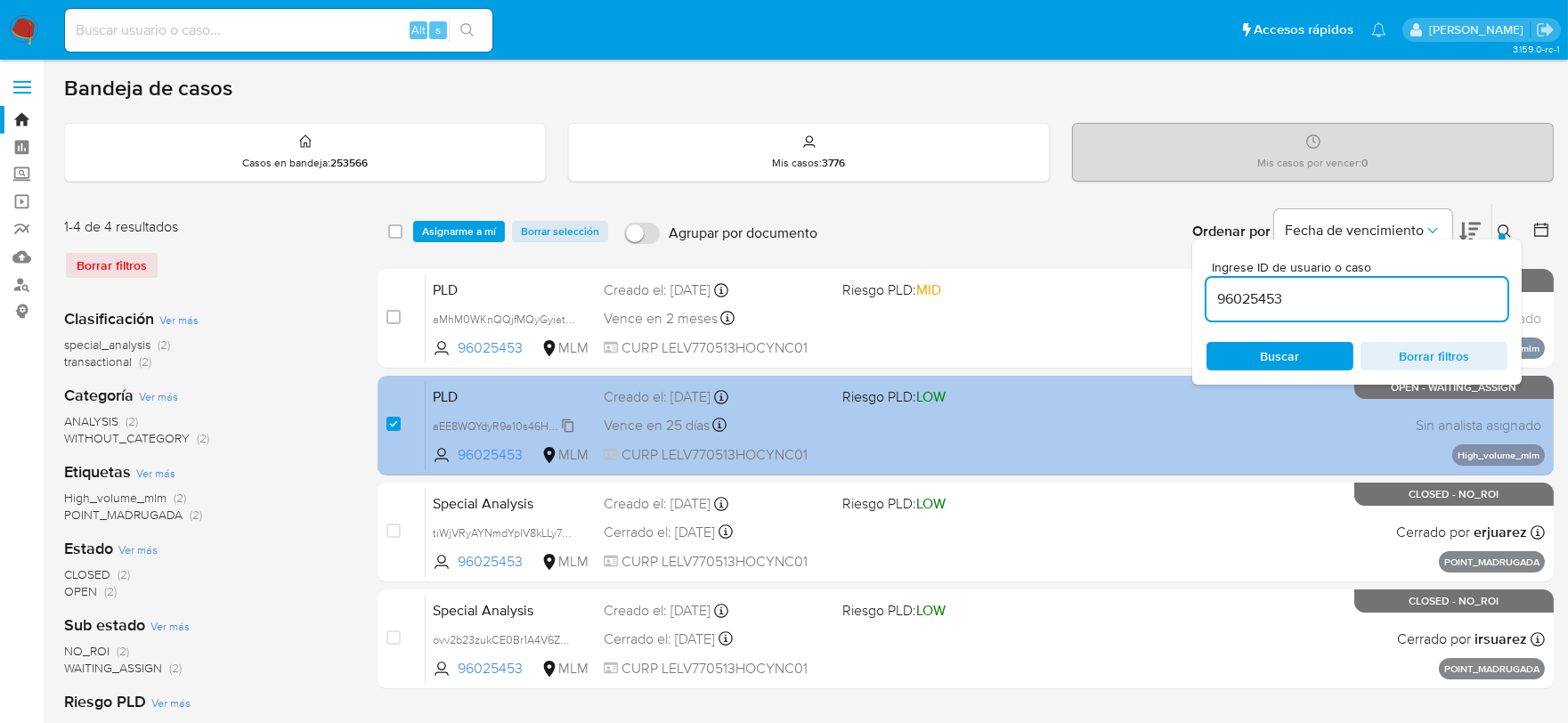
click at [571, 426] on span "aEE8WQYdyR9a10s46HD1kzWk" at bounding box center [509, 425] width 153 height 20
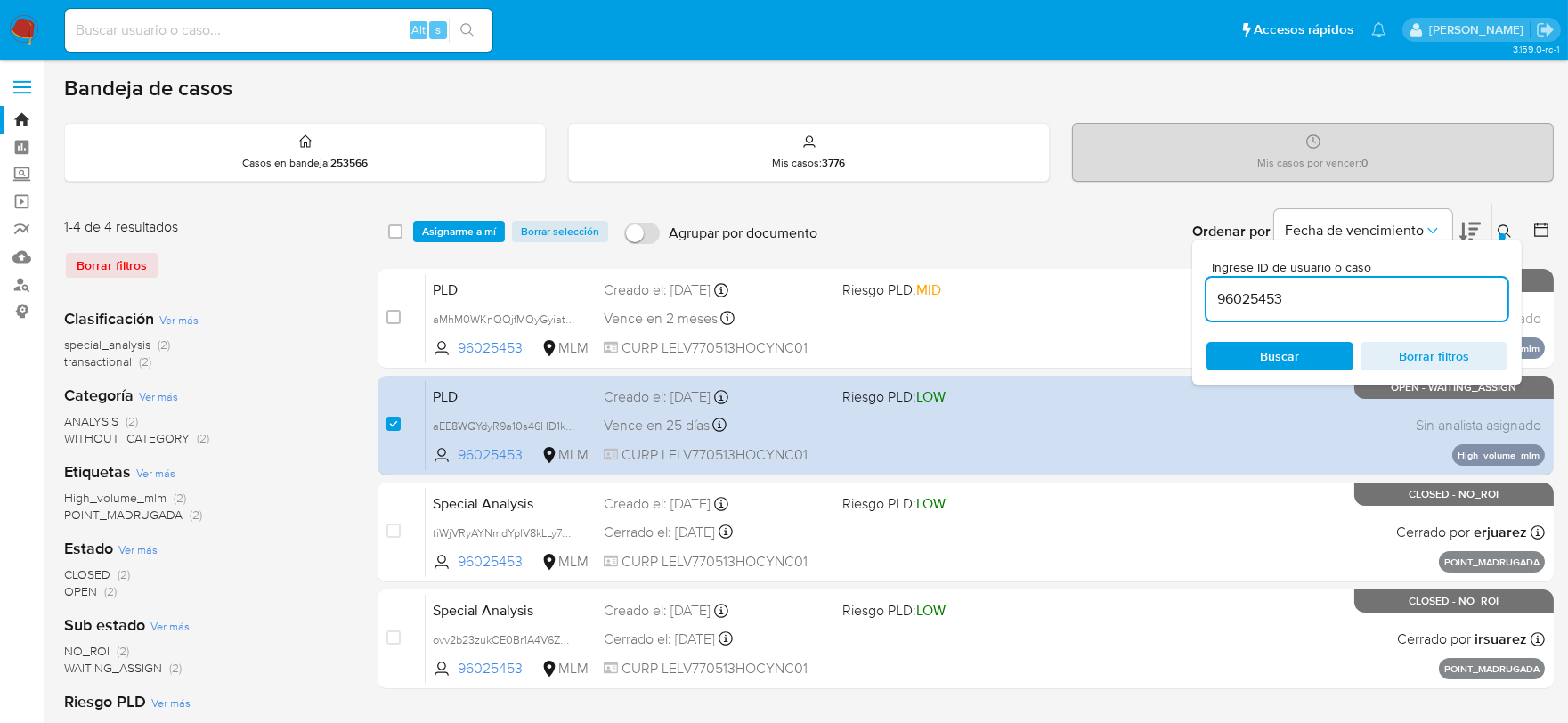
click at [1231, 297] on input "96025453" at bounding box center [1356, 299] width 301 height 23
paste input "65977988"
type input "65977988"
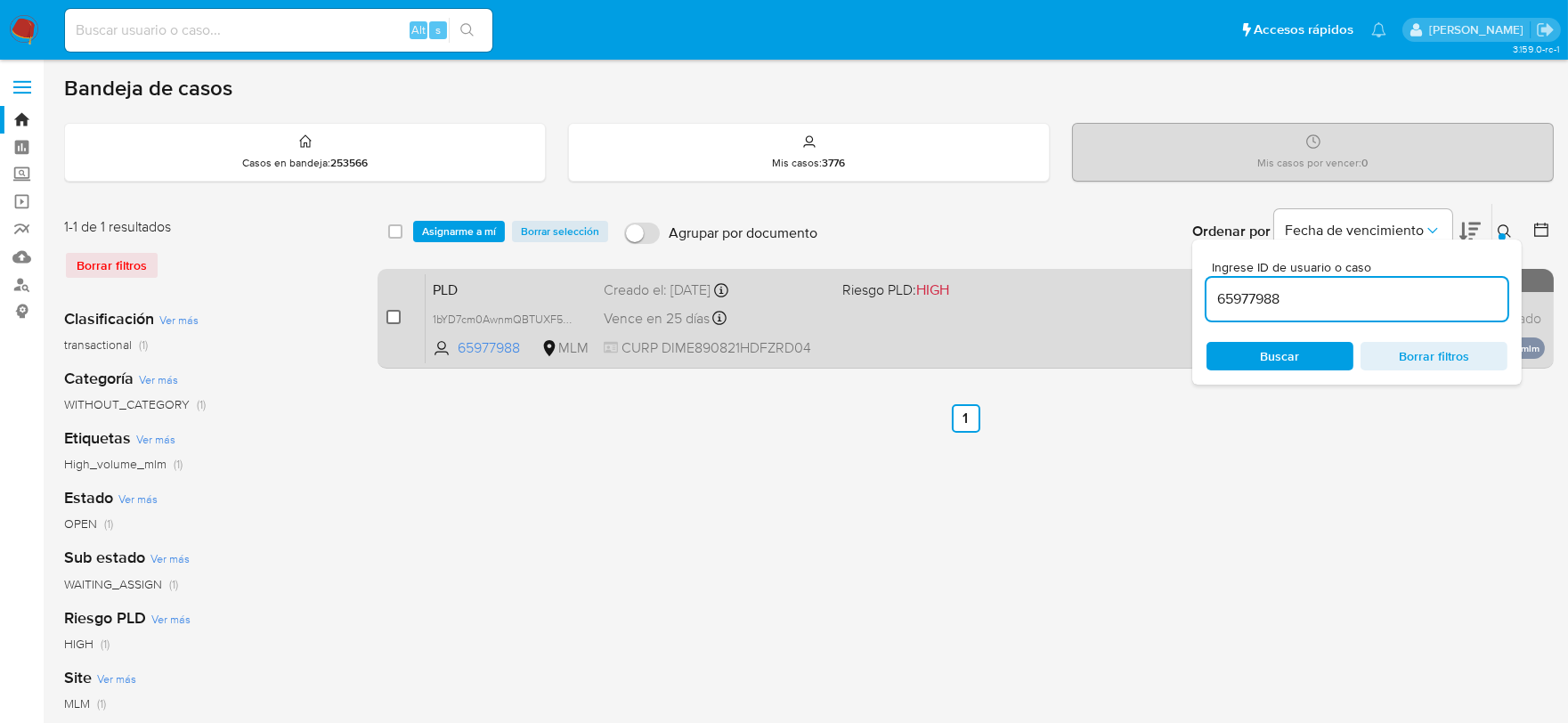
drag, startPoint x: 391, startPoint y: 317, endPoint x: 449, endPoint y: 331, distance: 59.7
click at [392, 317] on input "checkbox" at bounding box center [394, 317] width 15 height 15
checkbox input "true"
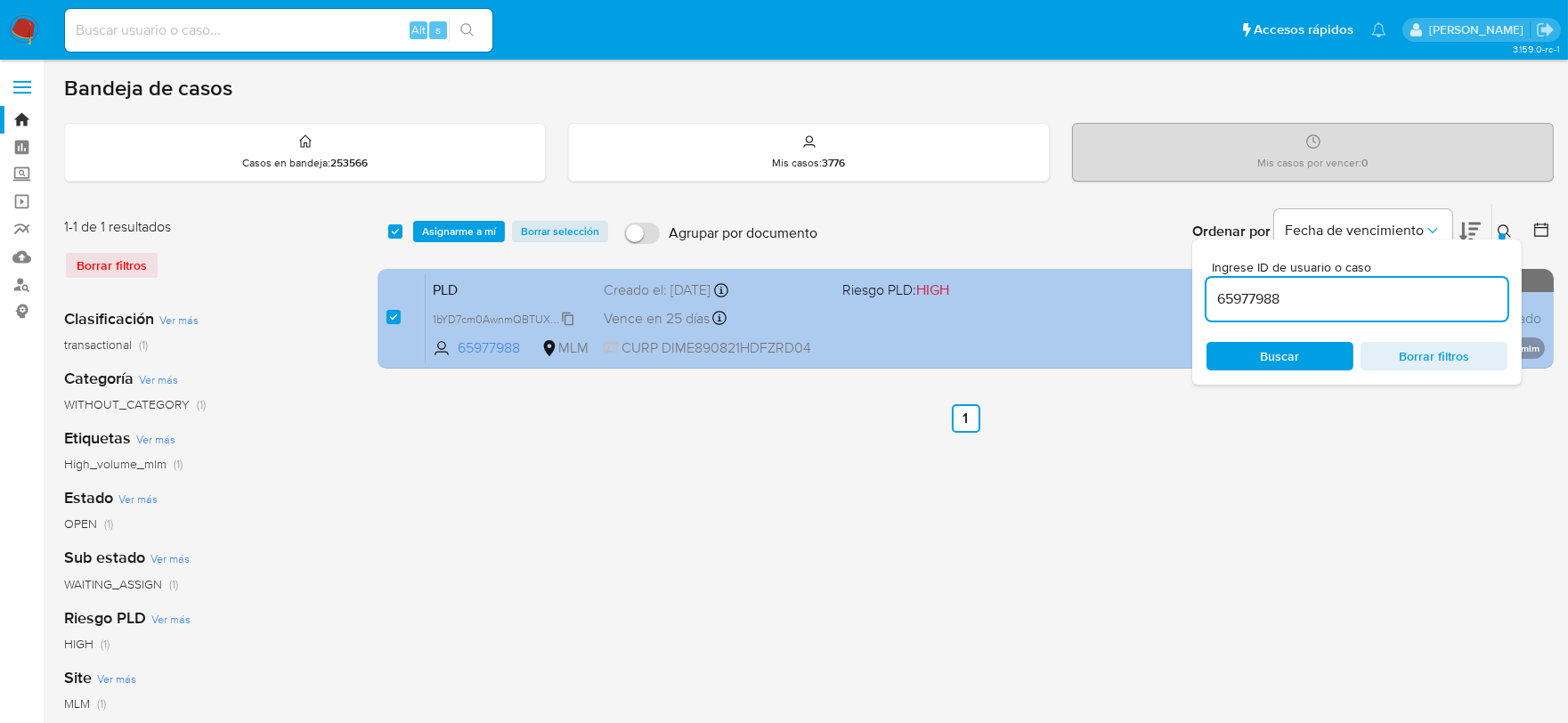
click at [567, 313] on span "1bYD7cm0AwnmQBTUXF5qOi4v" at bounding box center [511, 318] width 159 height 20
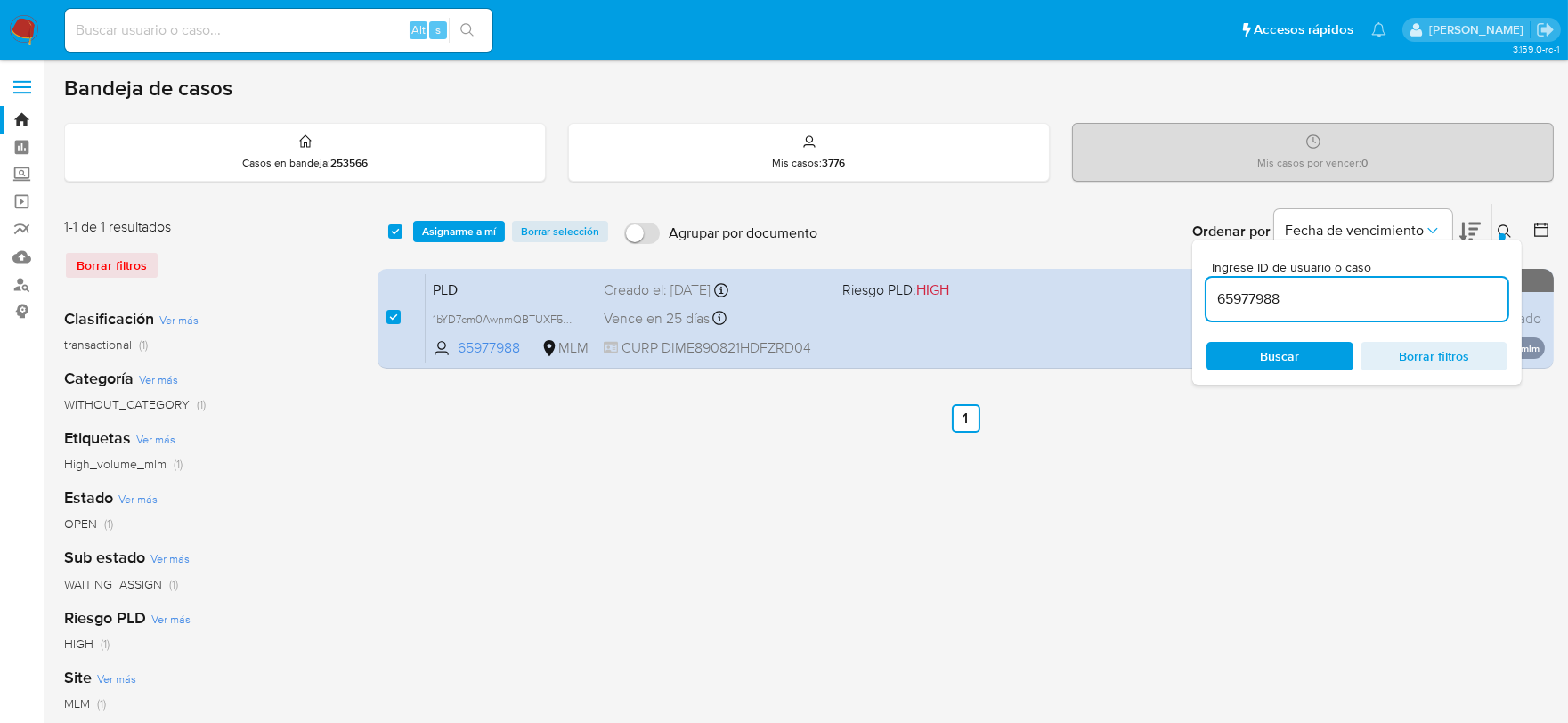
click at [1242, 300] on input "65977988" at bounding box center [1356, 299] width 301 height 23
paste input "4840534"
type input "64840534"
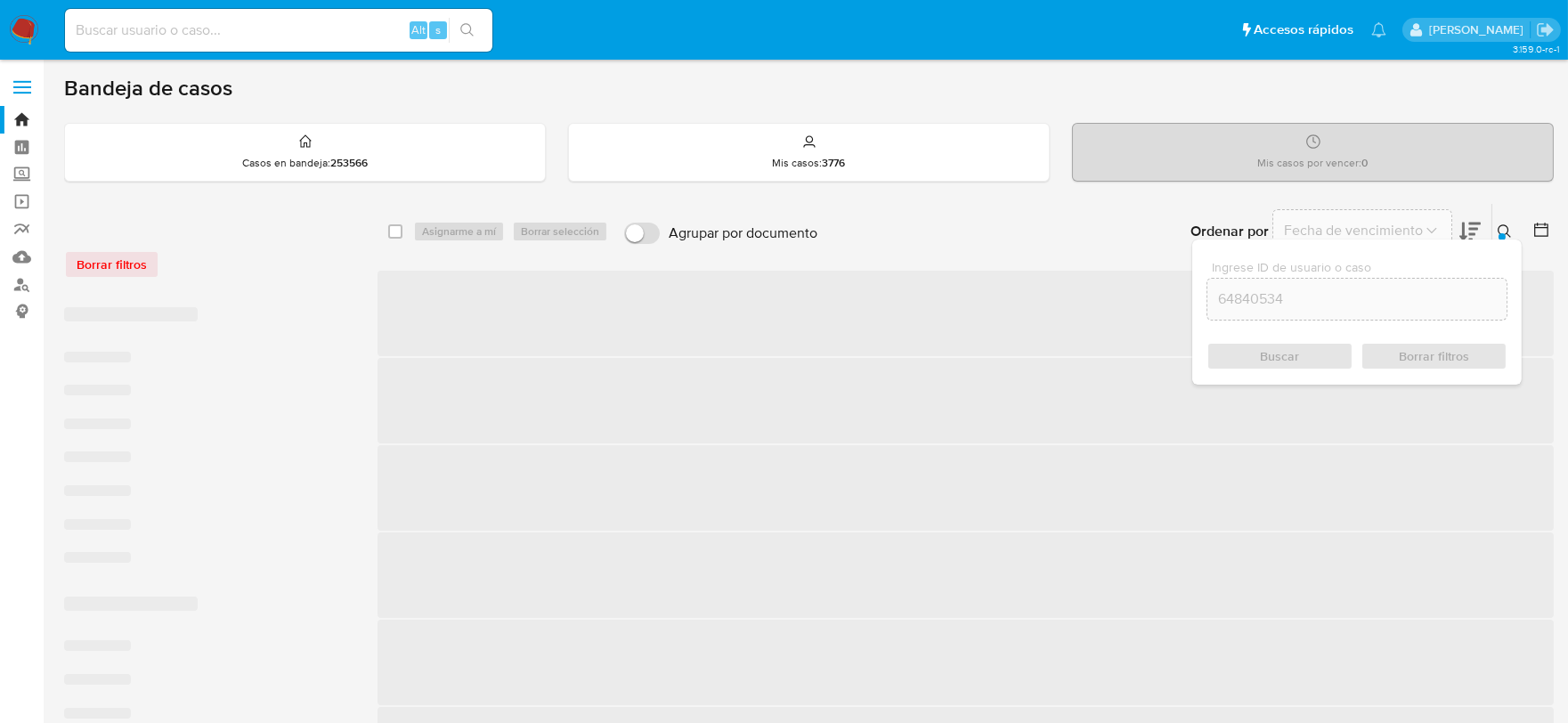
checkbox input "false"
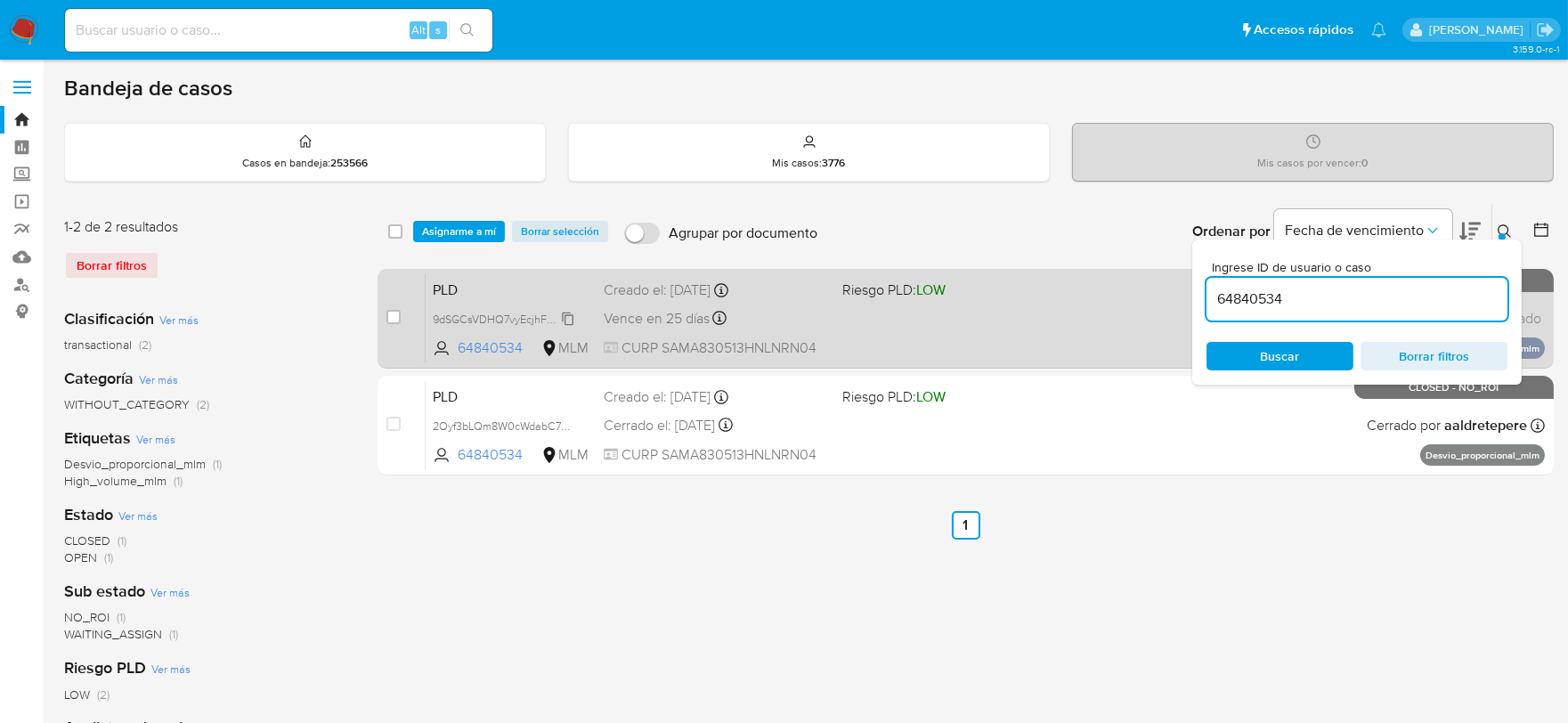
drag, startPoint x: 398, startPoint y: 310, endPoint x: 496, endPoint y: 322, distance: 98.7
click at [399, 310] on input "checkbox" at bounding box center [394, 317] width 15 height 15
checkbox input "true"
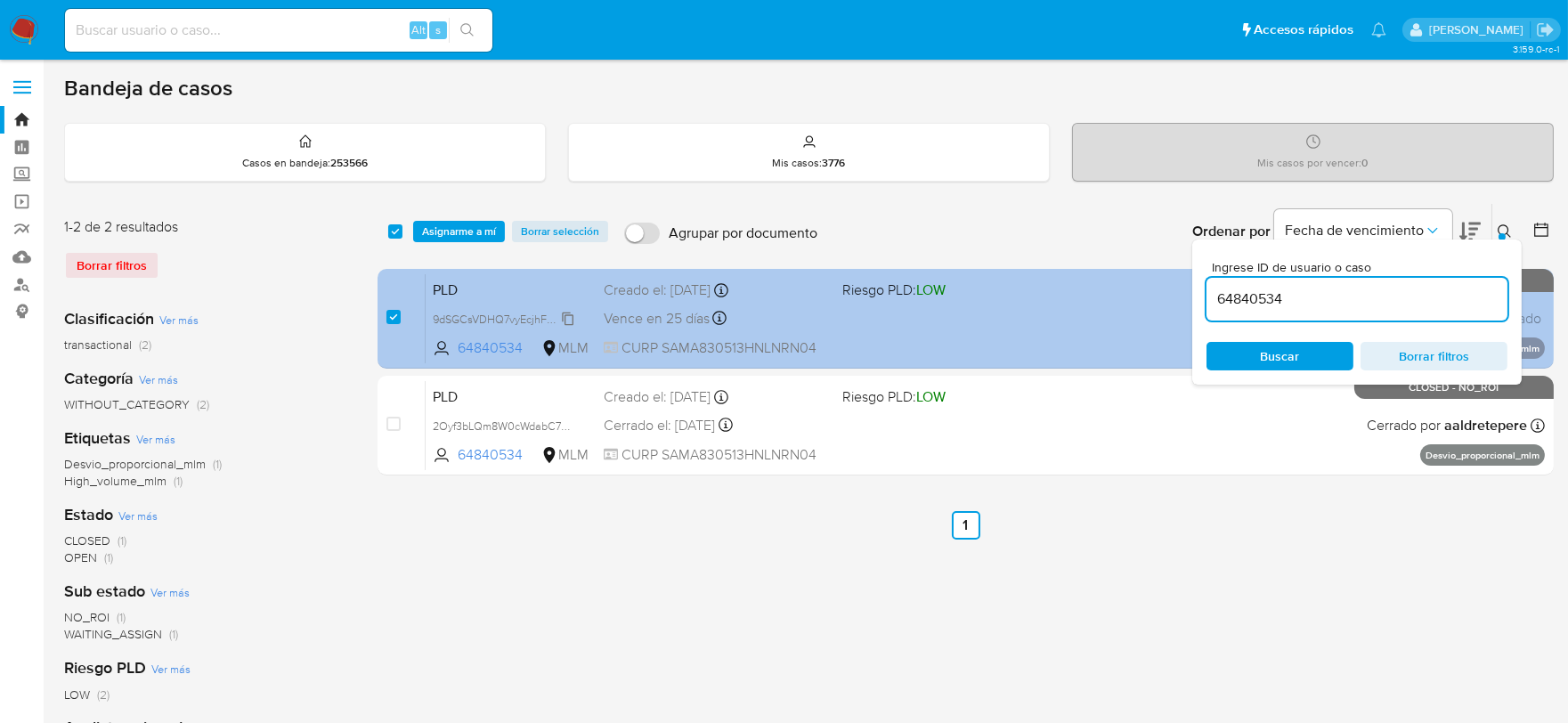
click at [567, 315] on span "9dSGCsVDHQ7vyEcjhFThqhvJ" at bounding box center [507, 318] width 149 height 20
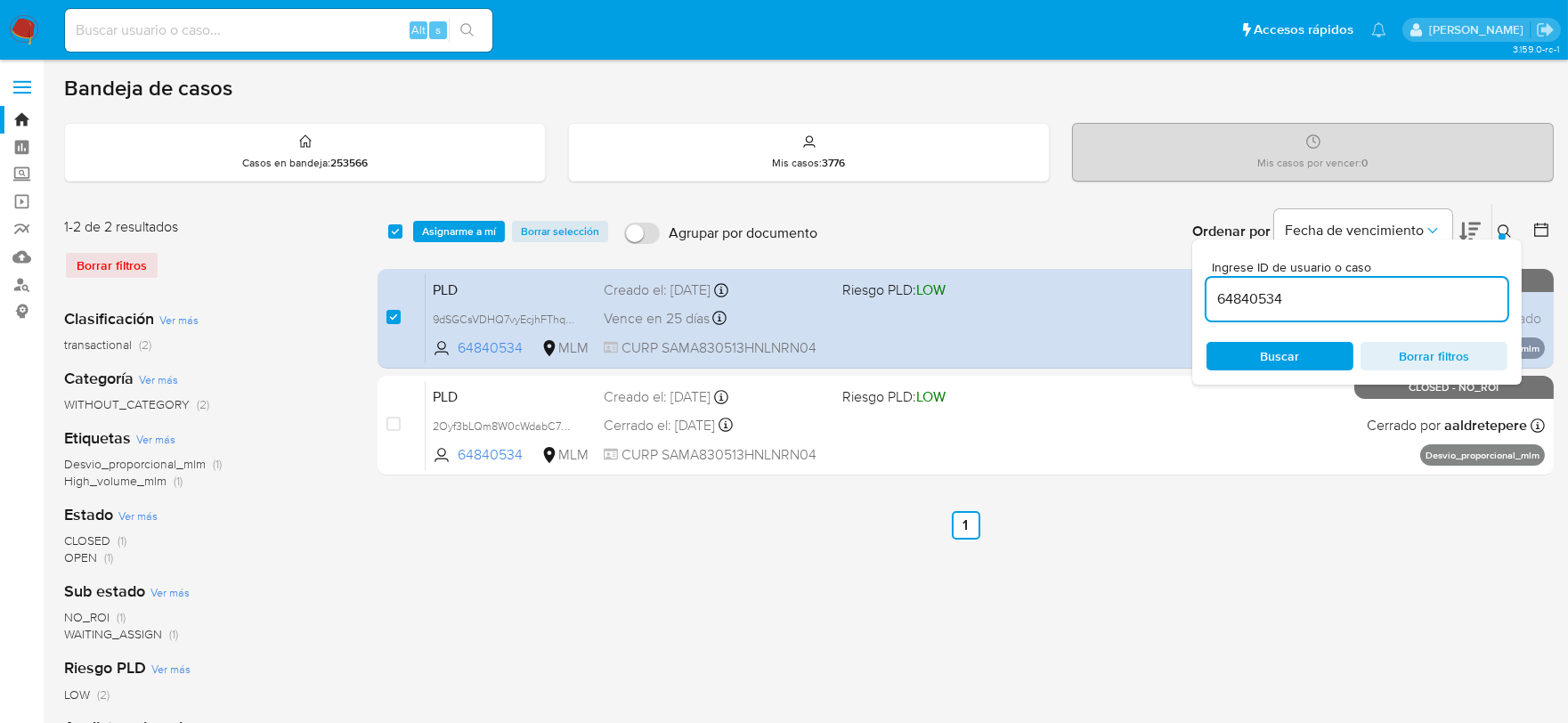
click at [1227, 294] on input "64840534" at bounding box center [1356, 299] width 301 height 23
paste input "49185979"
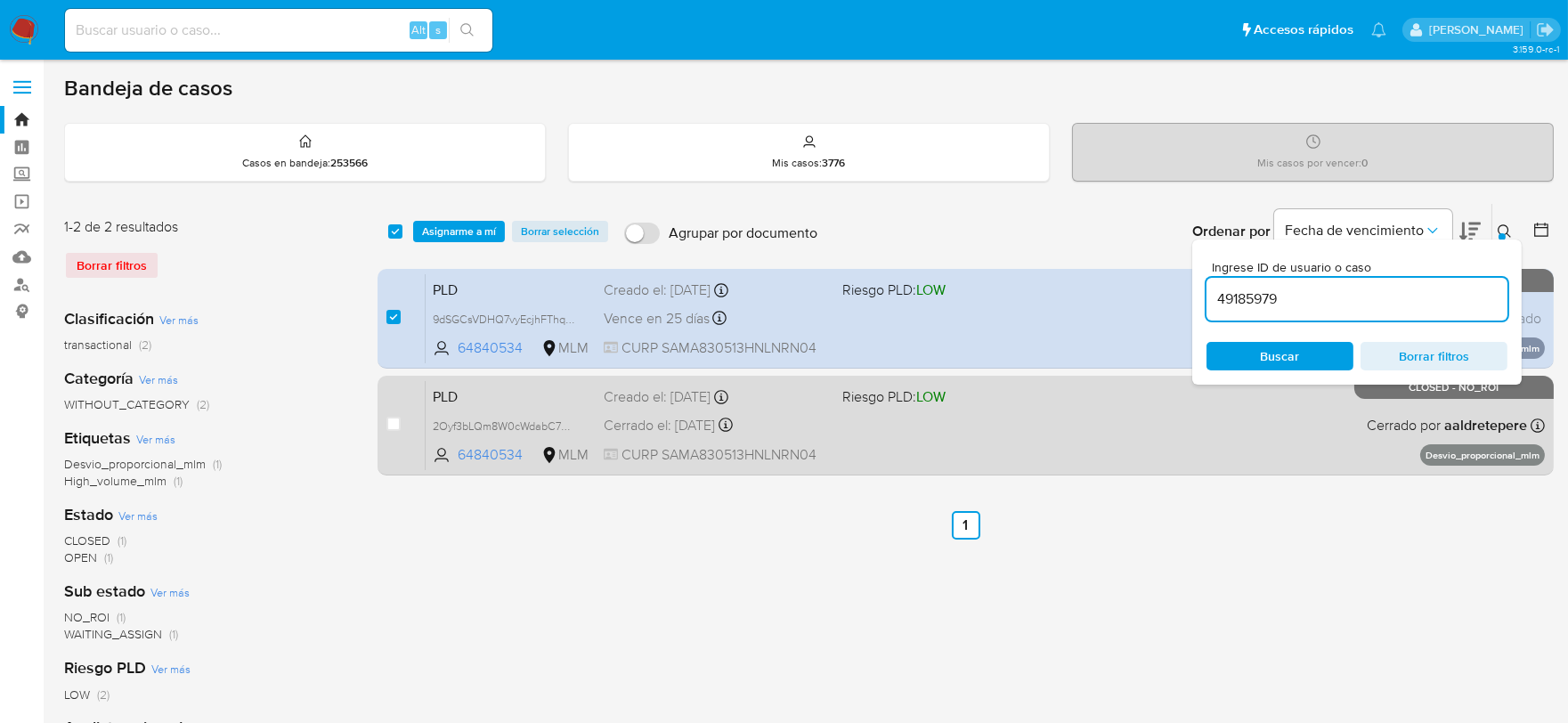
type input "49185979"
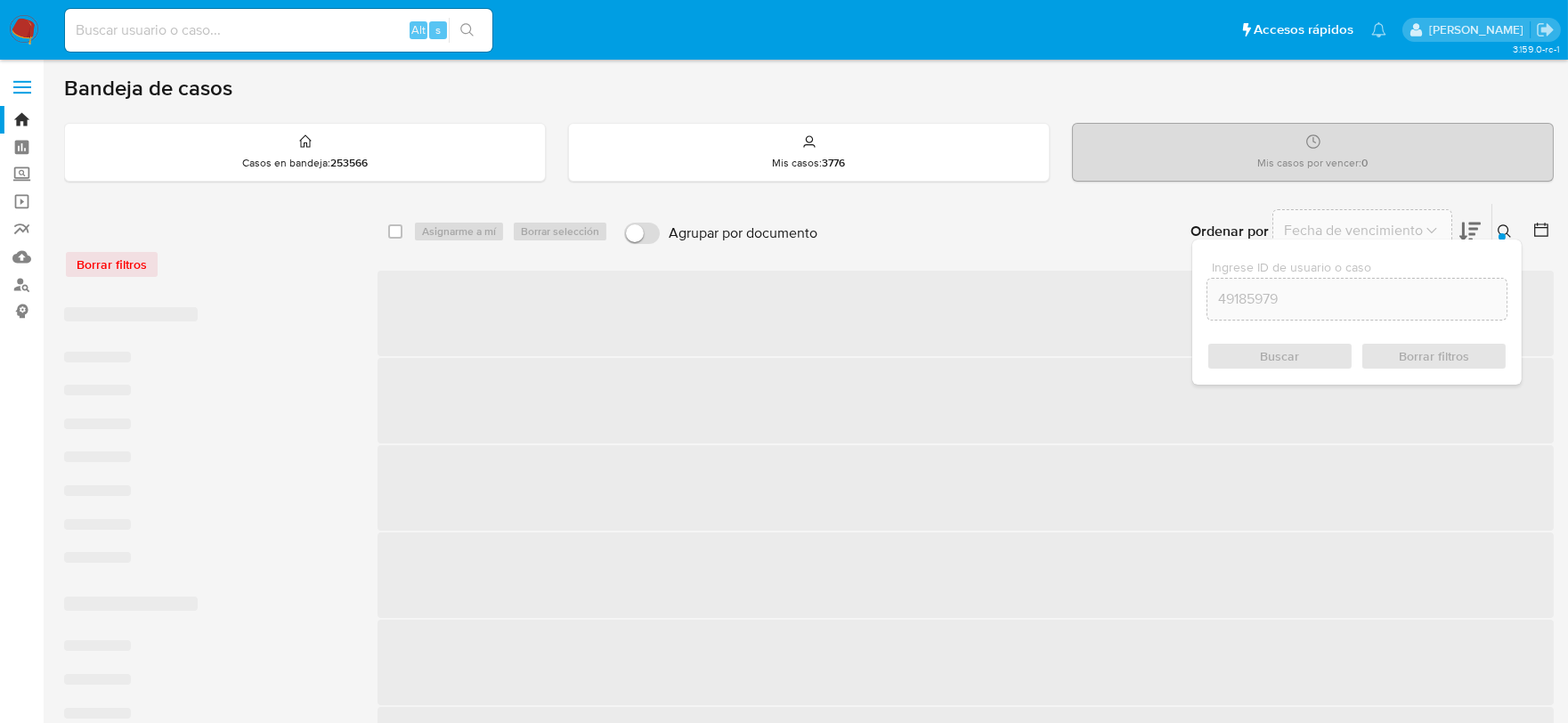
checkbox input "false"
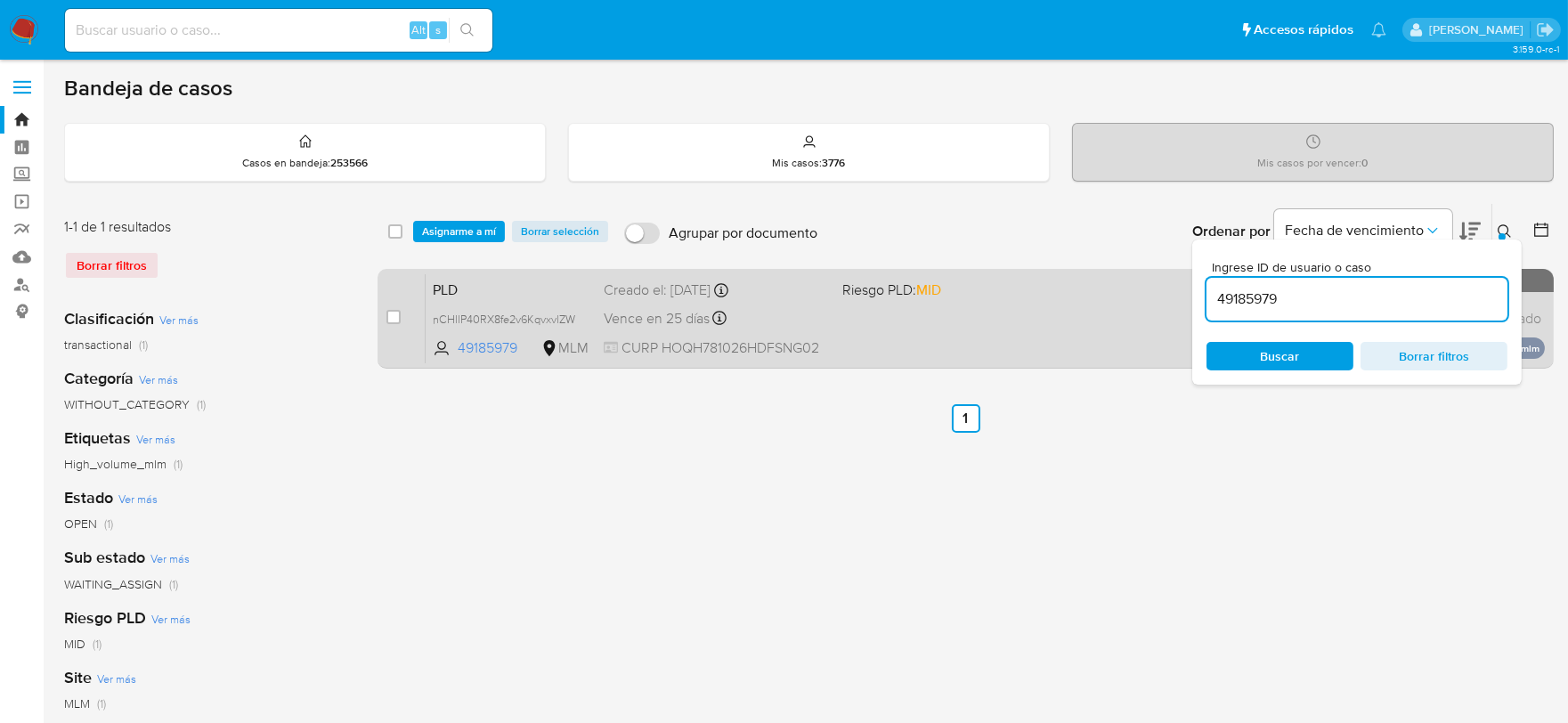
drag, startPoint x: 395, startPoint y: 316, endPoint x: 407, endPoint y: 317, distance: 12.0
click at [398, 316] on input "checkbox" at bounding box center [394, 317] width 15 height 15
checkbox input "true"
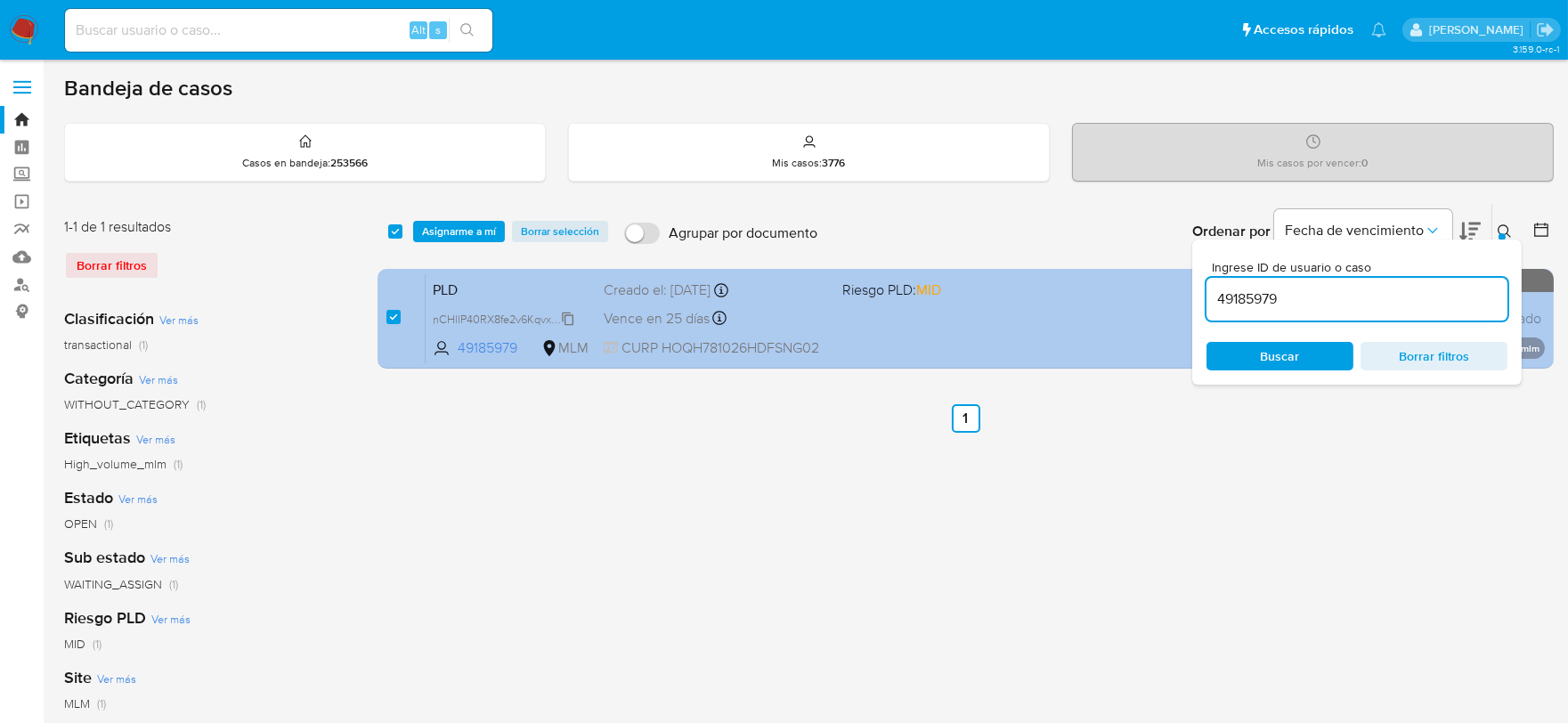
click at [567, 317] on span "nCHllP40RX8fe2v6KqvxvlZW" at bounding box center [503, 318] width 143 height 20
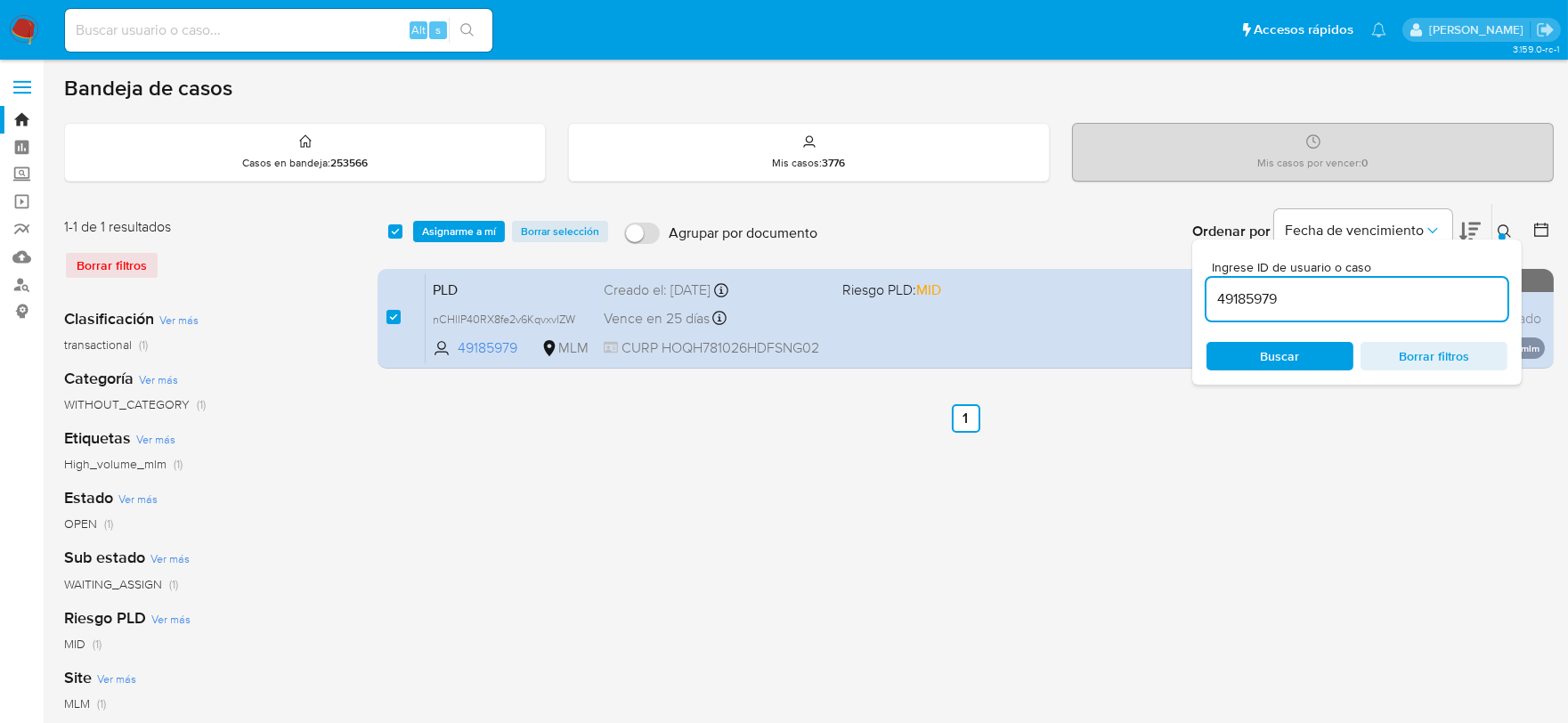
click at [474, 226] on span "Asignarme a mí" at bounding box center [459, 232] width 74 height 18
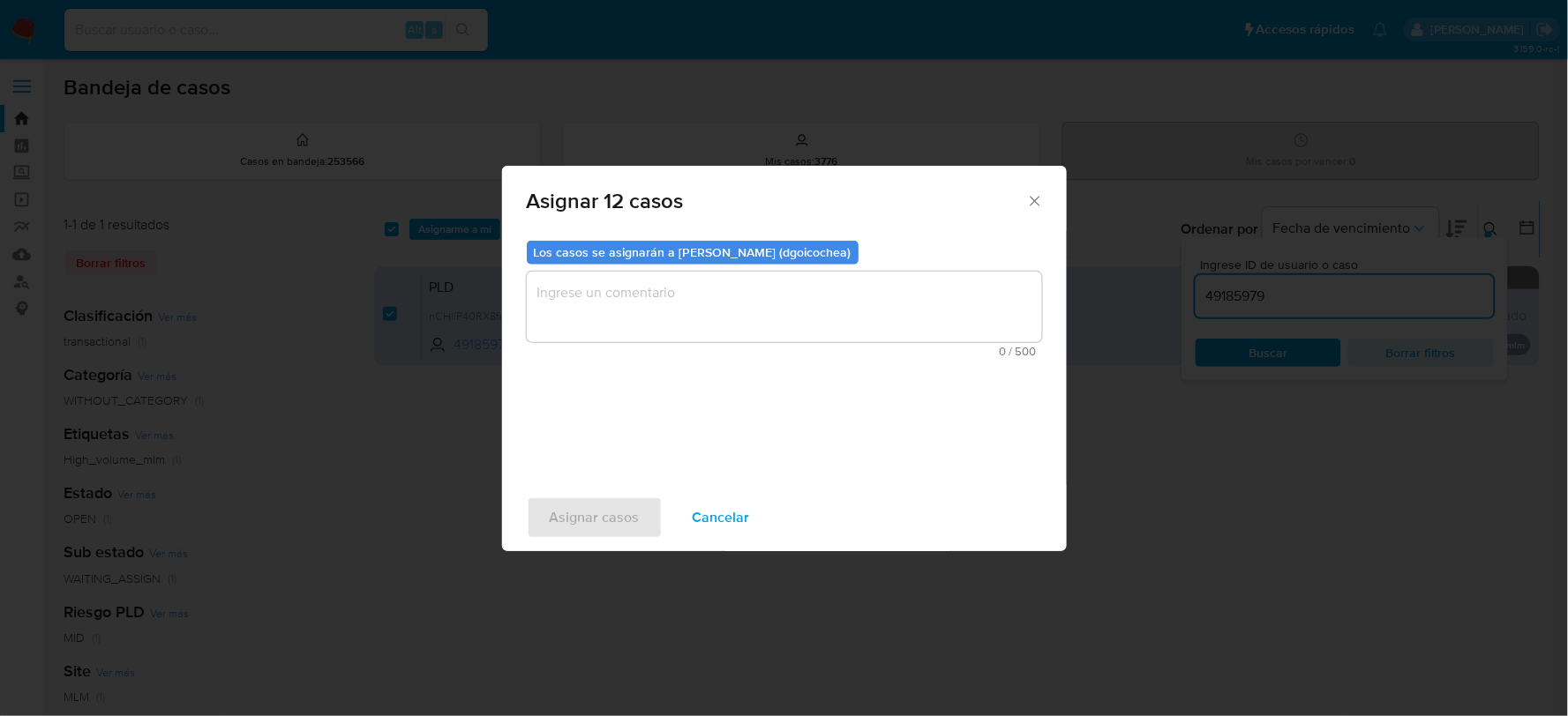
scroll to position [401, 0]
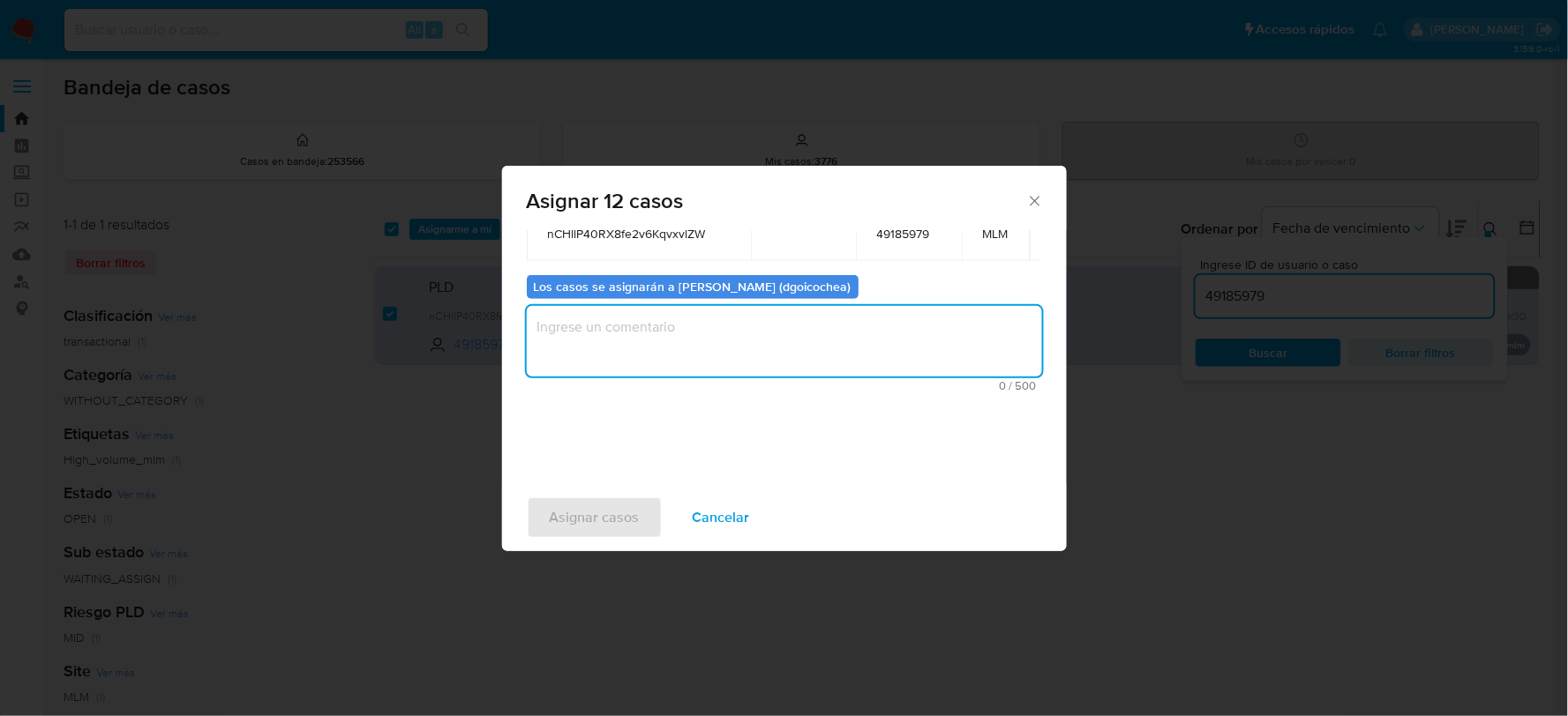
click at [650, 355] on textarea "assign-modal" at bounding box center [784, 341] width 515 height 70
type textarea "DG"
click at [578, 500] on span "Asignar casos" at bounding box center [595, 518] width 90 height 39
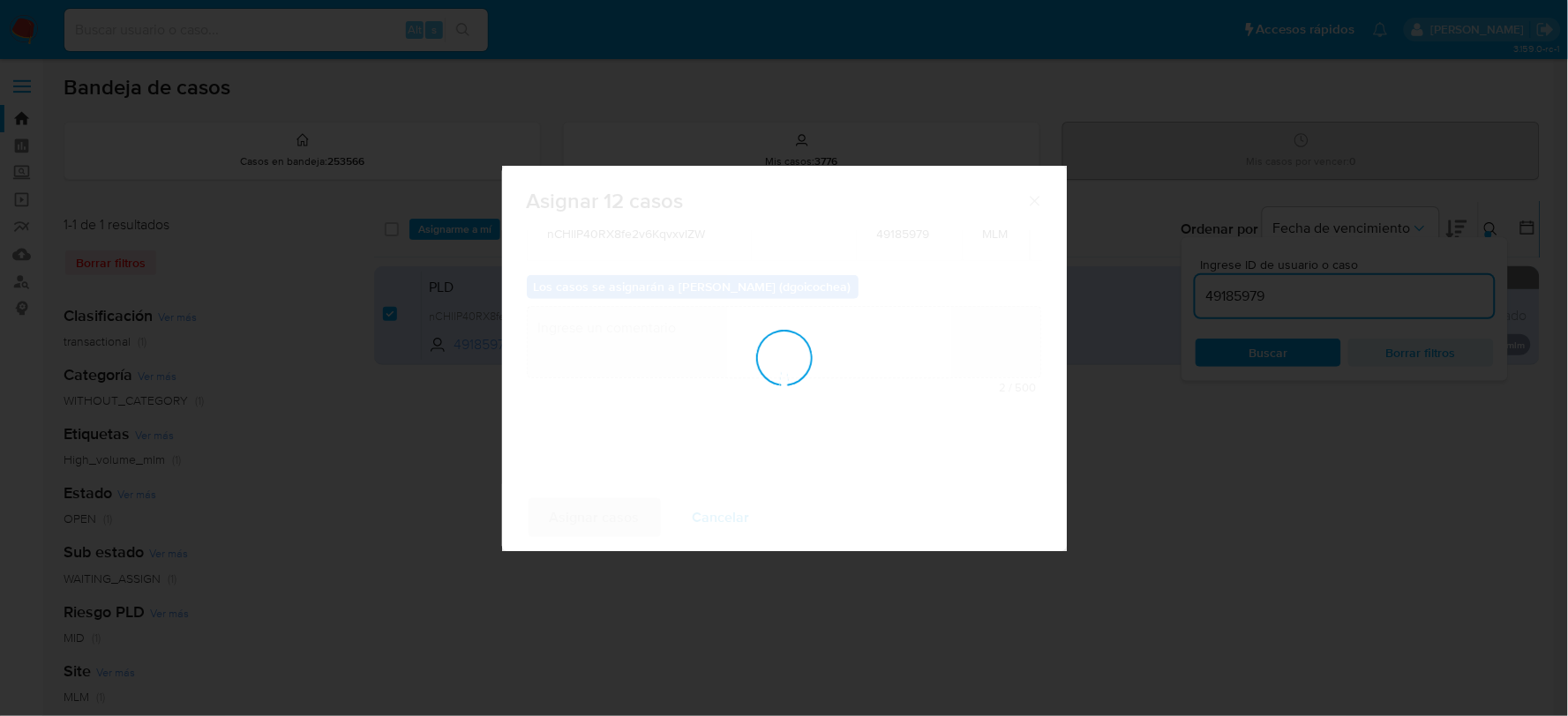
checkbox input "false"
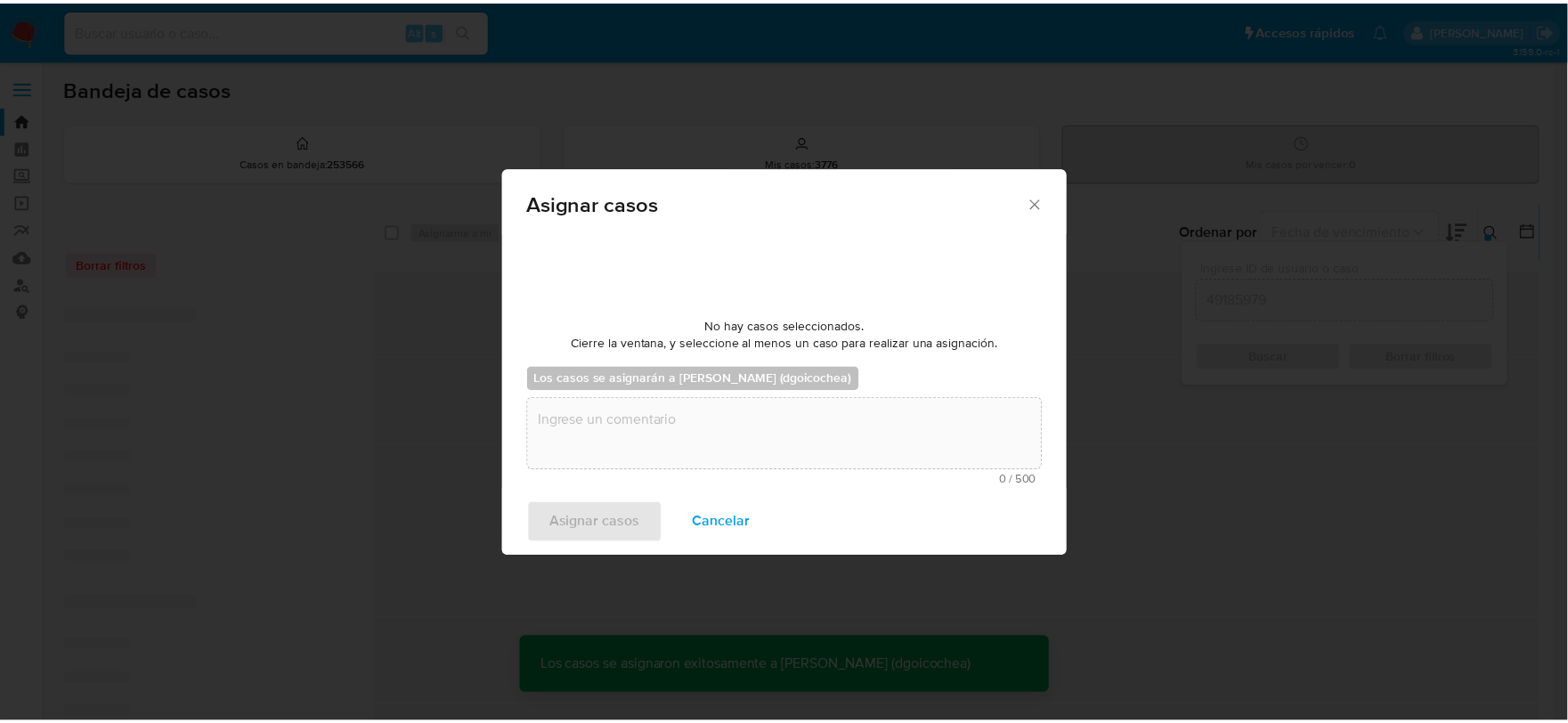
scroll to position [107, 0]
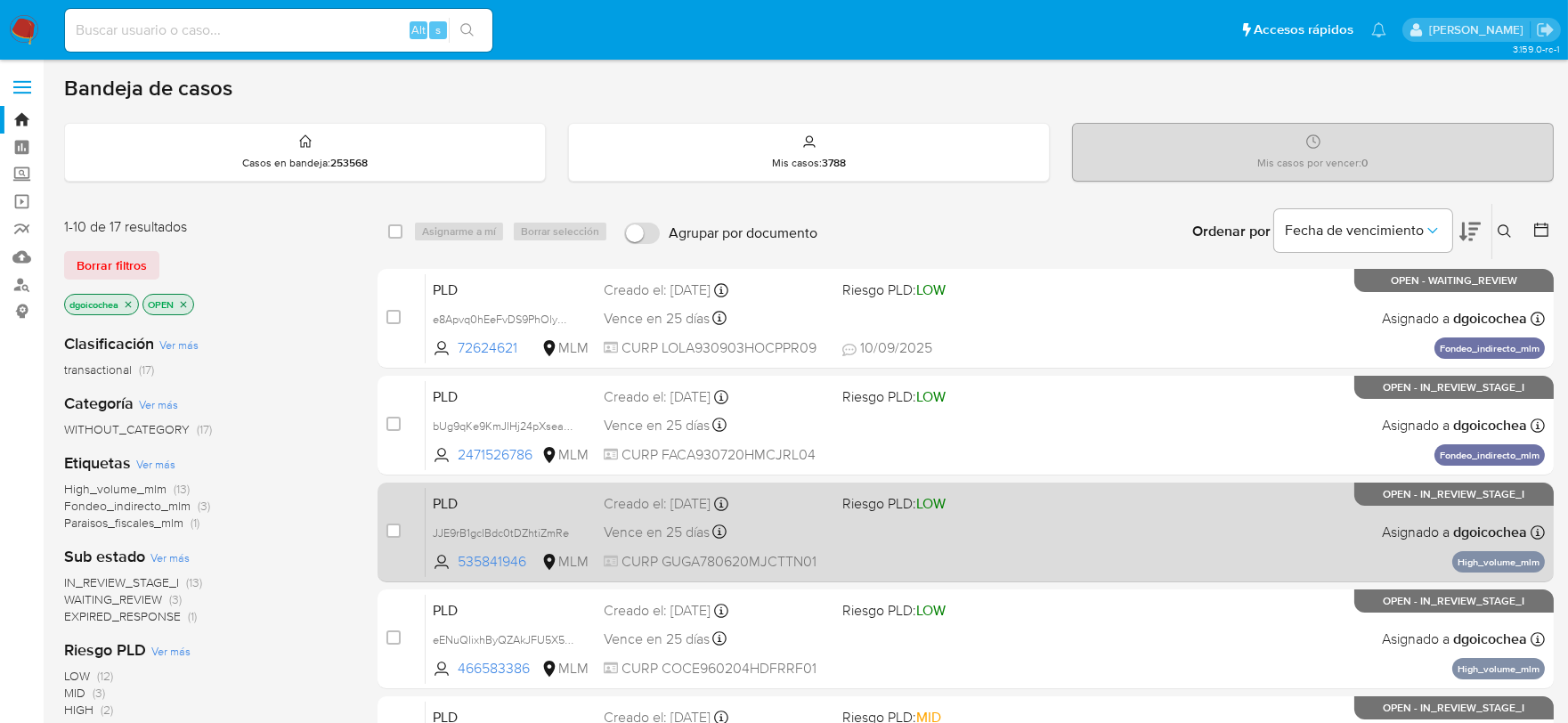
scroll to position [99, 0]
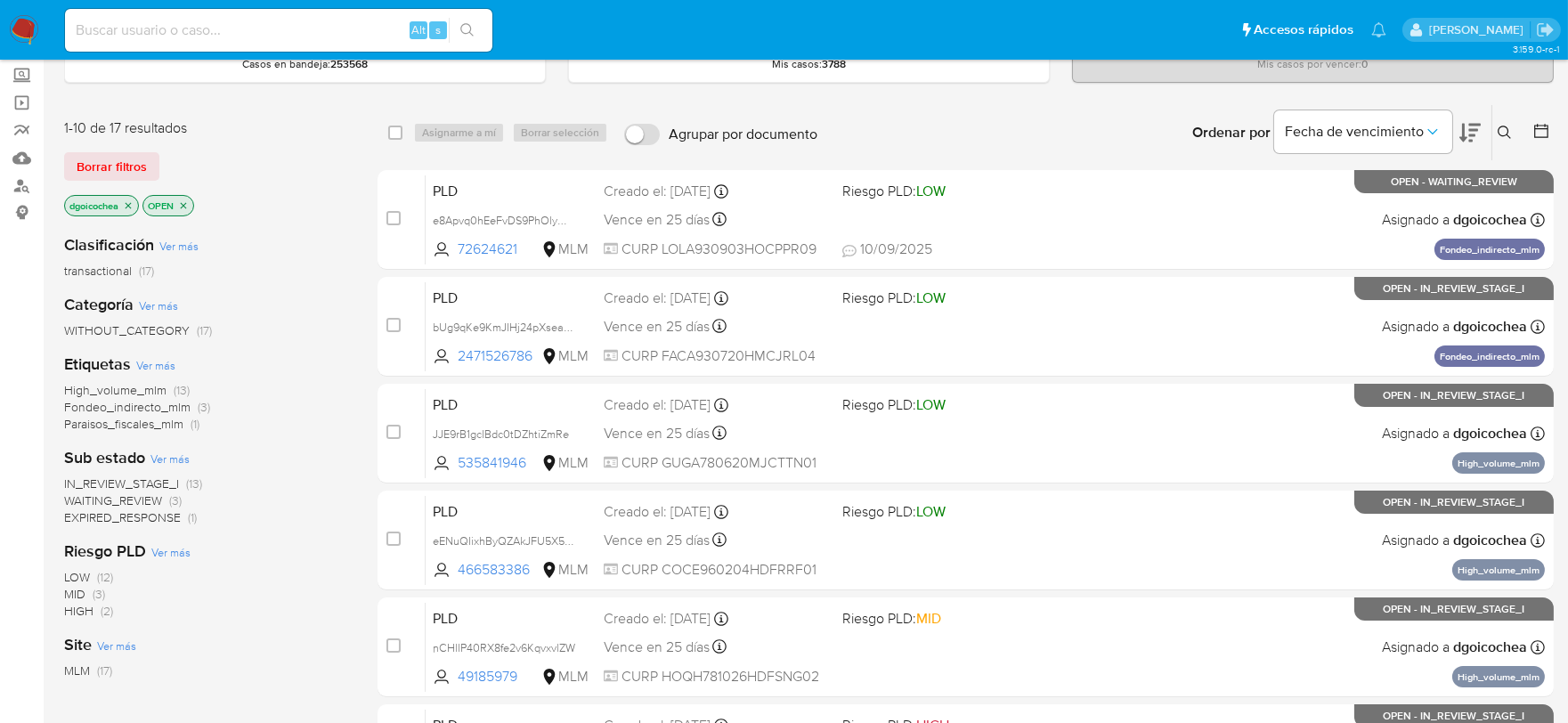
click at [160, 474] on span "IN_REVIEW_STAGE_I" at bounding box center [121, 484] width 115 height 18
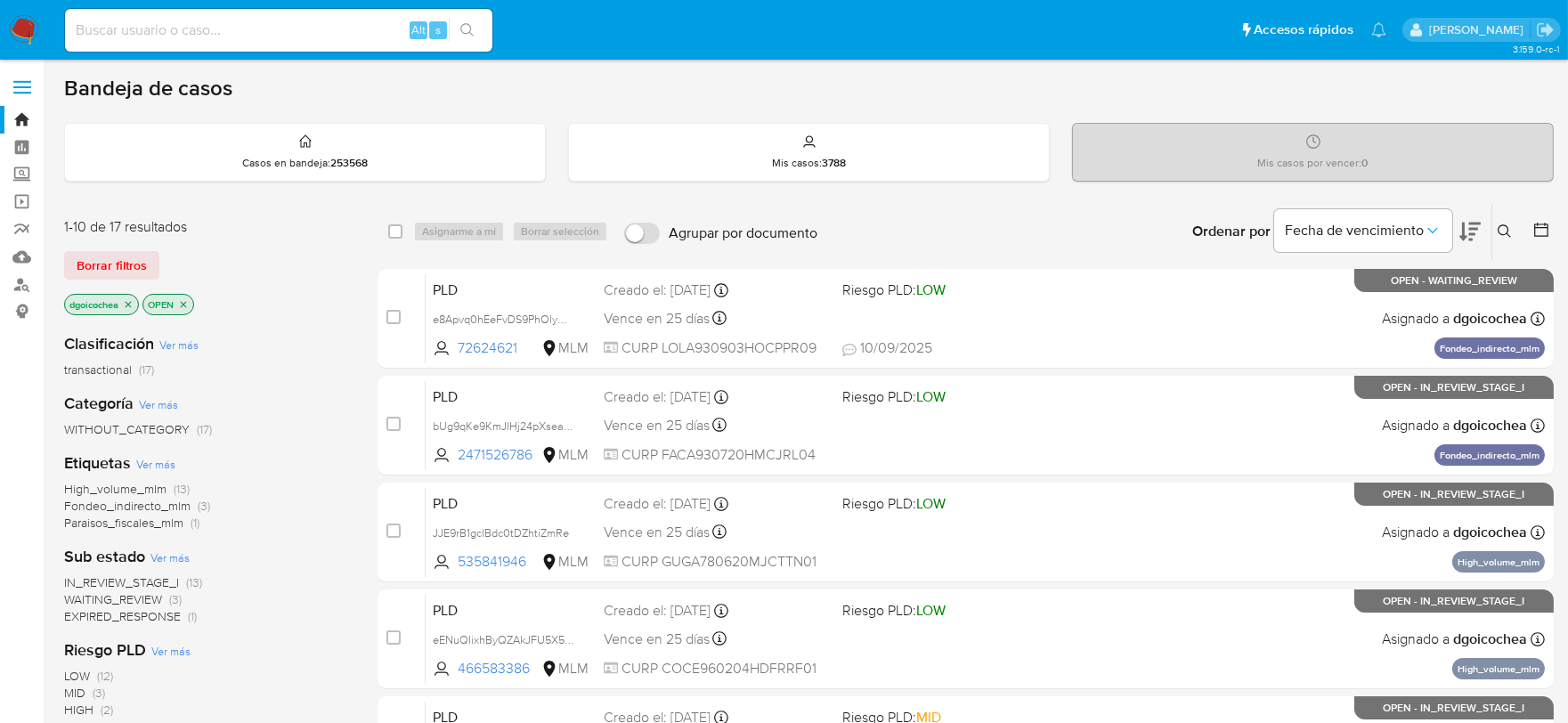
click at [131, 576] on span "IN_REVIEW_STAGE_I" at bounding box center [121, 583] width 115 height 18
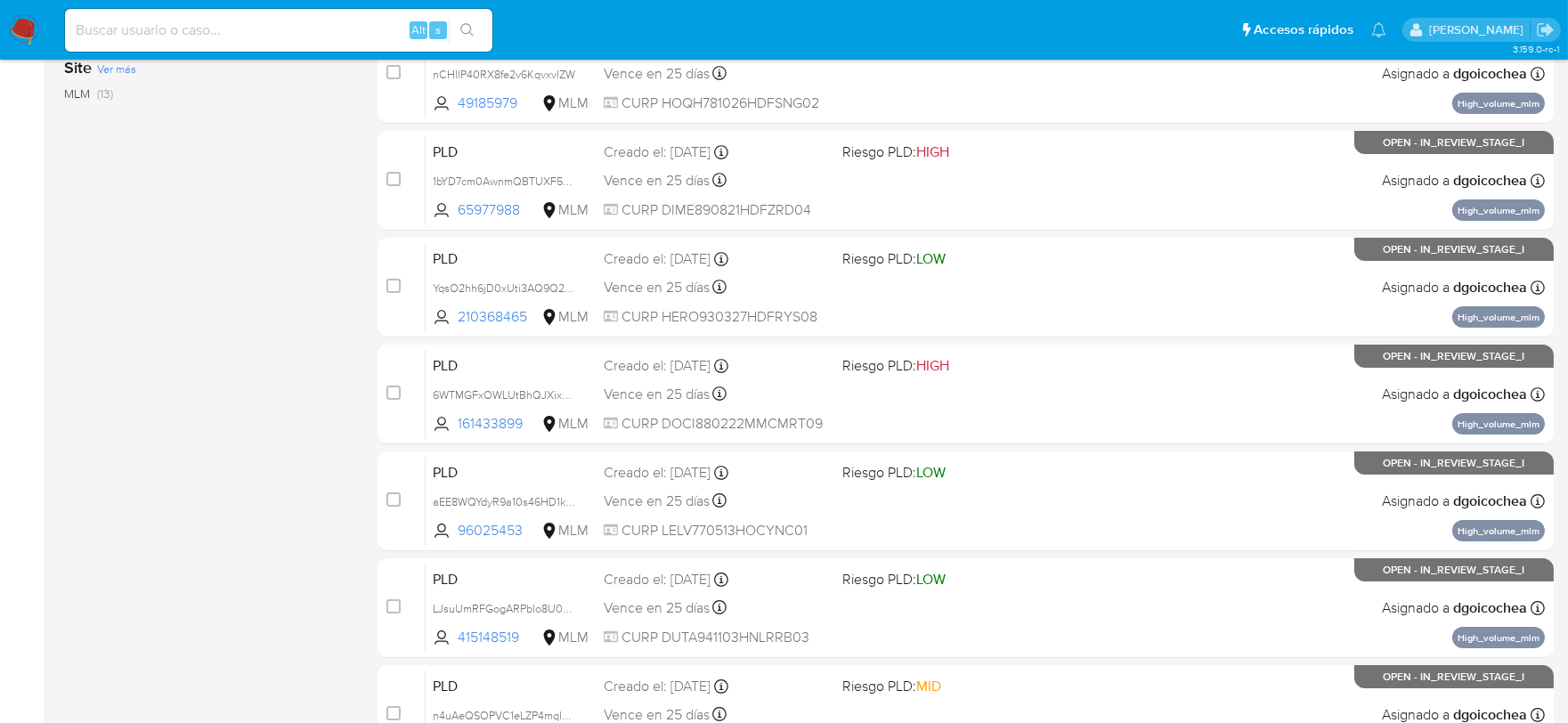
scroll to position [251, 0]
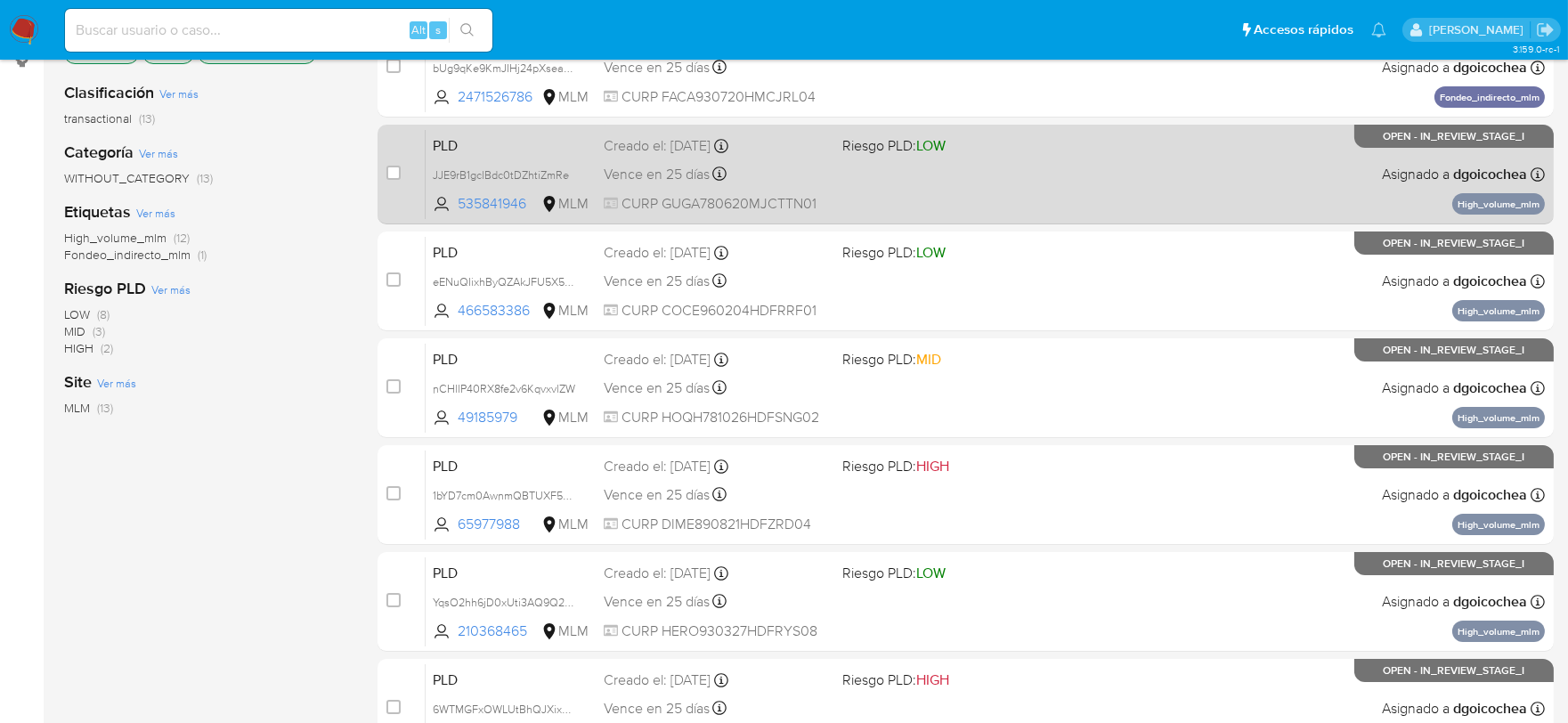
click at [458, 141] on span "PLD" at bounding box center [511, 144] width 157 height 23
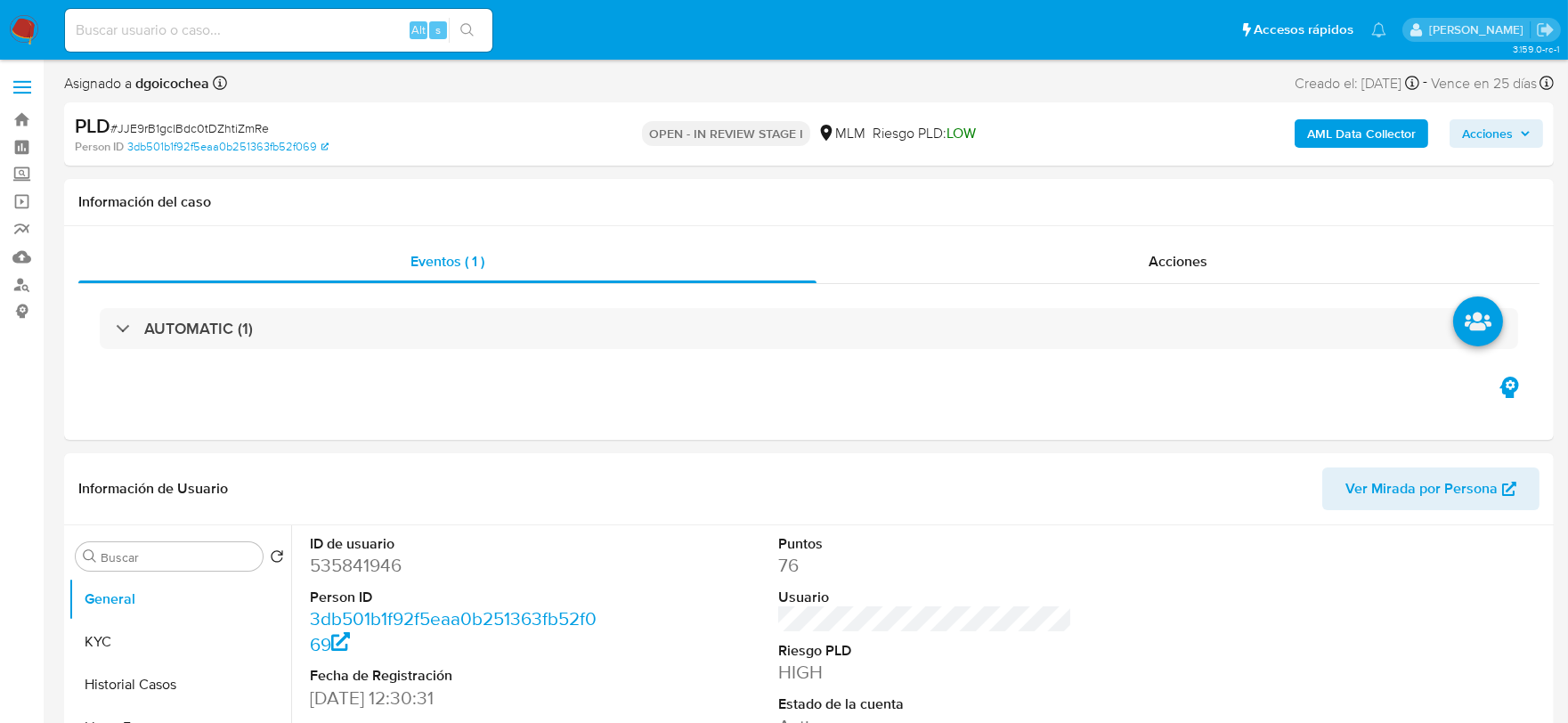
select select "10"
click at [157, 678] on button "Historial Casos" at bounding box center [172, 685] width 208 height 43
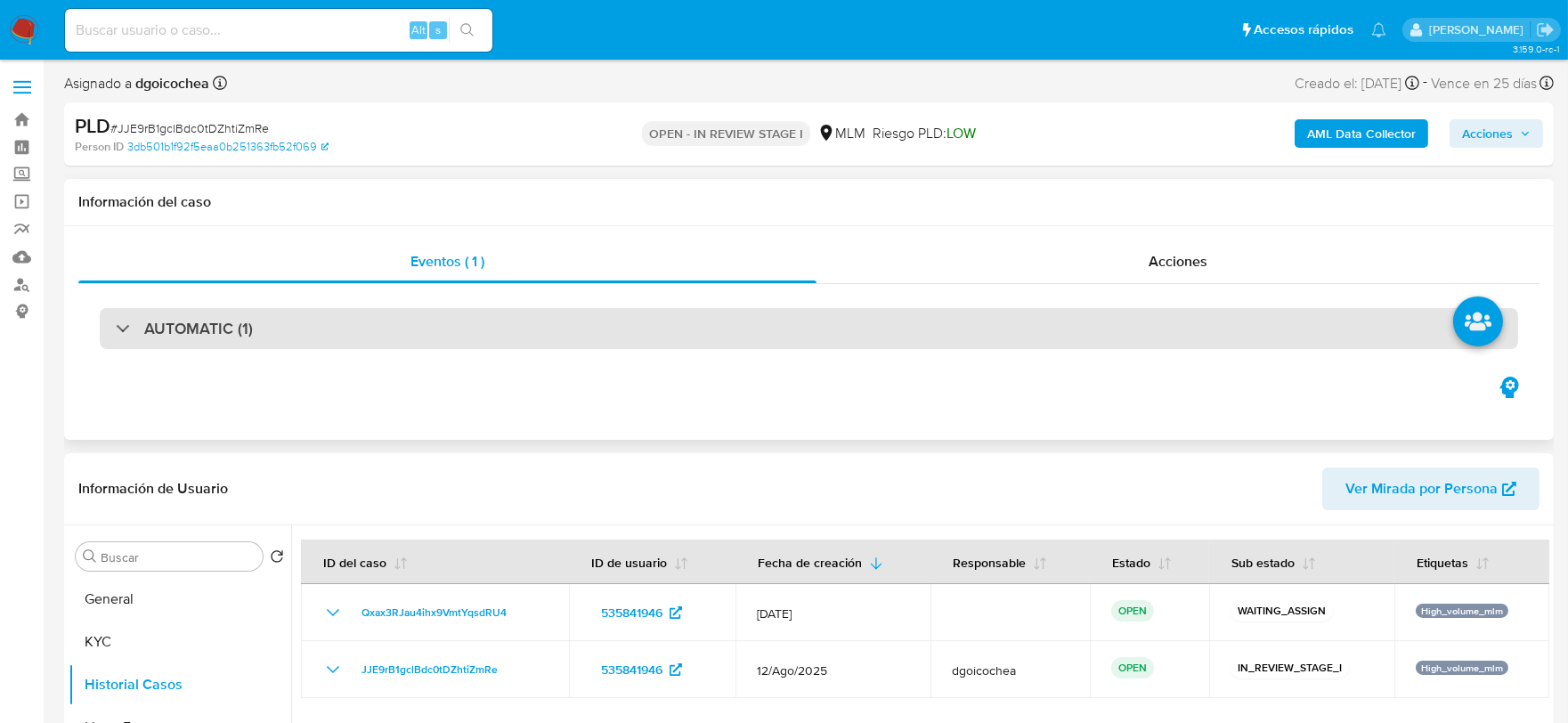
click at [214, 319] on h3 "AUTOMATIC (1)" at bounding box center [197, 329] width 108 height 20
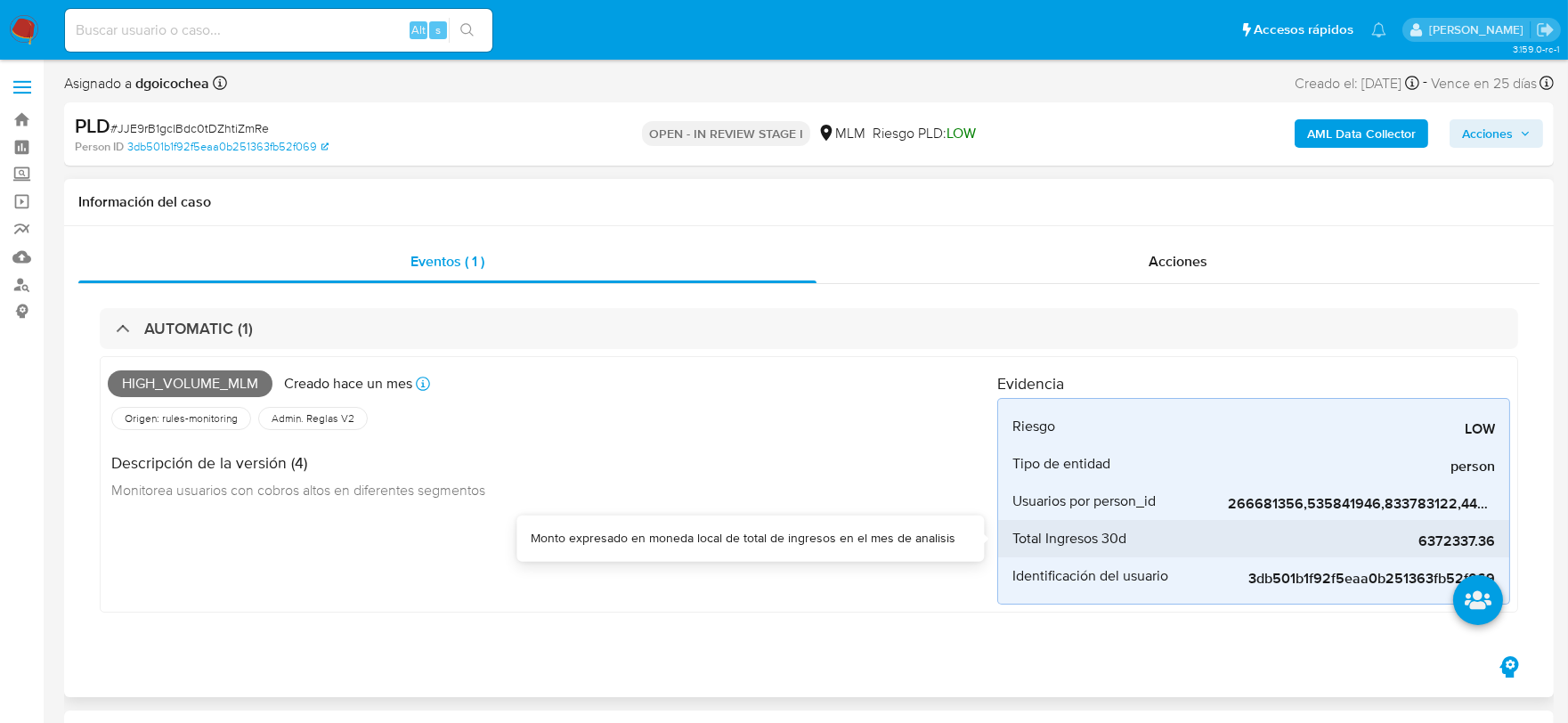
click at [1453, 536] on span "6372337.36" at bounding box center [1361, 542] width 267 height 18
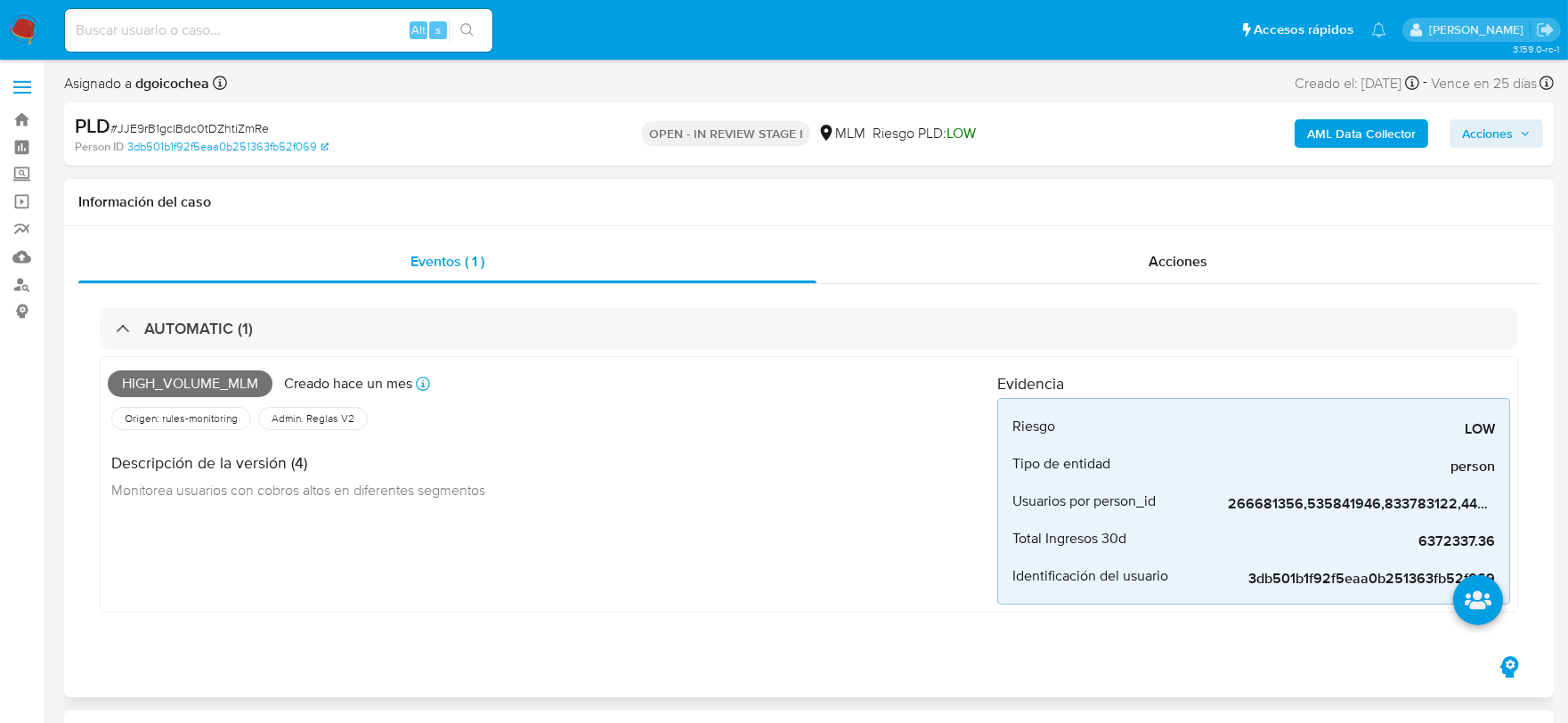
click at [723, 541] on div "High_volume_mlm Creado hace un mes Creado: 12/08/2025 03:12:56 Origen: rules-mo…" at bounding box center [551, 484] width 889 height 240
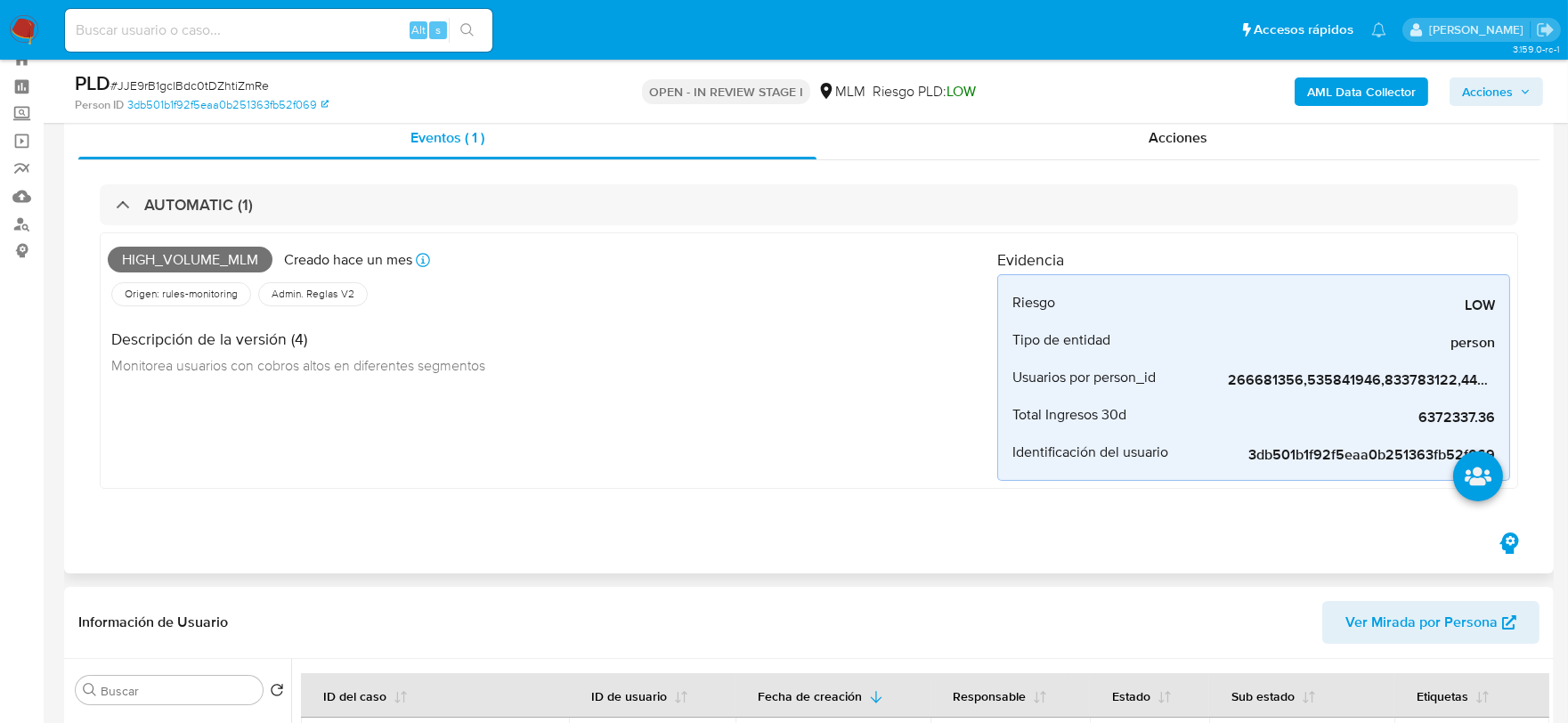
scroll to position [99, 0]
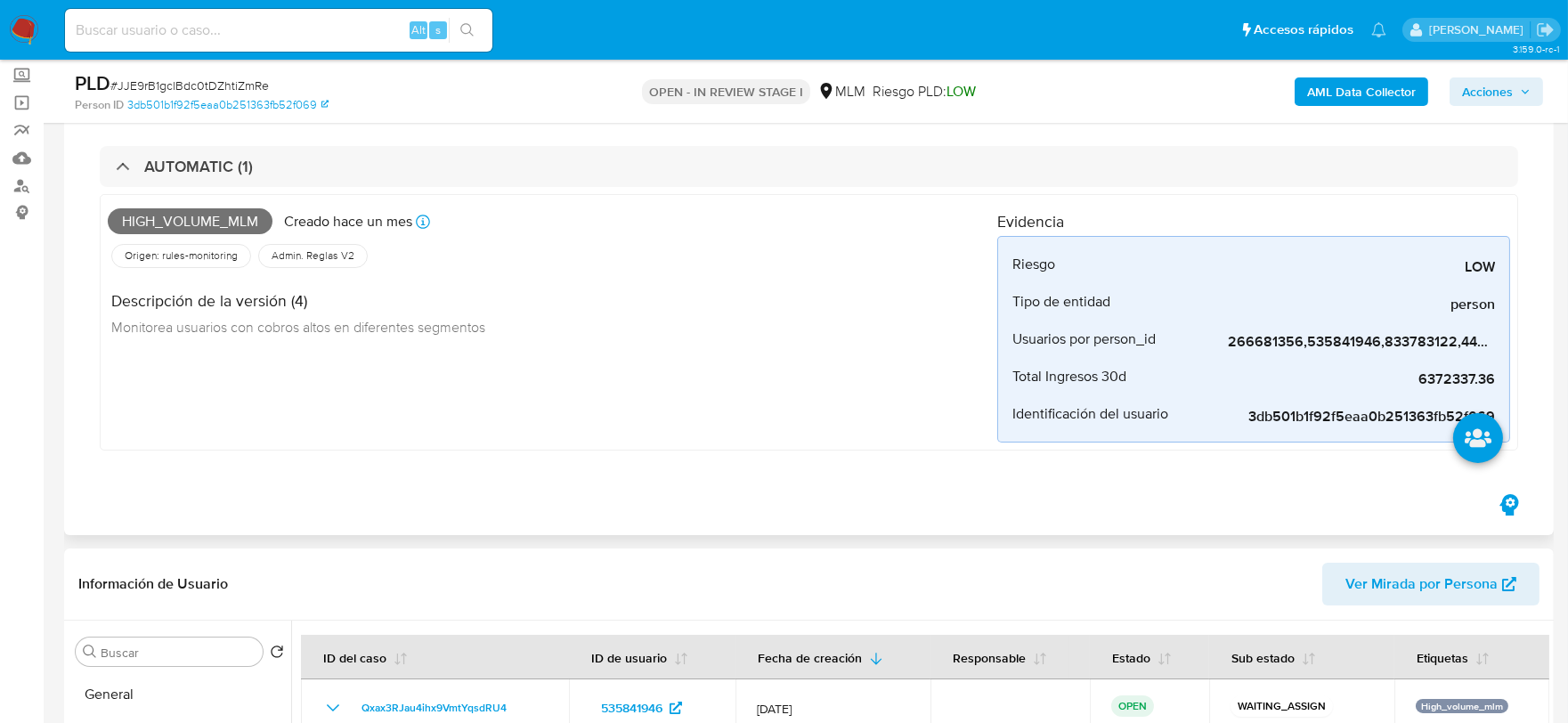
click at [708, 423] on div "High_volume_mlm Creado hace un mes Creado: 12/08/2025 03:12:56 Origen: rules-mo…" at bounding box center [551, 322] width 889 height 240
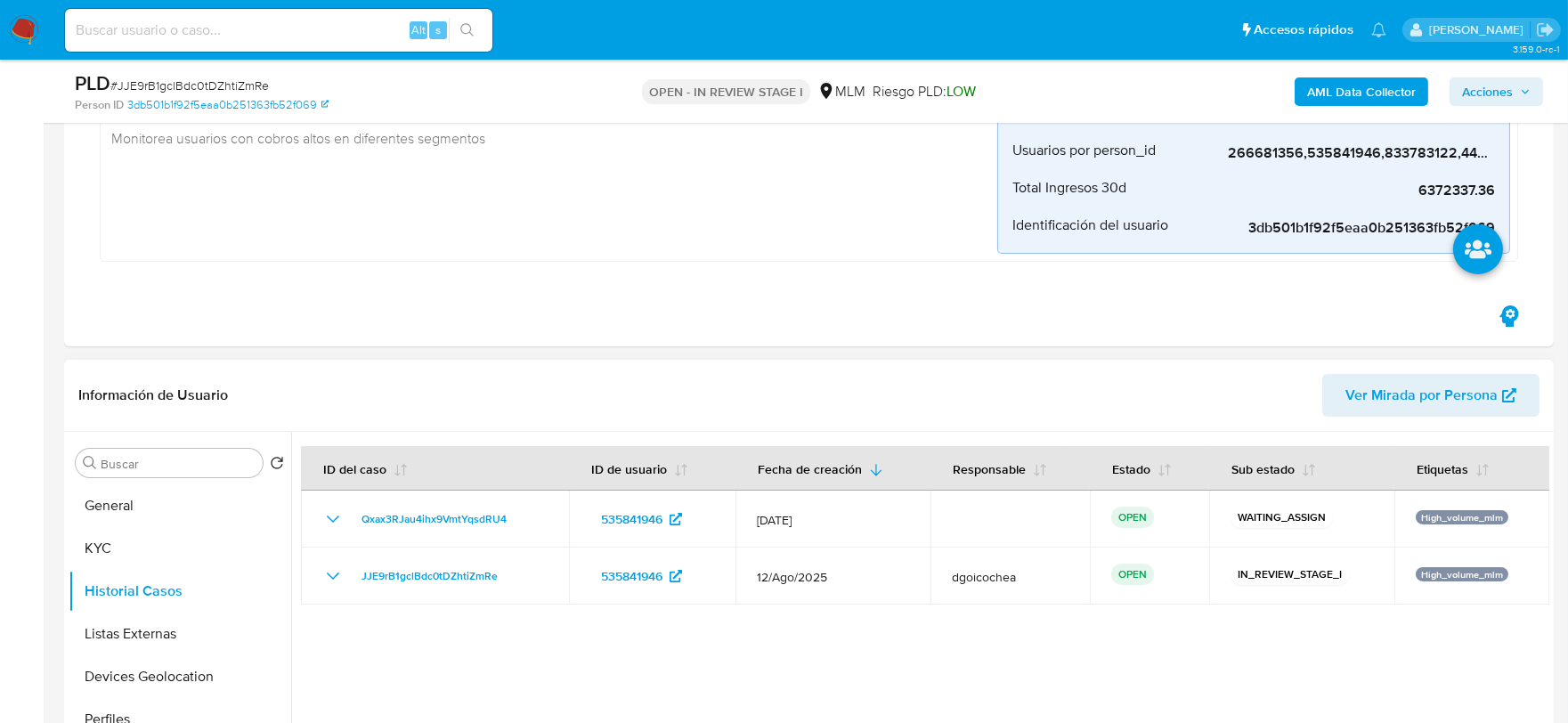
scroll to position [494, 0]
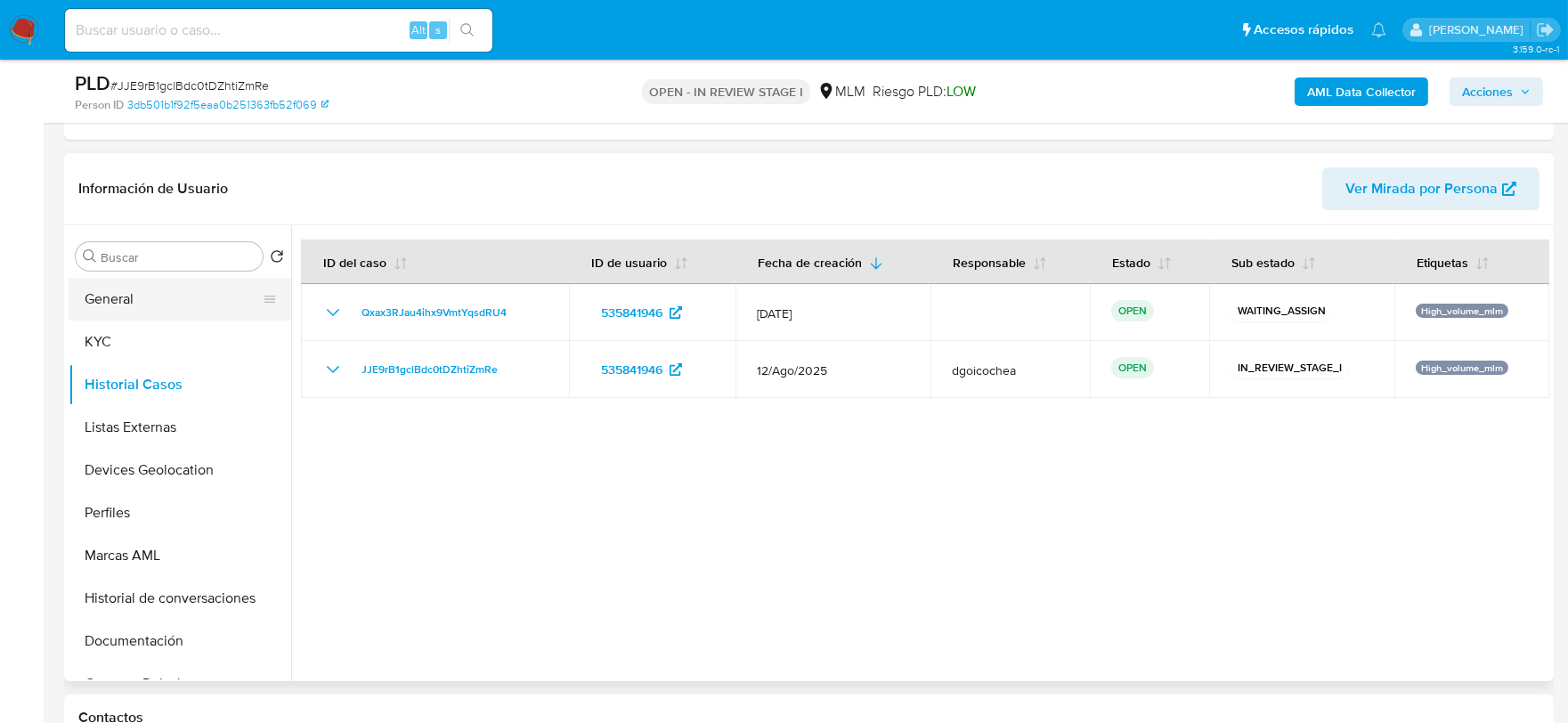
drag, startPoint x: 158, startPoint y: 280, endPoint x: 194, endPoint y: 290, distance: 37.4
click at [158, 280] on button "General" at bounding box center [172, 299] width 208 height 43
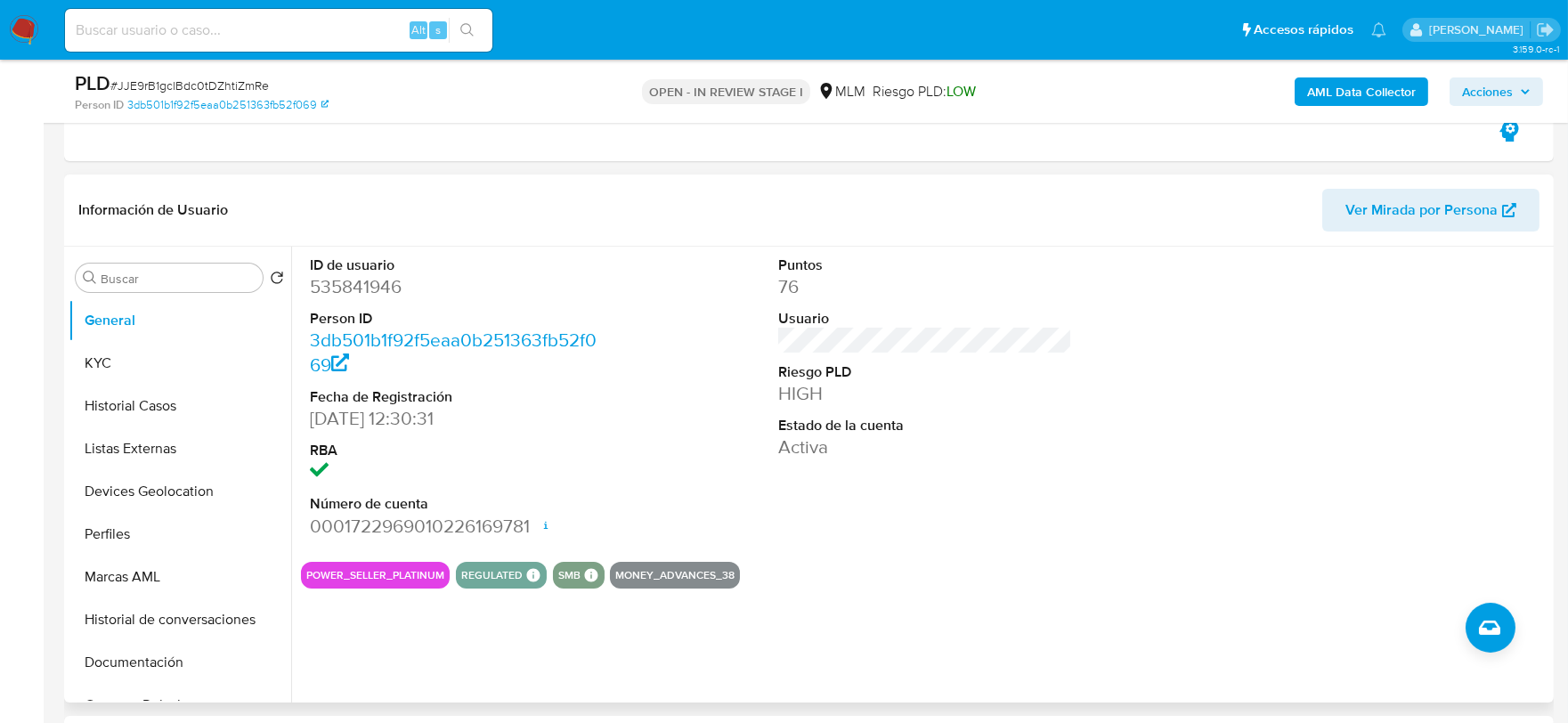
click at [618, 413] on div "ID de usuario 535841946 Person ID 3db501b1f92f5eaa0b251363fb52f069 Fecha de Reg…" at bounding box center [925, 397] width 1248 height 301
click at [141, 346] on button "KYC" at bounding box center [172, 363] width 208 height 43
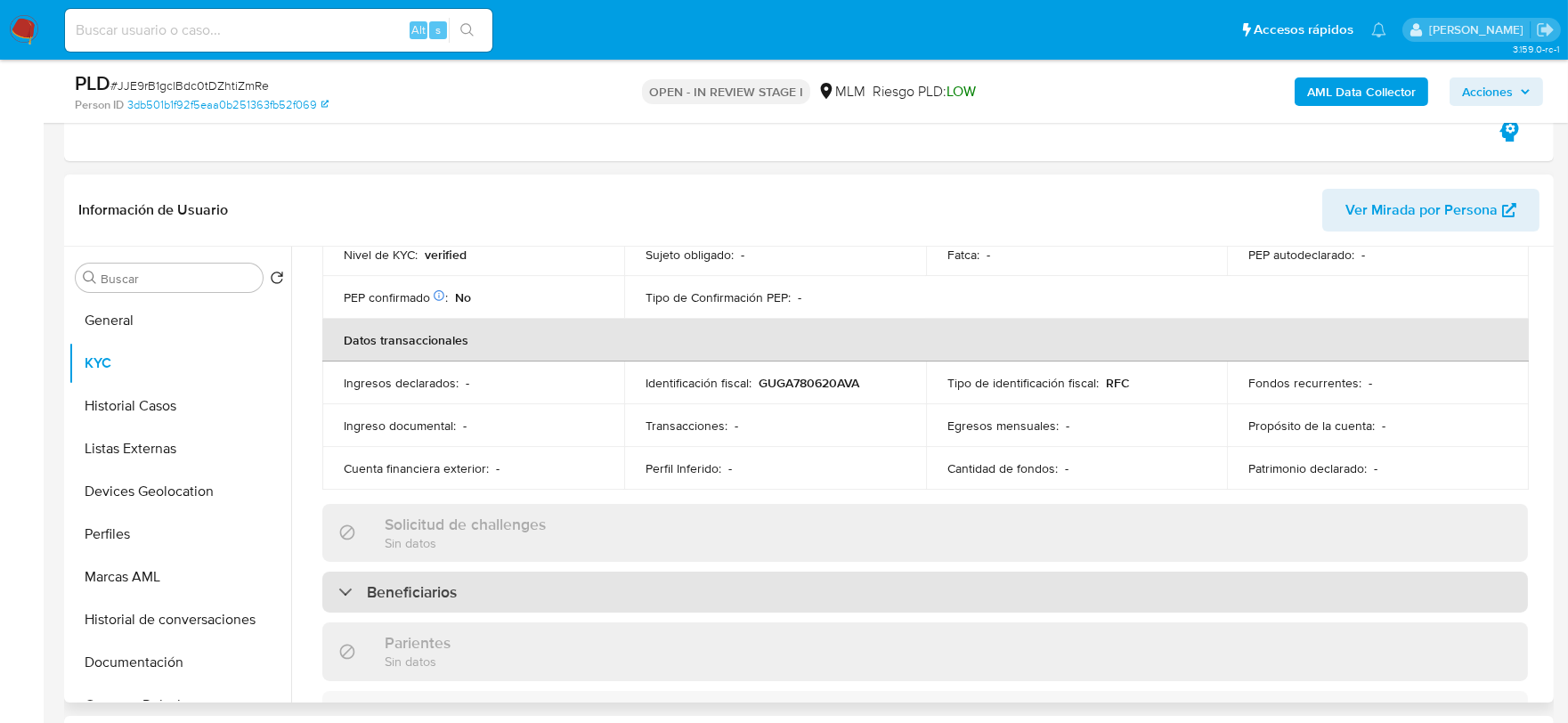
click at [367, 586] on h3 "Beneficiarios" at bounding box center [411, 593] width 90 height 20
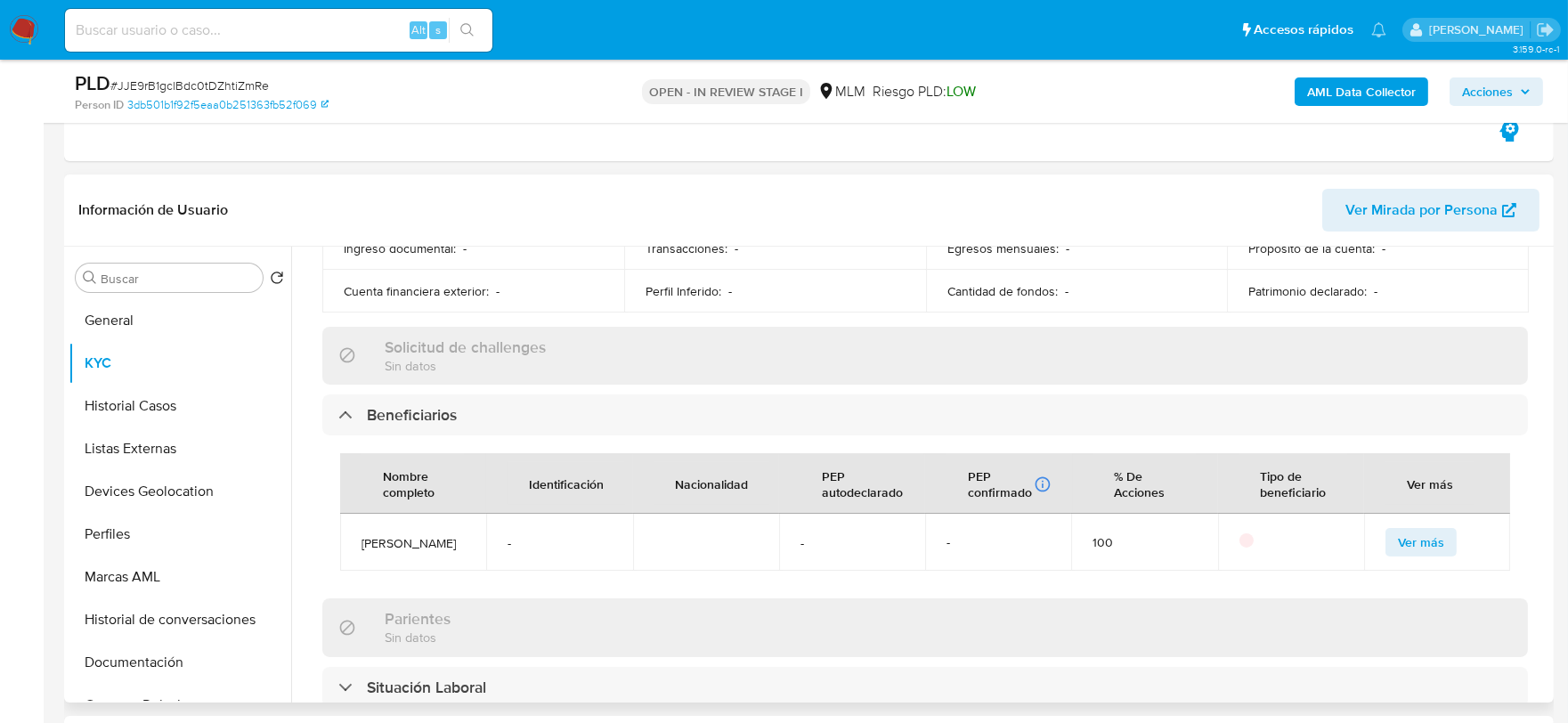
scroll to position [692, 0]
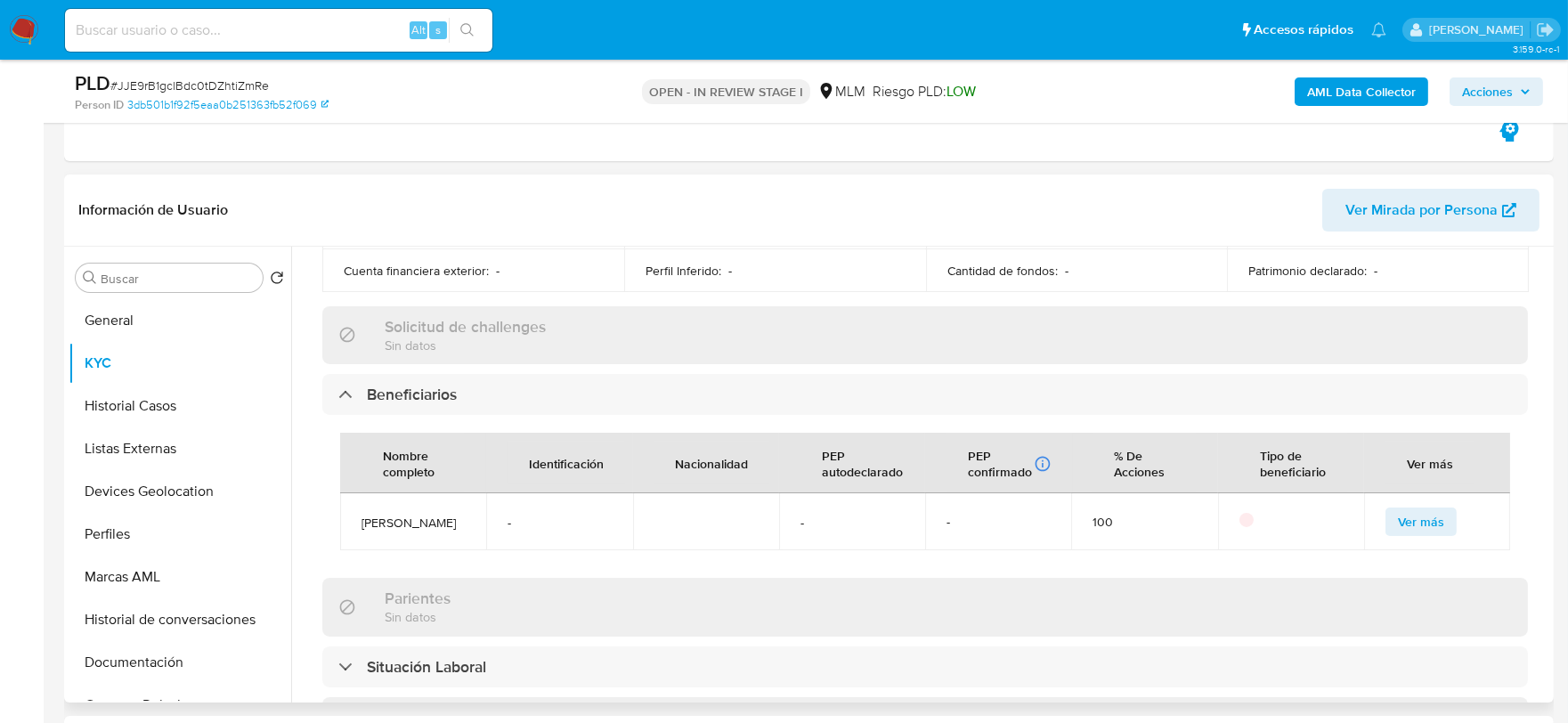
click at [303, 370] on div "Actualizado hace un mes Creado: 06/05/2020 14:33:19 Actualizado: 15/08/2025 13:…" at bounding box center [925, 437] width 1248 height 1678
drag, startPoint x: 441, startPoint y: 551, endPoint x: 468, endPoint y: 557, distance: 27.7
click at [361, 514] on span "JOSE LUIS ARAIZA GONZALEZ" at bounding box center [412, 523] width 103 height 16
copy span "JOSE LUIS ARAIZA GONZALEZ"
click at [303, 414] on div "Actualizado hace un mes Creado: 06/05/2020 14:33:19 Actualizado: 15/08/2025 13:…" at bounding box center [925, 437] width 1248 height 1678
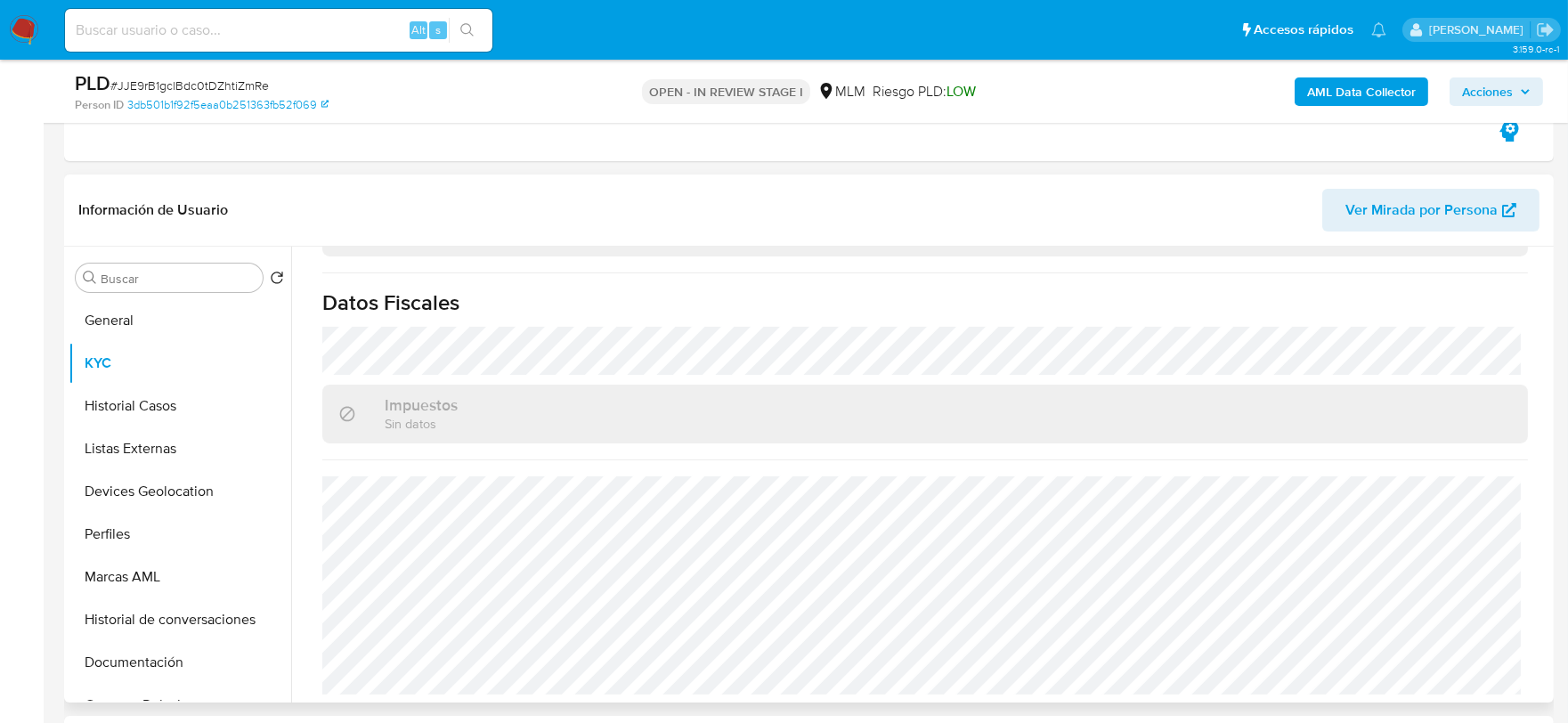
scroll to position [1287, 0]
click at [140, 410] on button "Historial Casos" at bounding box center [179, 406] width 223 height 43
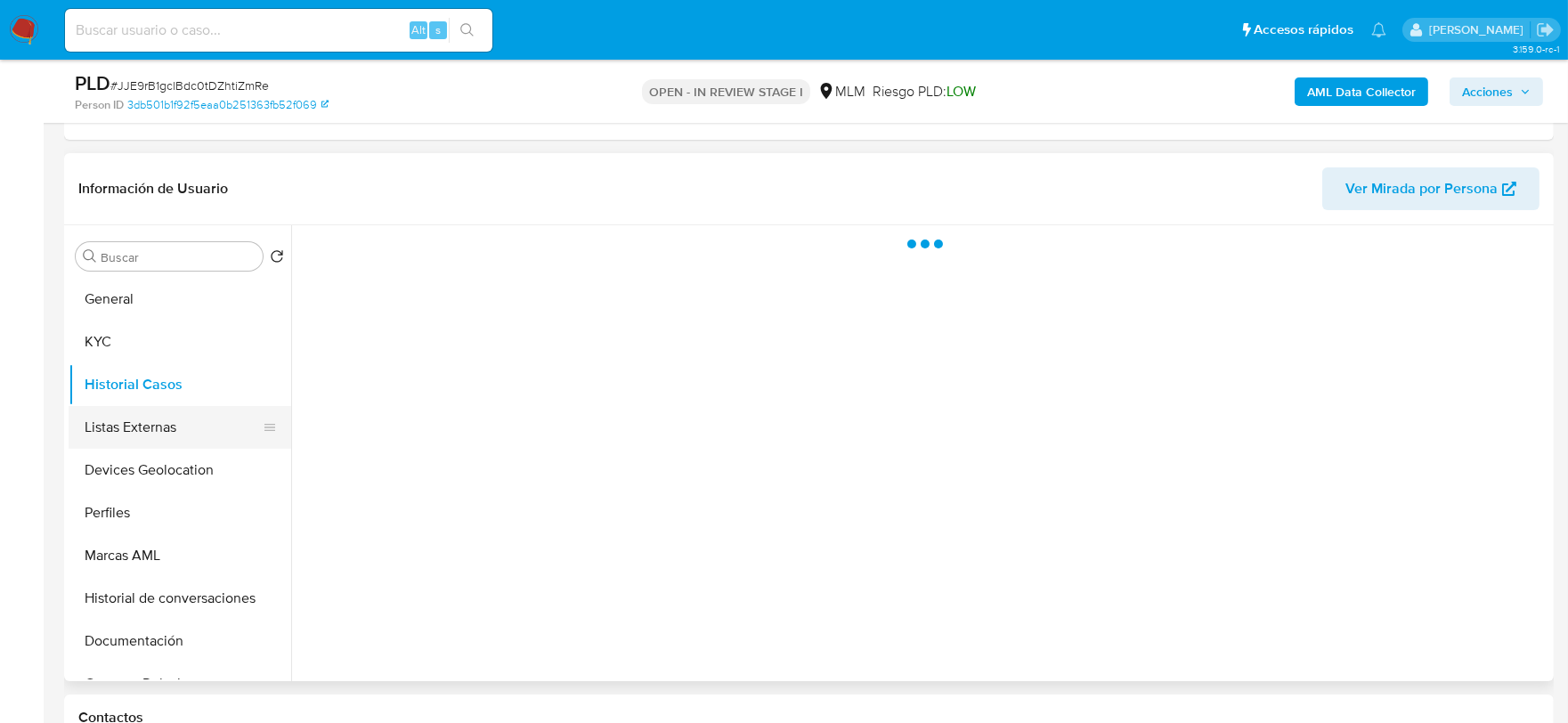
scroll to position [0, 0]
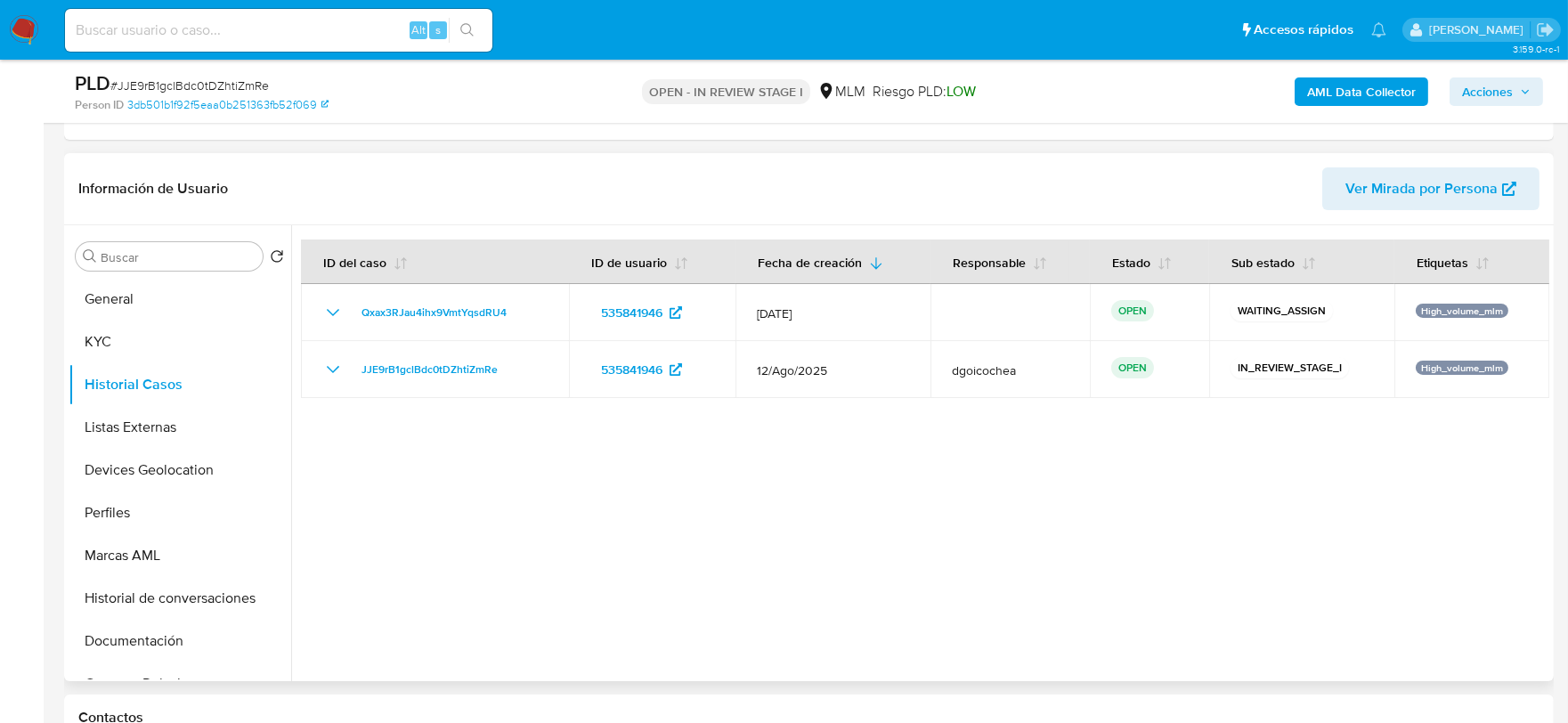
click at [681, 469] on div at bounding box center [920, 453] width 1258 height 456
drag, startPoint x: 156, startPoint y: 413, endPoint x: 173, endPoint y: 414, distance: 17.0
click at [157, 413] on button "Listas Externas" at bounding box center [172, 427] width 208 height 43
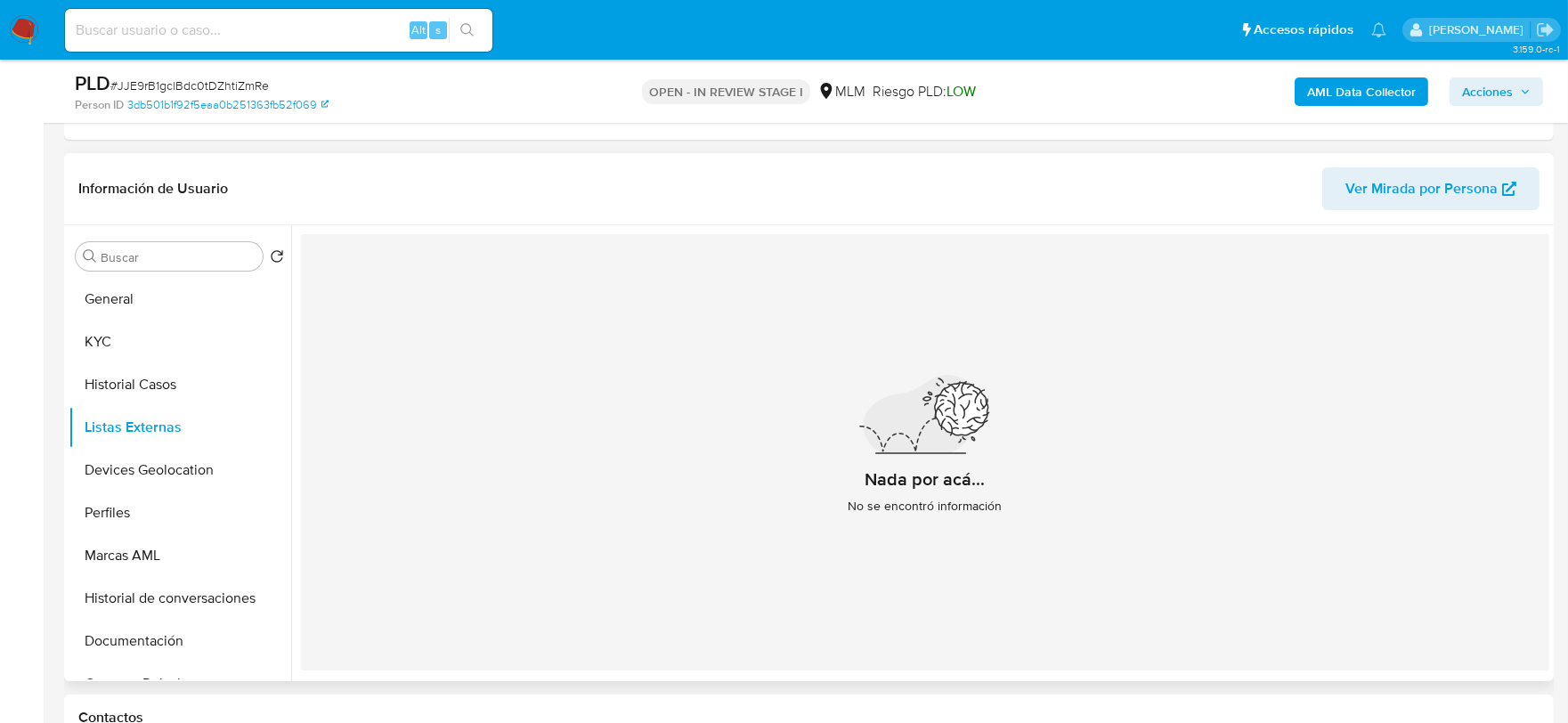
click at [746, 423] on div "Nada por acá... No se encontró información" at bounding box center [925, 452] width 1248 height 436
click at [189, 464] on button "Devices Geolocation" at bounding box center [172, 470] width 208 height 43
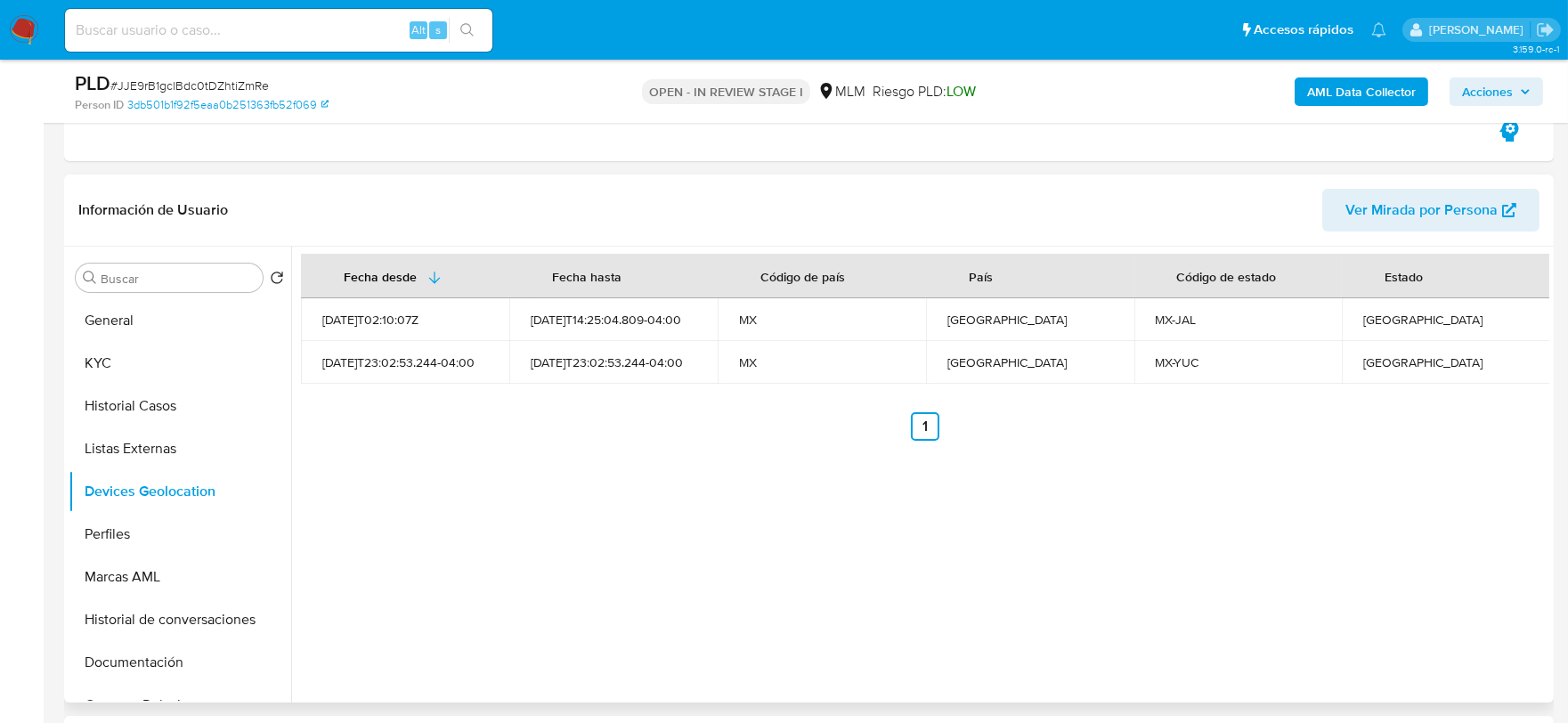
click at [562, 504] on div "Fecha desde Fecha hasta Código de país País Código de estado Estado 2021-08-02T…" at bounding box center [920, 474] width 1258 height 456
click at [138, 522] on button "Perfiles" at bounding box center [172, 534] width 208 height 43
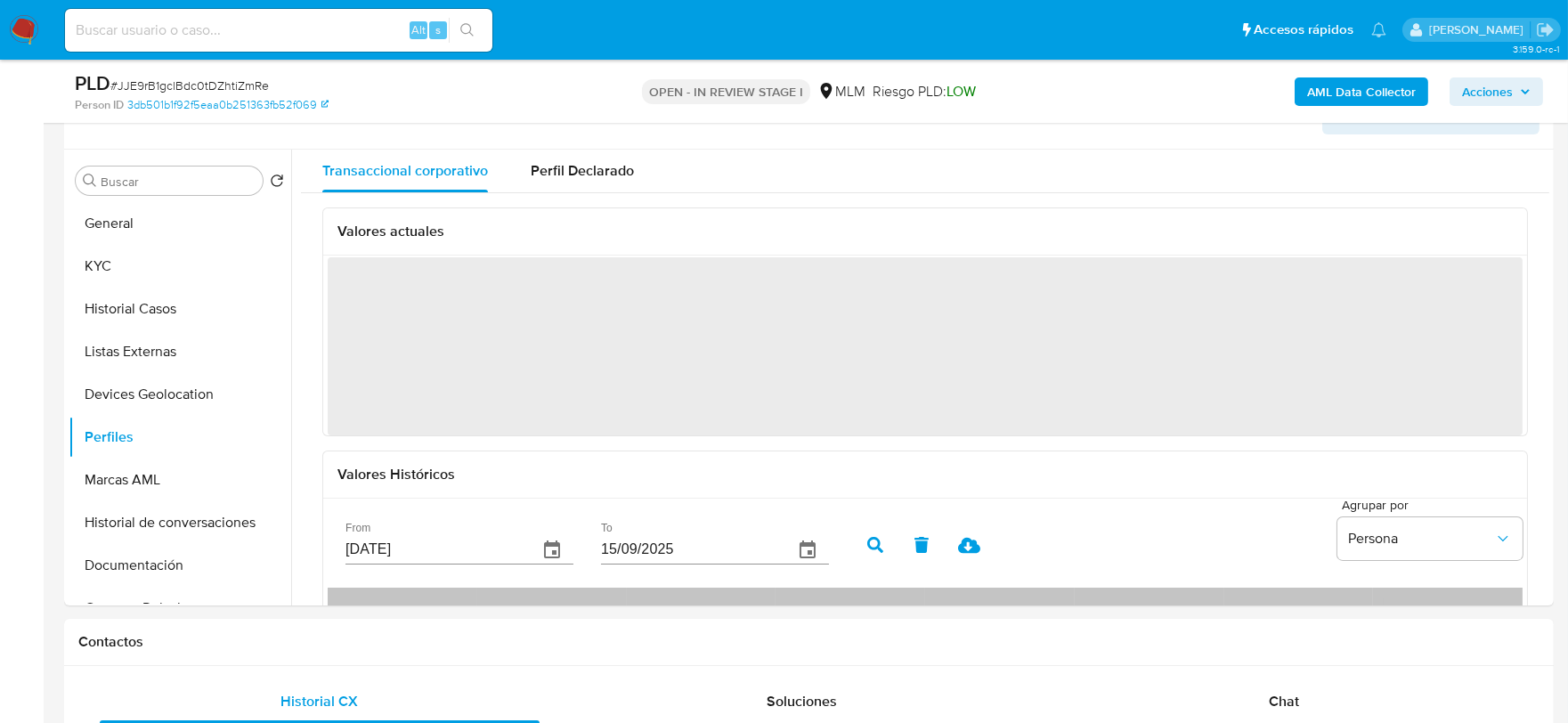
scroll to position [624, 0]
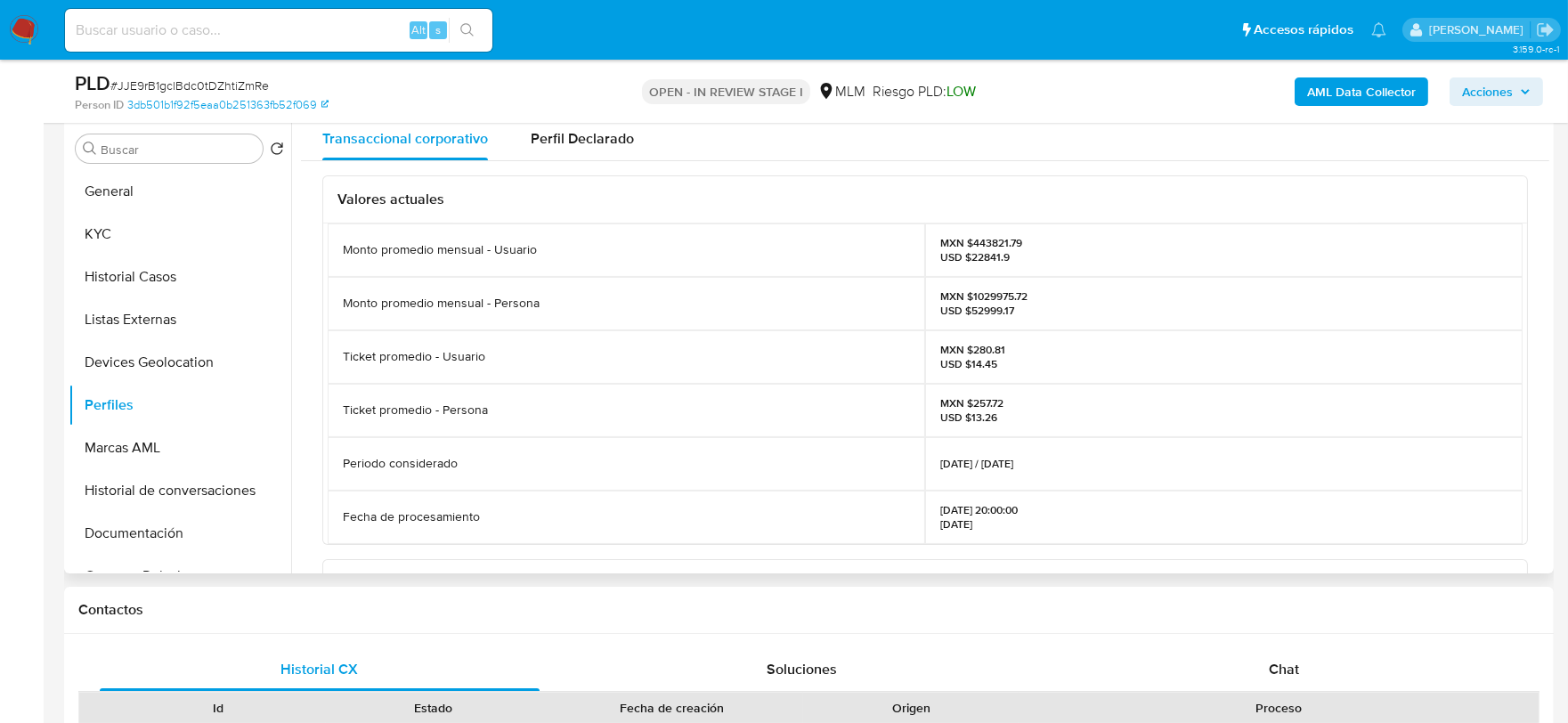
click at [314, 290] on div "Valores actuales Monto promedio mensual - Usuario MXN $443821.79 USD $22841.9 M…" at bounding box center [925, 608] width 1248 height 894
drag, startPoint x: 119, startPoint y: 452, endPoint x: 121, endPoint y: 484, distance: 32.1
click at [119, 452] on button "Marcas AML" at bounding box center [179, 448] width 223 height 43
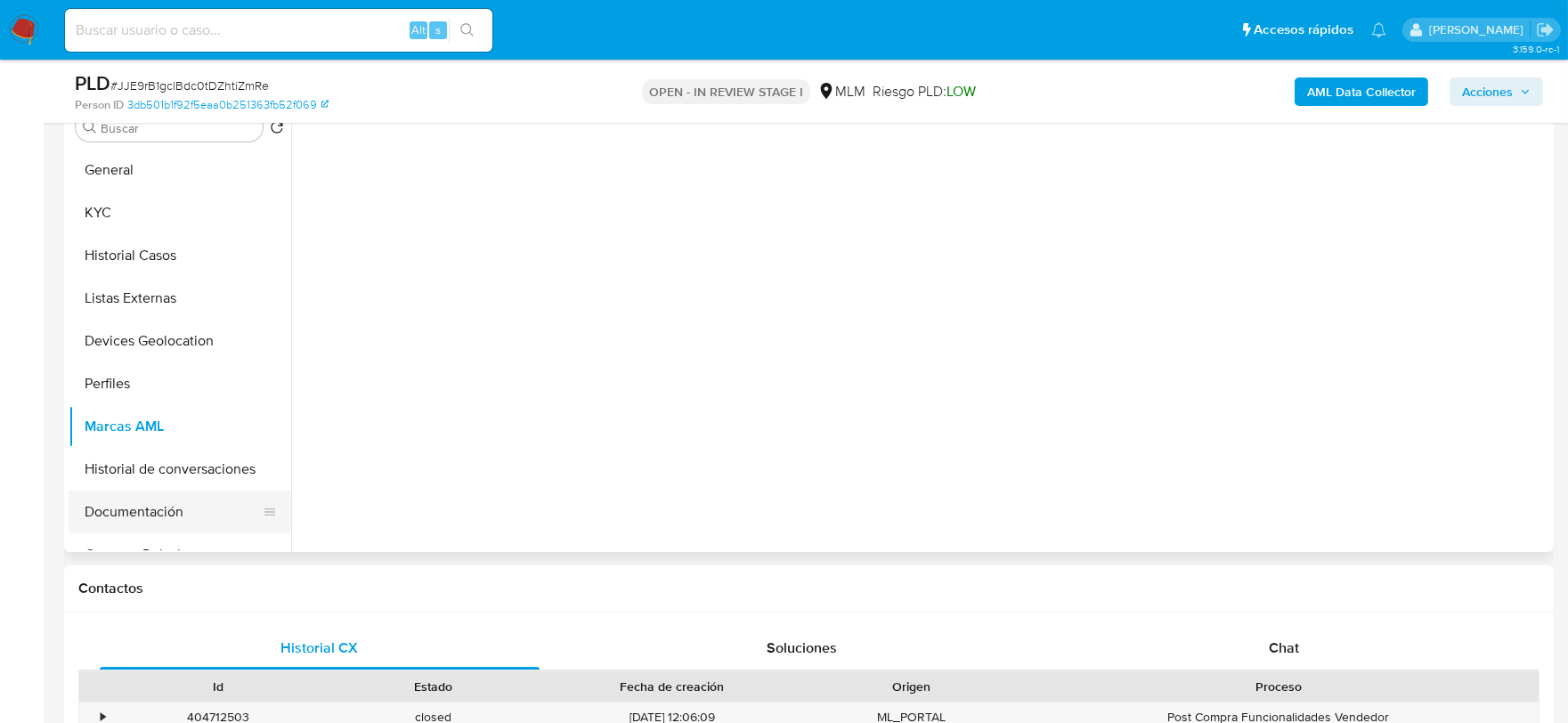
click at [132, 510] on button "Documentación" at bounding box center [172, 512] width 208 height 43
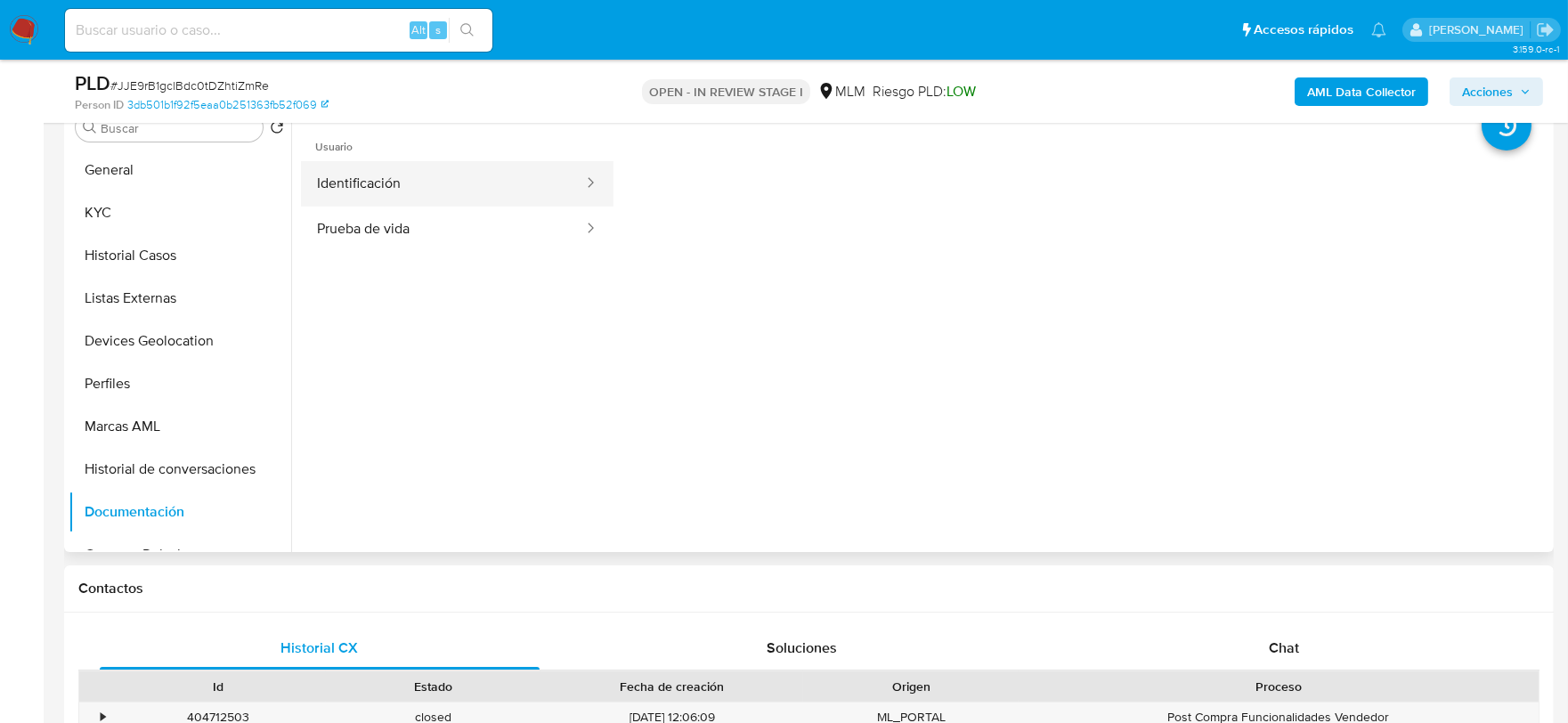
click at [430, 177] on button "Identificación" at bounding box center [443, 184] width 284 height 46
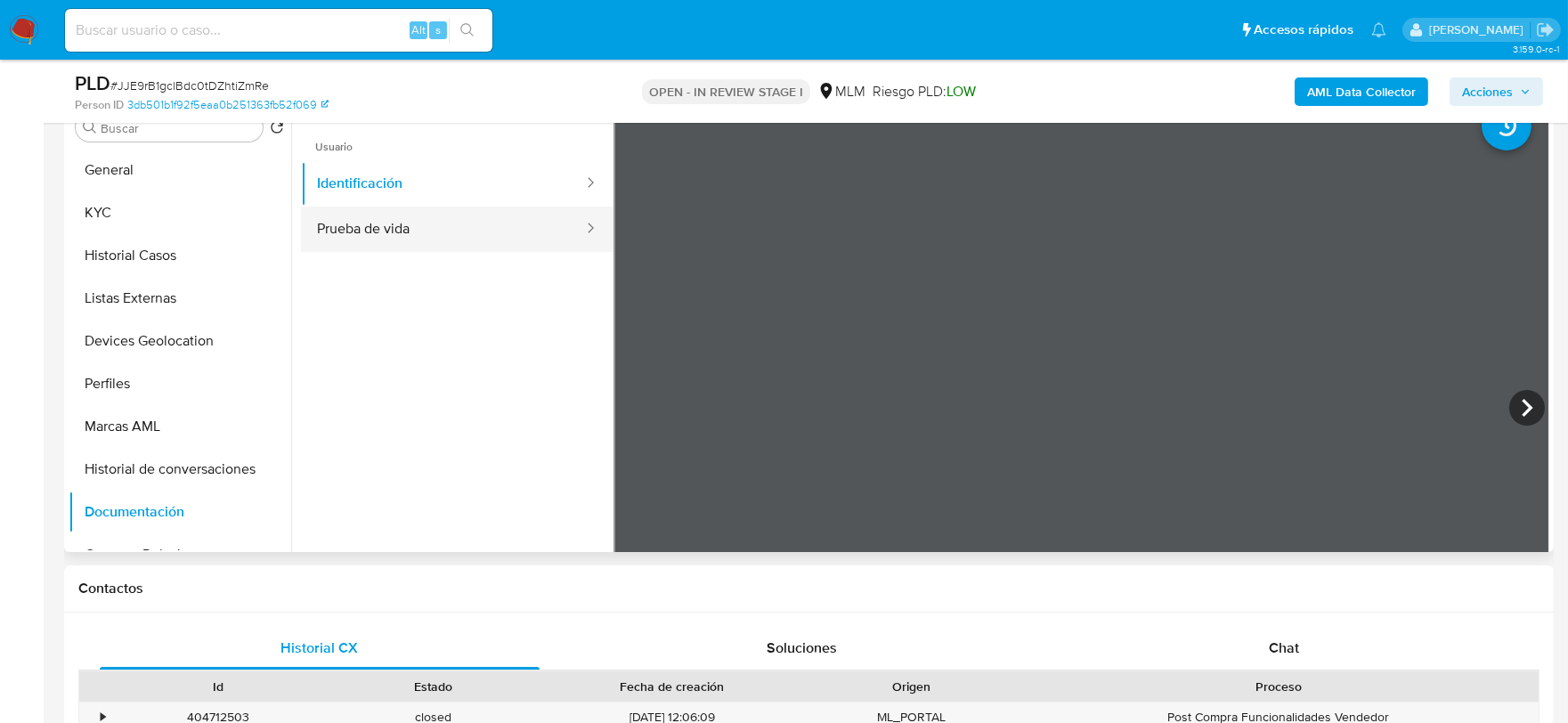
click at [466, 229] on button "Prueba de vida" at bounding box center [443, 229] width 284 height 46
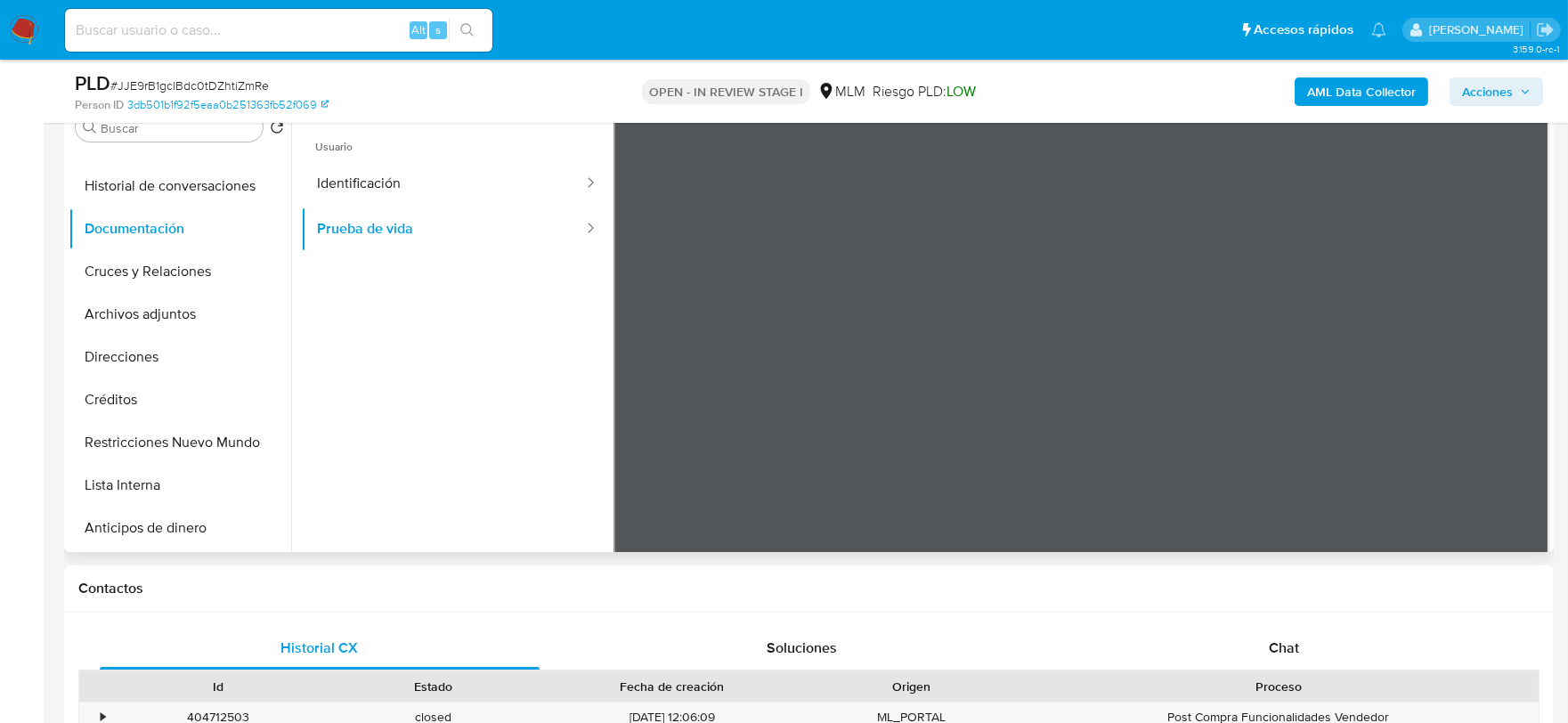
scroll to position [297, 0]
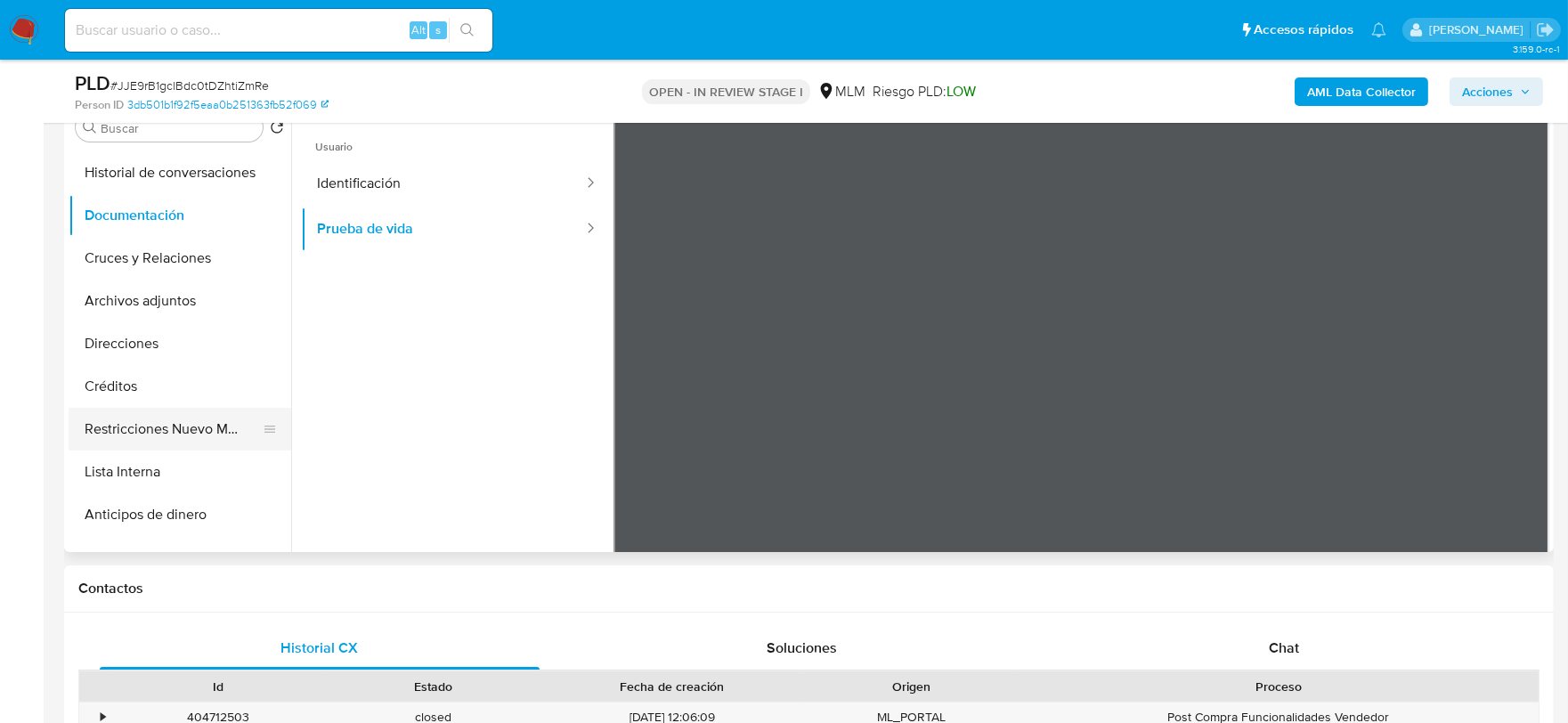
click at [151, 439] on button "Restricciones Nuevo Mundo" at bounding box center [172, 429] width 208 height 43
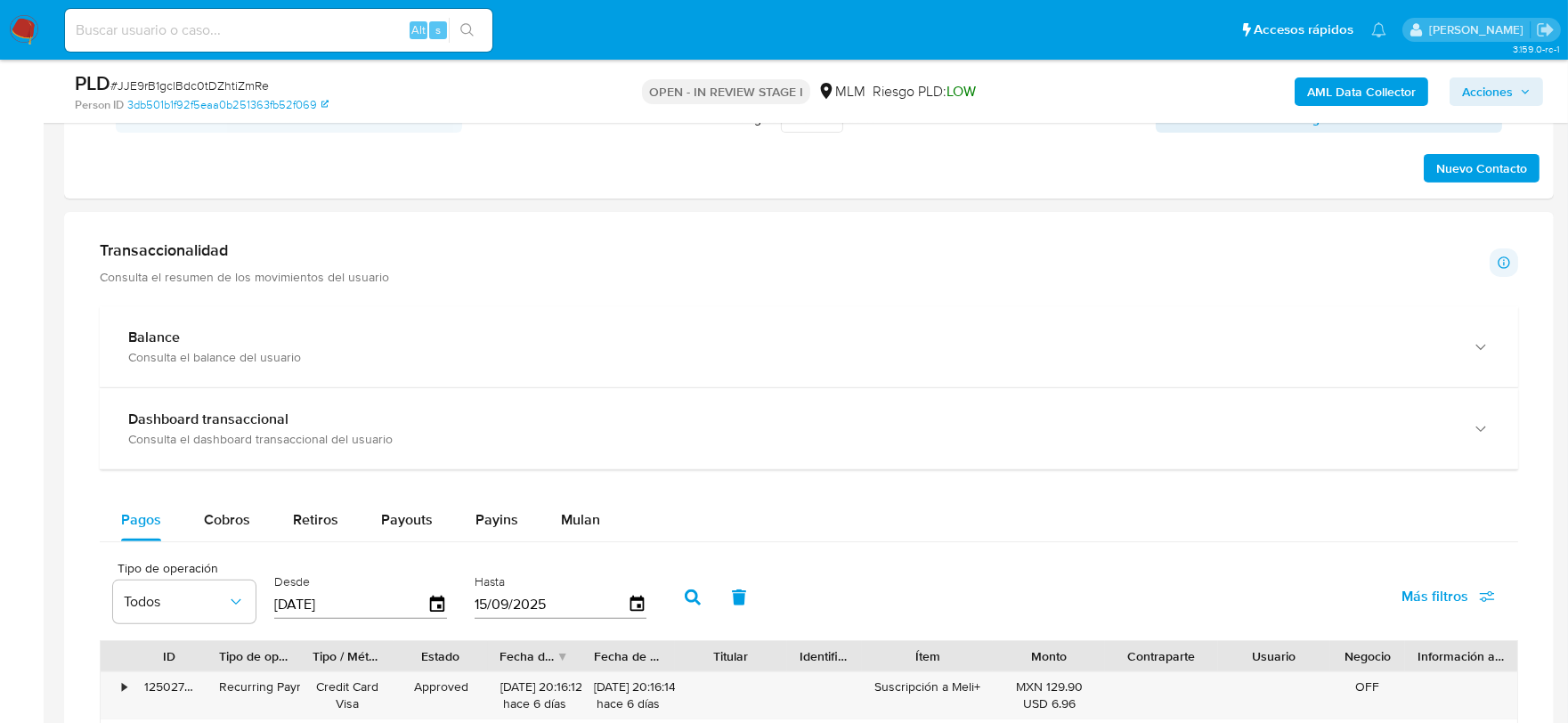
scroll to position [1349, 0]
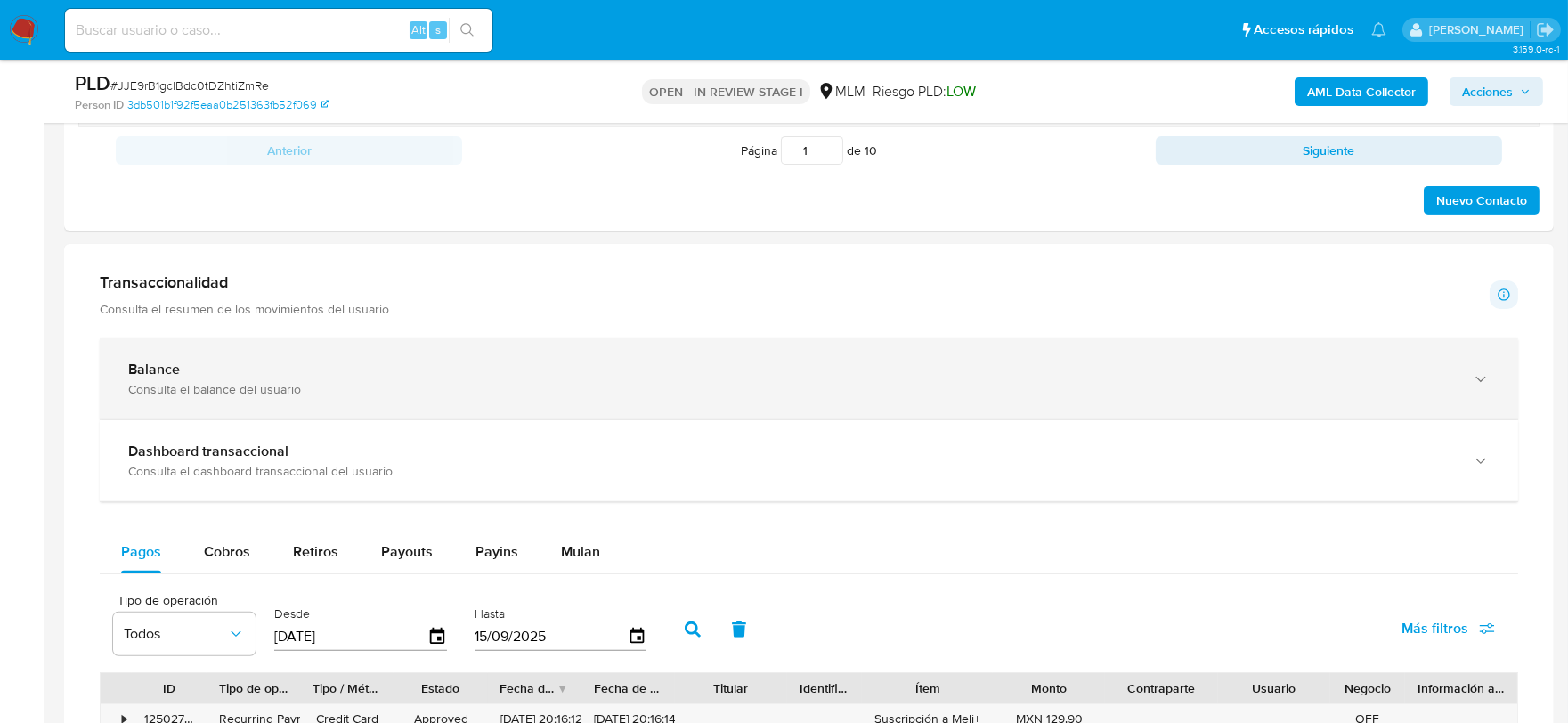
click at [1472, 366] on div "button" at bounding box center [1478, 379] width 21 height 36
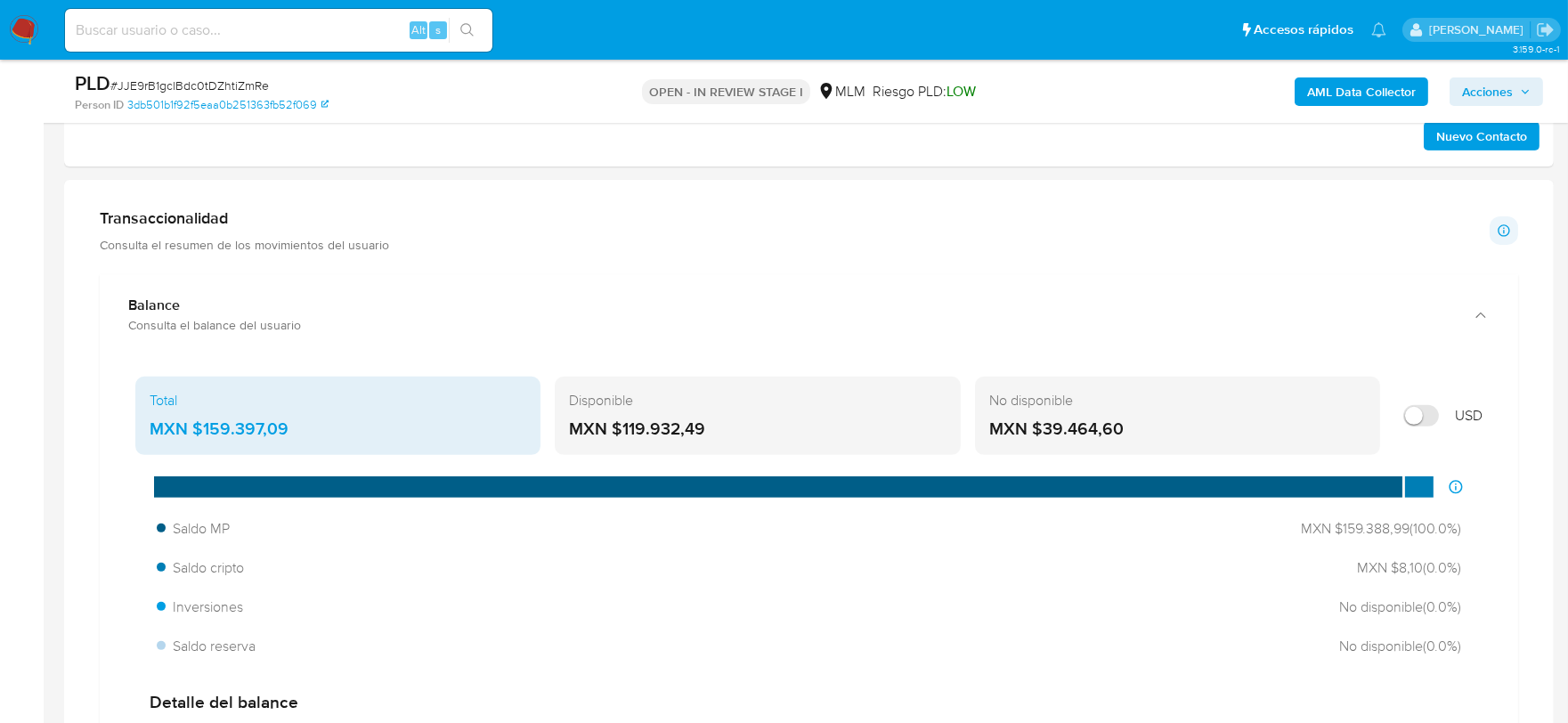
scroll to position [1449, 0]
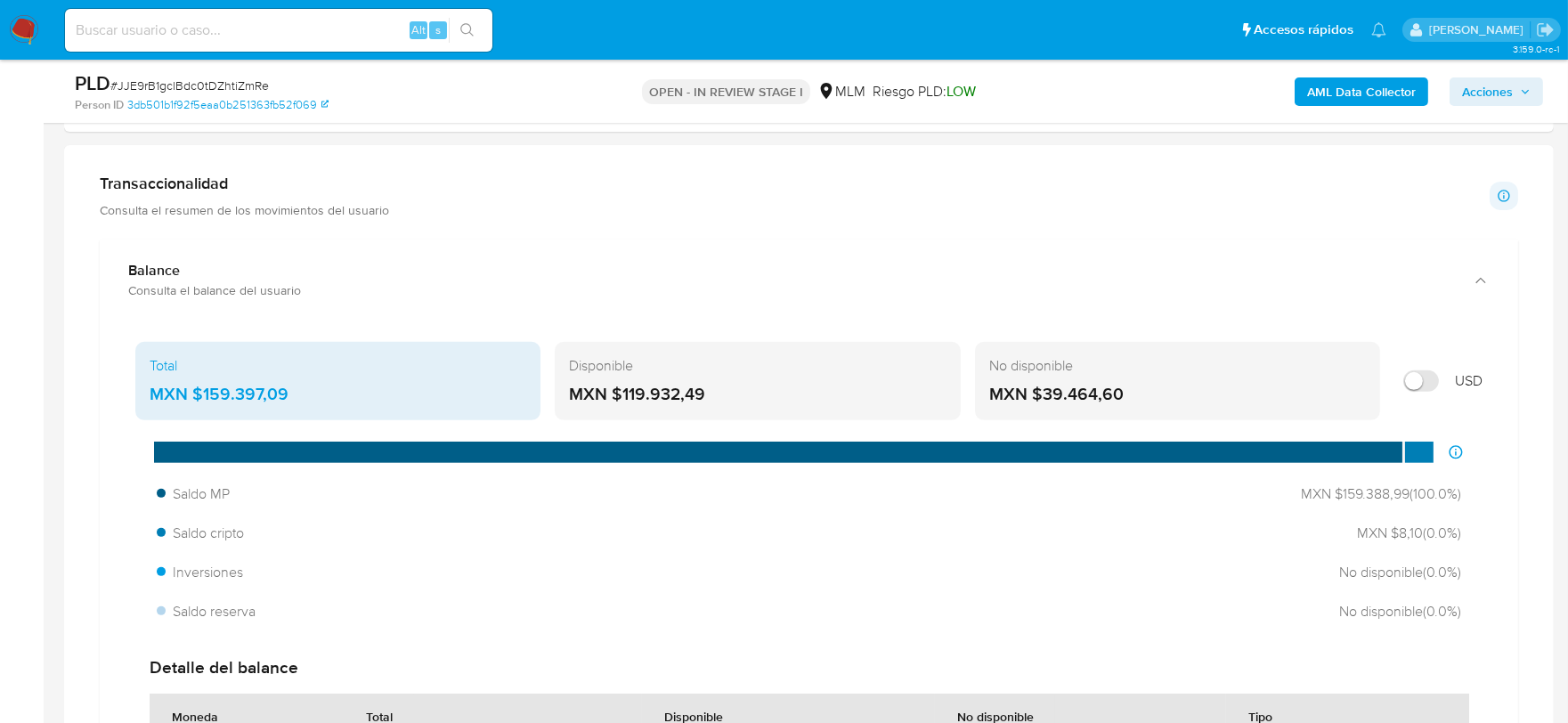
drag, startPoint x: 708, startPoint y: 396, endPoint x: 621, endPoint y: 396, distance: 87.0
click at [621, 396] on div "MXN $119.932,49" at bounding box center [757, 394] width 377 height 23
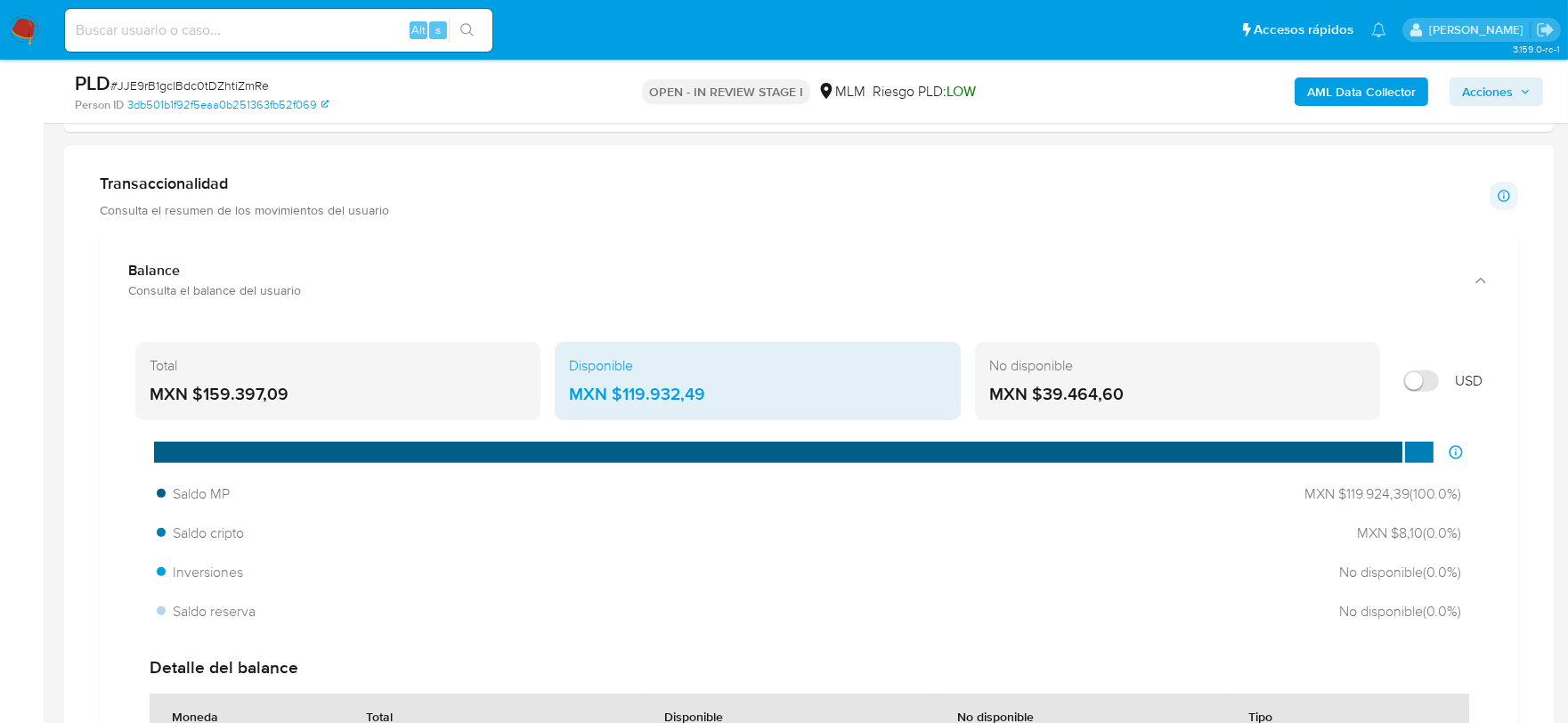
click at [48, 224] on main "3.159.0-rc-1 Asignado a dgoicochea Asignado el: 15/09/2025 15:46:05 Creado el: …" at bounding box center [784, 723] width 1568 height 4344
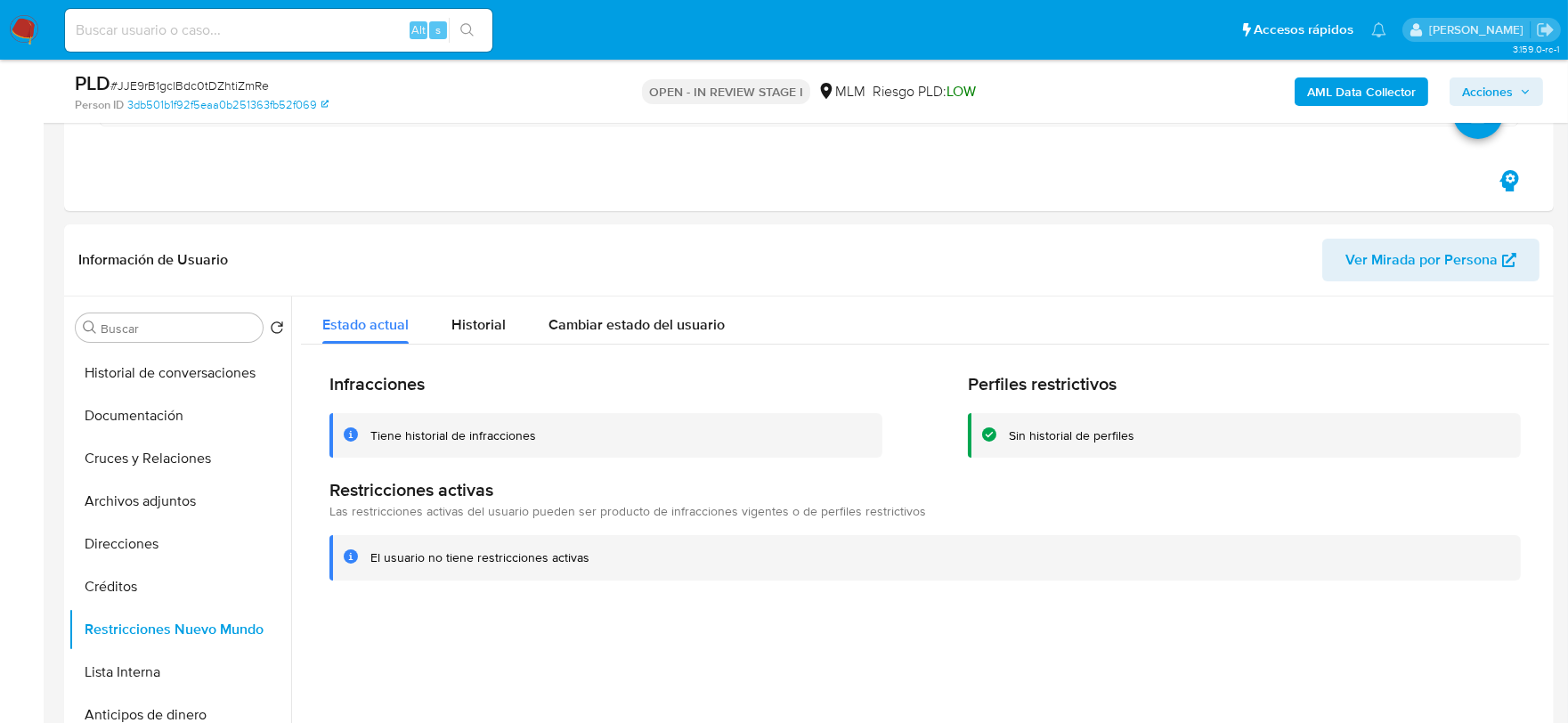
scroll to position [557, 0]
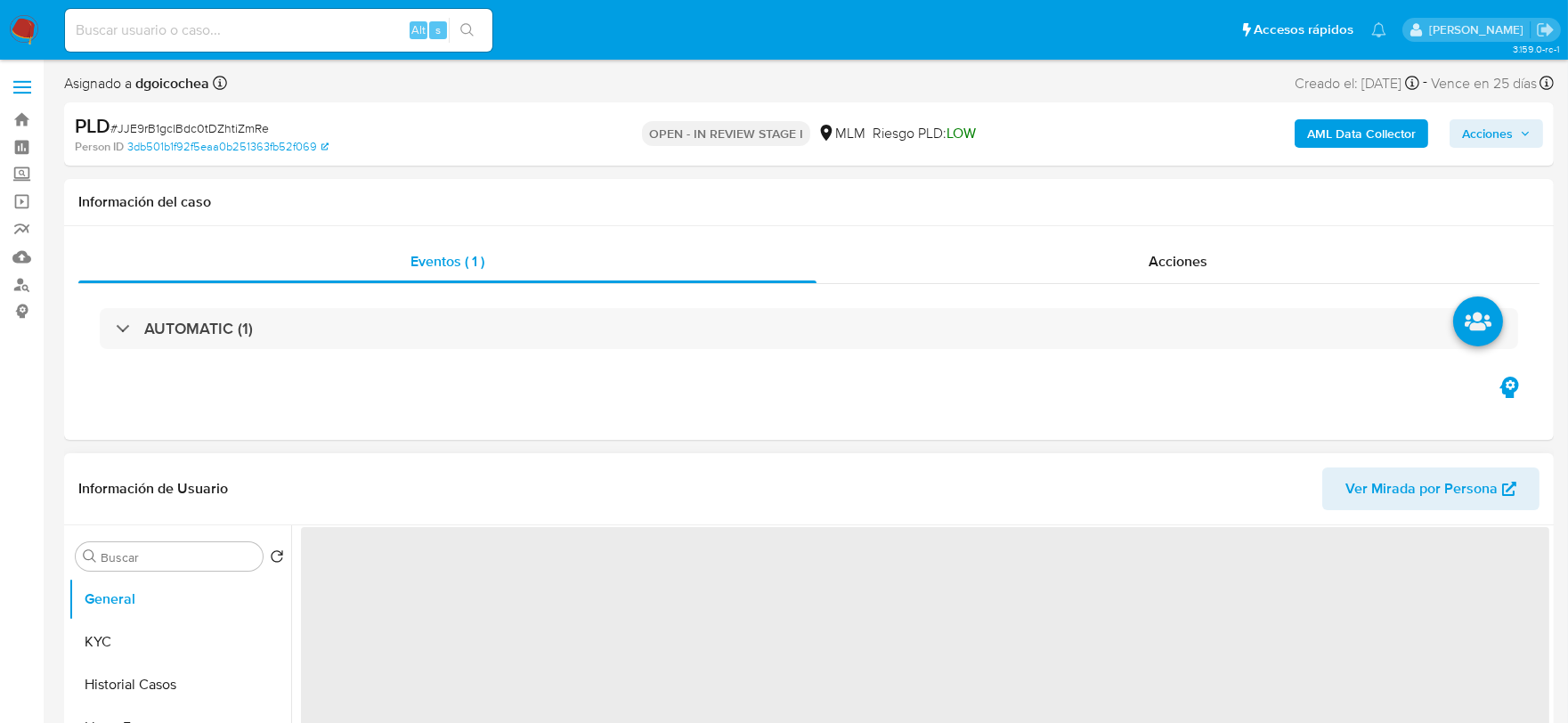
select select "10"
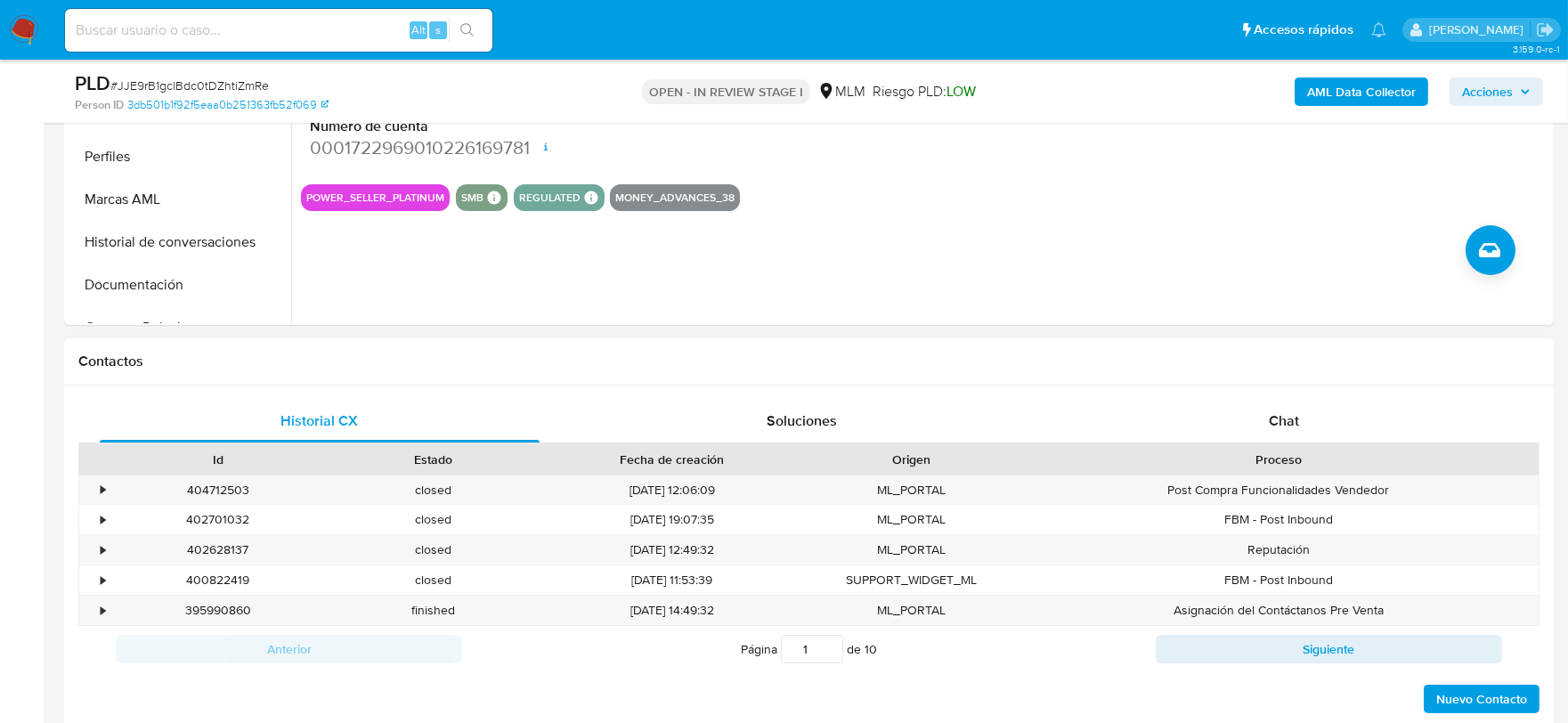
scroll to position [395, 0]
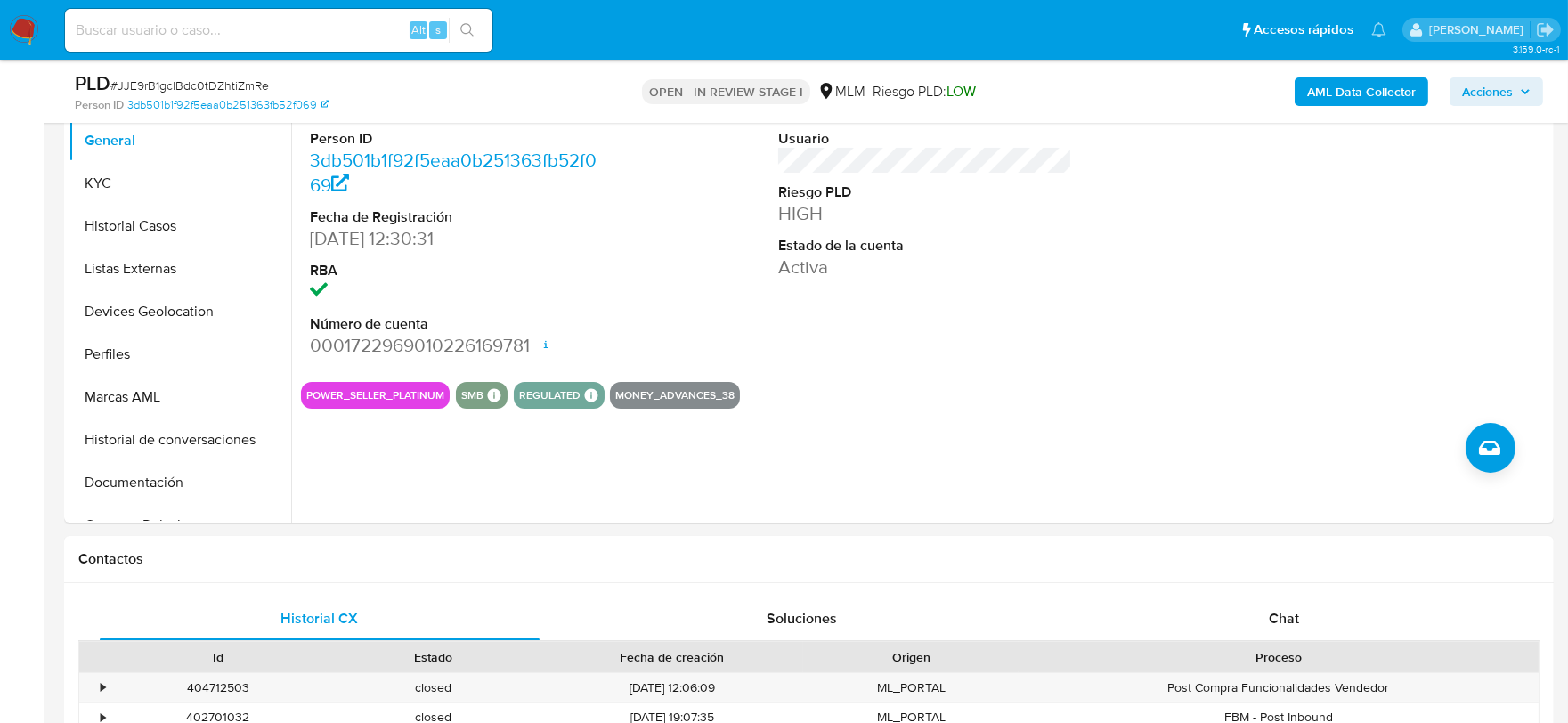
click at [823, 90] on icon at bounding box center [826, 91] width 18 height 18
click at [851, 93] on div "MLM" at bounding box center [841, 92] width 48 height 20
click at [913, 94] on span "Riesgo PLD: LOW" at bounding box center [924, 92] width 103 height 20
click at [734, 429] on div "ID de usuario 535841946 Person ID 3db501b1f92f5eaa0b251363fb52f069 Fecha de Reg…" at bounding box center [920, 294] width 1258 height 456
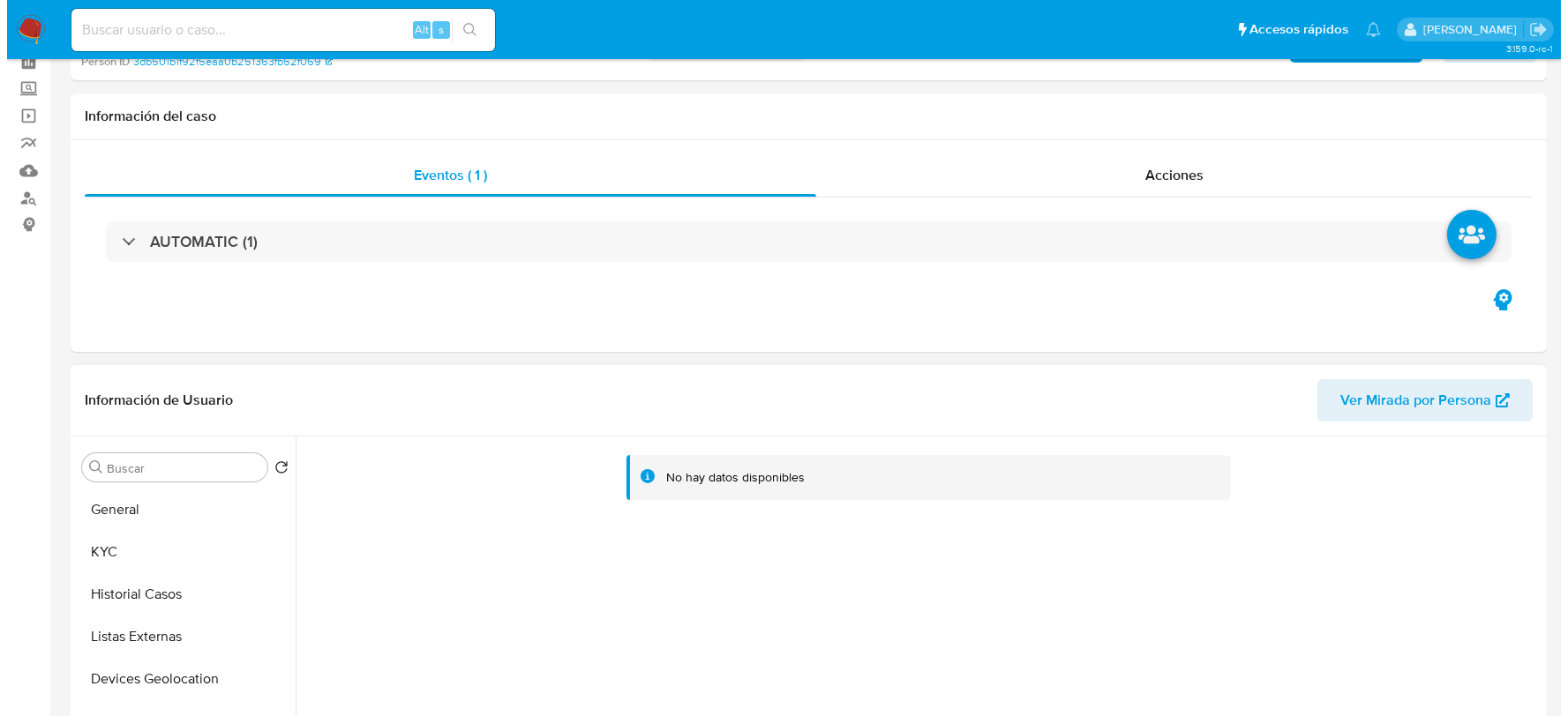
scroll to position [196, 0]
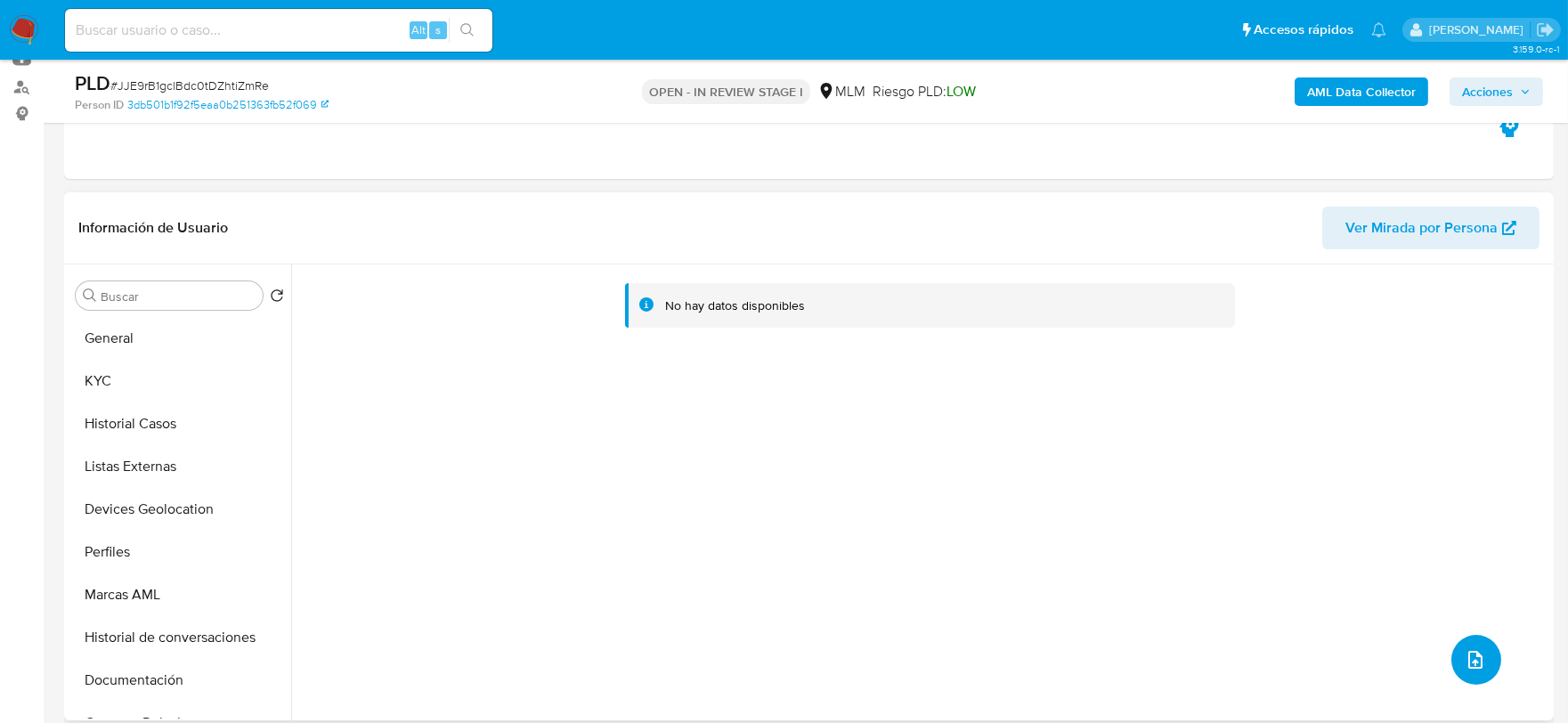
click at [1460, 635] on button "upload-file" at bounding box center [1475, 659] width 50 height 50
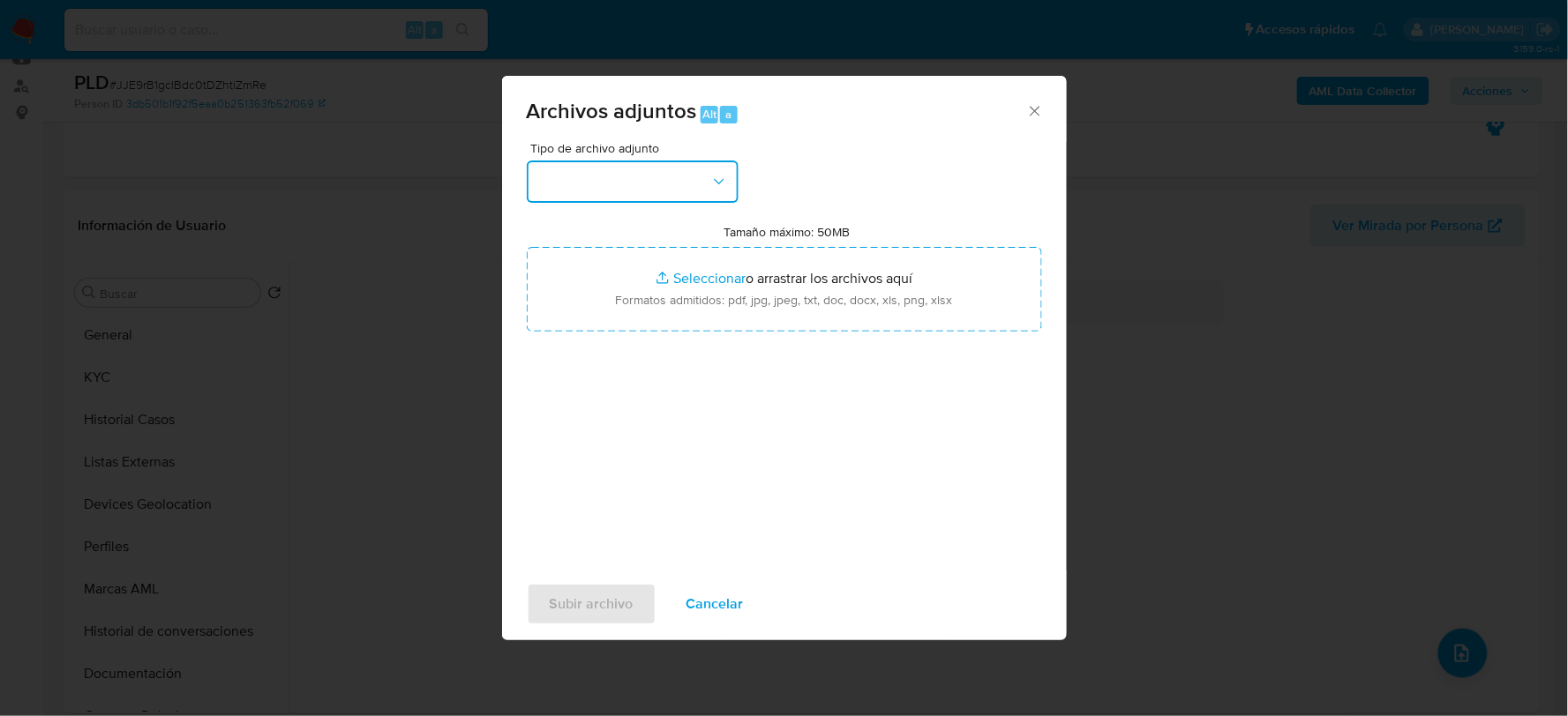
click at [681, 195] on button "button" at bounding box center [632, 181] width 212 height 42
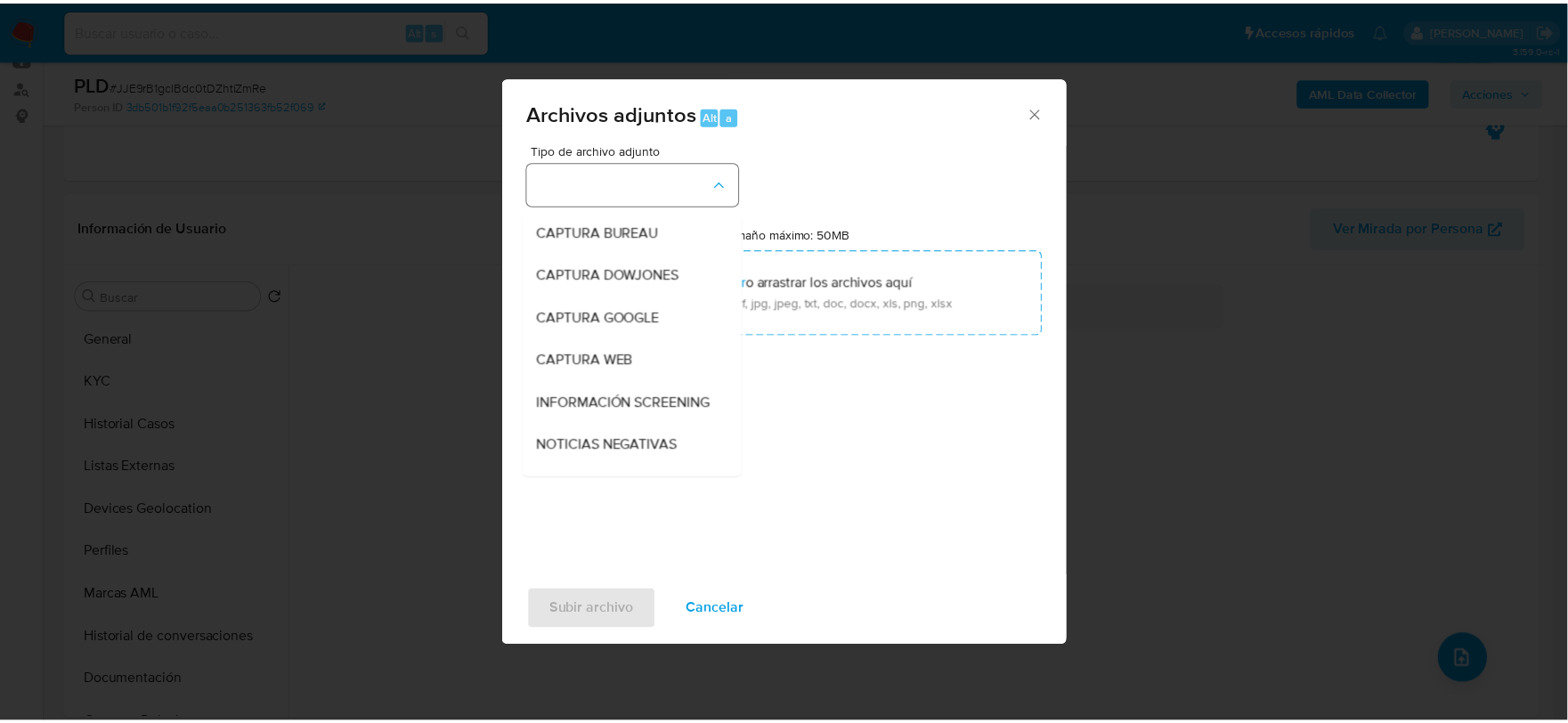
scroll to position [136, 0]
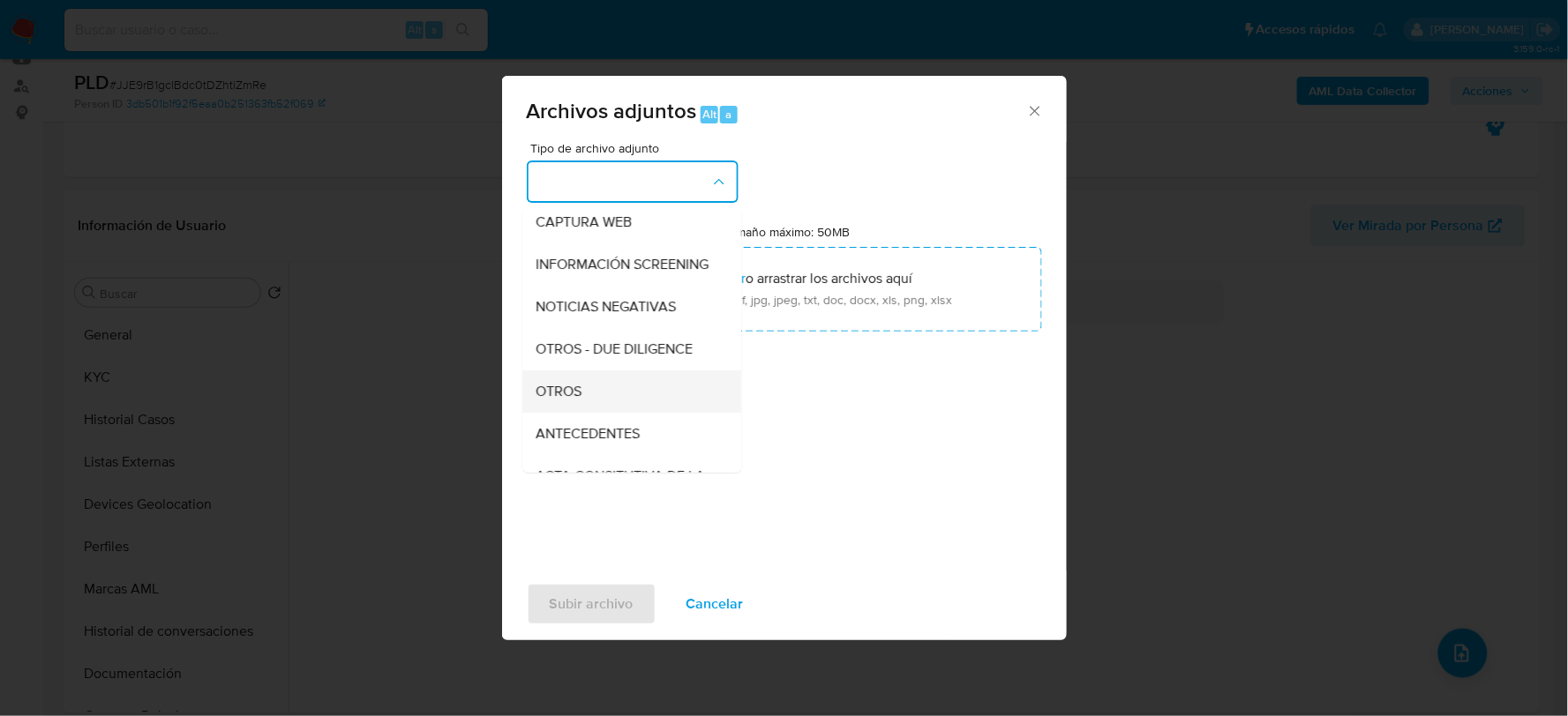
click at [556, 399] on span "OTROS" at bounding box center [559, 391] width 46 height 18
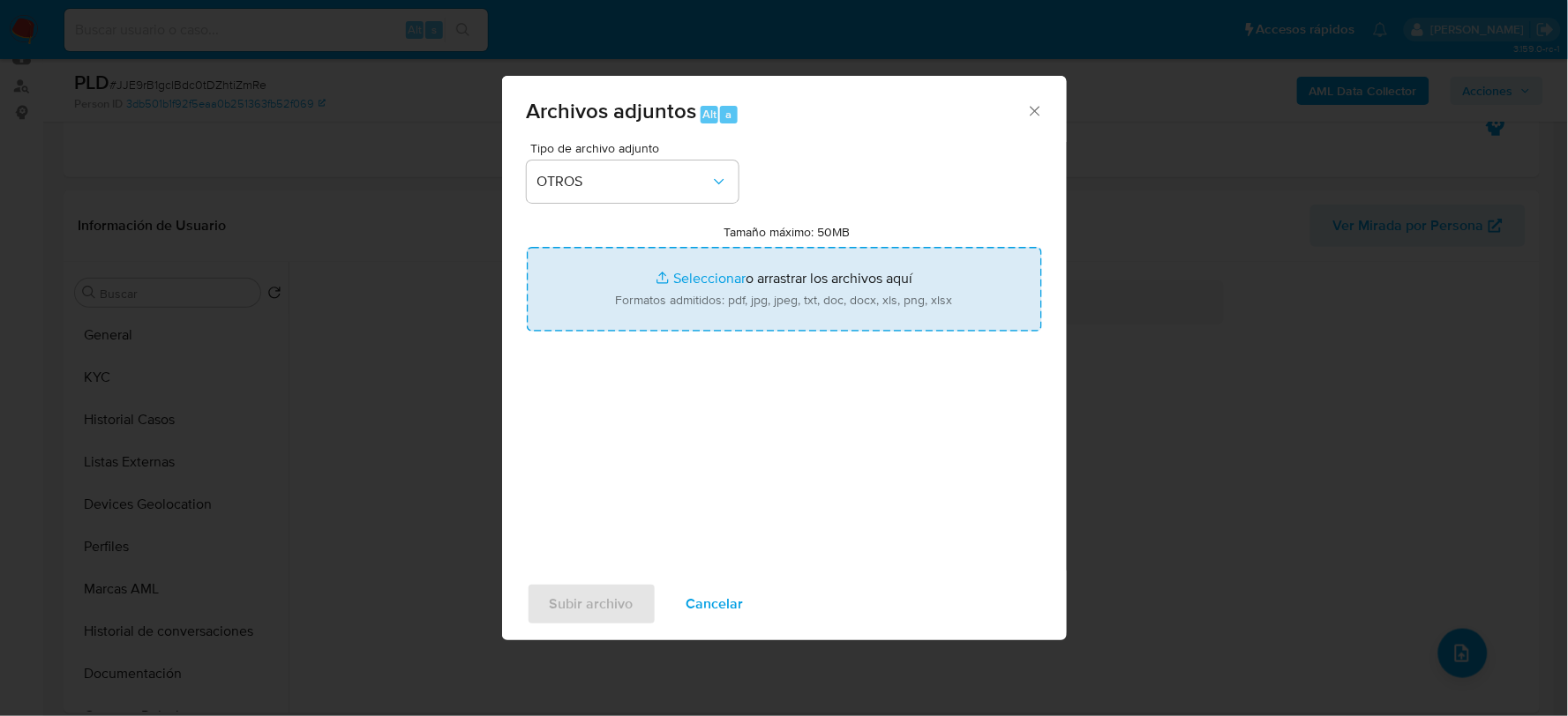
type input "C:\fakepath\535841946_ANA GUTIERREZ_AGO2025.xlsx"
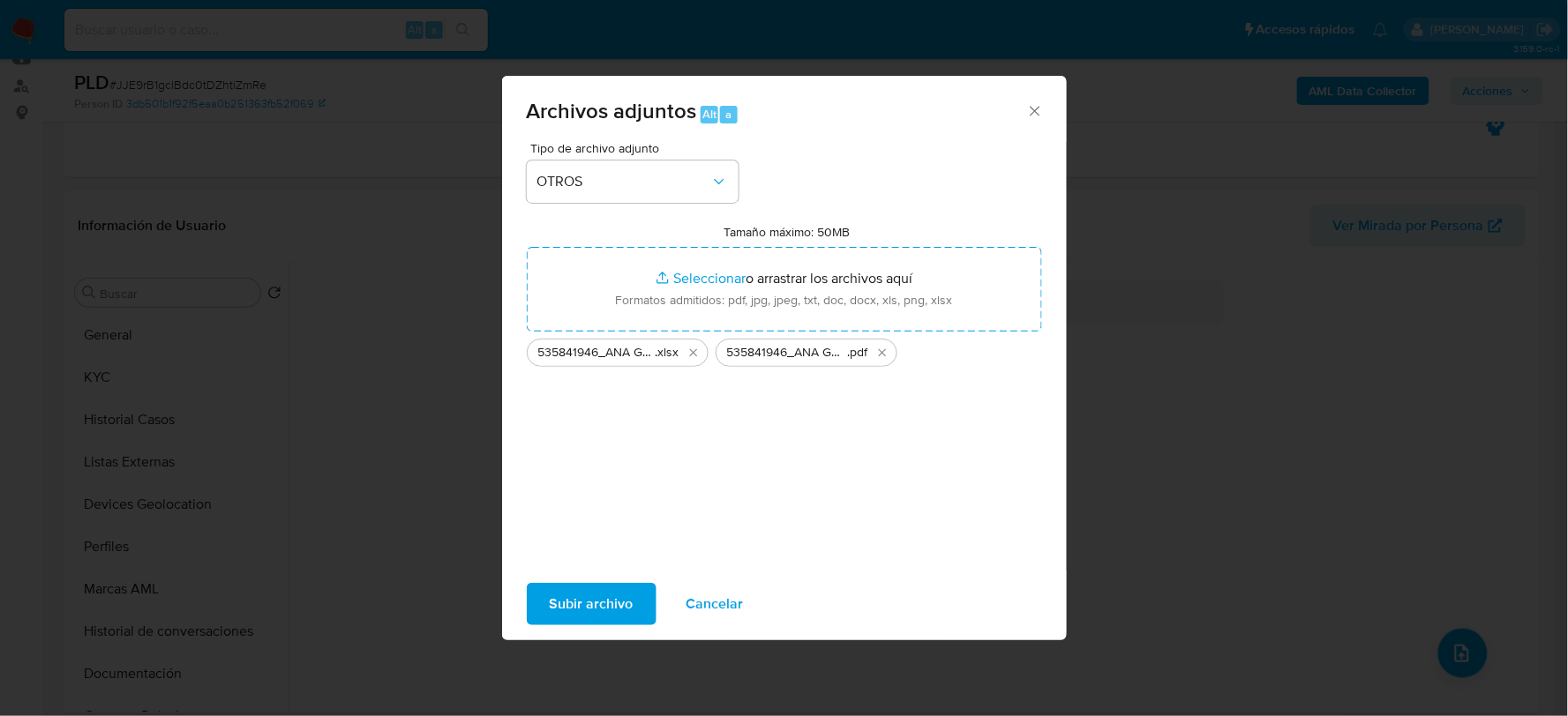
click at [627, 595] on span "Subir archivo" at bounding box center [591, 604] width 84 height 39
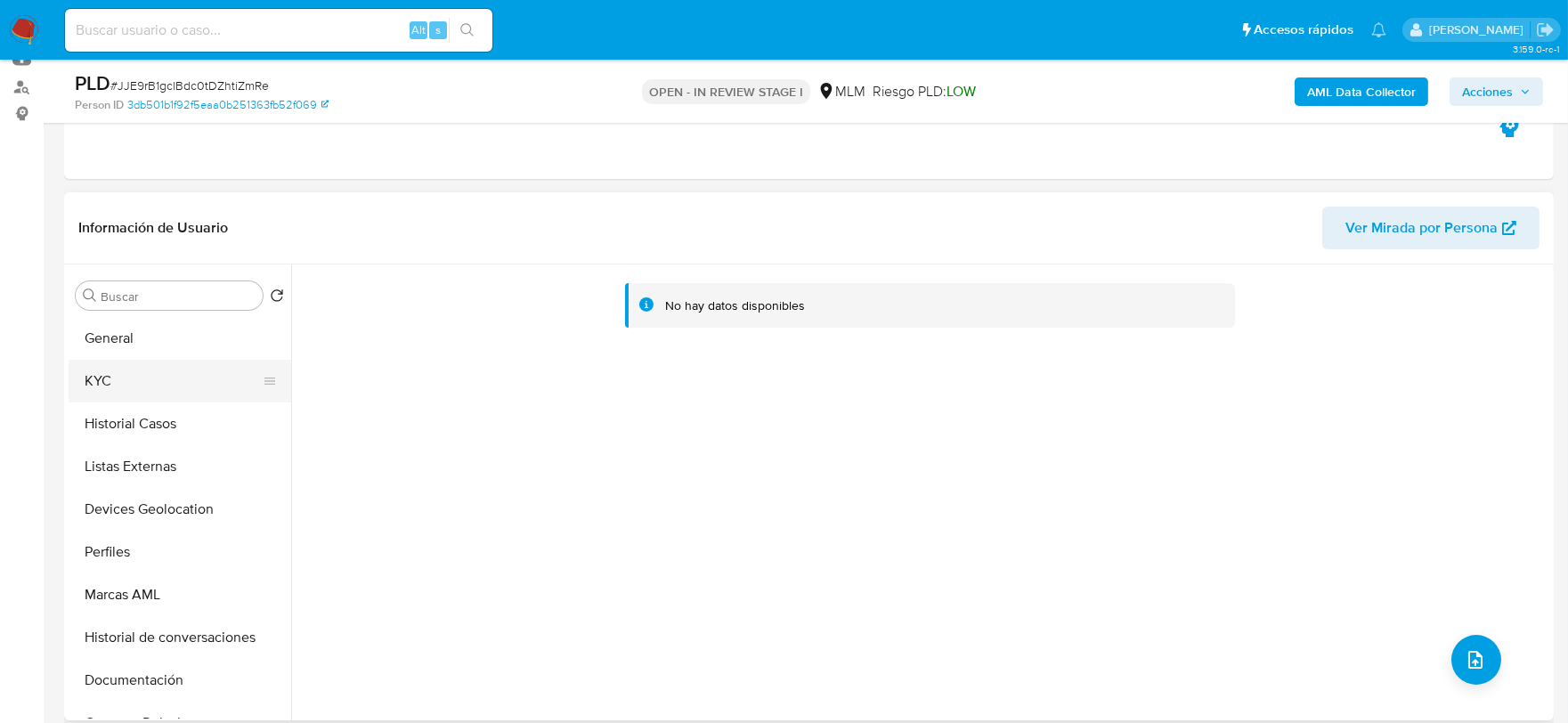
click at [149, 362] on button "KYC" at bounding box center [172, 381] width 208 height 43
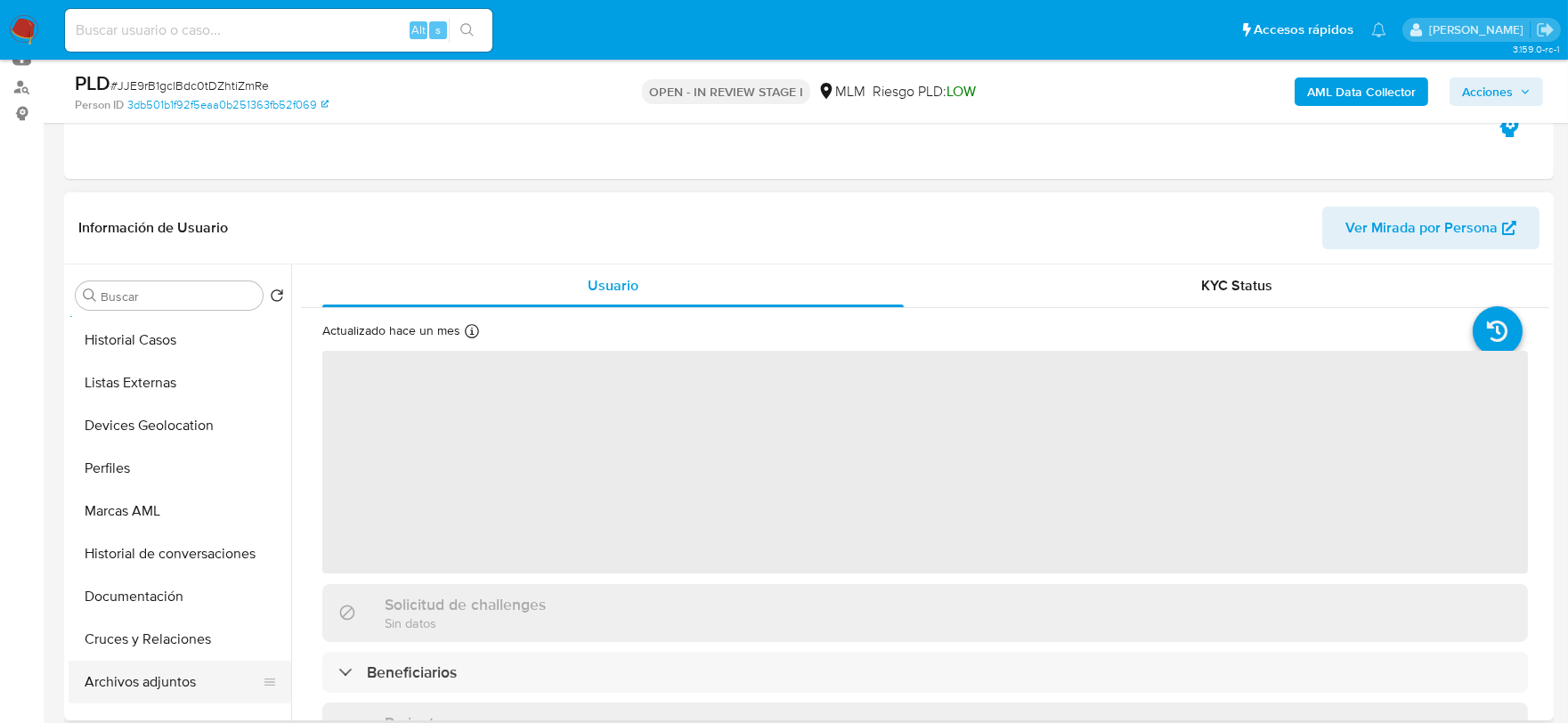
scroll to position [198, 0]
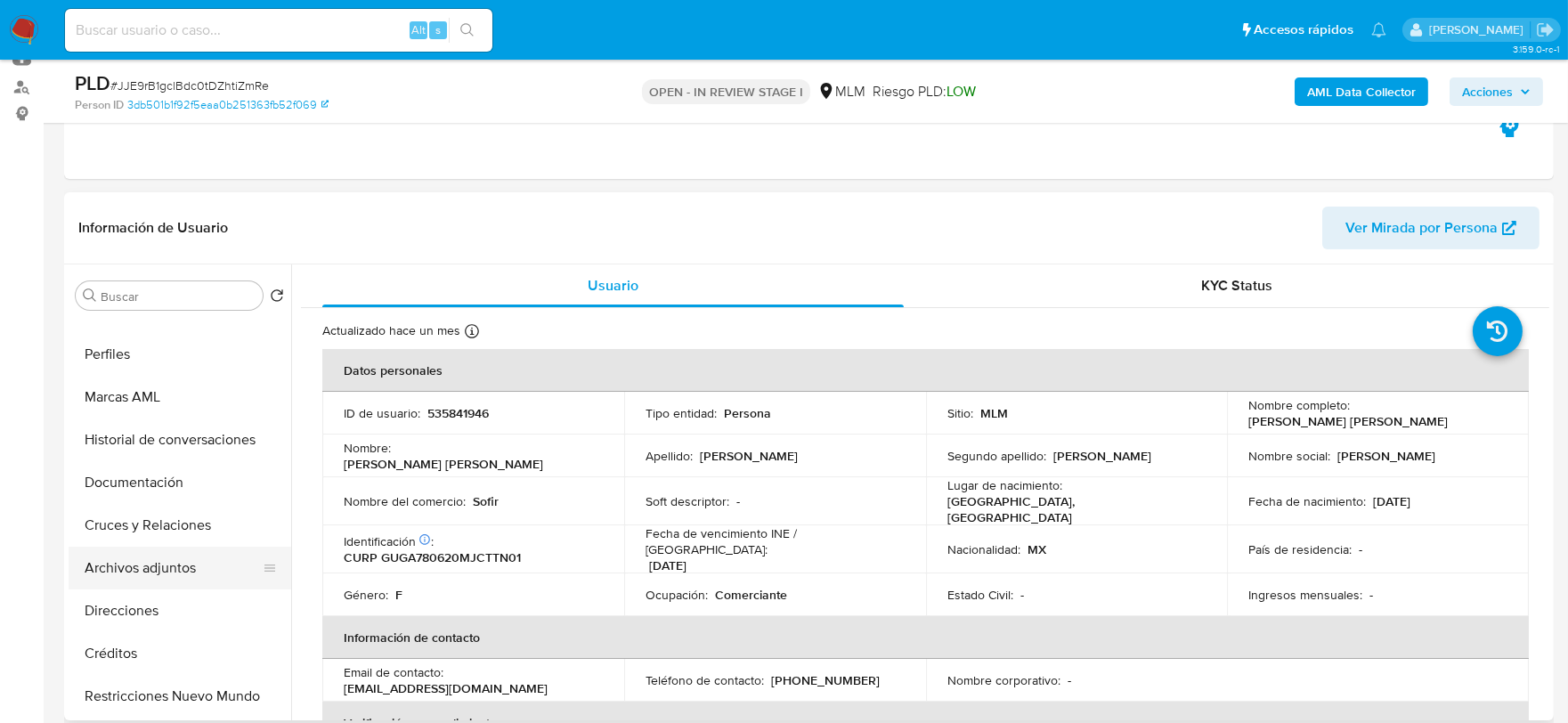
click at [179, 564] on button "Archivos adjuntos" at bounding box center [172, 568] width 208 height 43
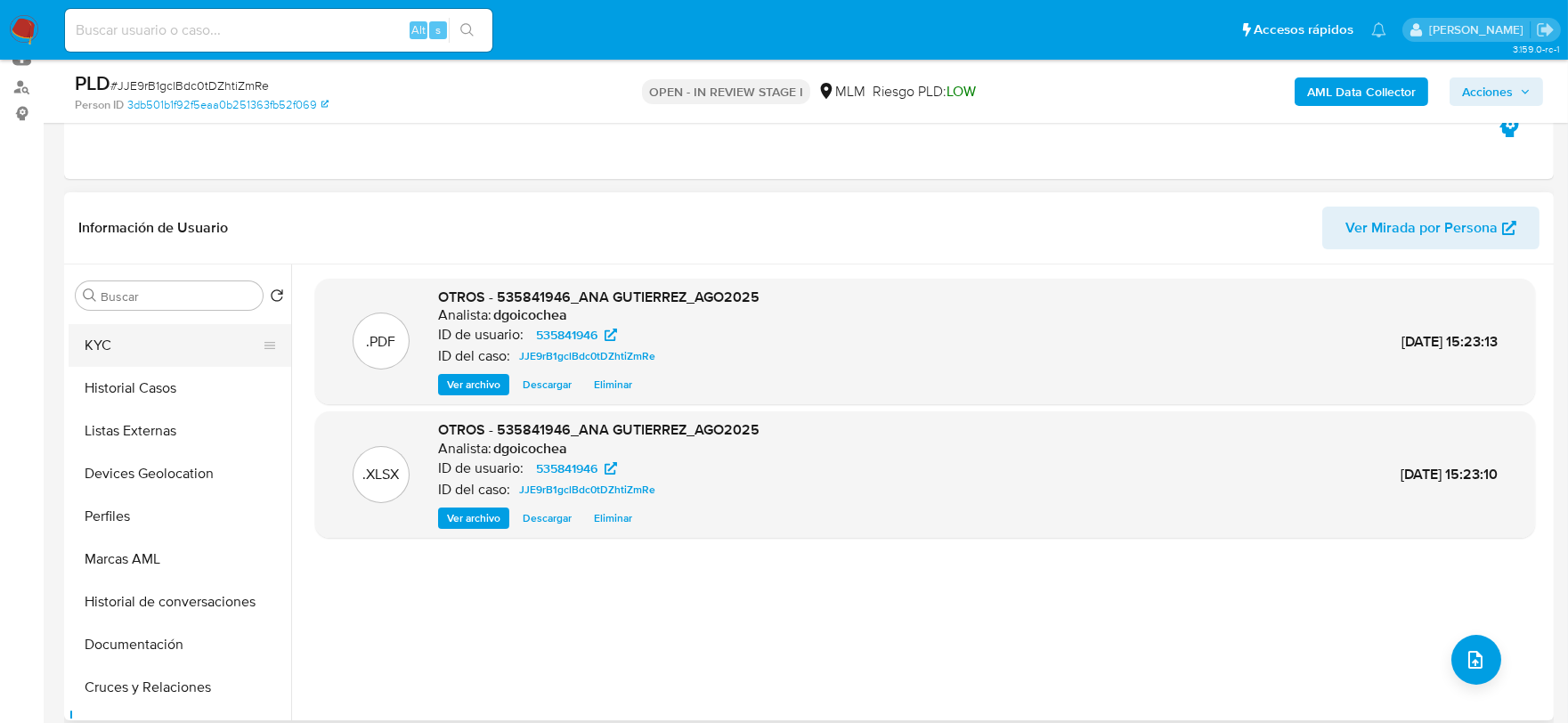
scroll to position [0, 0]
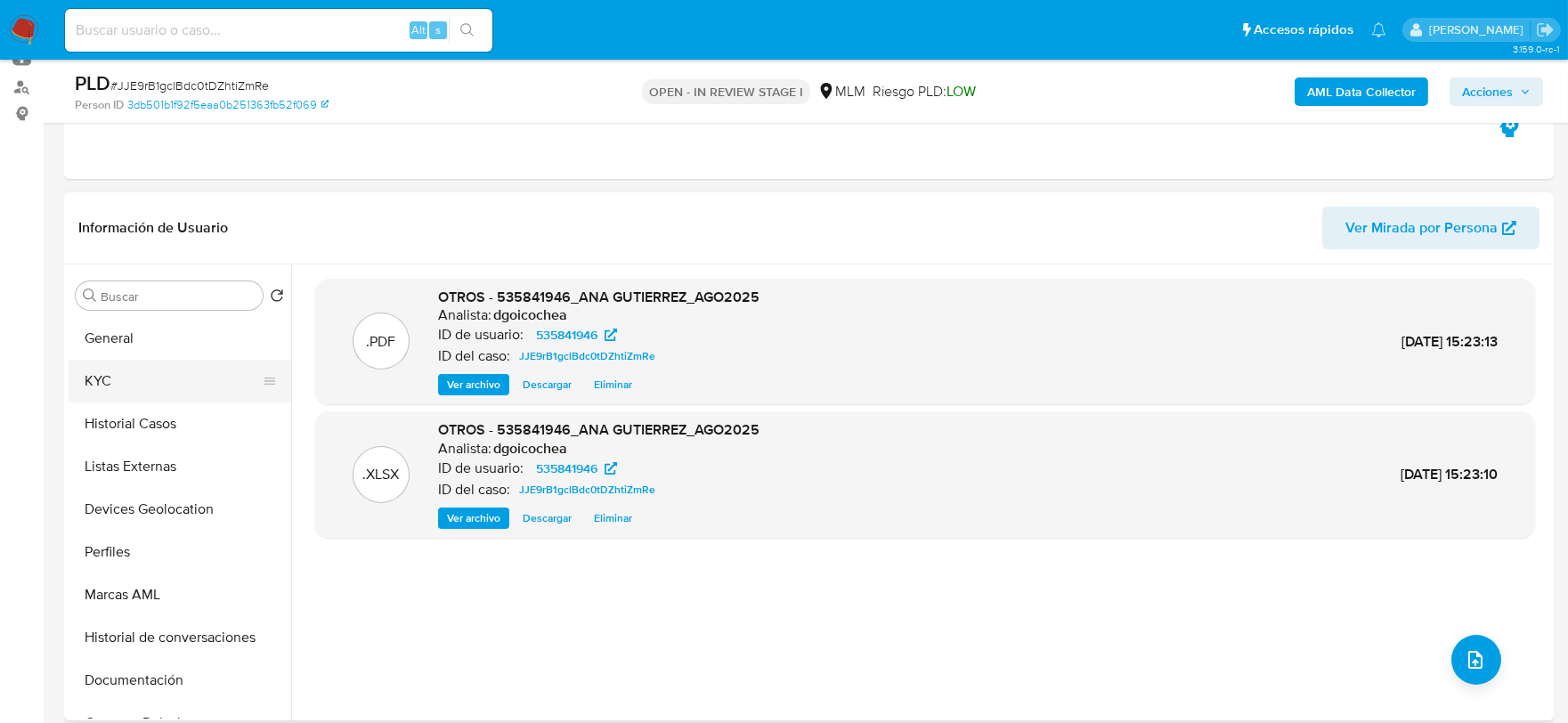
click at [137, 386] on button "KYC" at bounding box center [172, 381] width 208 height 43
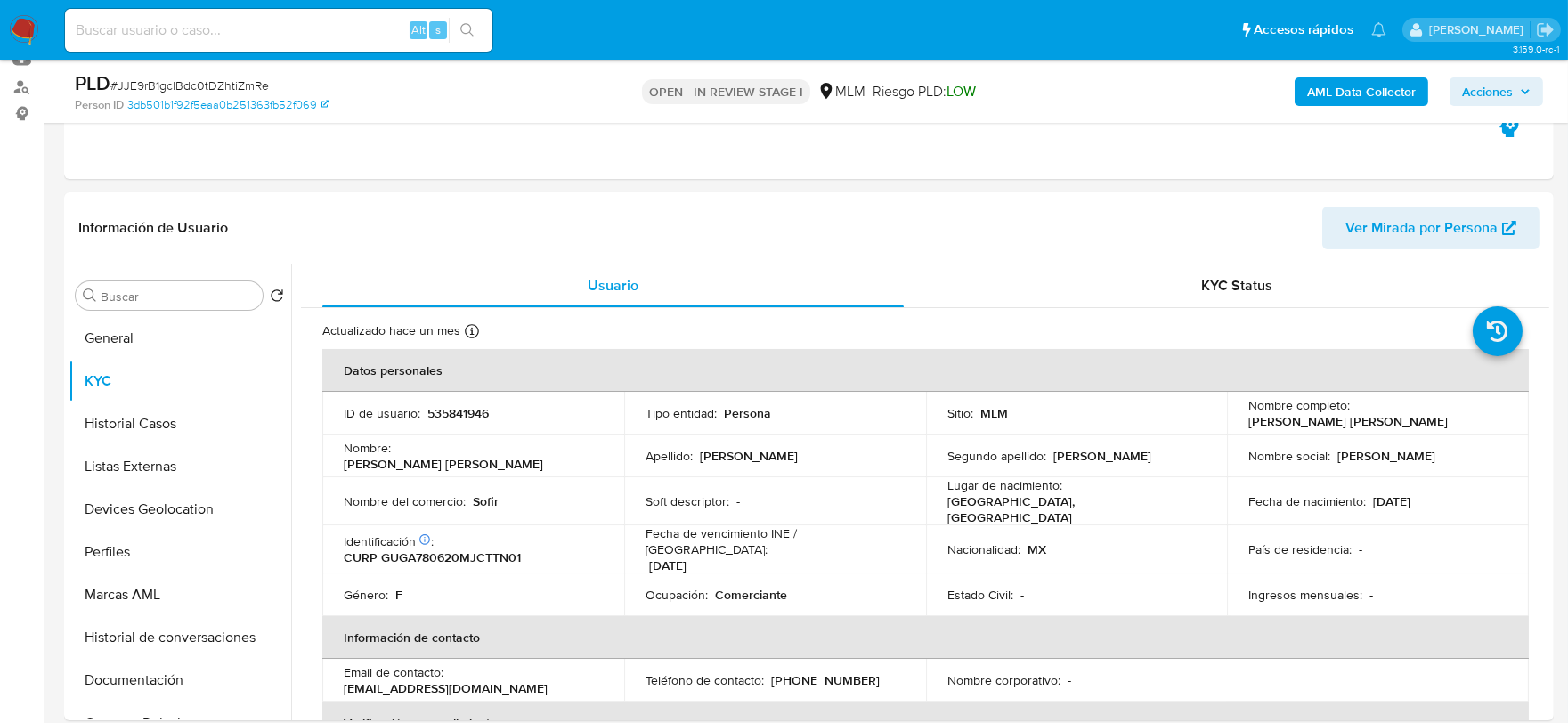
click at [1510, 83] on span "Acciones" at bounding box center [1487, 91] width 51 height 28
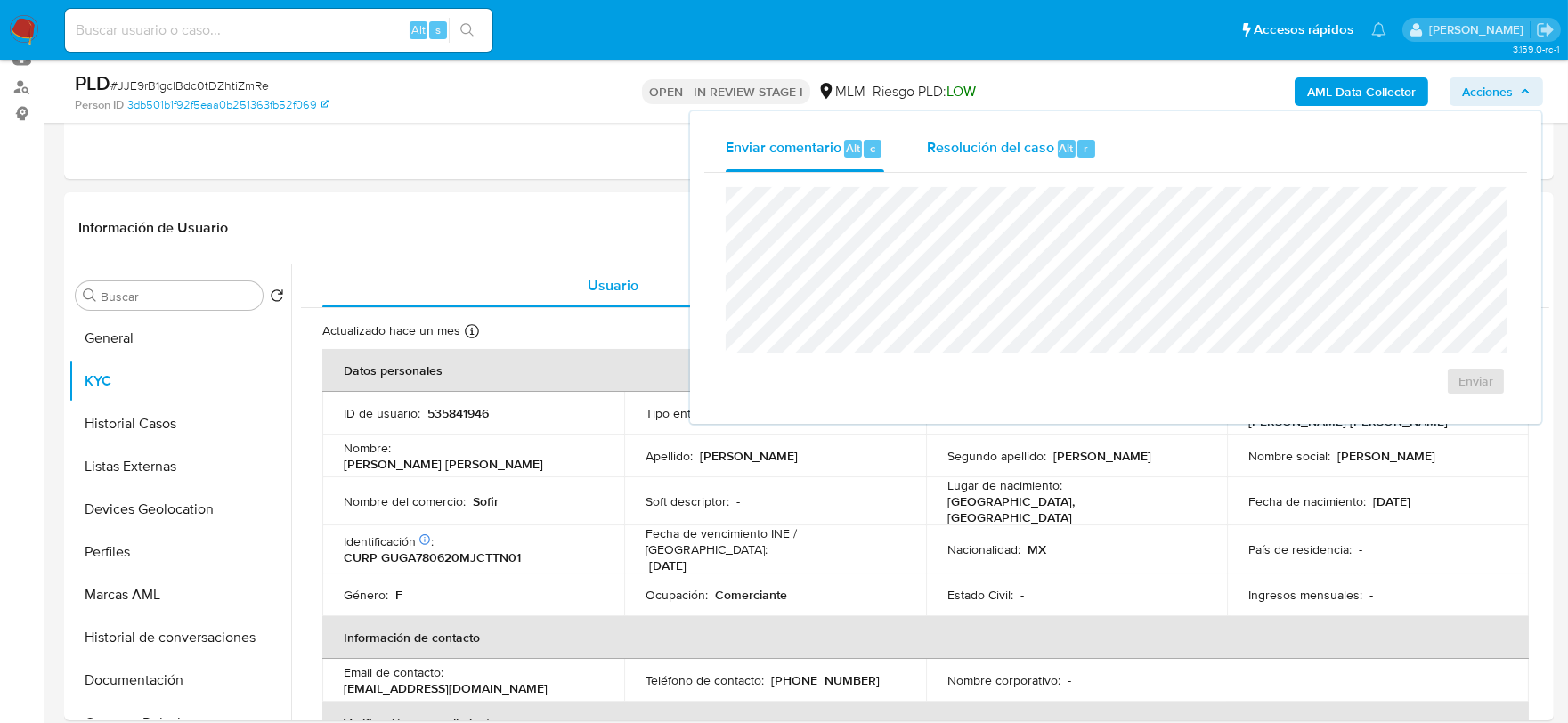
click at [1001, 130] on div "Resolución del caso Alt r" at bounding box center [1011, 148] width 170 height 46
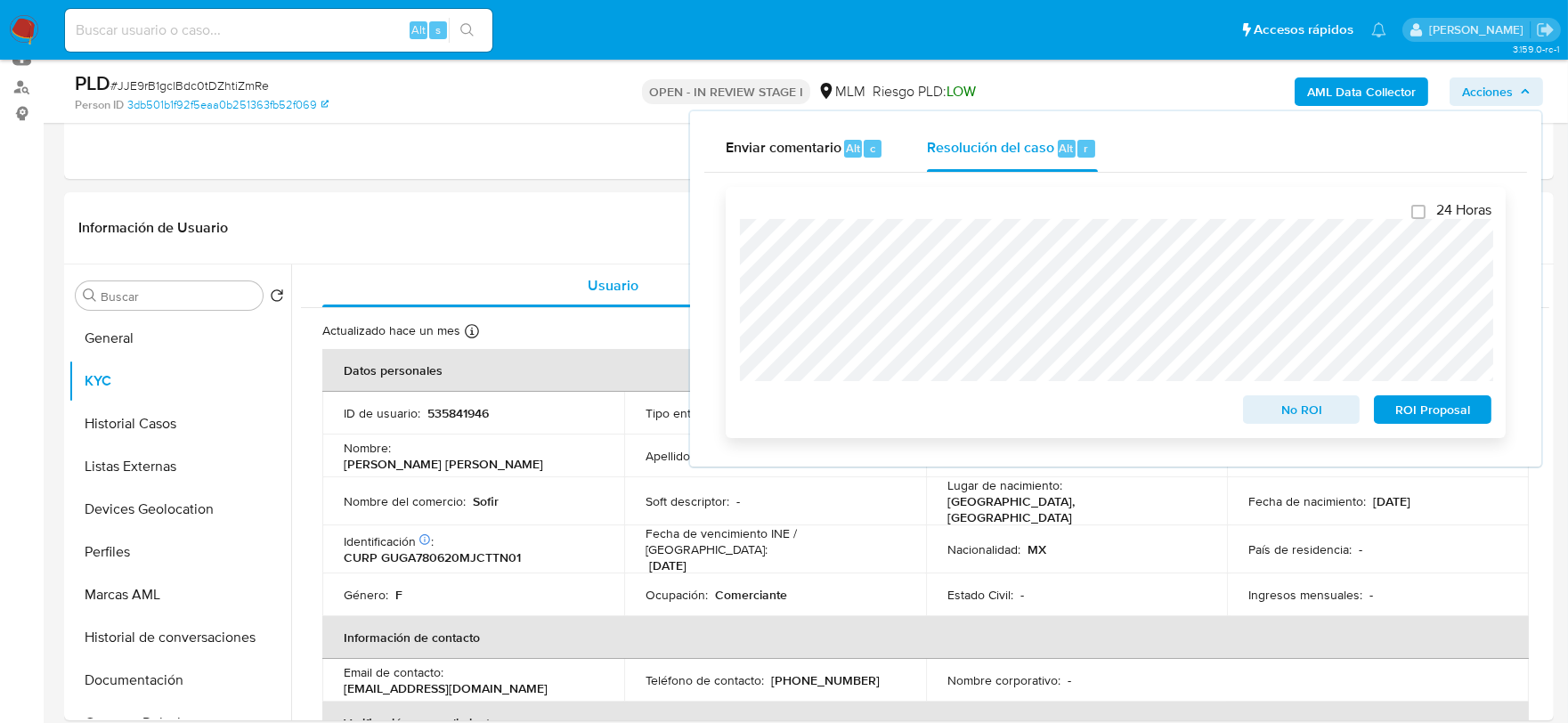
click at [1336, 405] on span "No ROI" at bounding box center [1301, 409] width 93 height 25
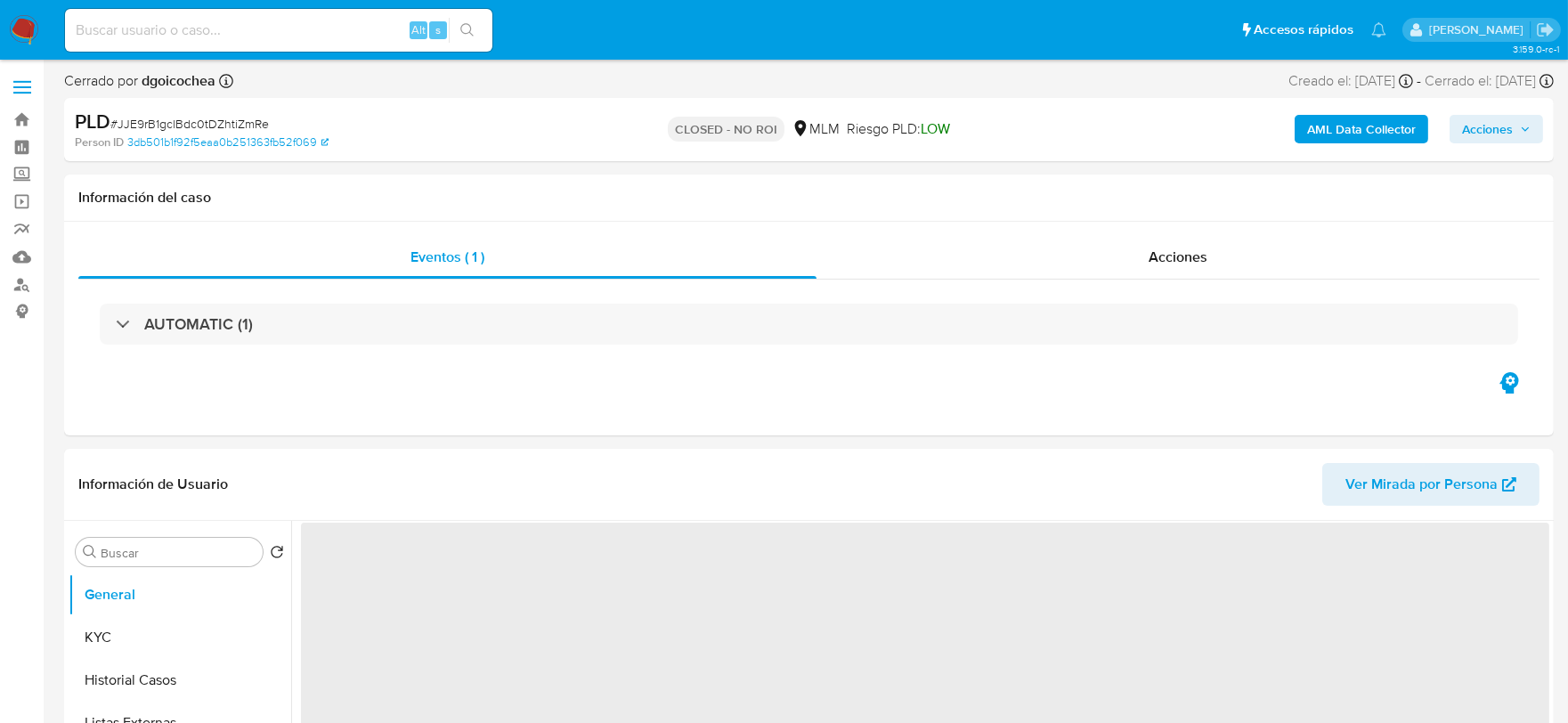
select select "10"
